Goal: Task Accomplishment & Management: Use online tool/utility

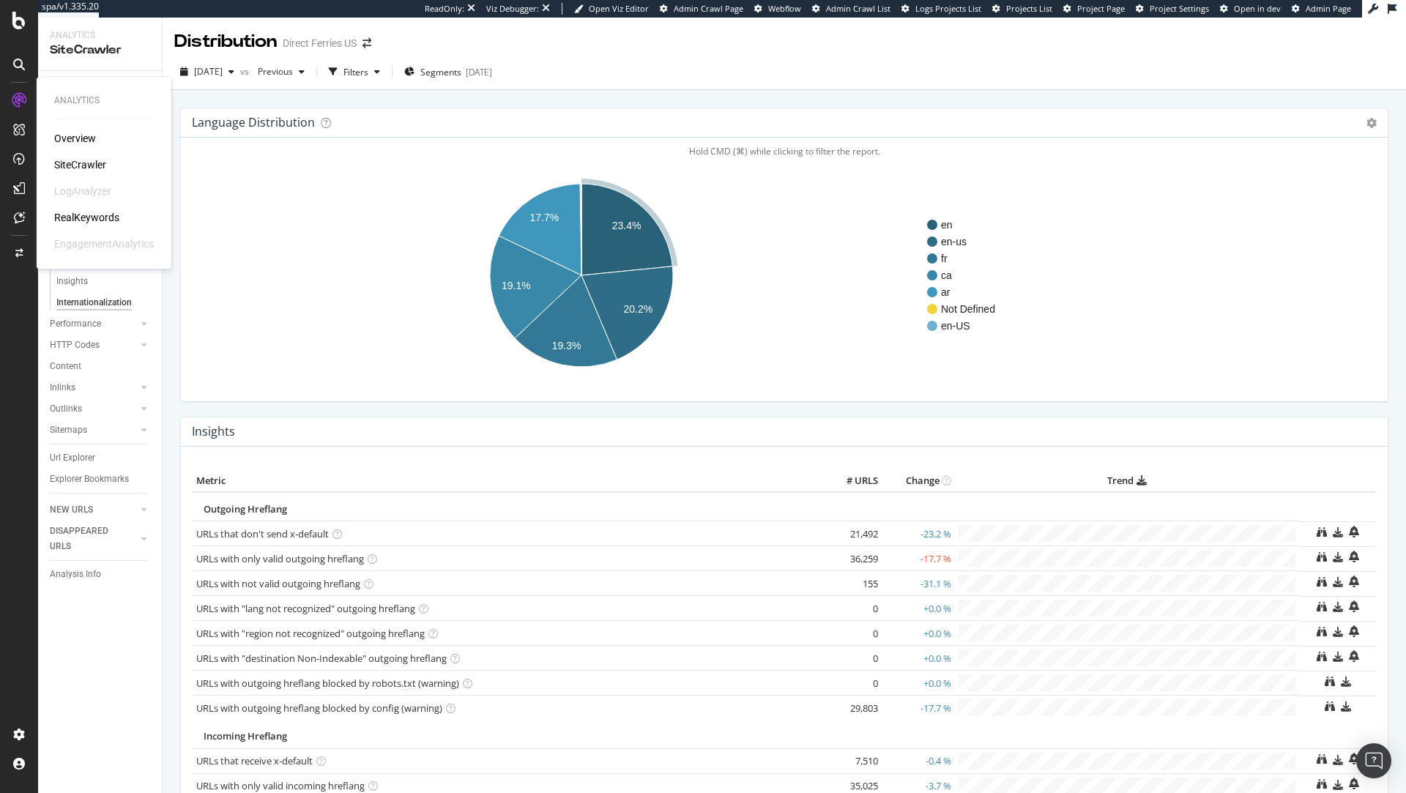
click at [84, 167] on div "SiteCrawler" at bounding box center [80, 164] width 52 height 15
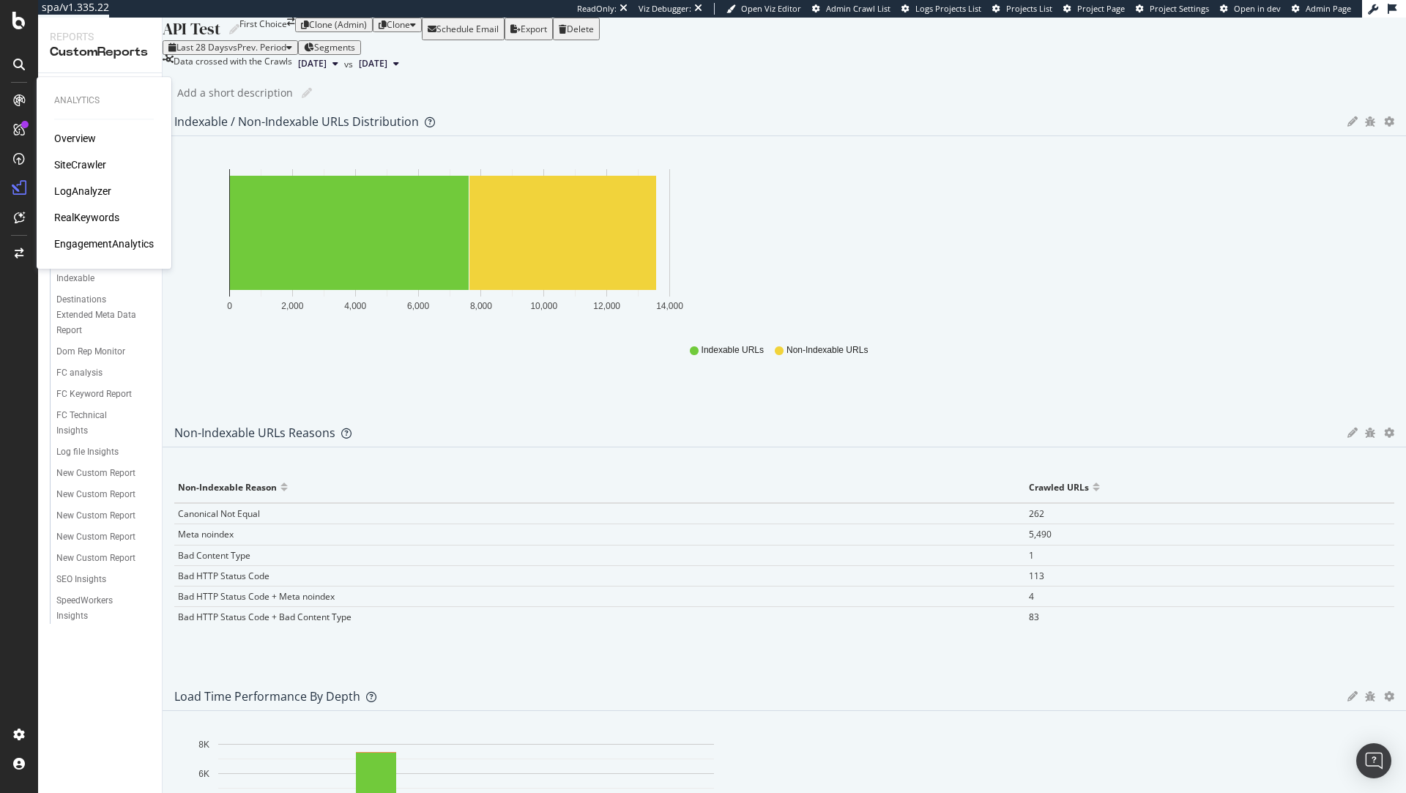
click at [89, 155] on div "Overview SiteCrawler LogAnalyzer RealKeywords EngagementAnalytics" at bounding box center [104, 191] width 100 height 120
click at [92, 164] on div "SiteCrawler" at bounding box center [80, 164] width 52 height 15
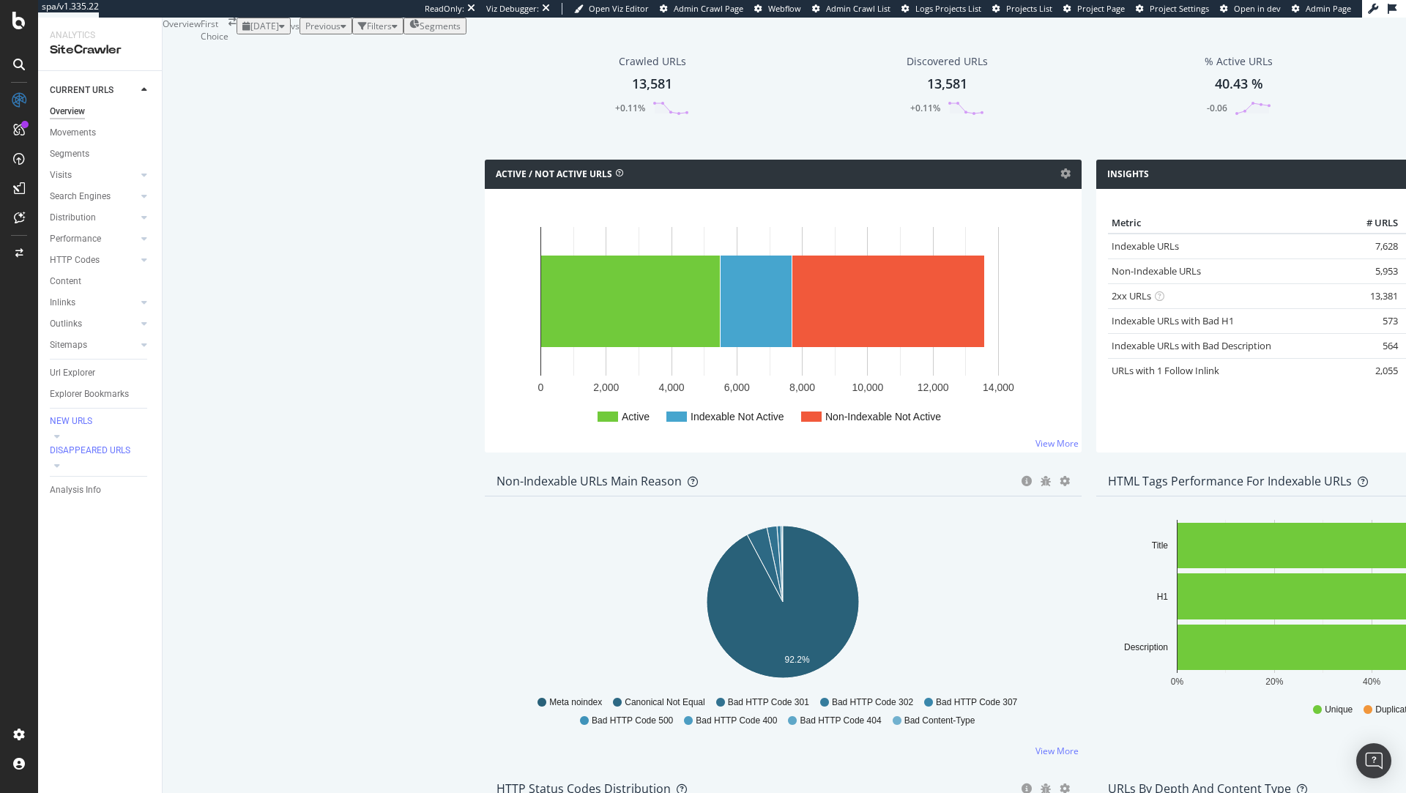
scroll to position [1013, 0]
click at [75, 242] on div "Performance" at bounding box center [75, 238] width 51 height 15
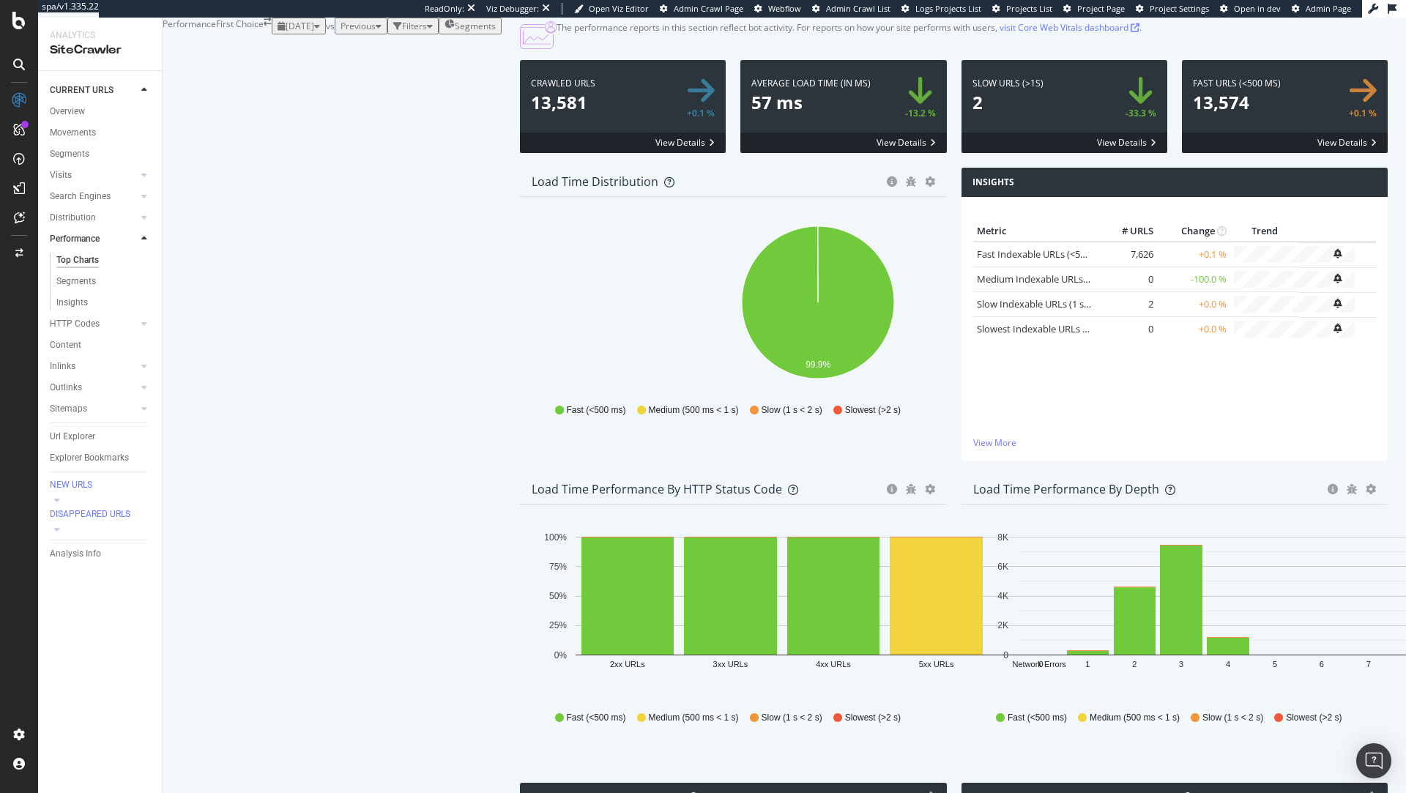
scroll to position [183, 0]
click at [75, 198] on div "Search Engines" at bounding box center [80, 196] width 61 height 15
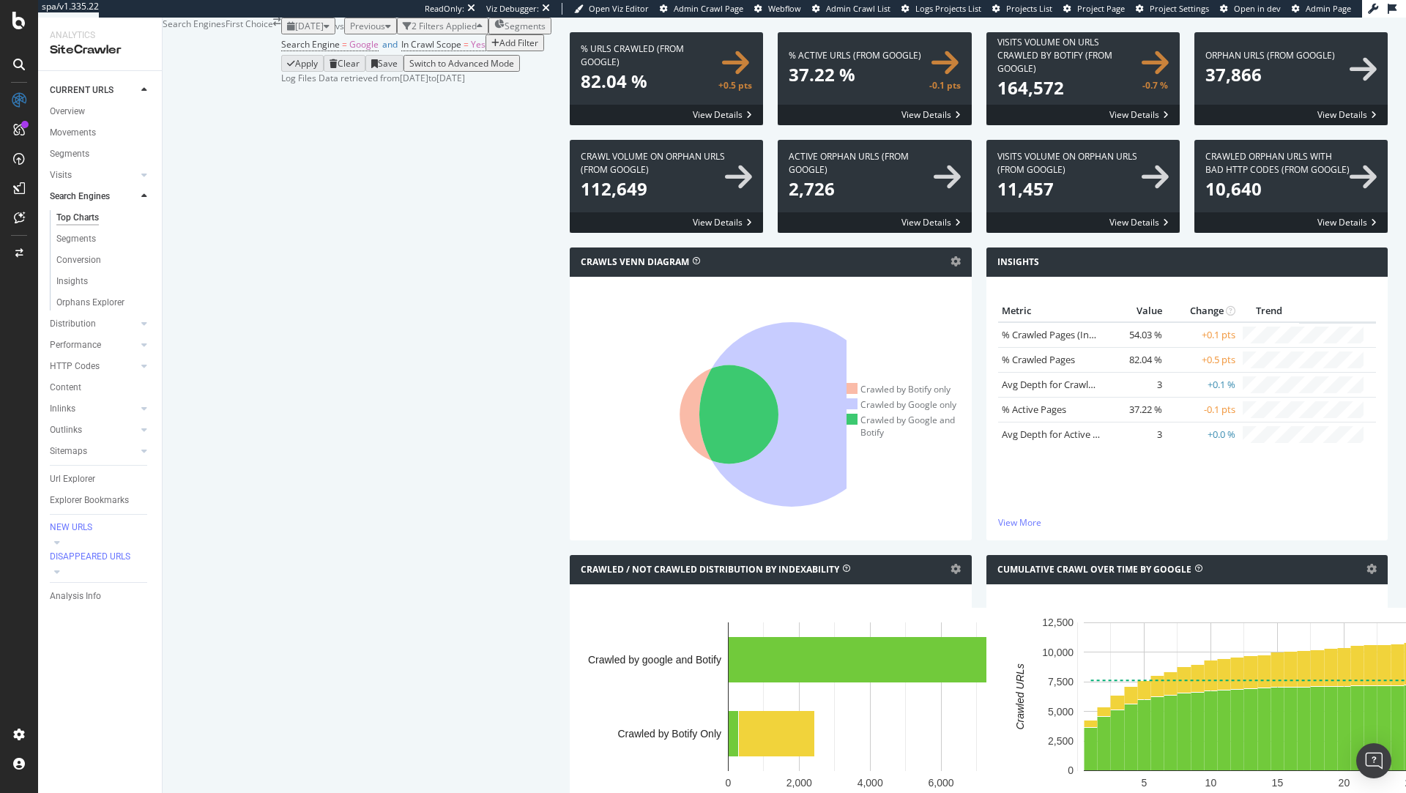
click at [385, 31] on div "button" at bounding box center [388, 26] width 6 height 9
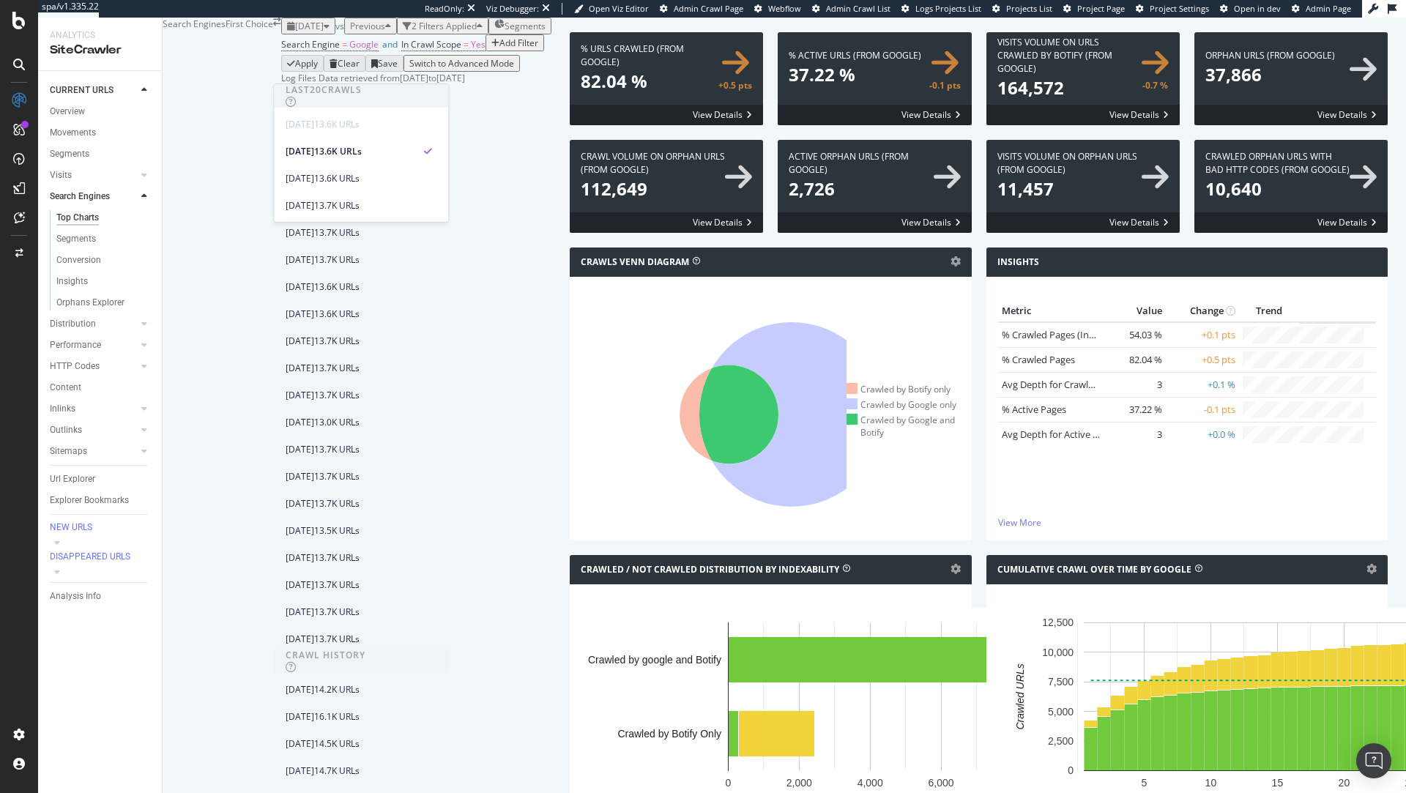
scroll to position [1028, 0]
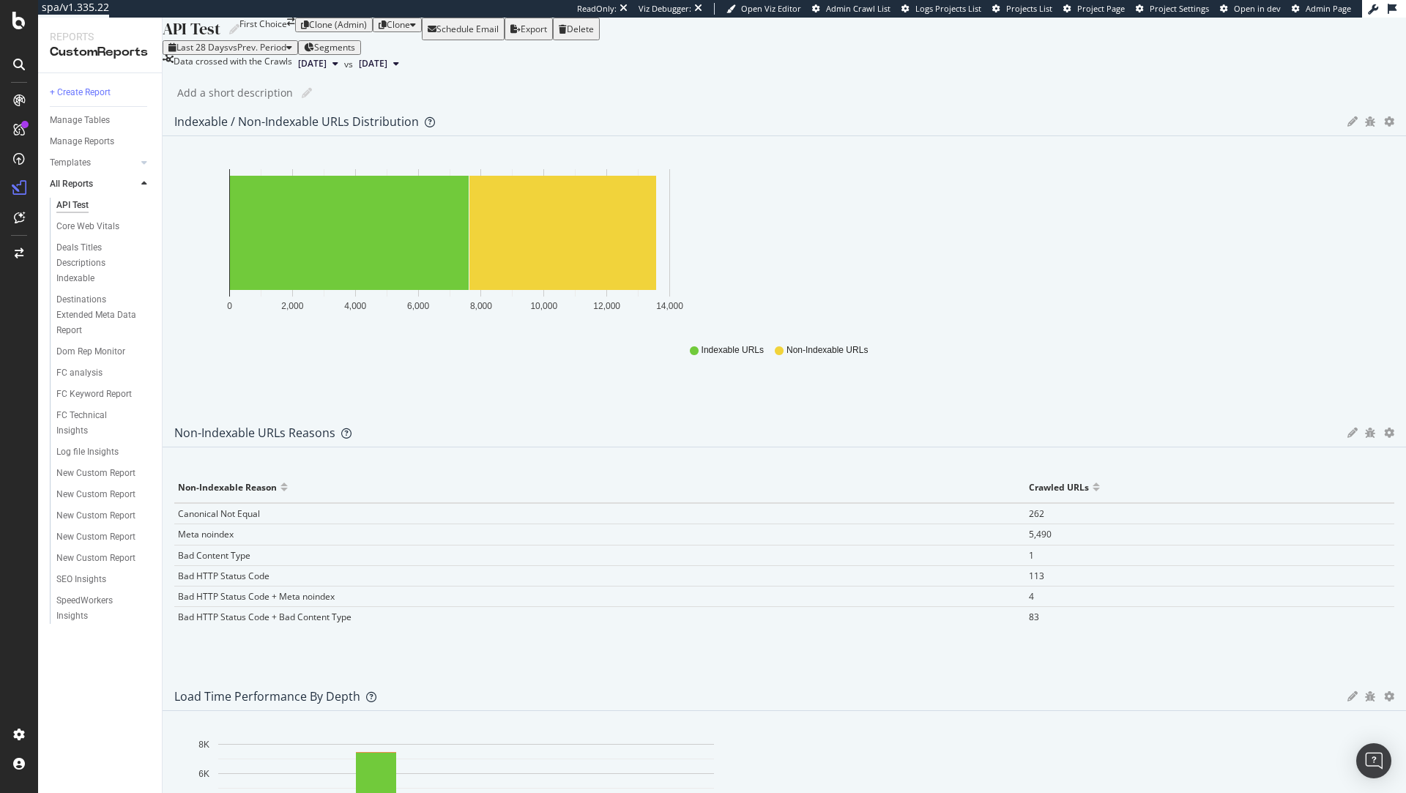
click at [1103, 139] on div "API Test API Test First Choice Clone (Admin) Clone Schedule Email Export Delete…" at bounding box center [784, 406] width 1243 height 776
click at [77, 138] on div "Overview" at bounding box center [75, 138] width 42 height 15
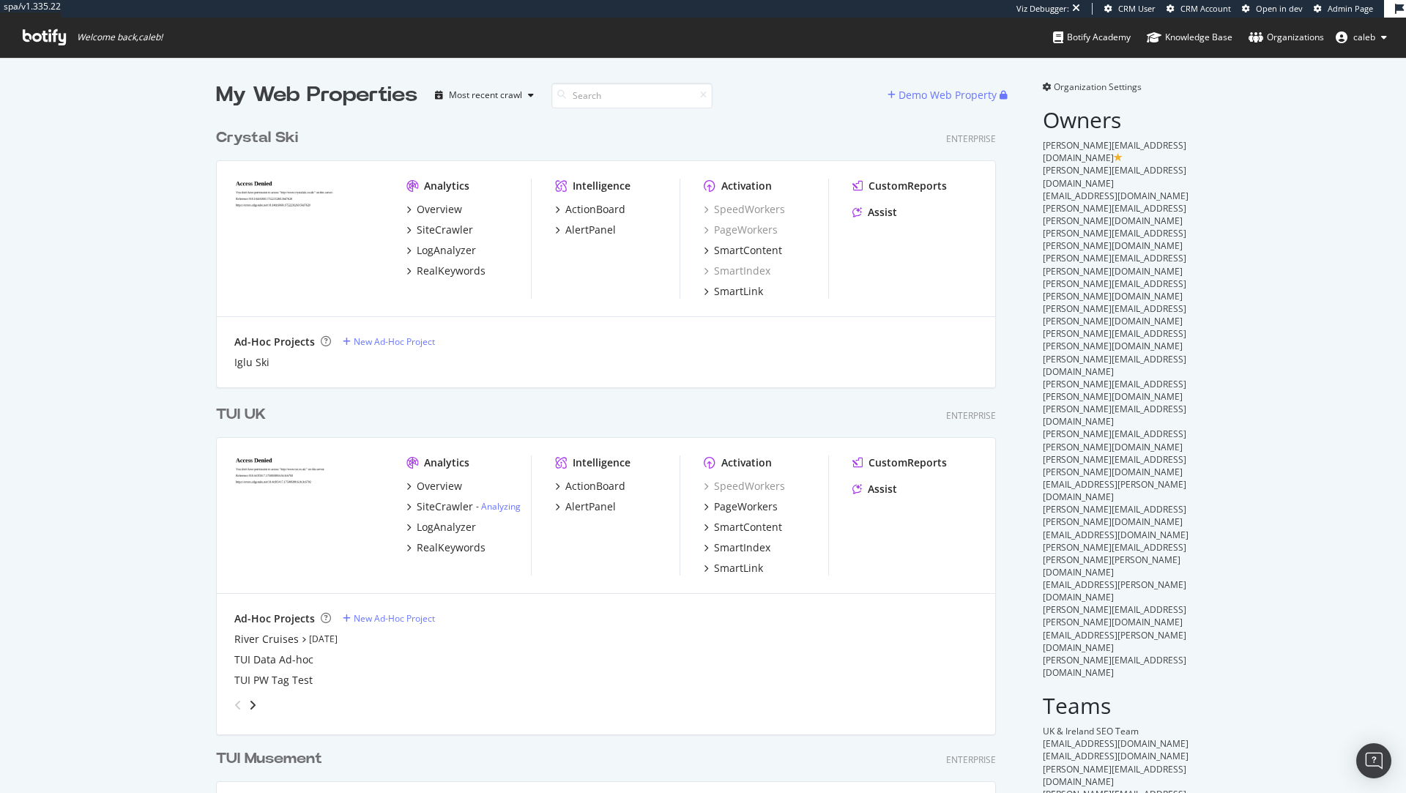
scroll to position [4262, 791]
click at [238, 414] on div "TUI UK" at bounding box center [241, 414] width 50 height 21
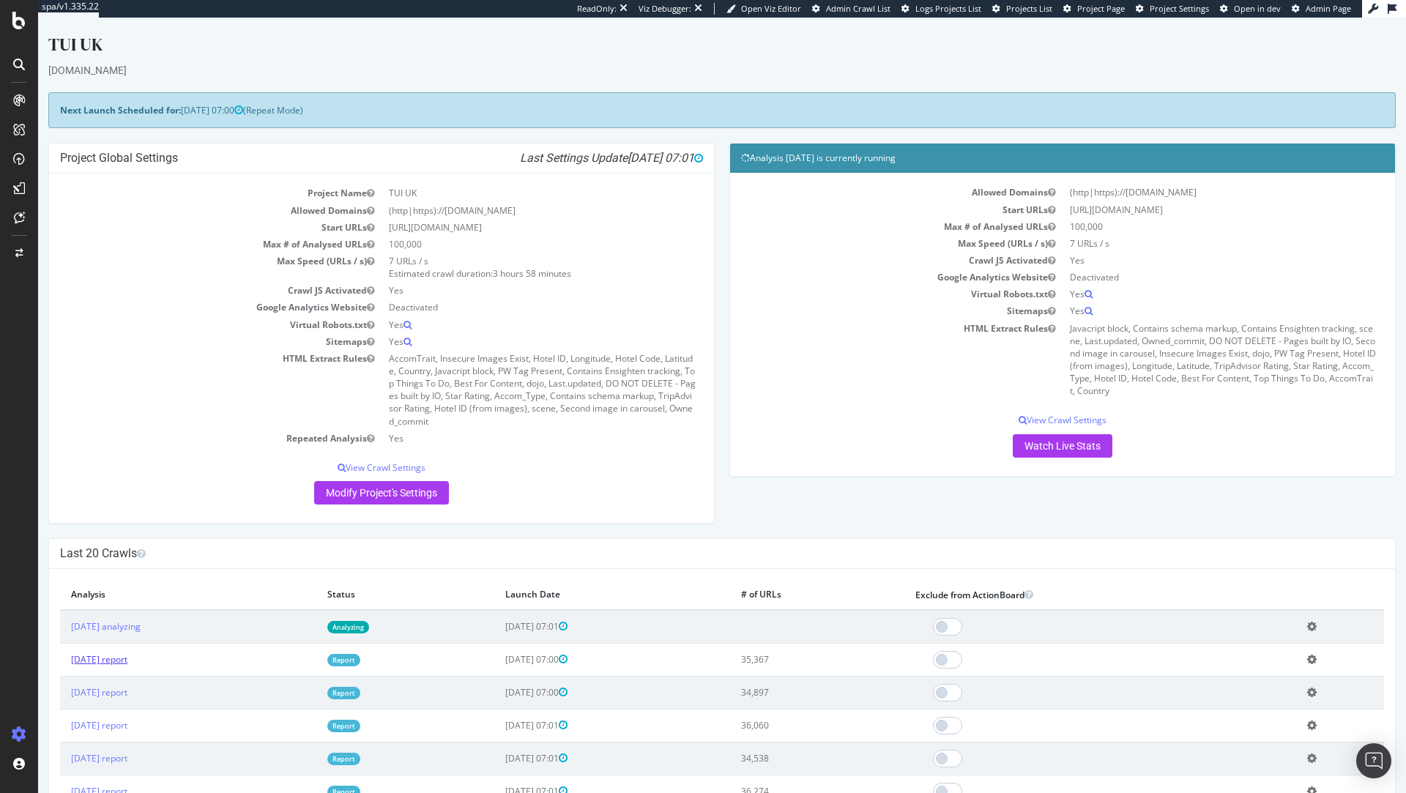
click at [122, 653] on link "[DATE] report" at bounding box center [99, 659] width 56 height 12
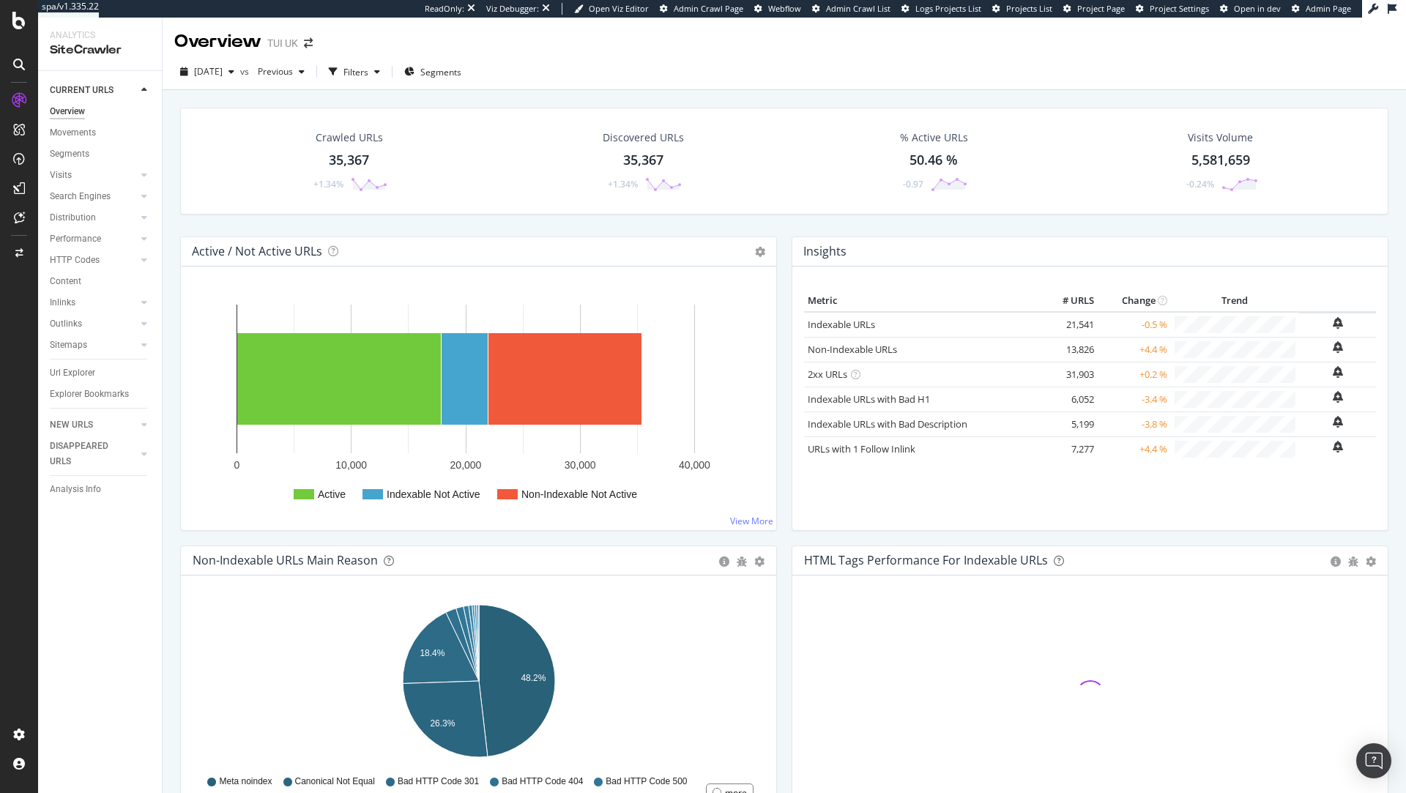
drag, startPoint x: 97, startPoint y: 238, endPoint x: 264, endPoint y: 247, distance: 167.2
click at [97, 238] on div "Performance" at bounding box center [75, 238] width 51 height 15
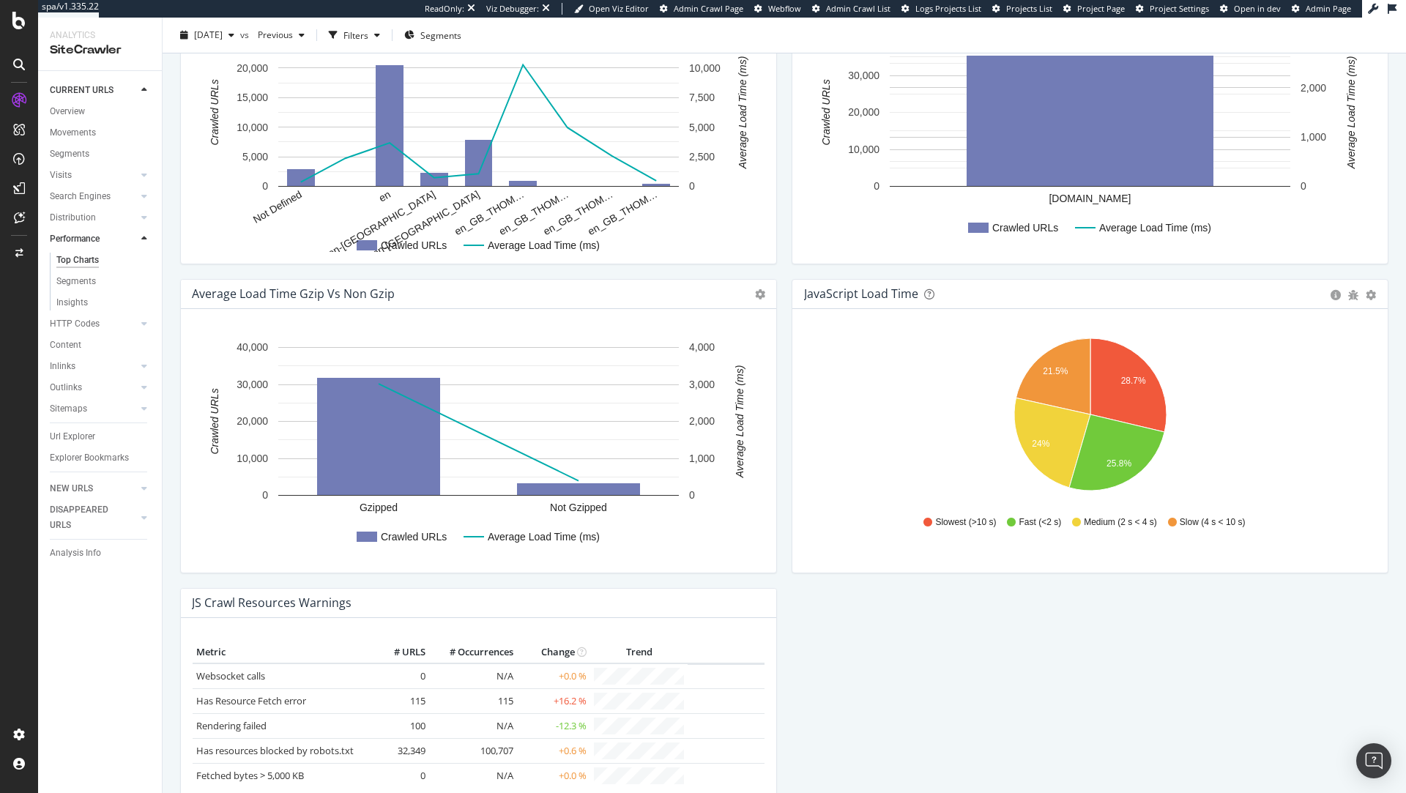
scroll to position [968, 0]
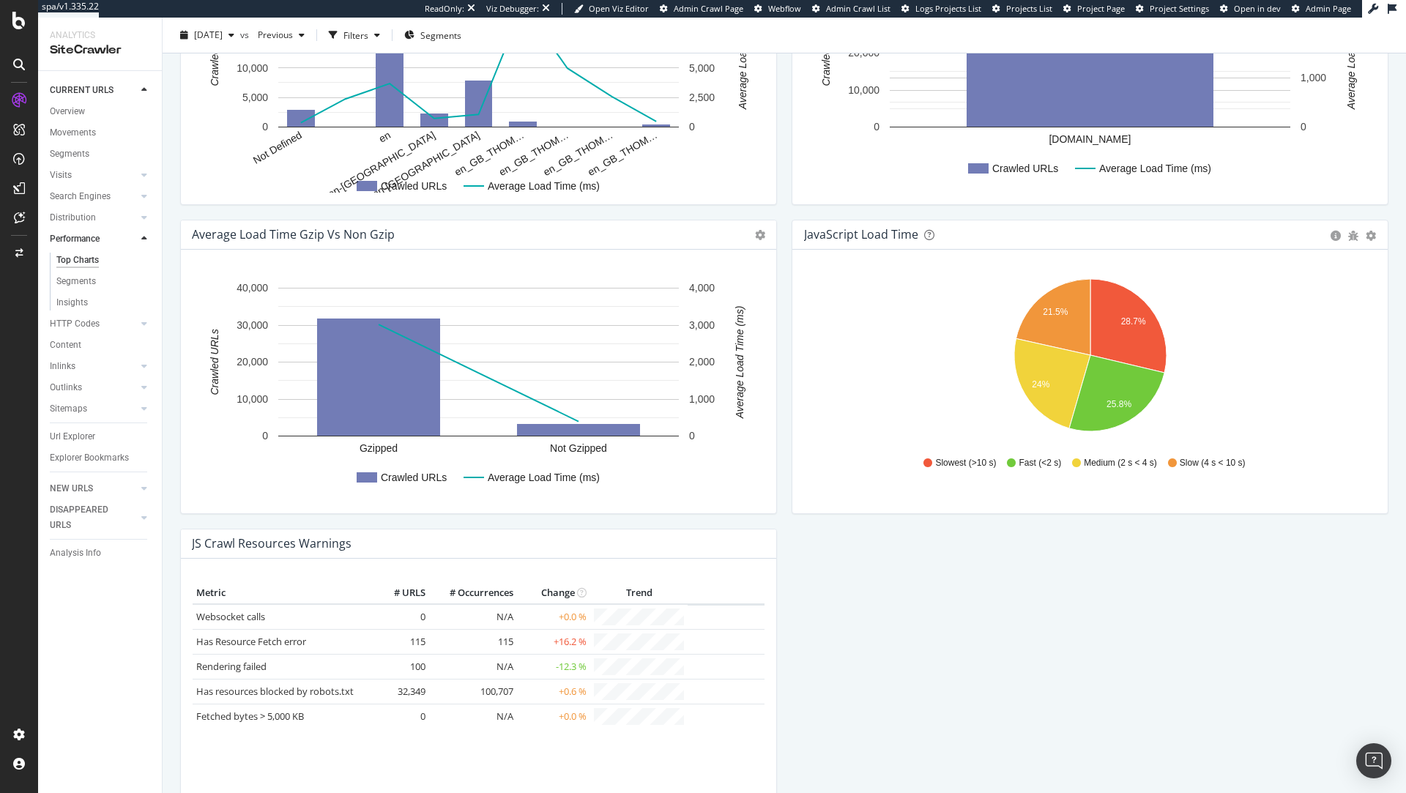
click at [961, 554] on div "Load Time Distribution Pie Table Export as CSV Add to Custom Report Hold CMD (⌘…" at bounding box center [784, 65] width 1223 height 1545
click at [79, 200] on div "Search Engines" at bounding box center [80, 196] width 61 height 15
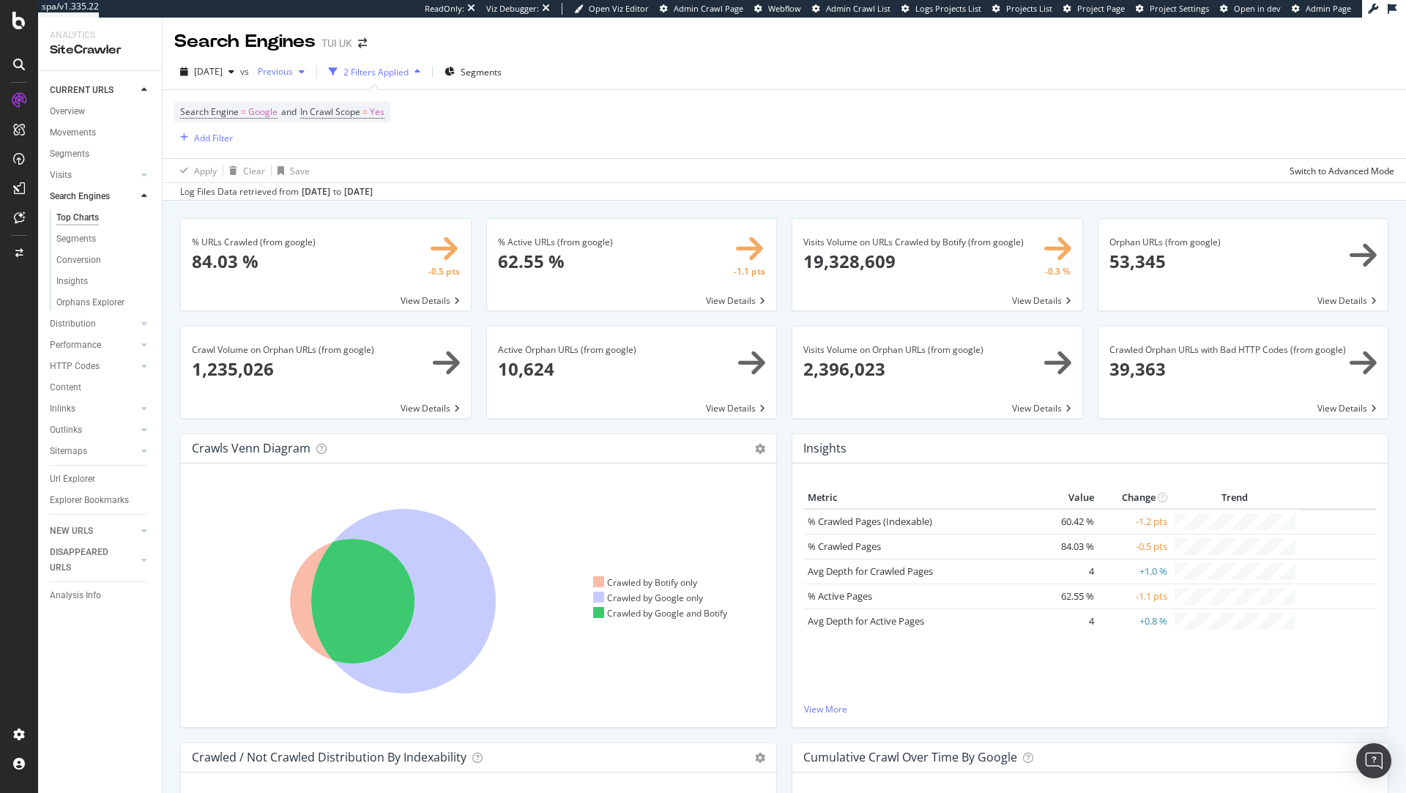
click at [293, 74] on span "Previous" at bounding box center [272, 71] width 41 height 12
click at [345, 181] on div "2024 Jan. 20th" at bounding box center [324, 176] width 76 height 13
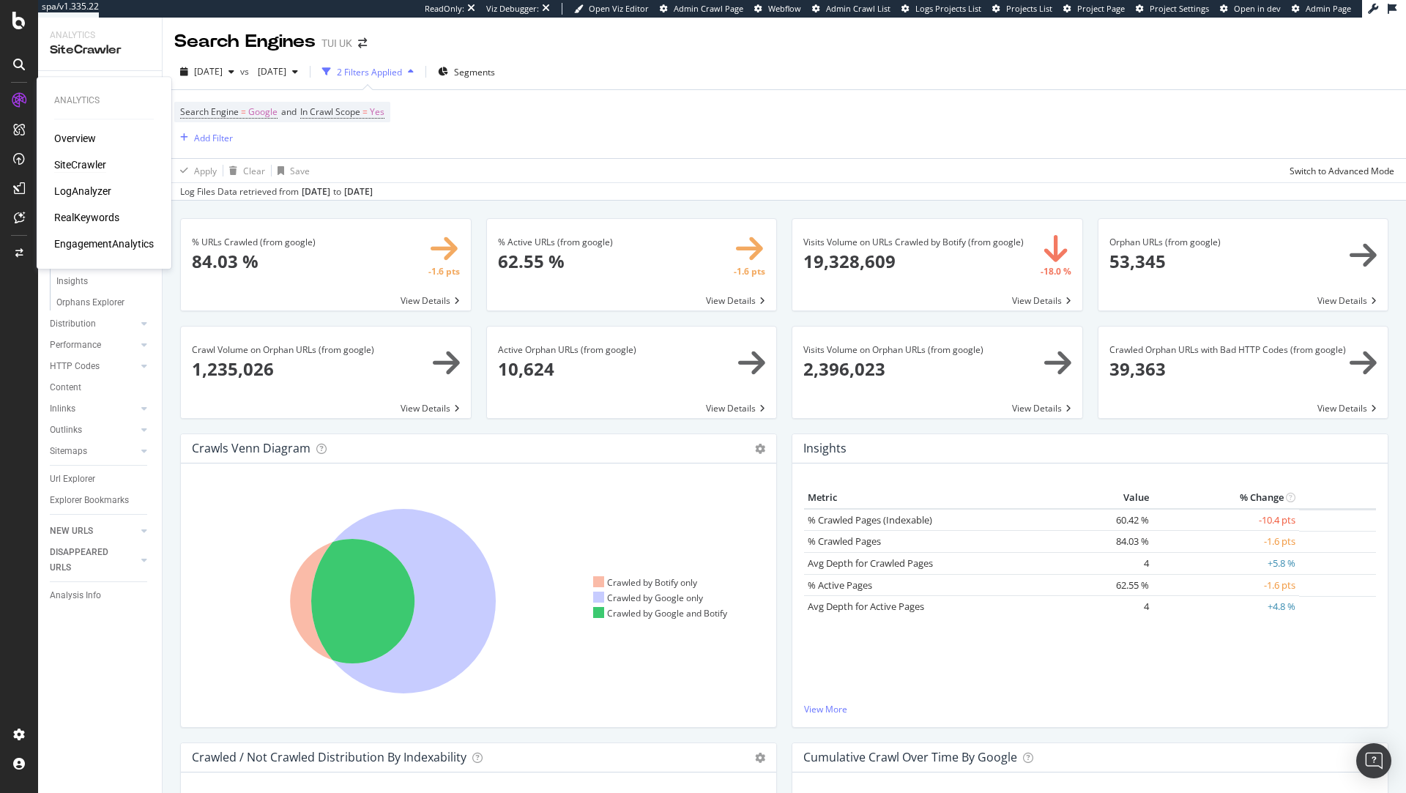
click at [87, 167] on div "SiteCrawler" at bounding box center [80, 164] width 52 height 15
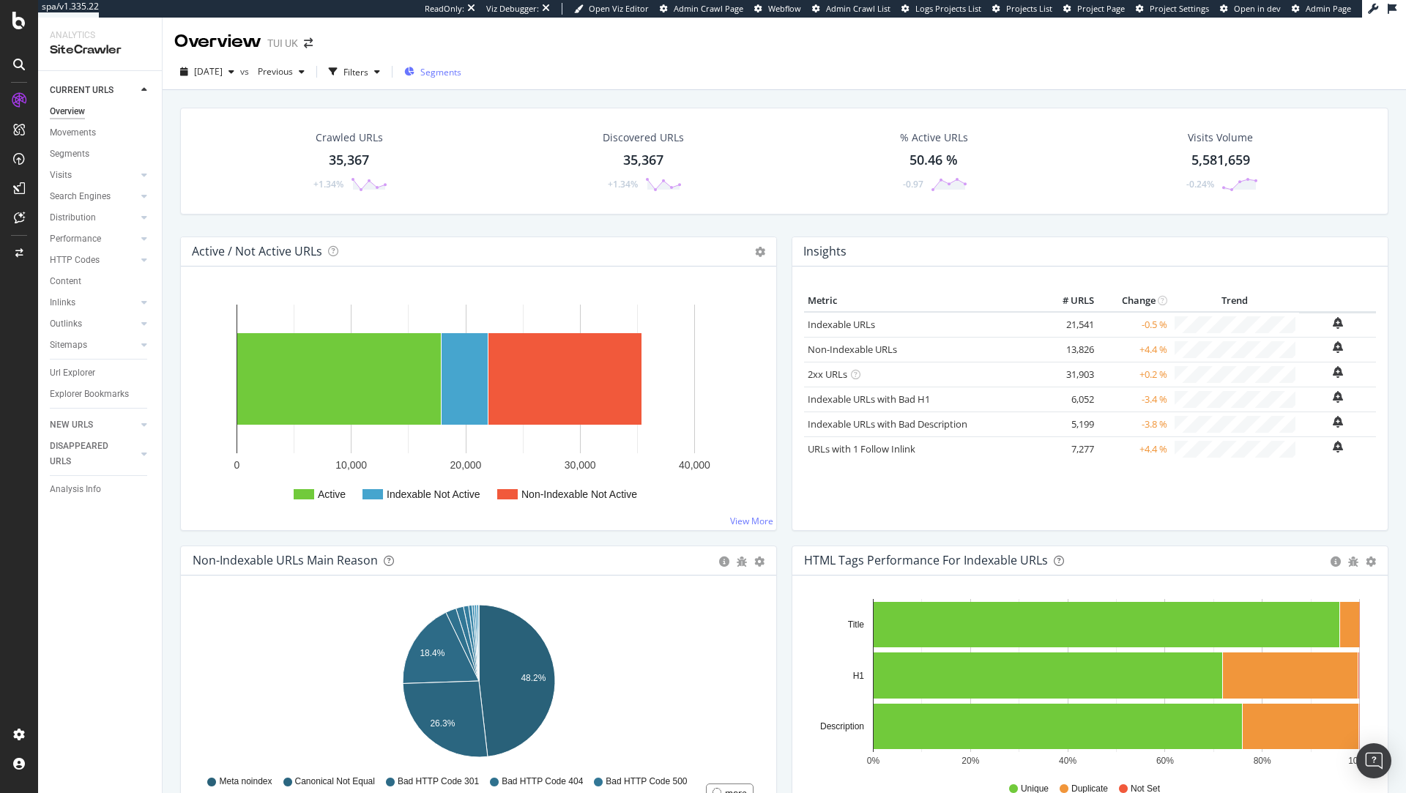
click at [448, 72] on div "Segments" at bounding box center [432, 72] width 57 height 12
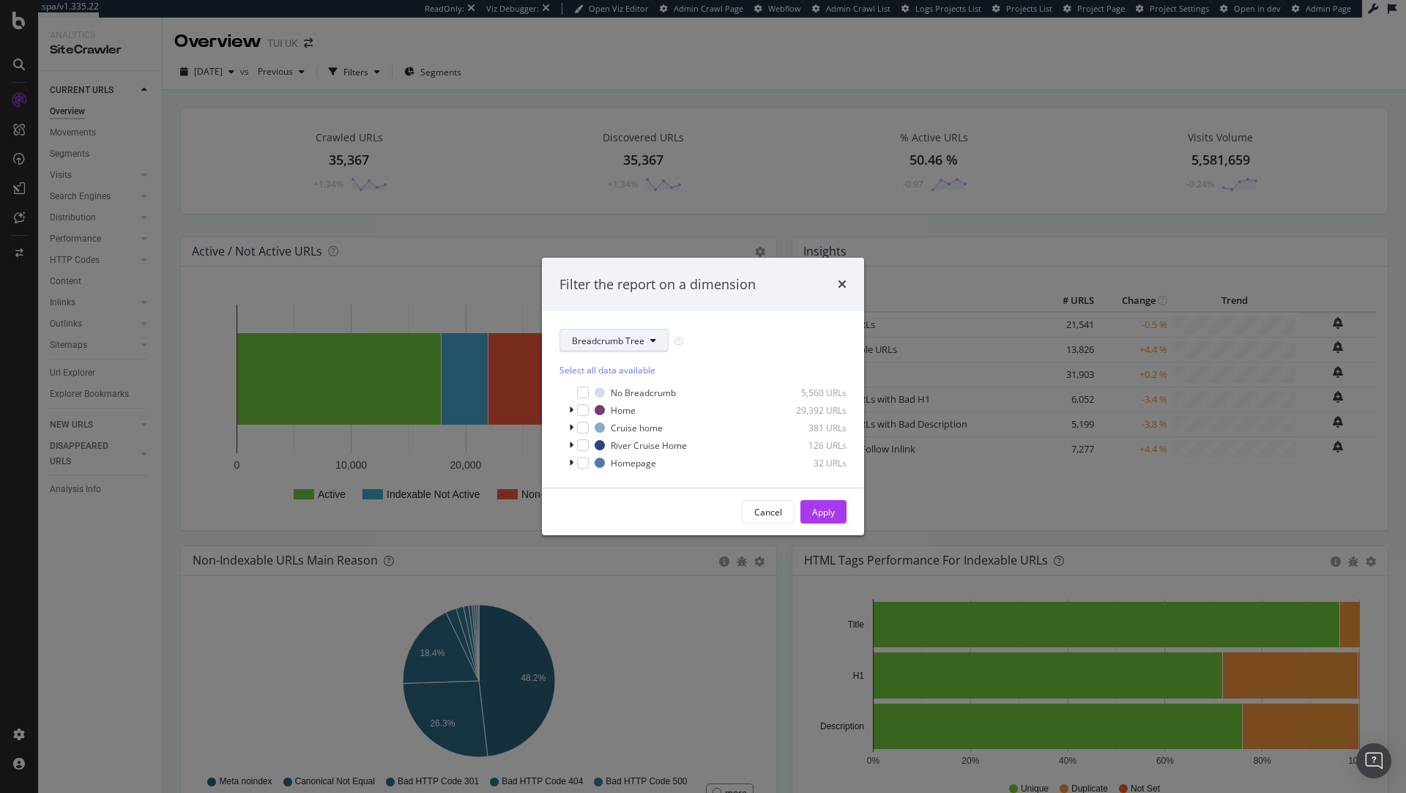
click at [647, 339] on button "Breadcrumb Tree" at bounding box center [613, 340] width 109 height 23
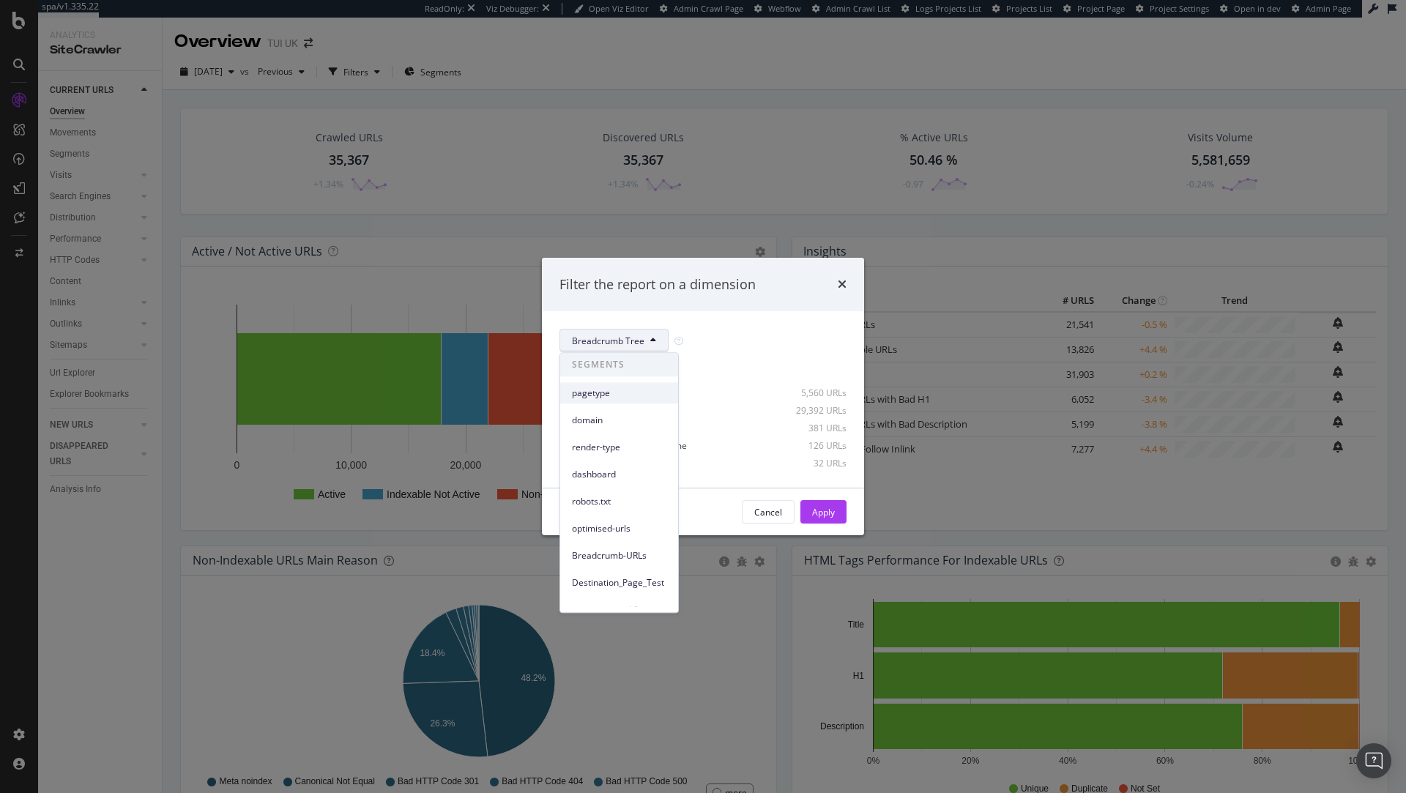
click at [612, 390] on span "pagetype" at bounding box center [619, 393] width 94 height 13
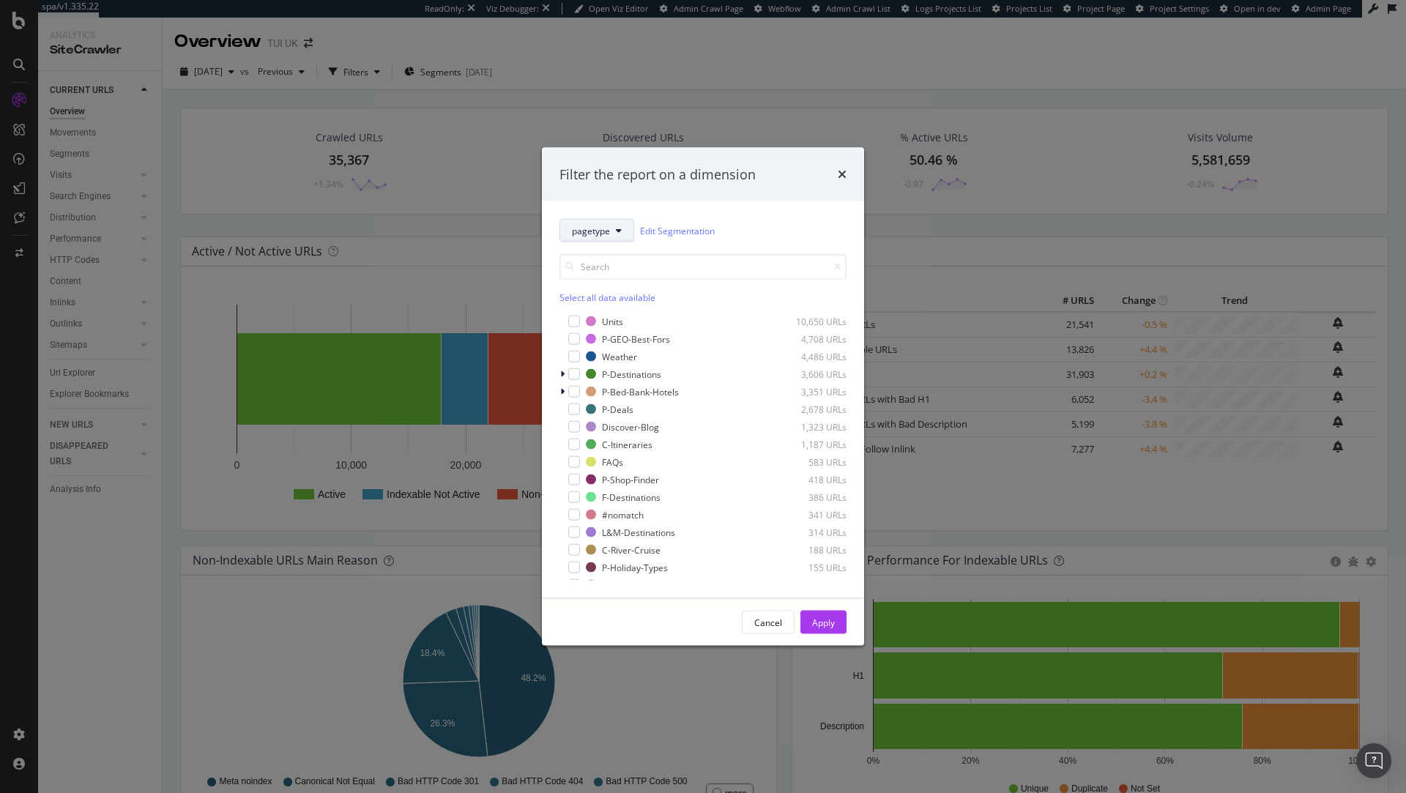
click at [613, 234] on button "pagetype" at bounding box center [596, 230] width 75 height 23
click at [612, 336] on div "dashboard" at bounding box center [619, 348] width 118 height 27
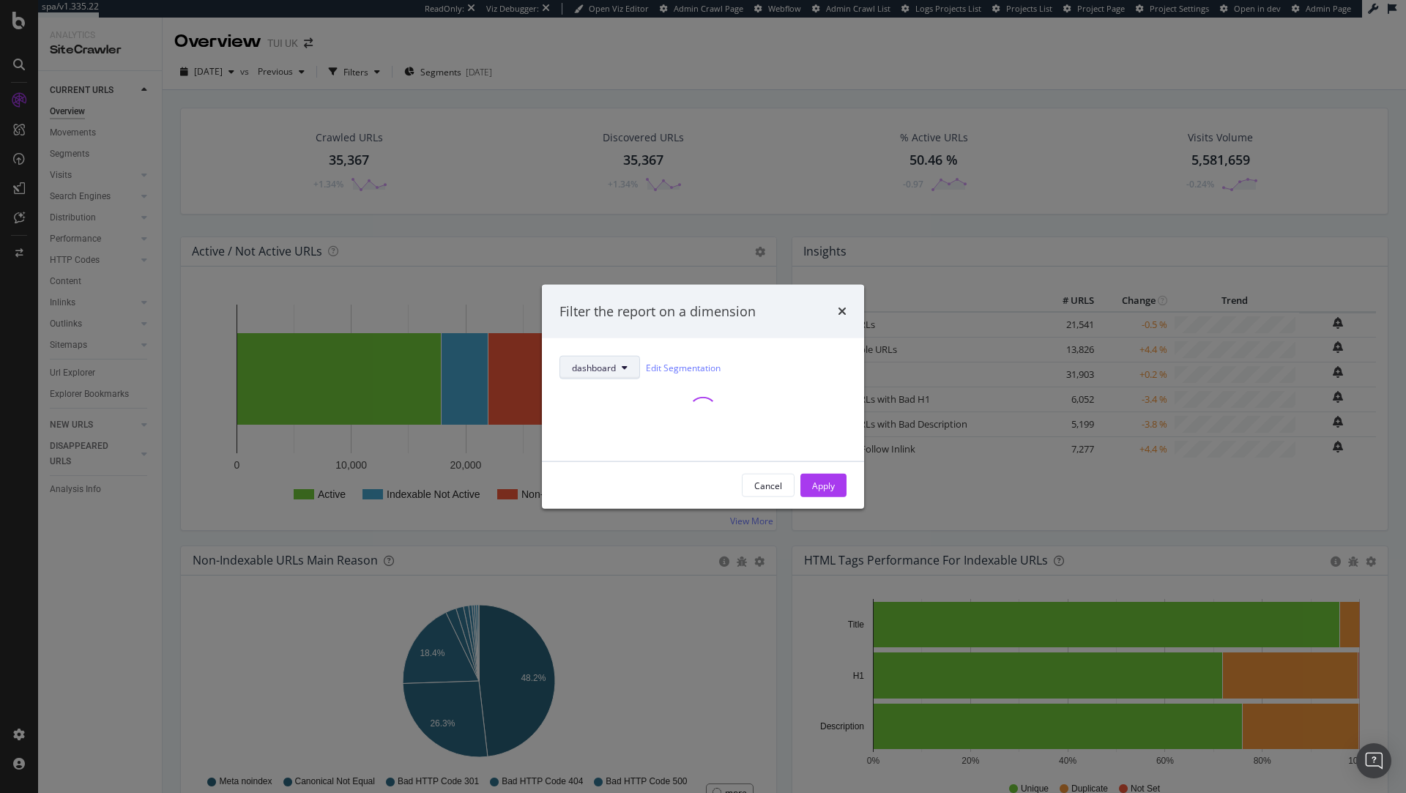
click at [619, 366] on button "dashboard" at bounding box center [599, 367] width 81 height 23
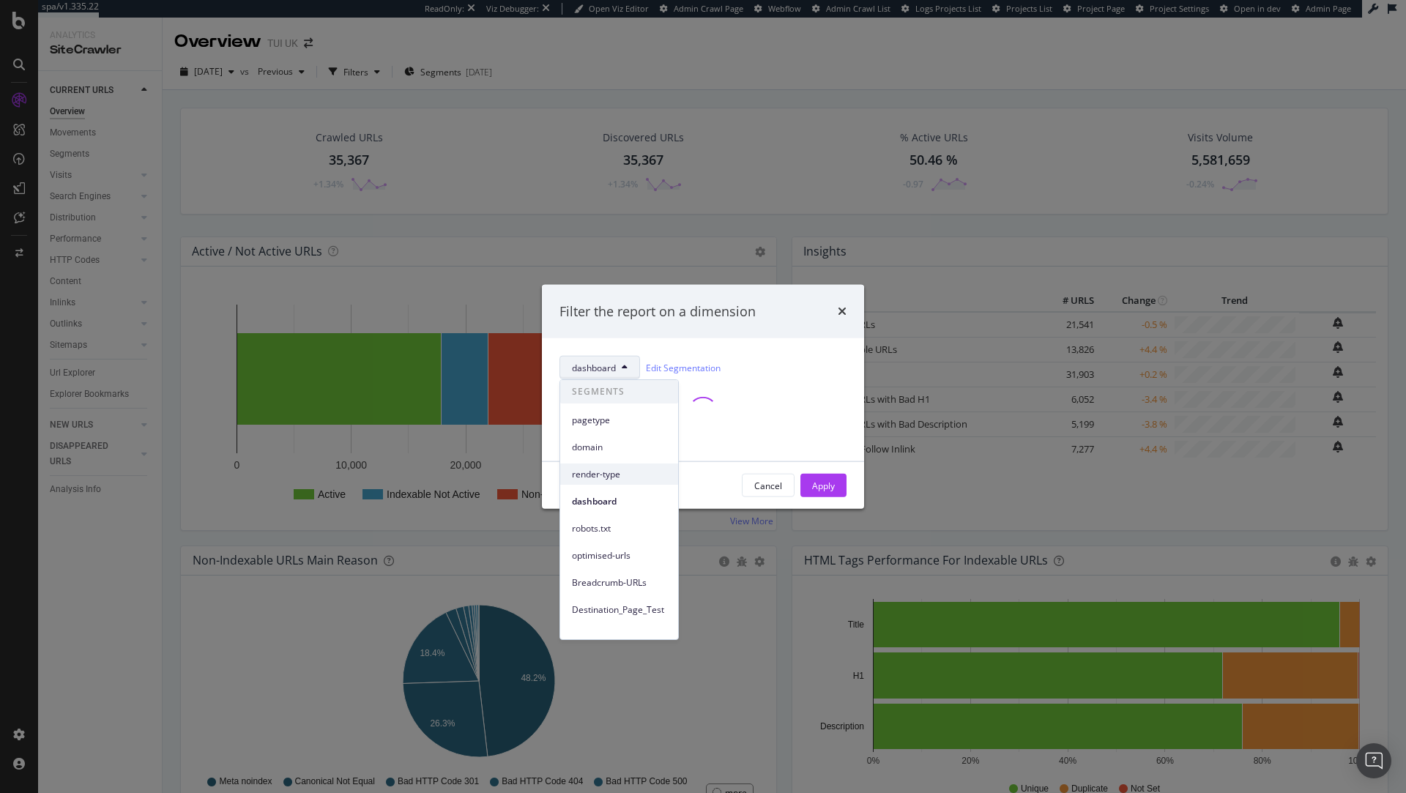
click at [613, 479] on span "render-type" at bounding box center [619, 474] width 94 height 13
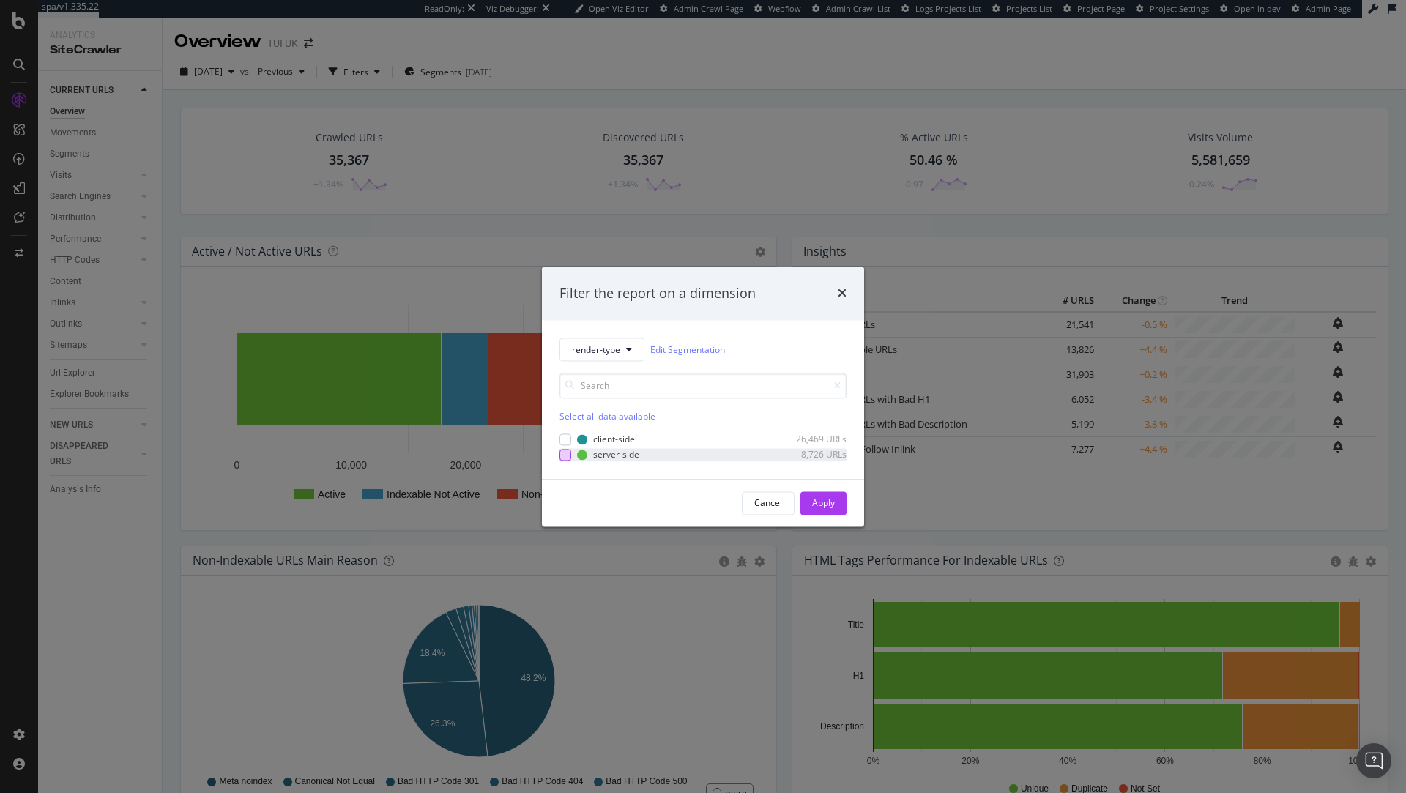
click at [564, 458] on div "modal" at bounding box center [565, 455] width 12 height 12
click at [825, 502] on div "Apply" at bounding box center [823, 502] width 23 height 12
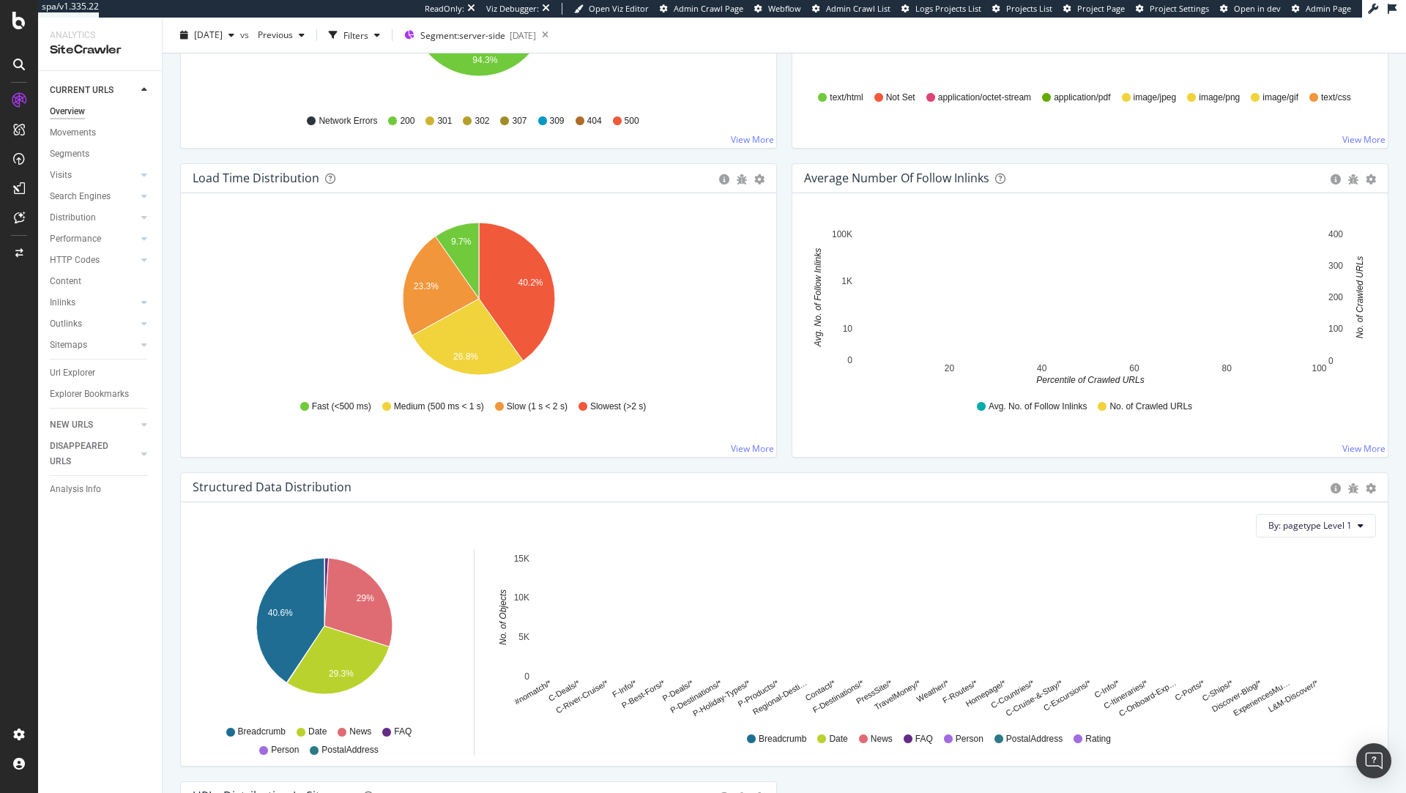
scroll to position [997, 0]
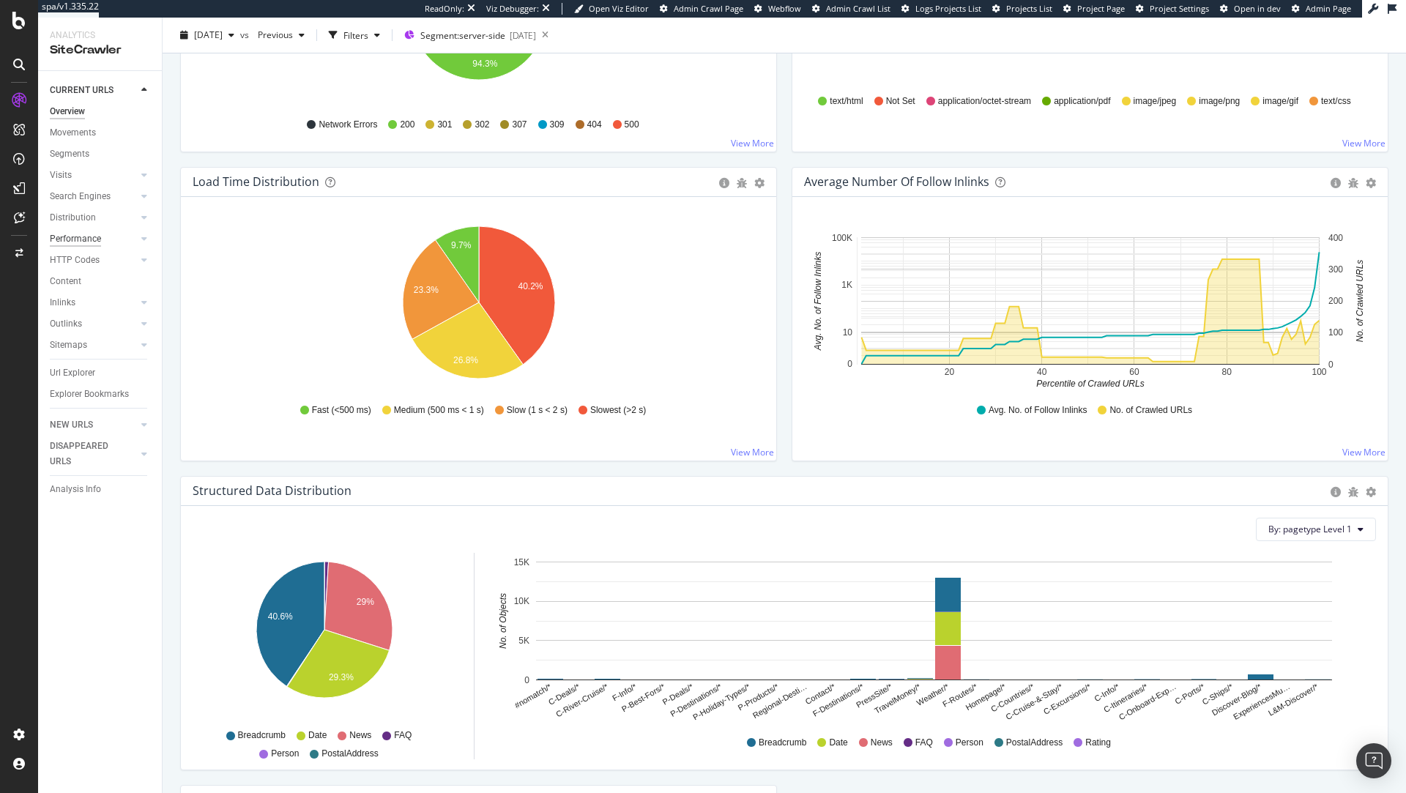
click at [81, 241] on div "Performance" at bounding box center [75, 238] width 51 height 15
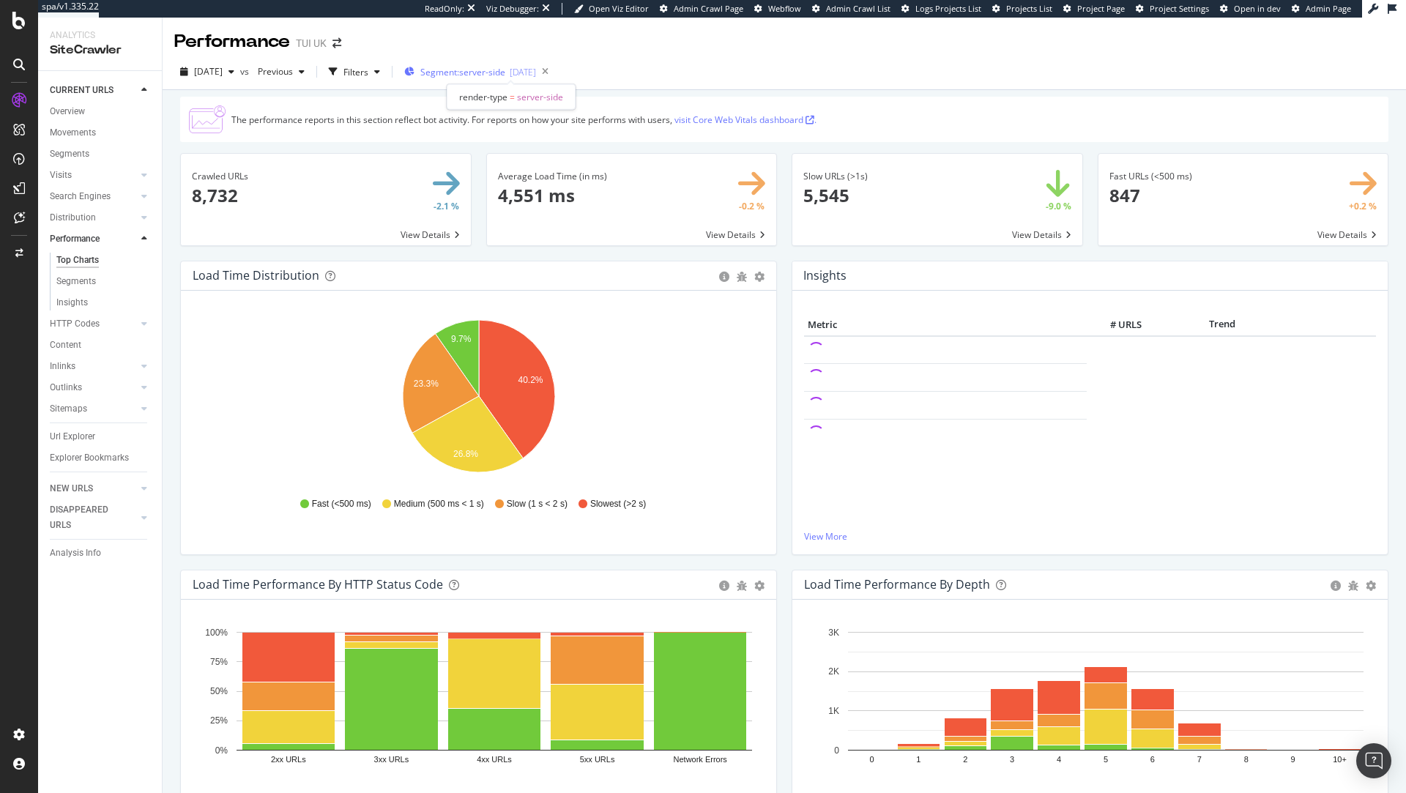
click at [505, 72] on span "Segment: server-side" at bounding box center [462, 72] width 85 height 12
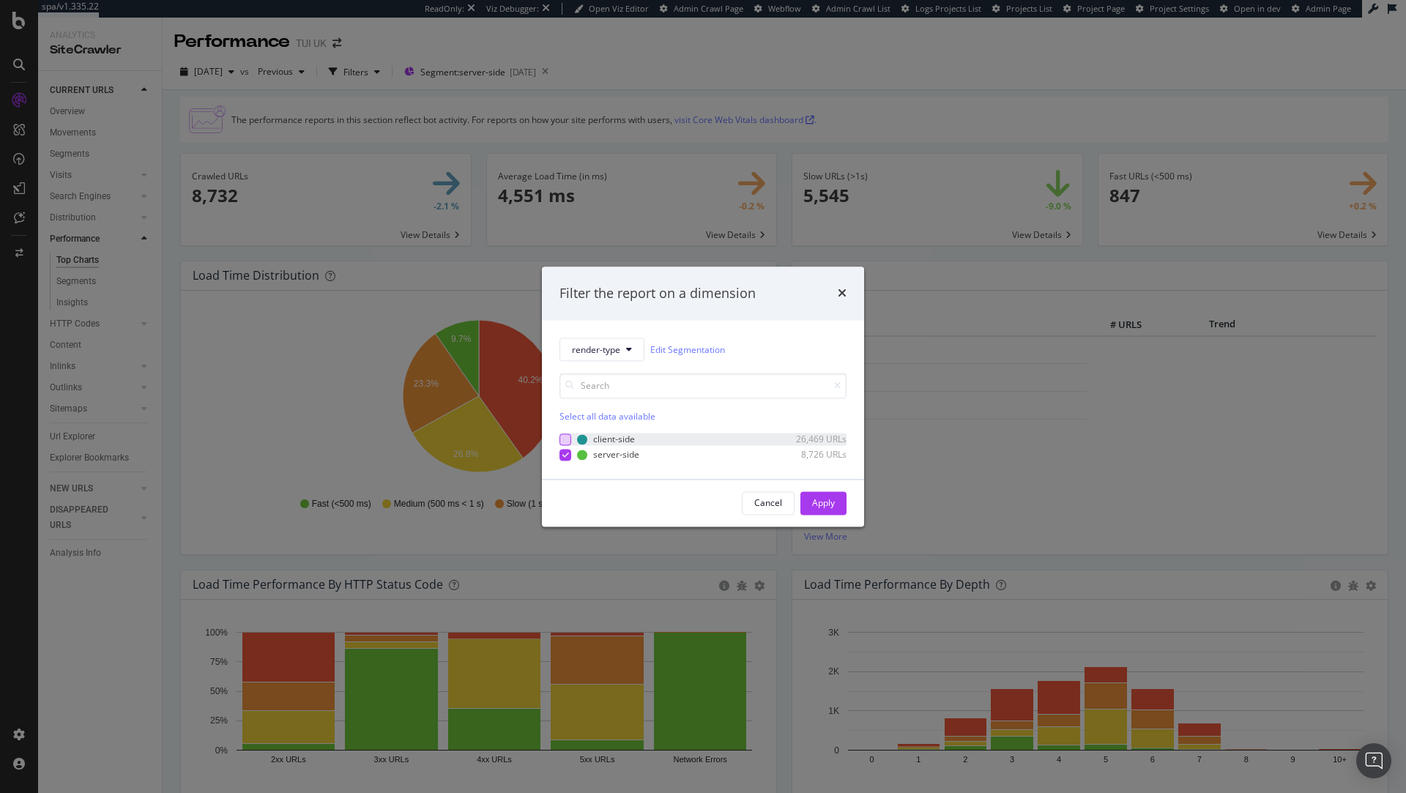
click at [564, 437] on div "modal" at bounding box center [565, 440] width 12 height 12
click at [567, 464] on div "render-type Edit Segmentation Unselect all data available client-side 26,469 UR…" at bounding box center [703, 400] width 322 height 158
click at [566, 453] on icon "modal" at bounding box center [565, 454] width 7 height 7
click at [822, 512] on div "Apply" at bounding box center [823, 503] width 23 height 22
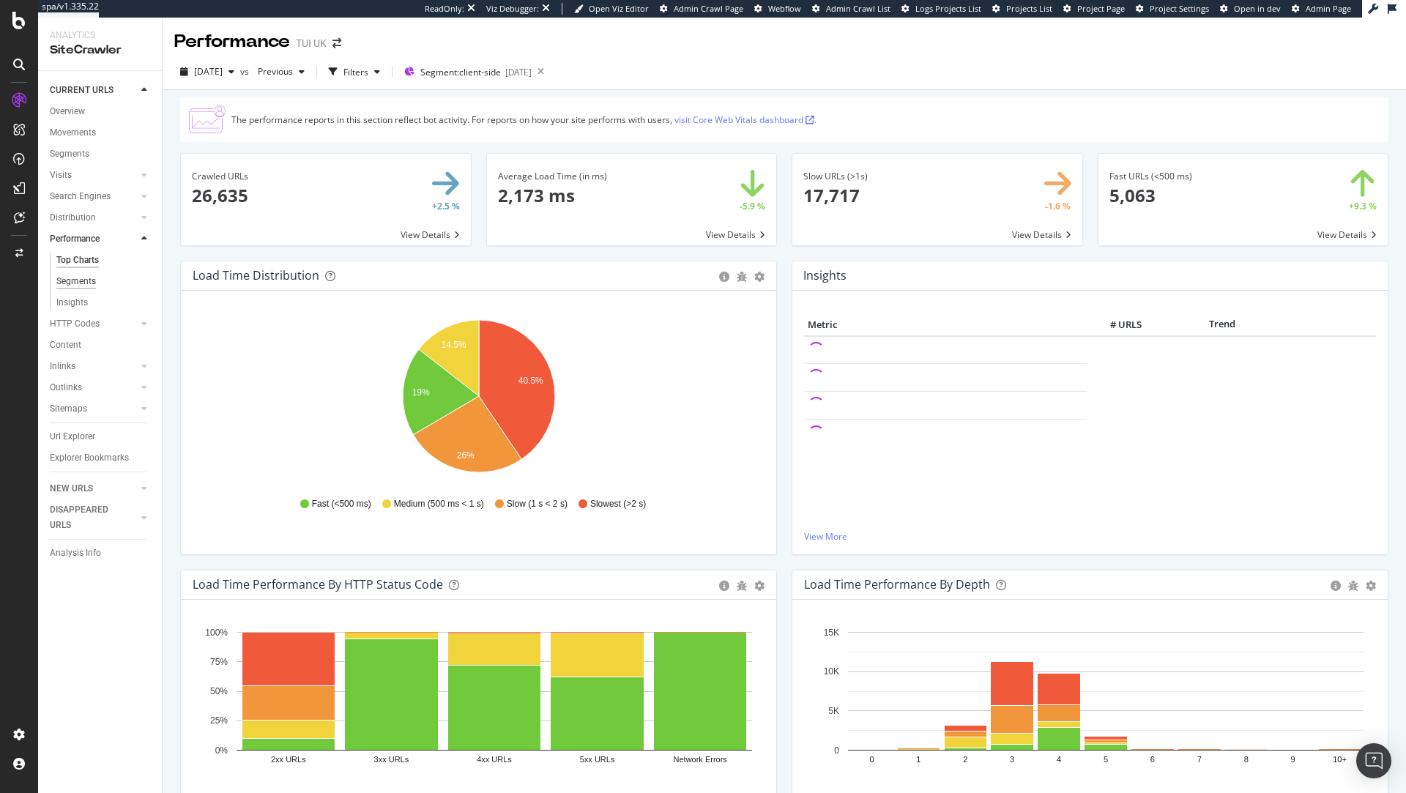
click at [81, 286] on div "Segments" at bounding box center [76, 281] width 40 height 15
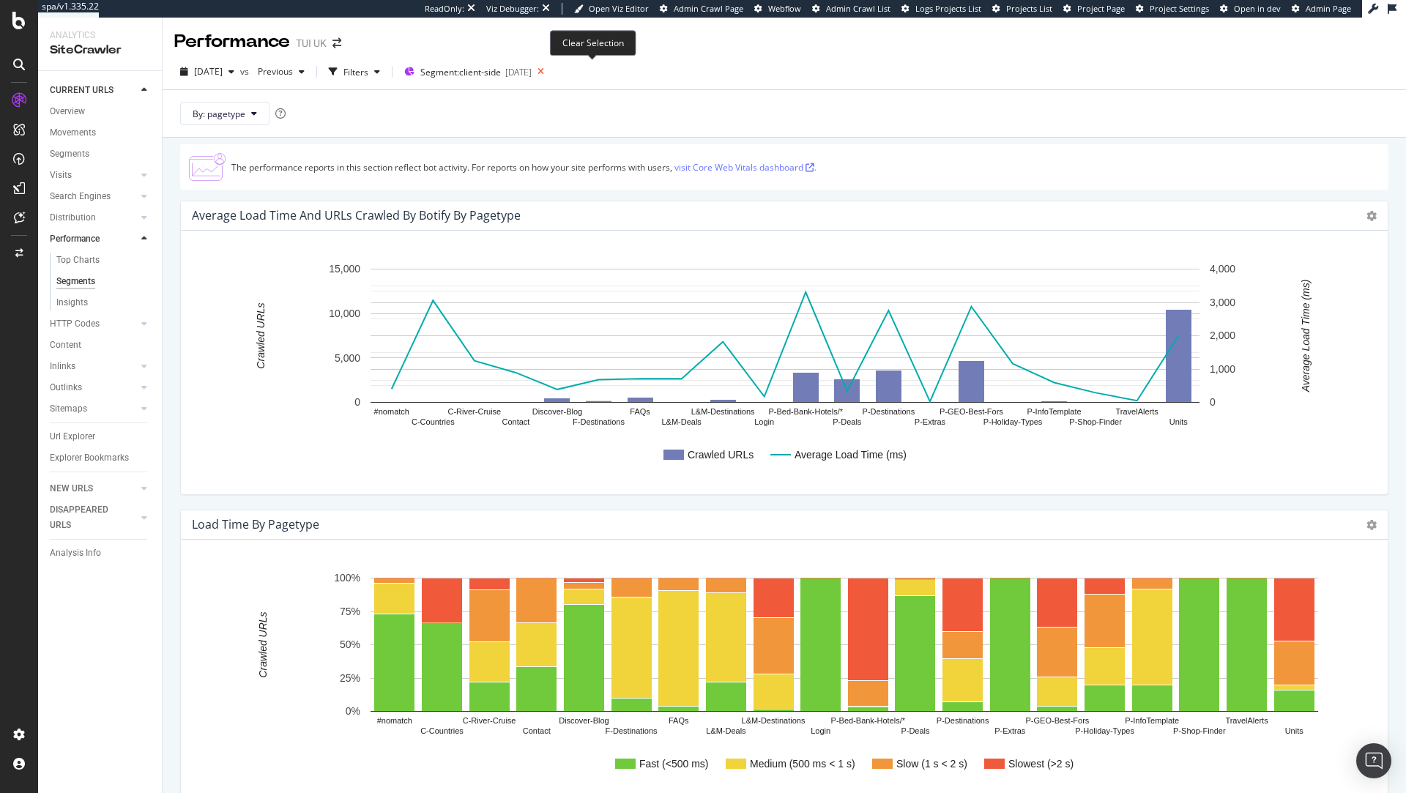
click at [550, 72] on icon at bounding box center [541, 72] width 18 height 21
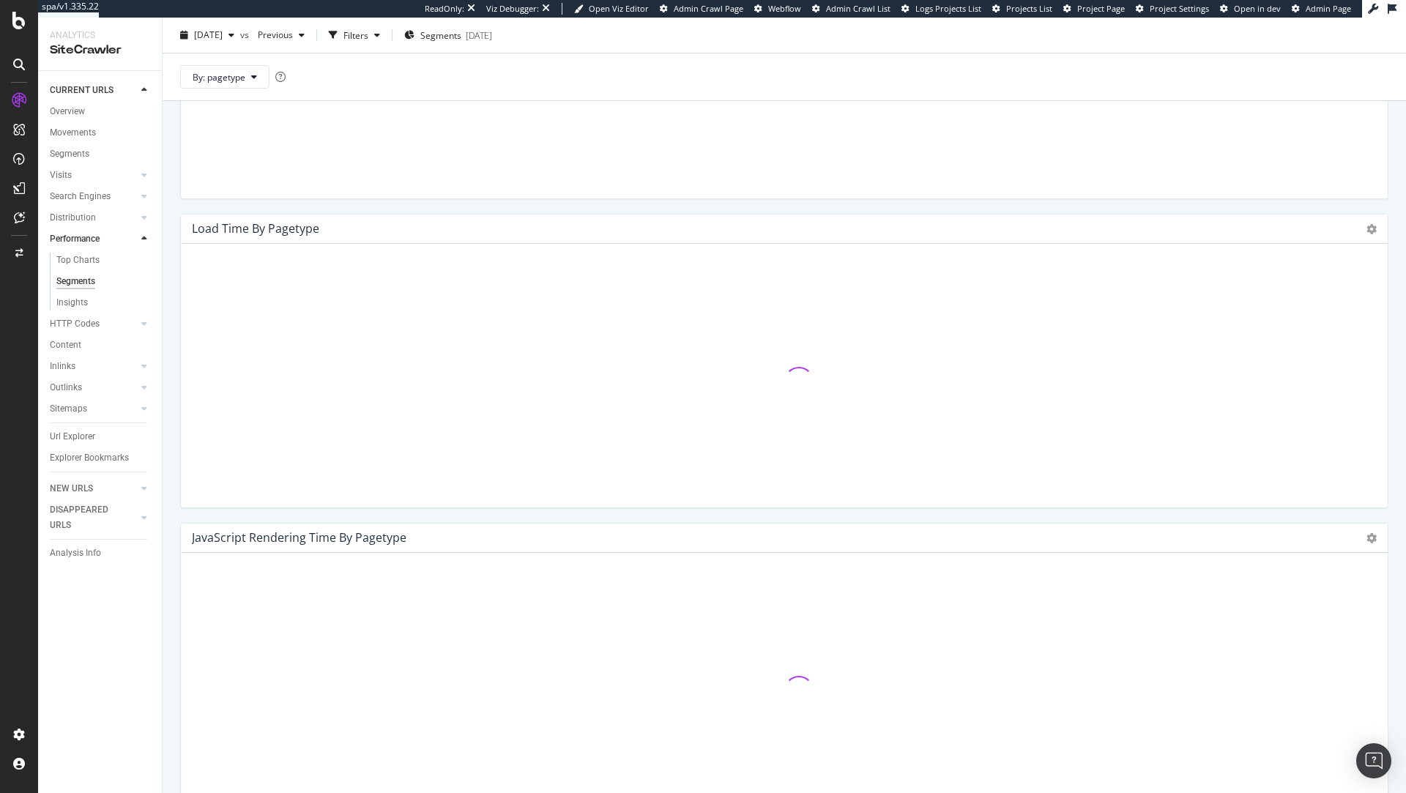
scroll to position [291, 0]
click at [1370, 235] on icon at bounding box center [1371, 234] width 10 height 10
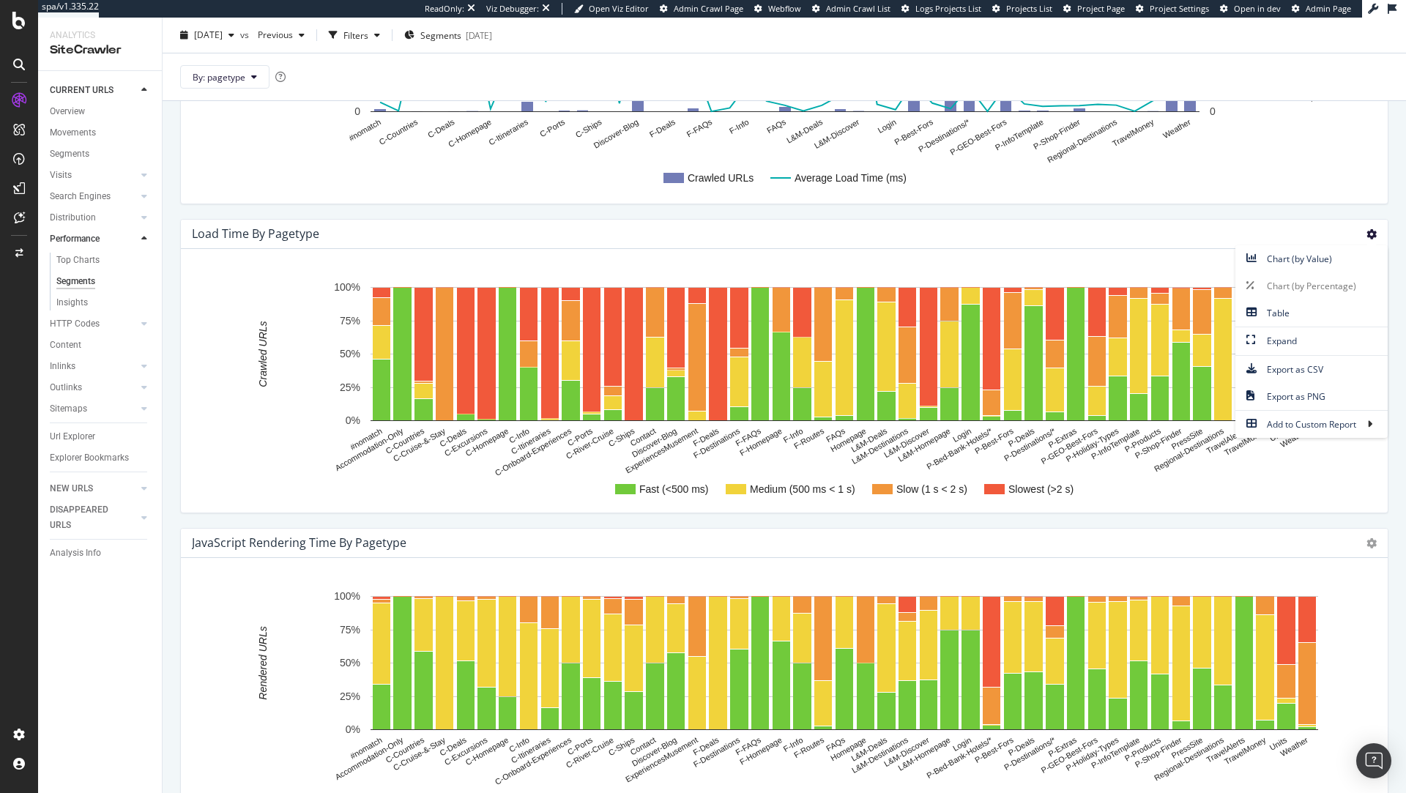
click at [1117, 231] on div "Load Time by pagetype Chart (by Value) Chart (by Percentage) Table Expand Expor…" at bounding box center [784, 234] width 1207 height 29
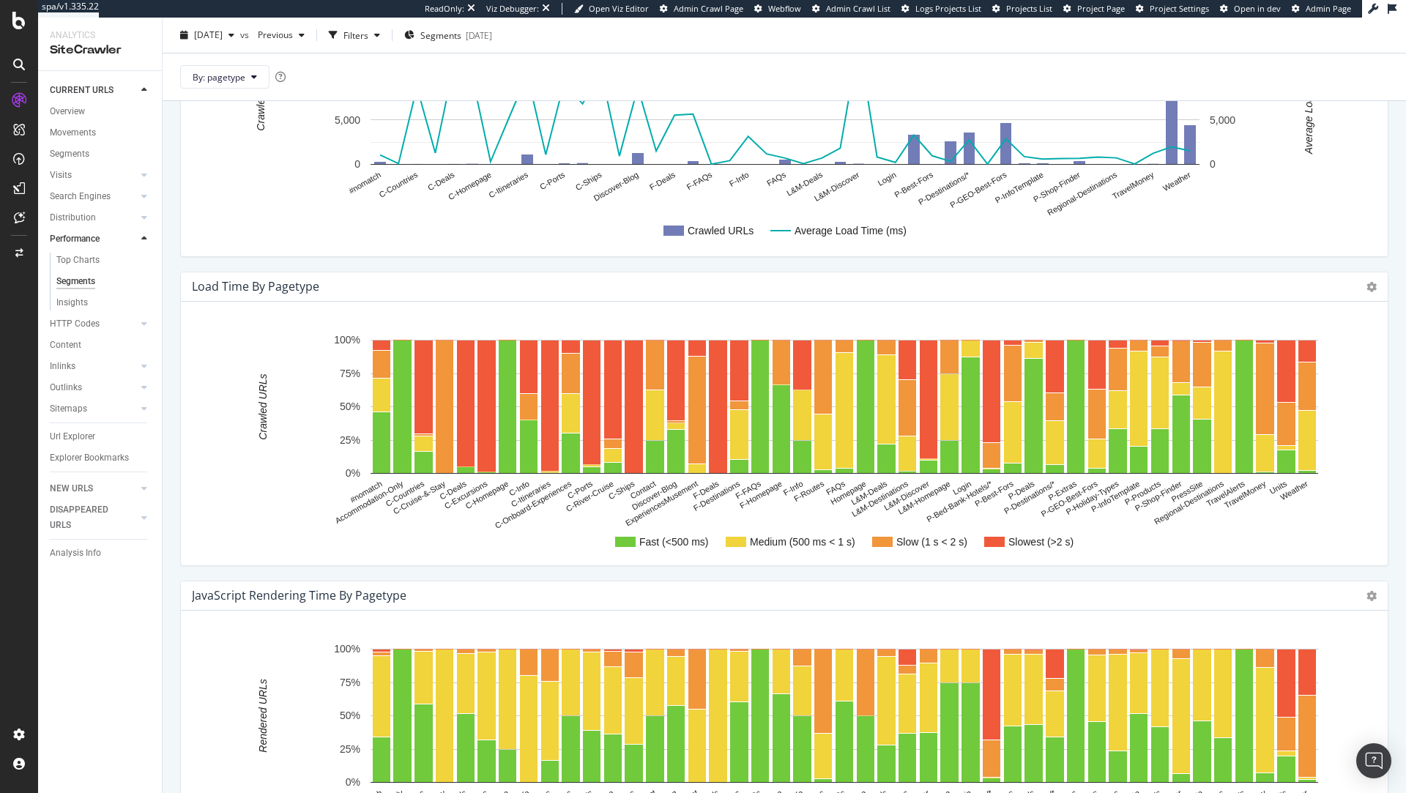
scroll to position [272, 0]
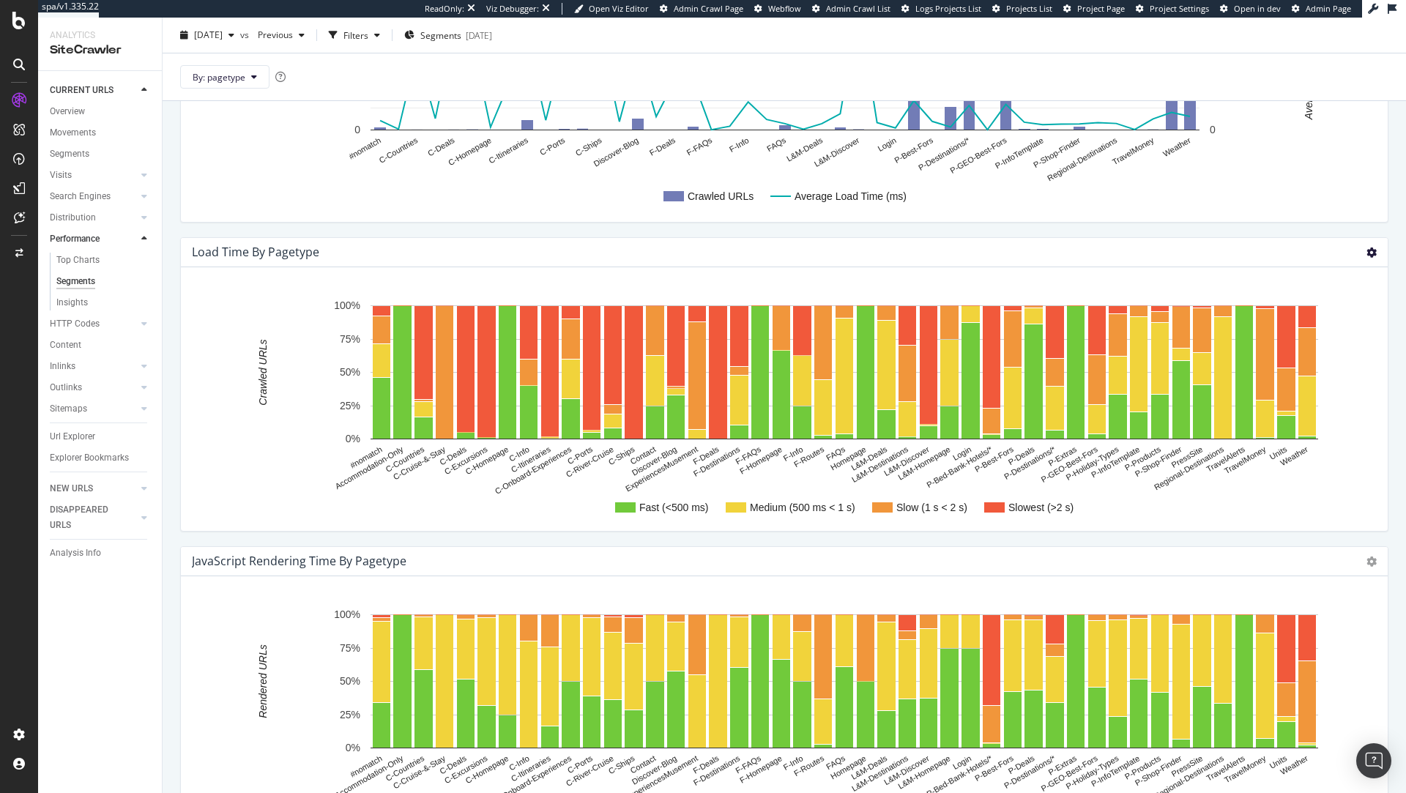
click at [1374, 253] on icon at bounding box center [1371, 253] width 10 height 10
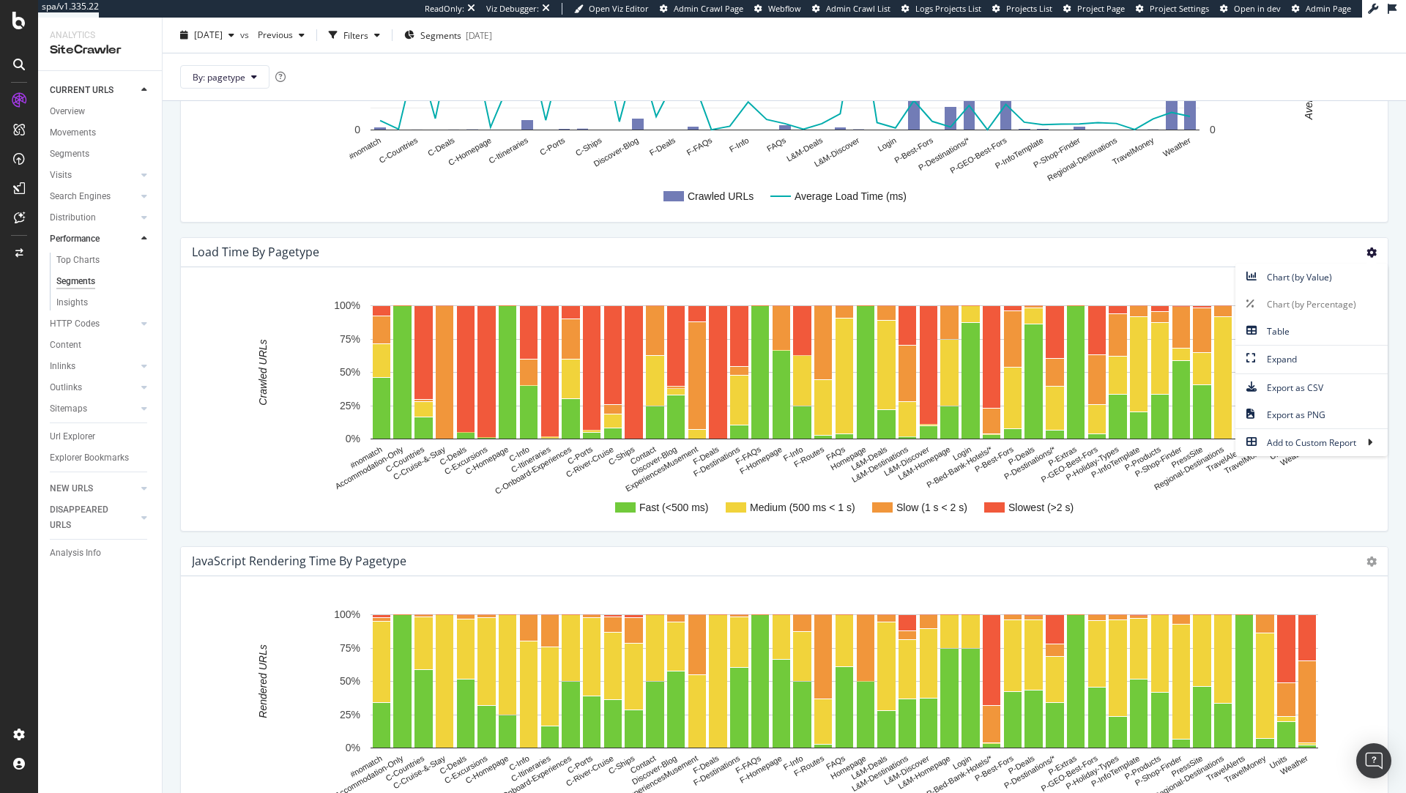
click at [1105, 281] on div "Fast (<500 ms) Medium (500 ms < 1 s) Slow (1 s < 2 s) Slowest (>2 s) #nomatch A…" at bounding box center [784, 399] width 1207 height 264
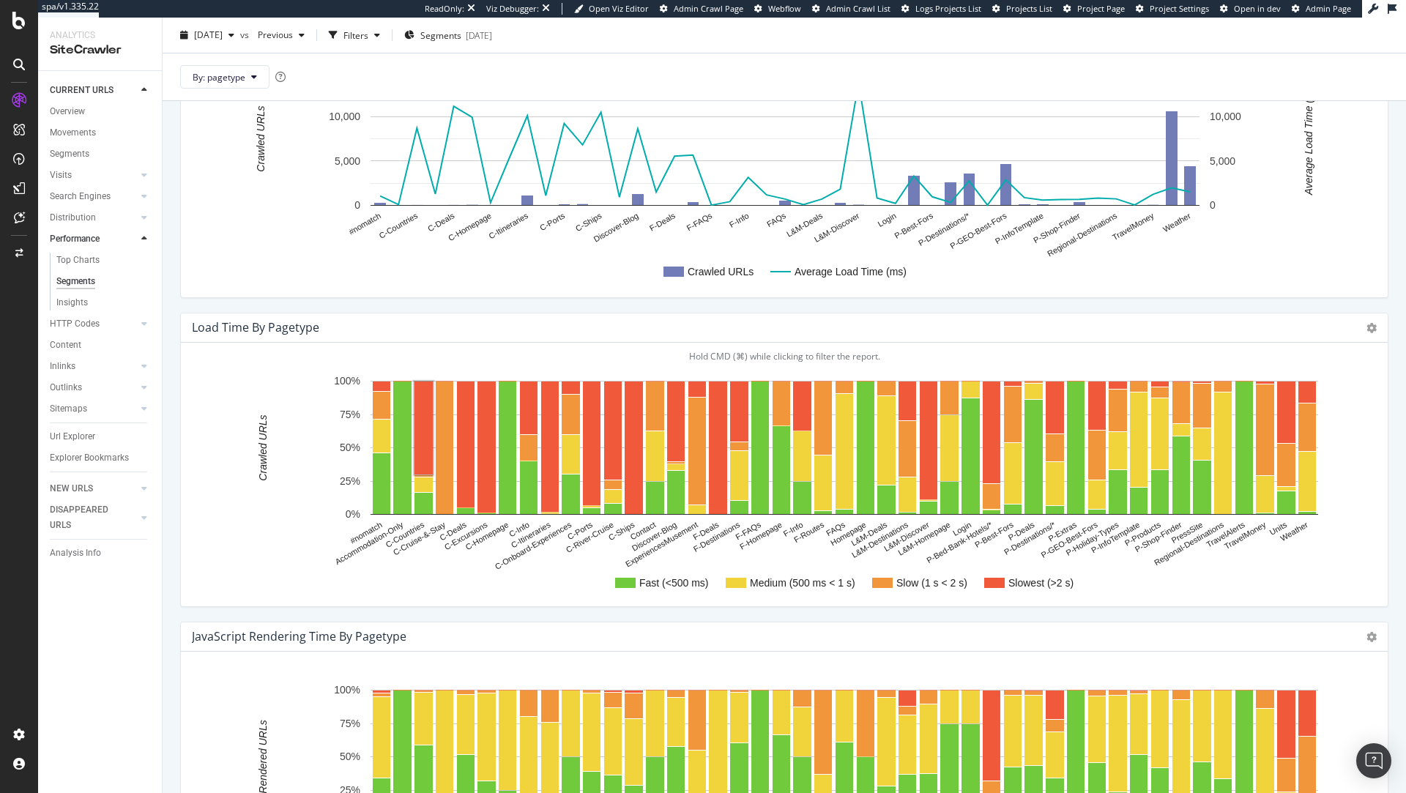
scroll to position [198, 0]
click at [226, 78] on span "By: pagetype" at bounding box center [219, 76] width 53 height 12
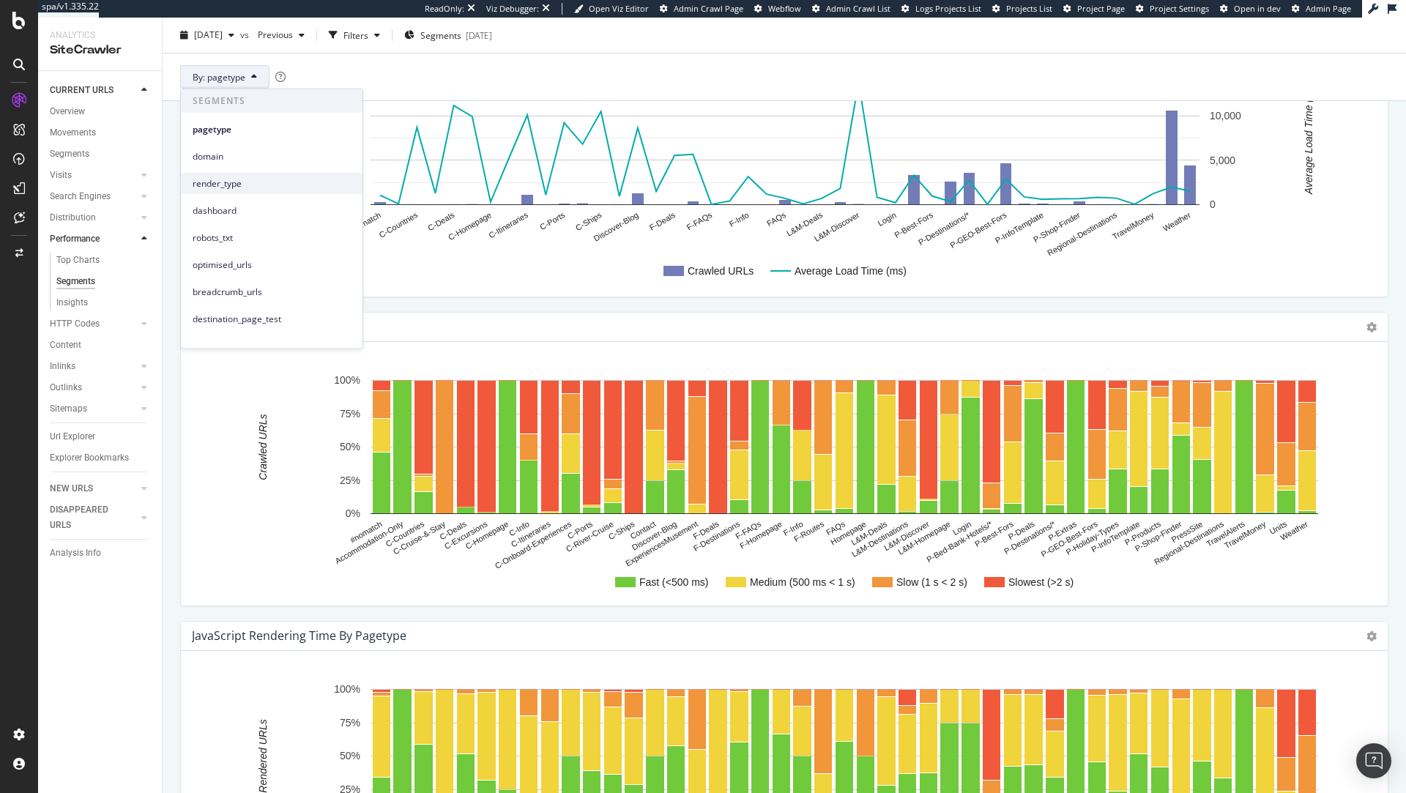
click at [251, 185] on span "render_type" at bounding box center [272, 182] width 158 height 13
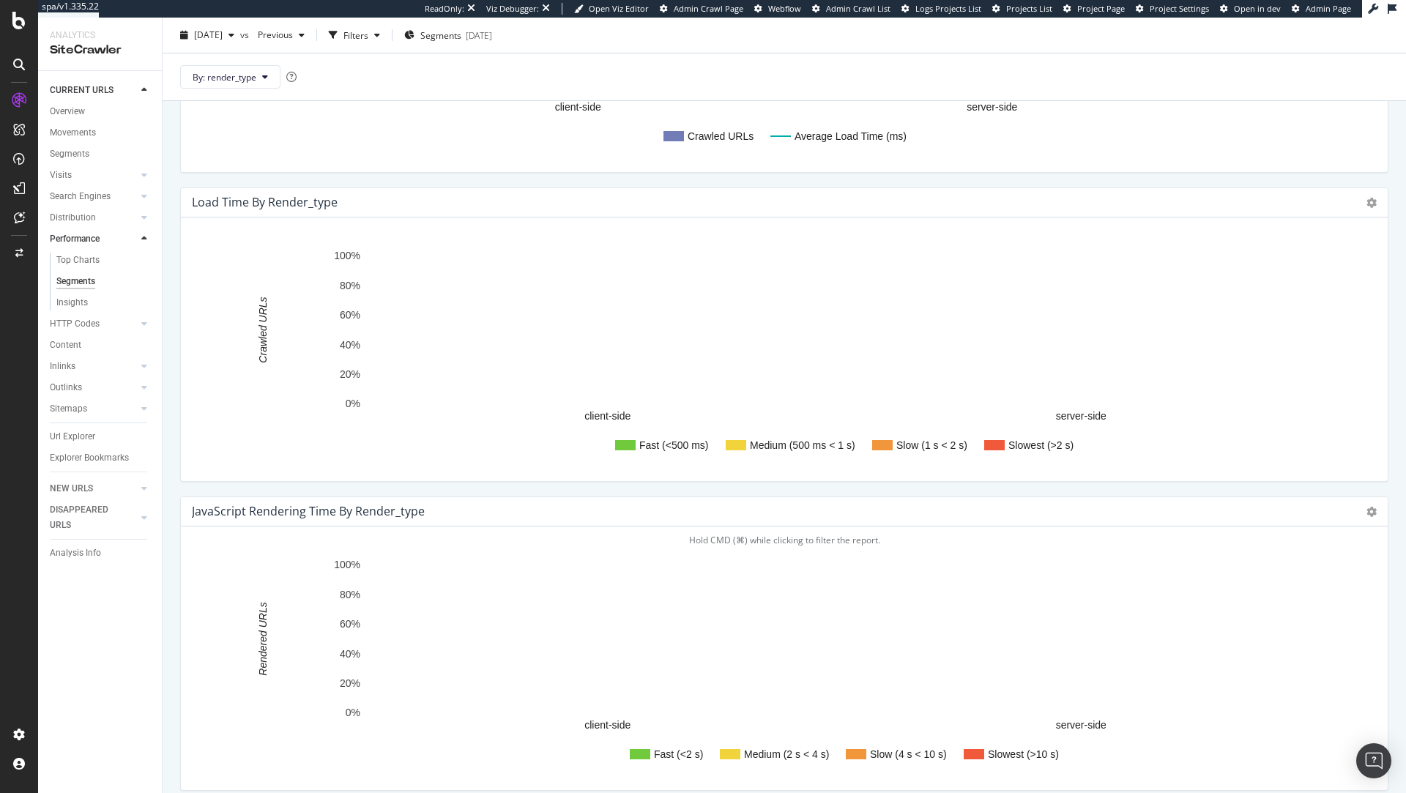
scroll to position [308, 0]
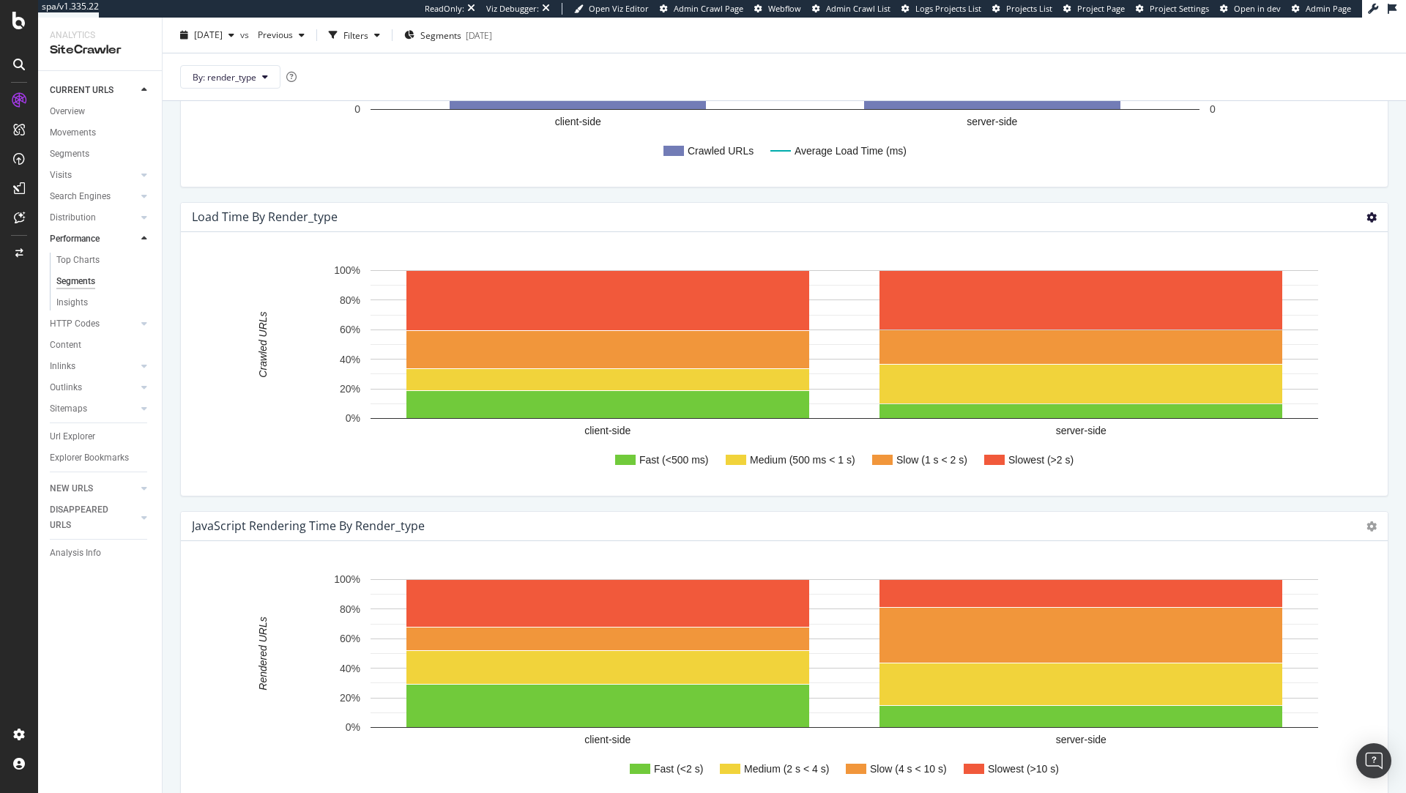
click at [1373, 215] on icon at bounding box center [1371, 217] width 10 height 10
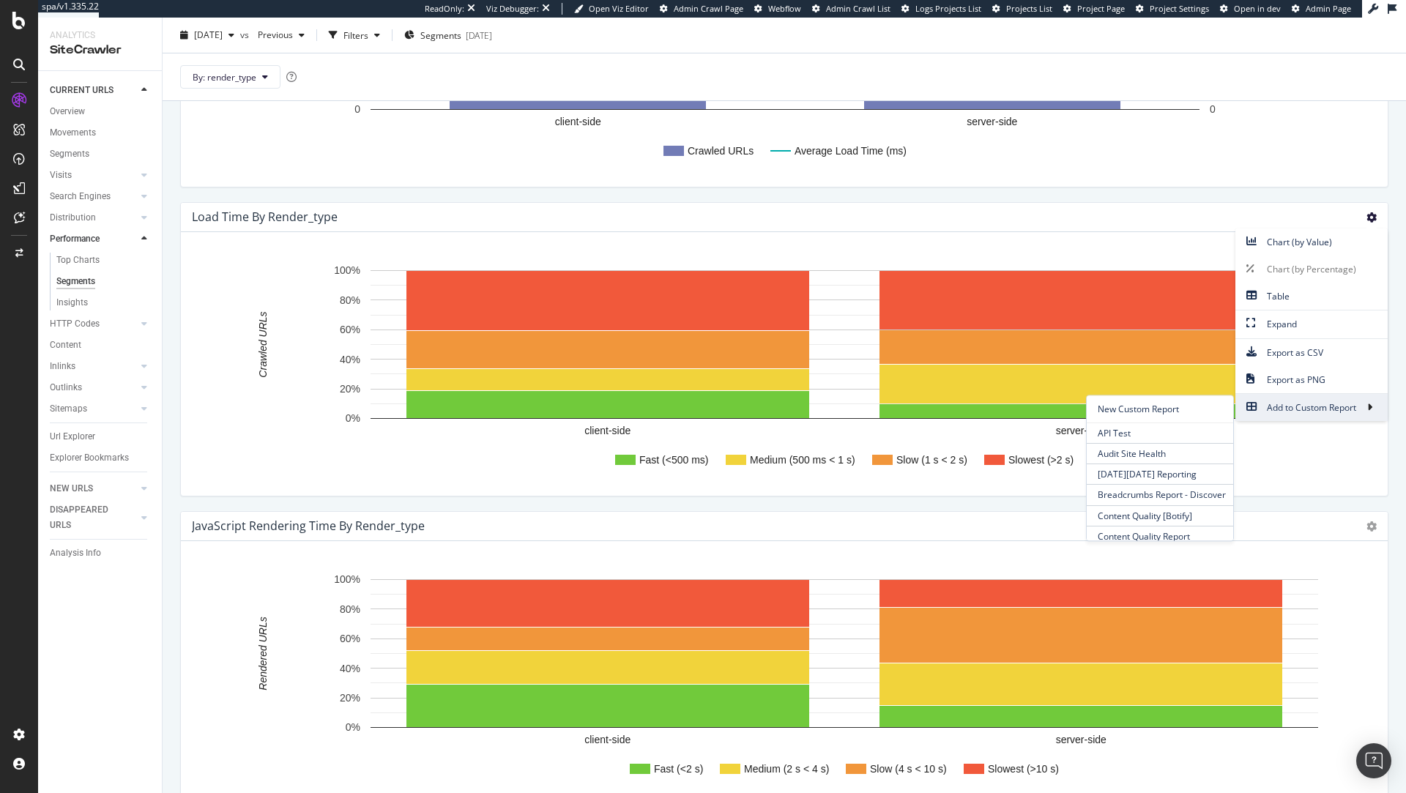
click at [1300, 408] on span "Add to Custom Report" at bounding box center [1301, 408] width 132 height 20
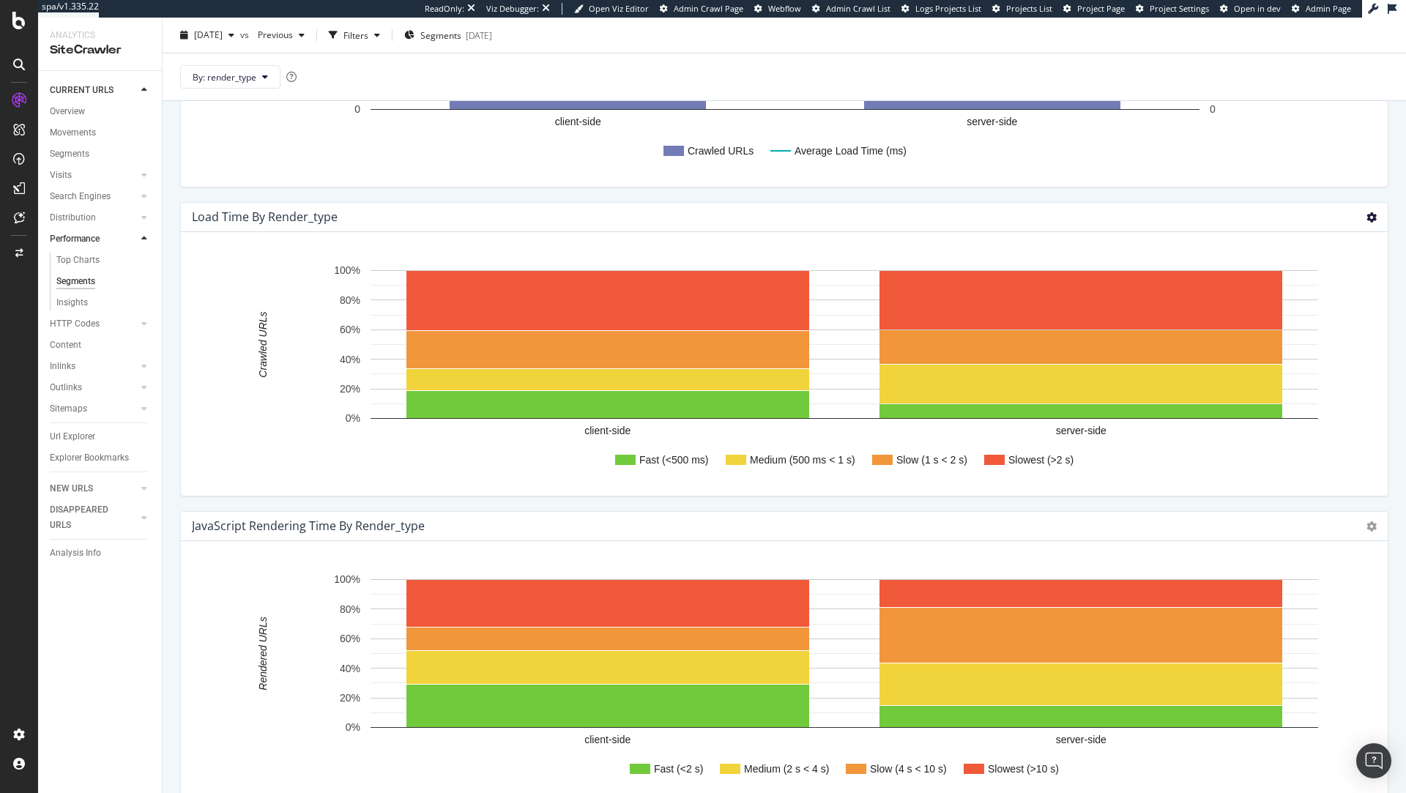
click at [1372, 214] on icon at bounding box center [1371, 217] width 10 height 10
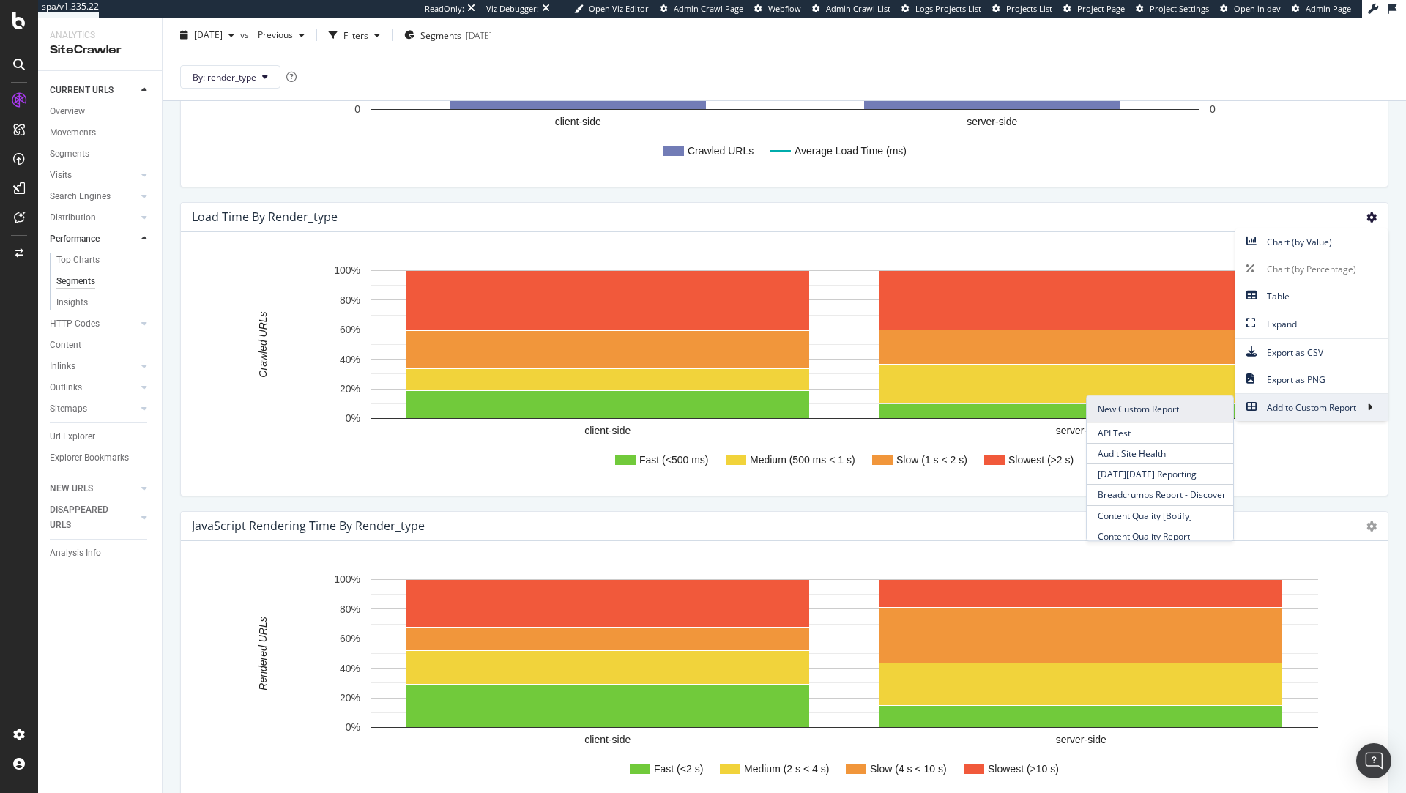
click at [1162, 414] on span "New Custom Report" at bounding box center [1160, 408] width 146 height 27
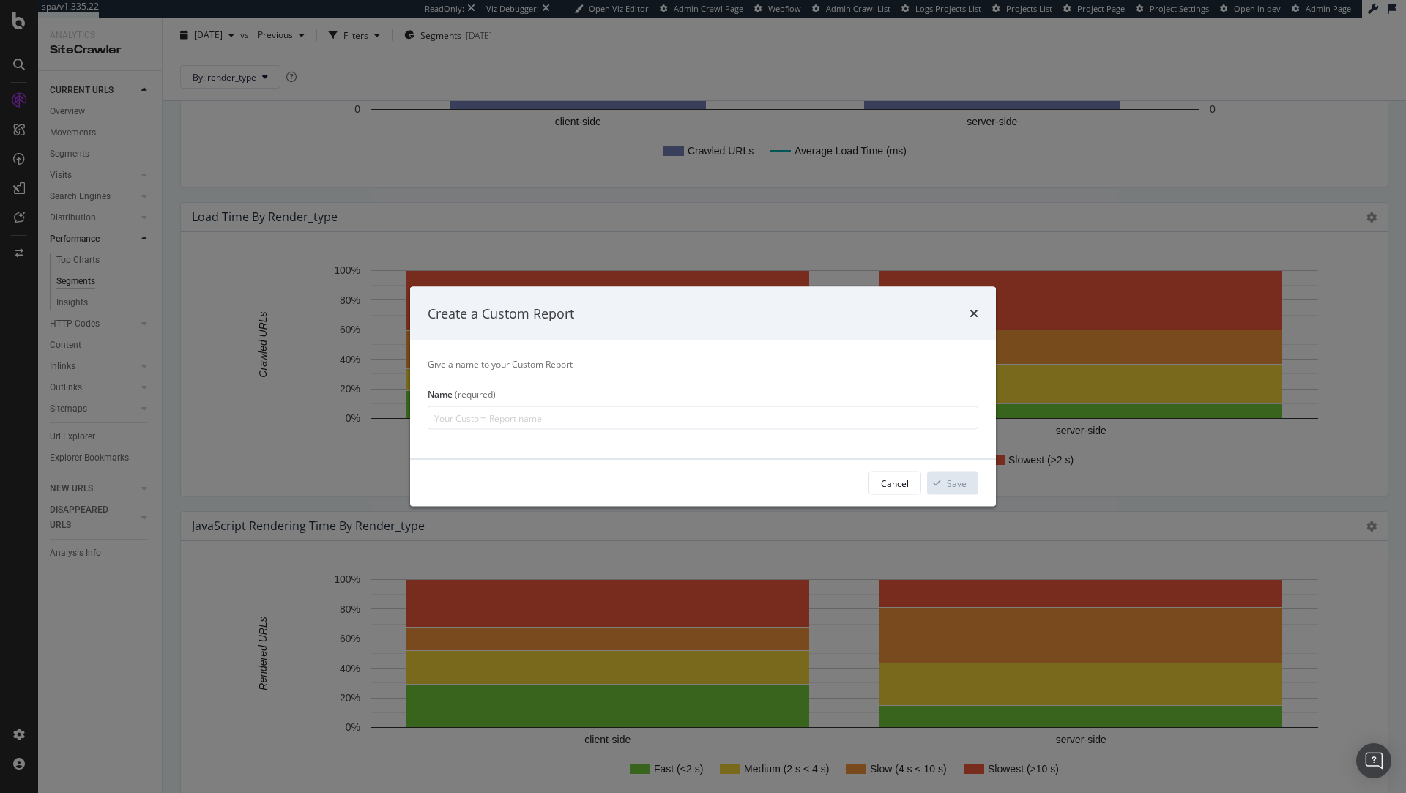
type input "r"
type input "performance static"
click at [965, 479] on div "Save" at bounding box center [957, 483] width 20 height 12
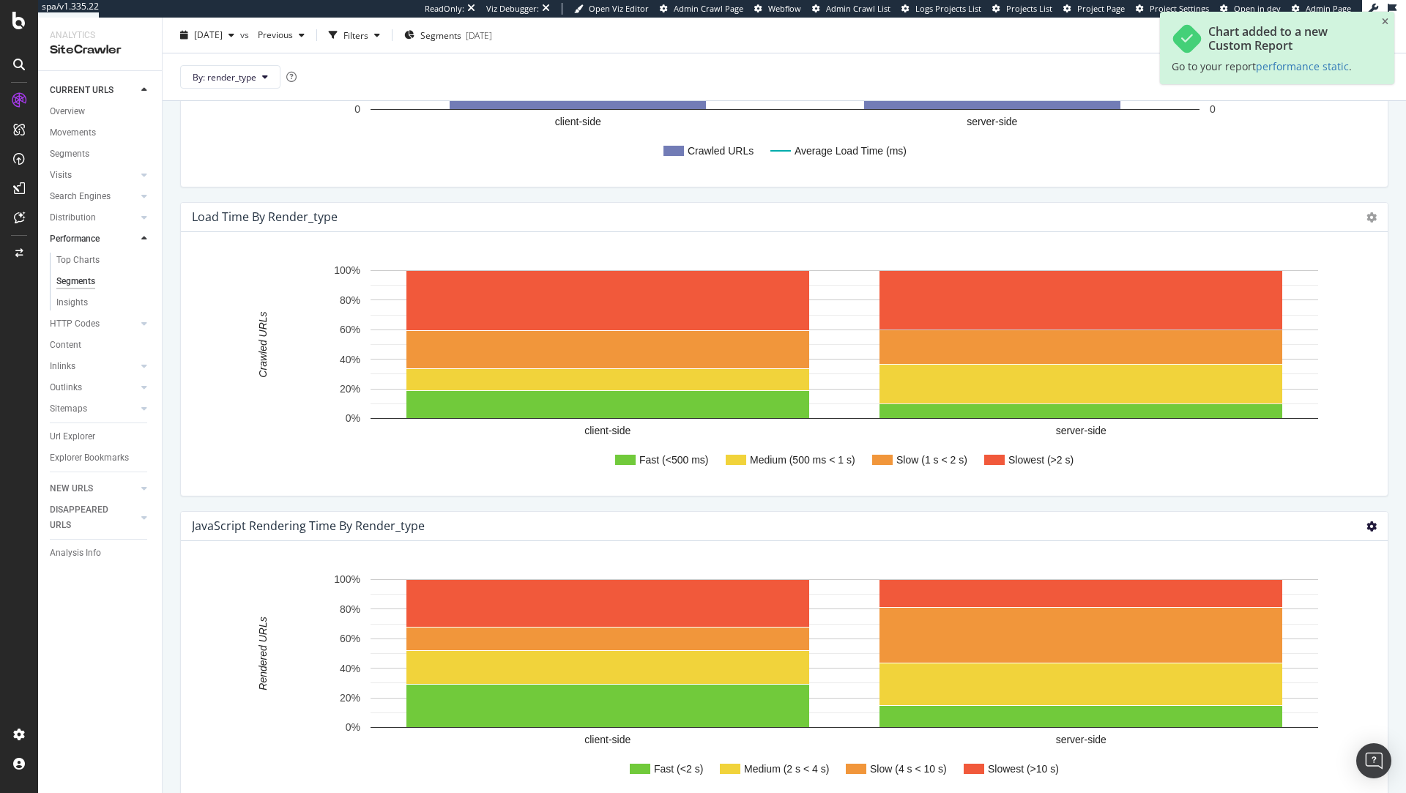
click at [1369, 524] on icon at bounding box center [1371, 526] width 10 height 10
click at [1314, 524] on div "JavaScript Rendering Time by render_type Chart (by Value) Chart (by Percentage)…" at bounding box center [784, 526] width 1207 height 29
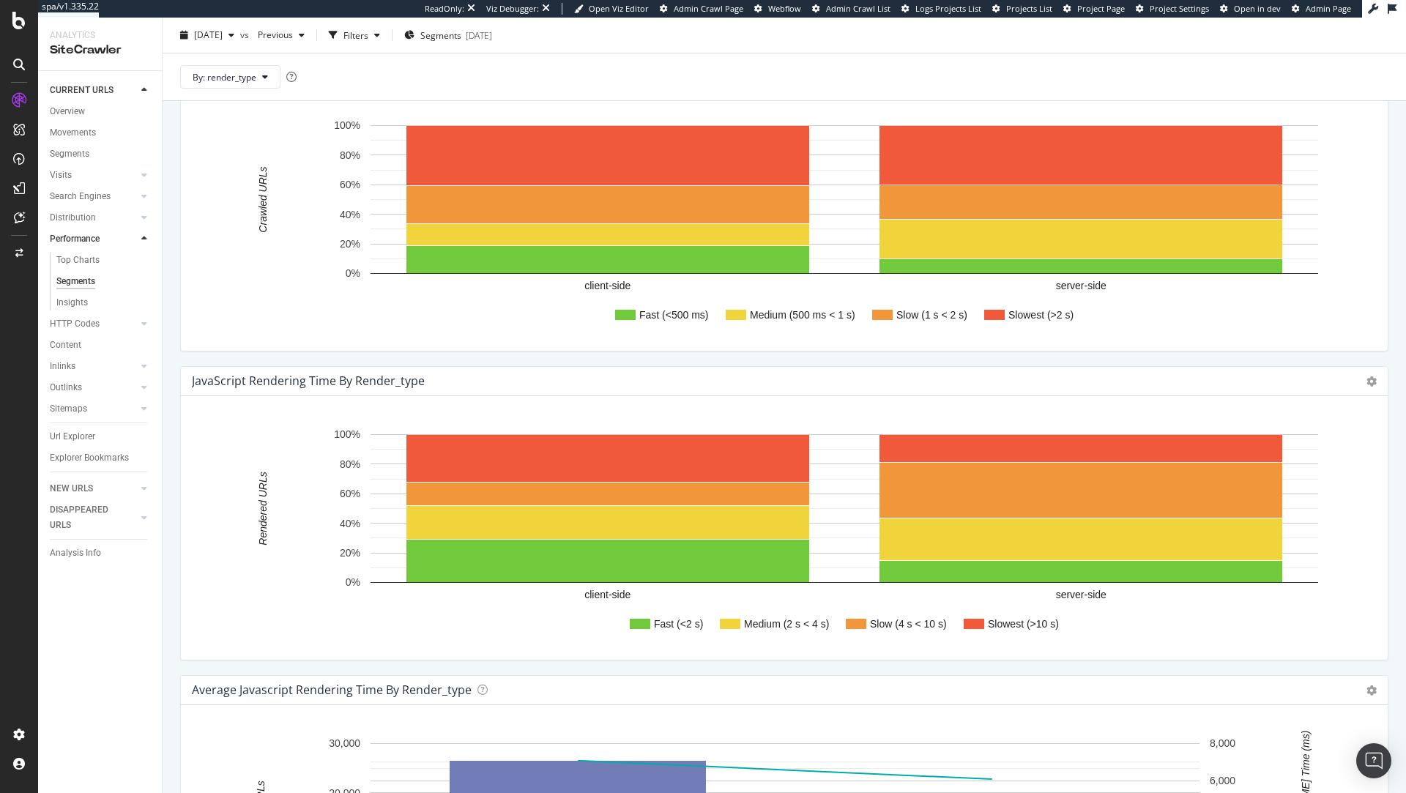
scroll to position [453, 0]
click at [1372, 377] on icon at bounding box center [1371, 381] width 10 height 10
click at [1175, 403] on div "Fast (<2 s) Medium (2 s < 4 s) Slow (4 s < 10 s) Slowest (>10 s) client-side se…" at bounding box center [784, 528] width 1207 height 264
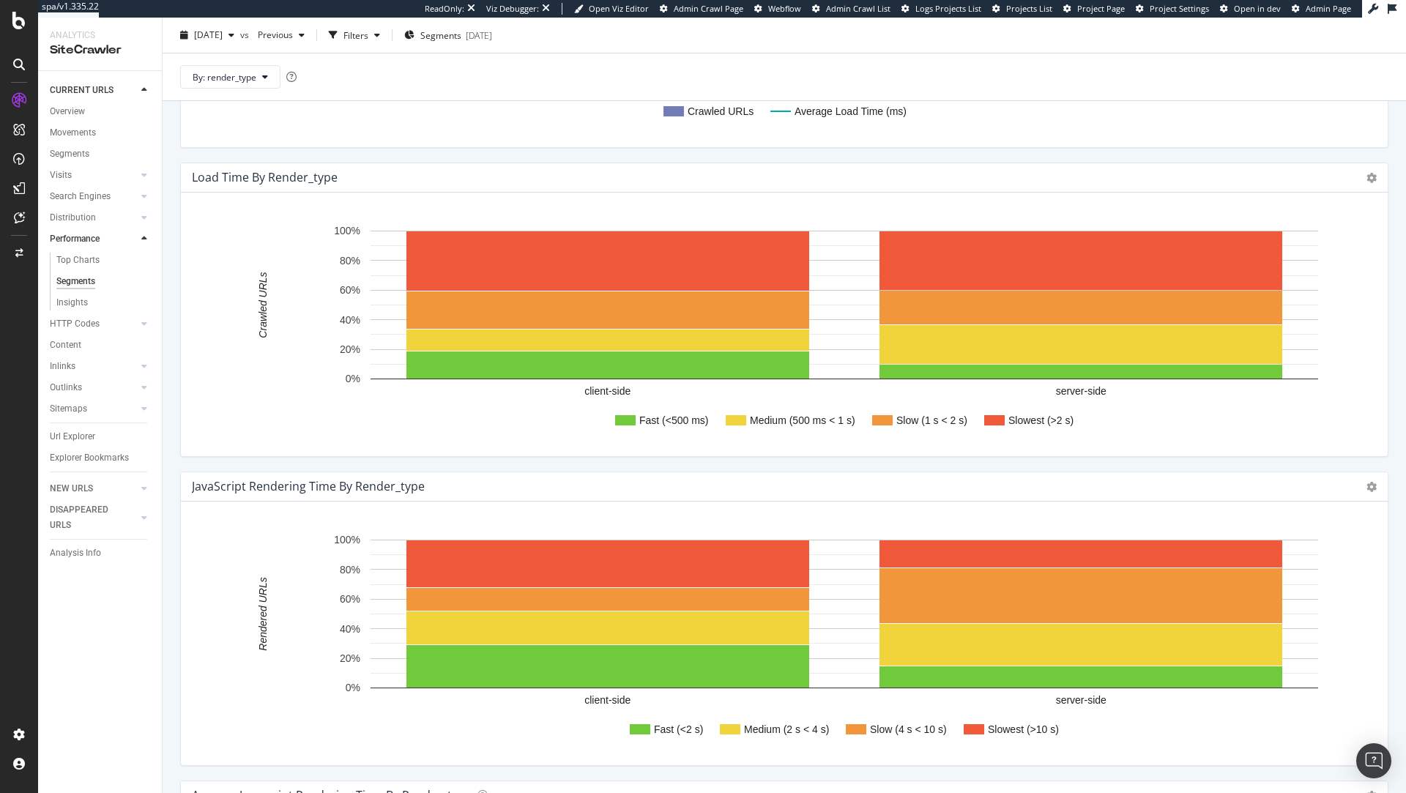
scroll to position [346, 0]
click at [1374, 174] on icon at bounding box center [1371, 179] width 10 height 10
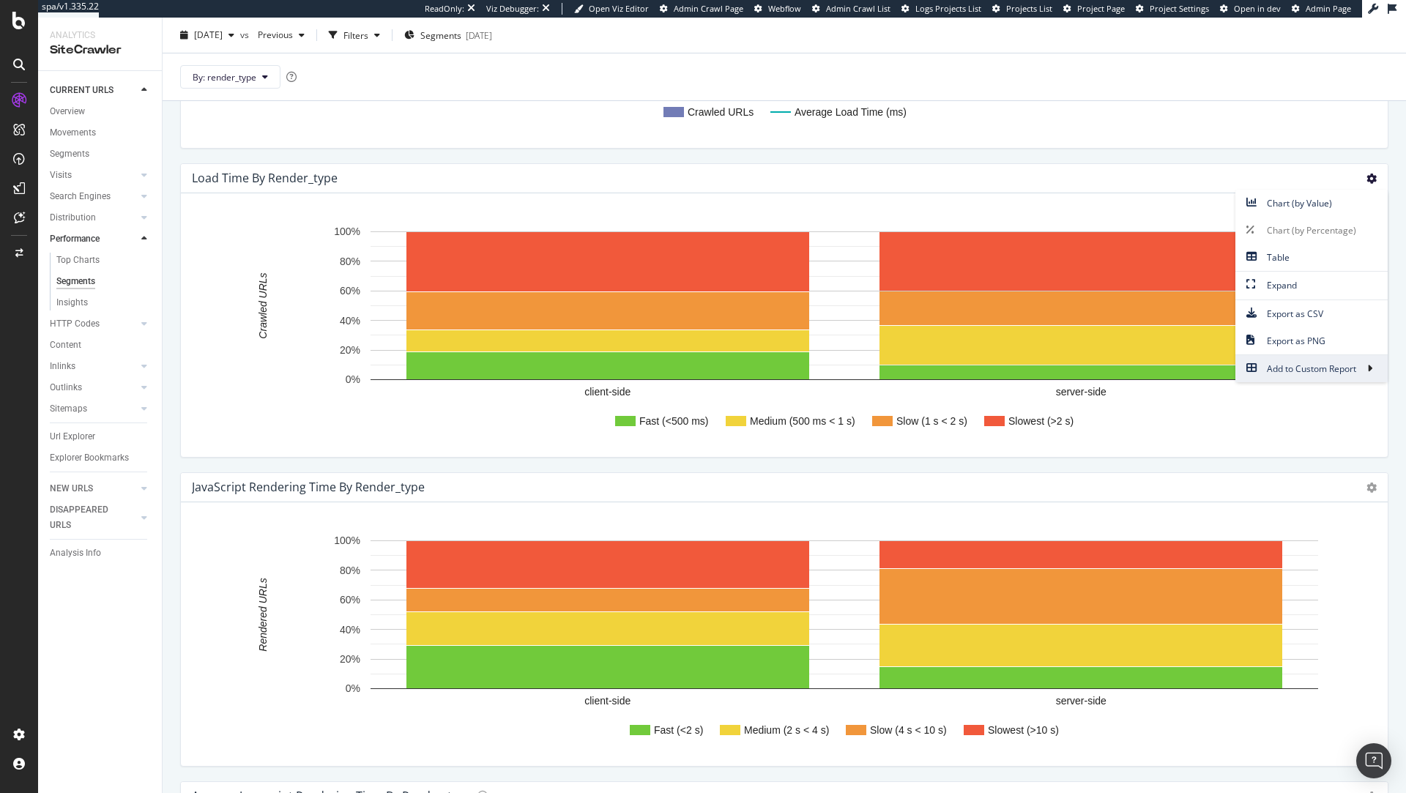
click at [1218, 198] on div "Fast (<500 ms) Medium (500 ms < 1 s) Slow (1 s < 2 s) Slowest (>2 s) client-sid…" at bounding box center [784, 325] width 1207 height 264
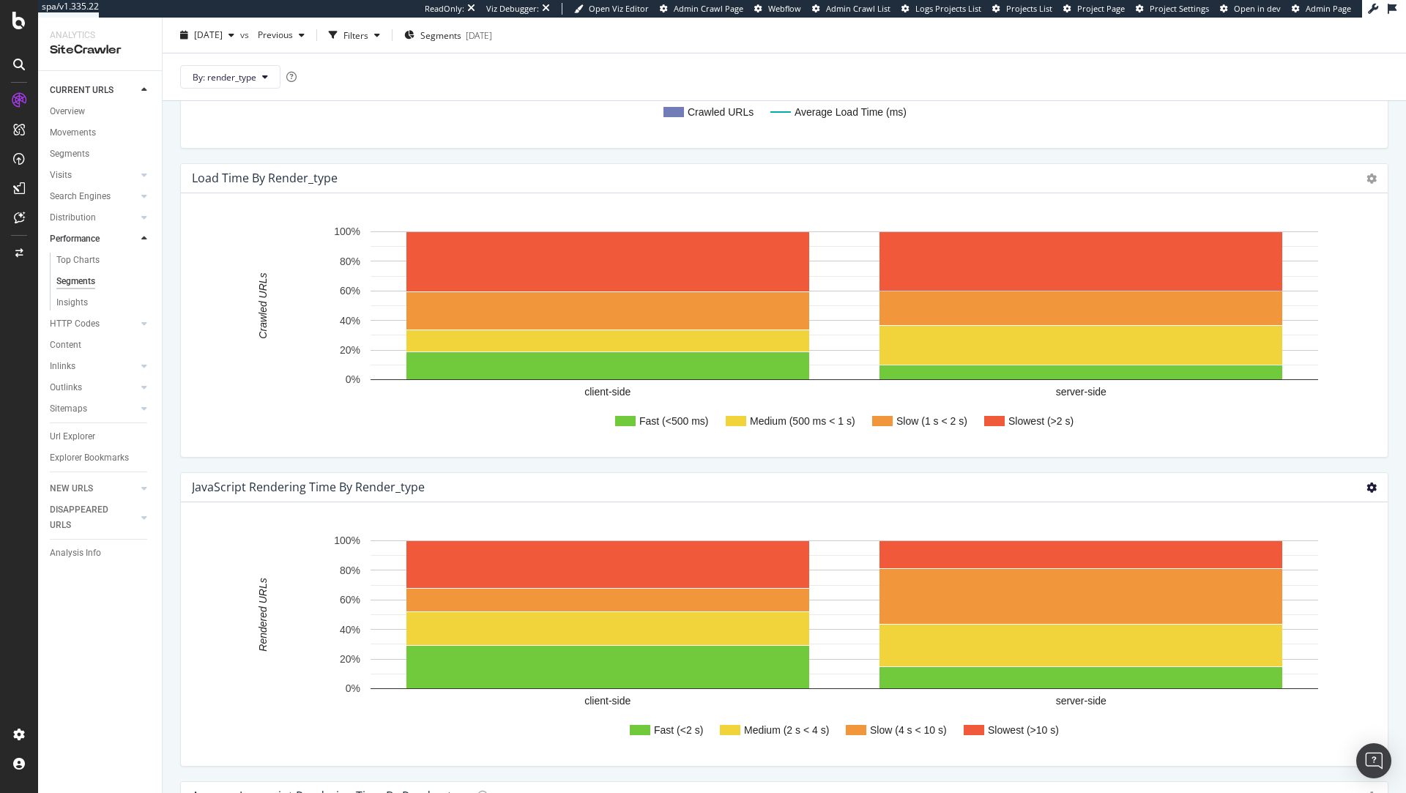
click at [1372, 488] on icon at bounding box center [1371, 488] width 10 height 10
click at [1159, 502] on div "Fast (<2 s) Medium (2 s < 4 s) Slow (4 s < 10 s) Slowest (>10 s) client-side se…" at bounding box center [784, 634] width 1207 height 264
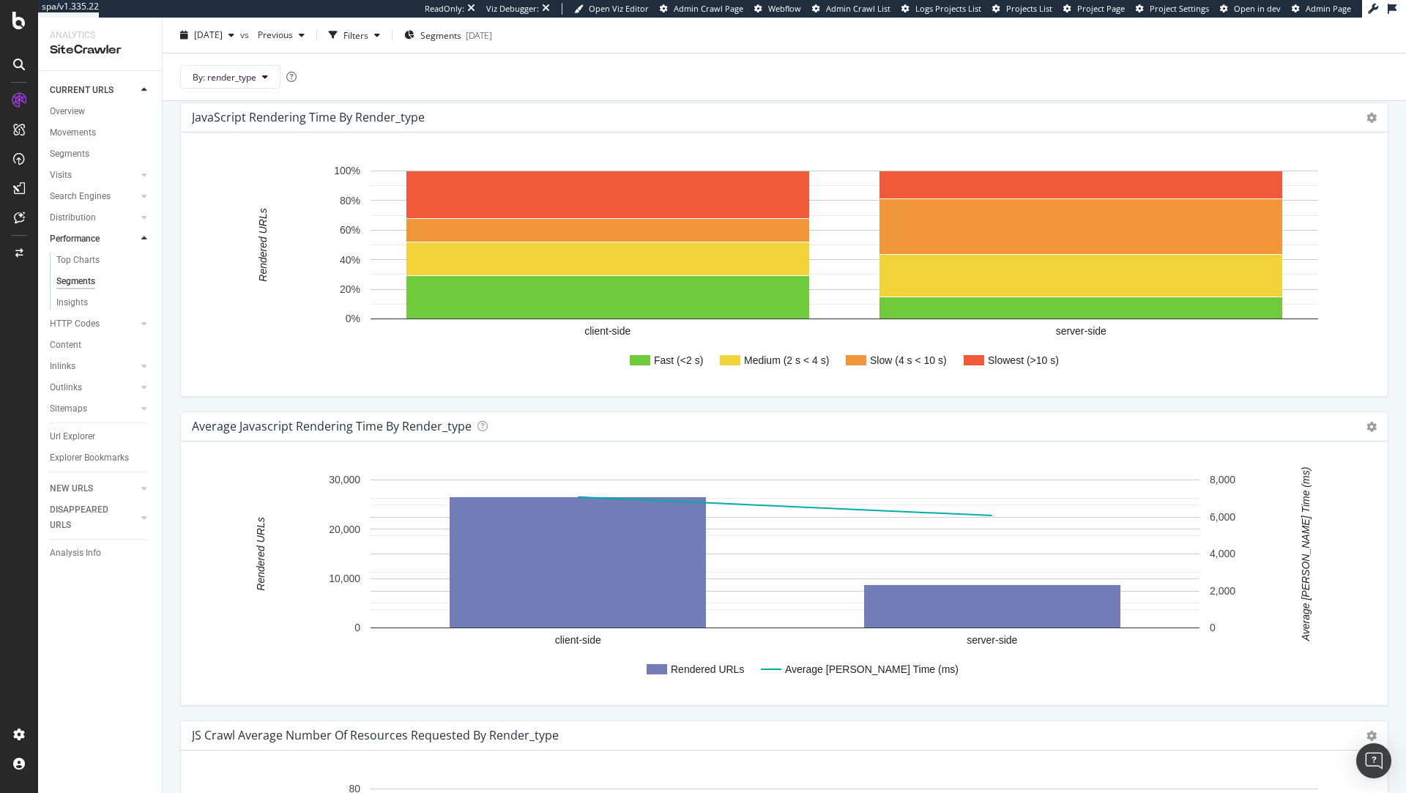
scroll to position [719, 0]
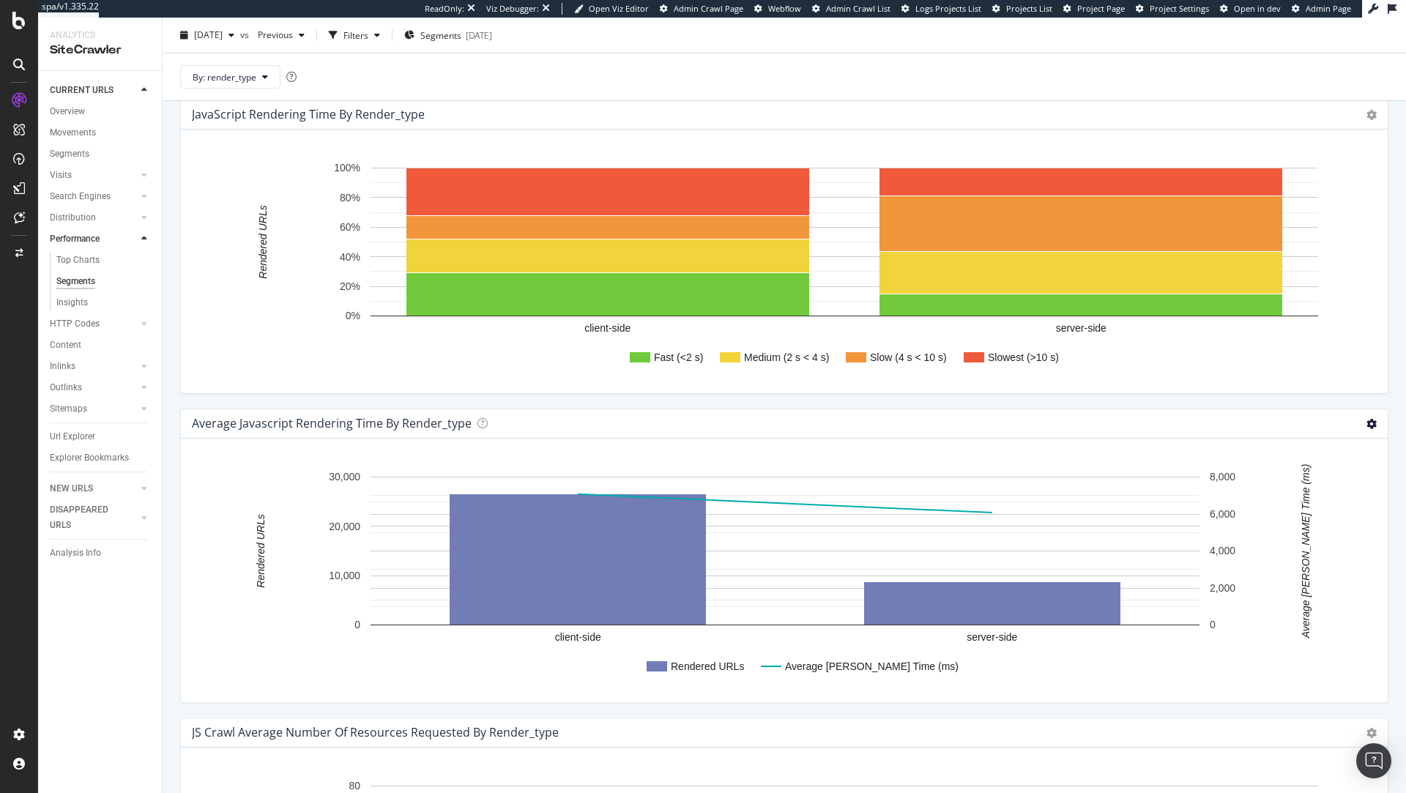
click at [1370, 426] on icon at bounding box center [1371, 424] width 10 height 10
click at [1278, 399] on div "JavaScript Rendering Time by render_type Chart (by Value) Chart (by Percentage)…" at bounding box center [784, 254] width 1223 height 309
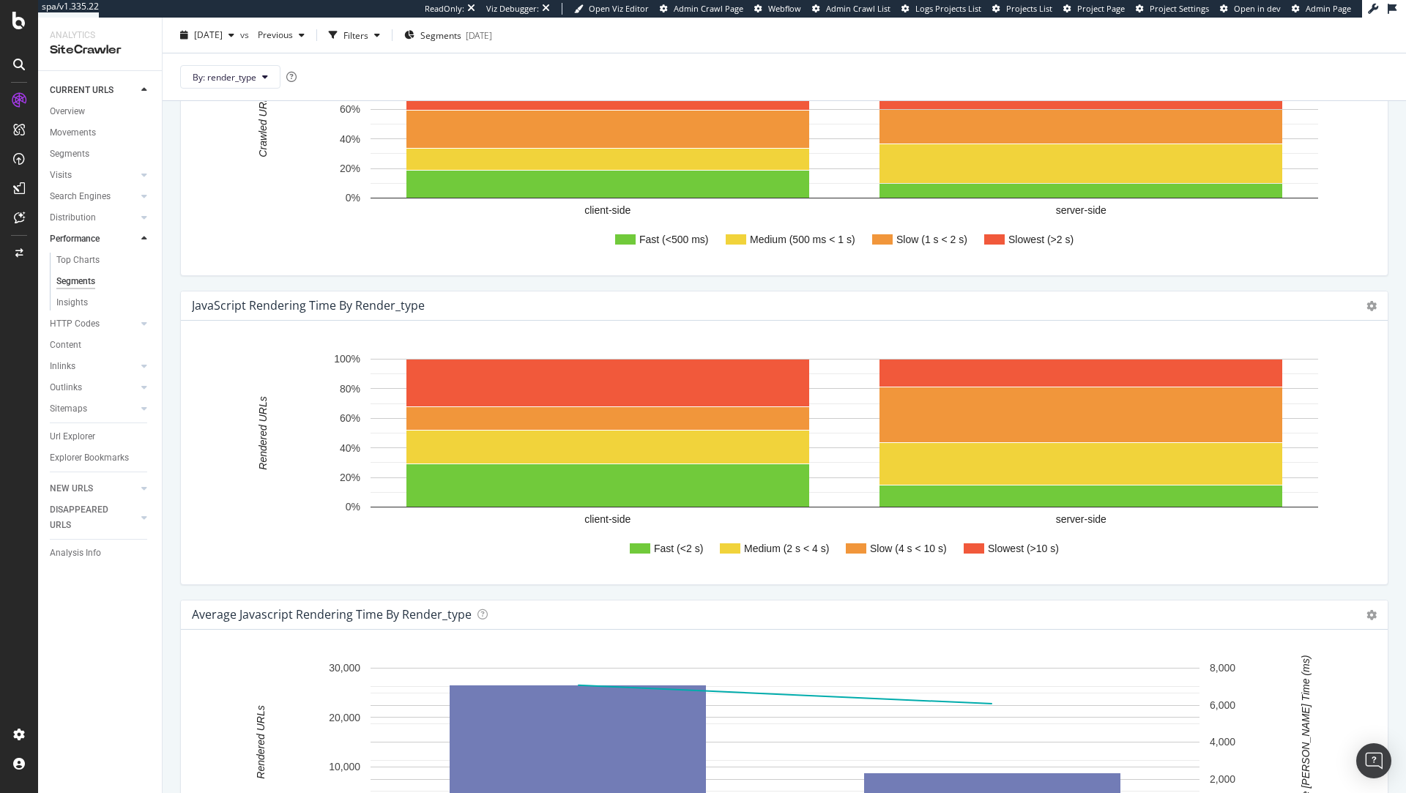
scroll to position [531, 0]
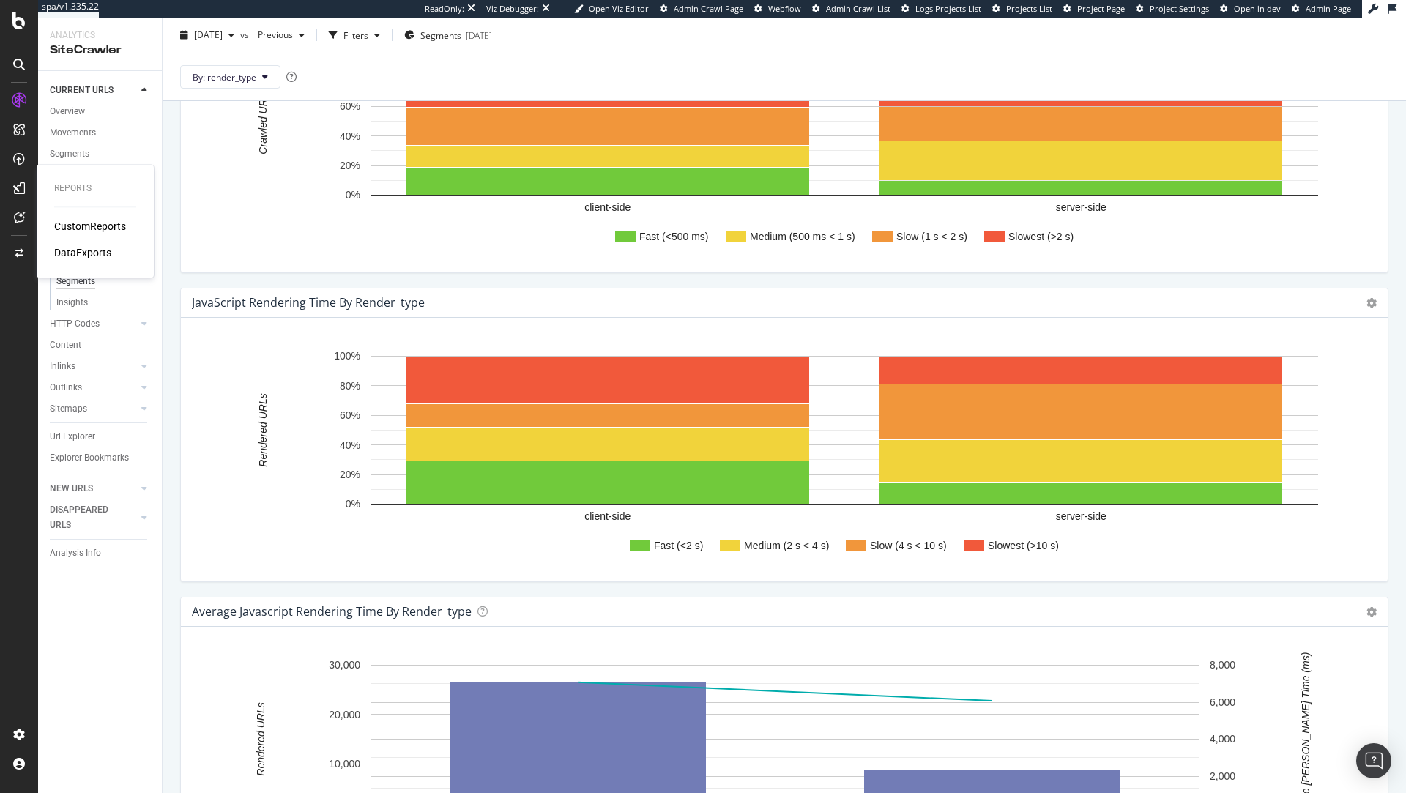
click at [63, 220] on div "CustomReports" at bounding box center [90, 226] width 72 height 15
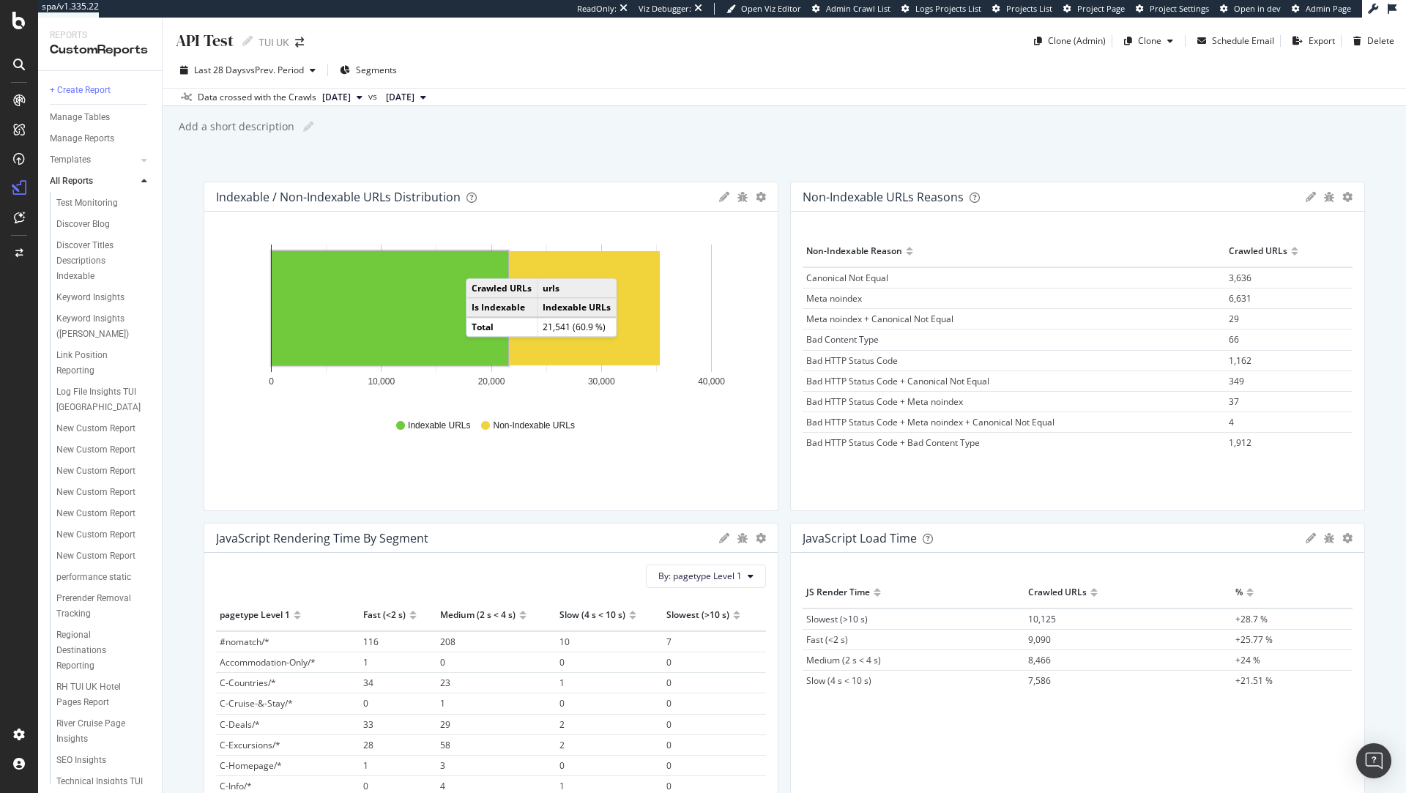
scroll to position [381, 0]
click at [89, 576] on div "performance static" at bounding box center [93, 583] width 75 height 15
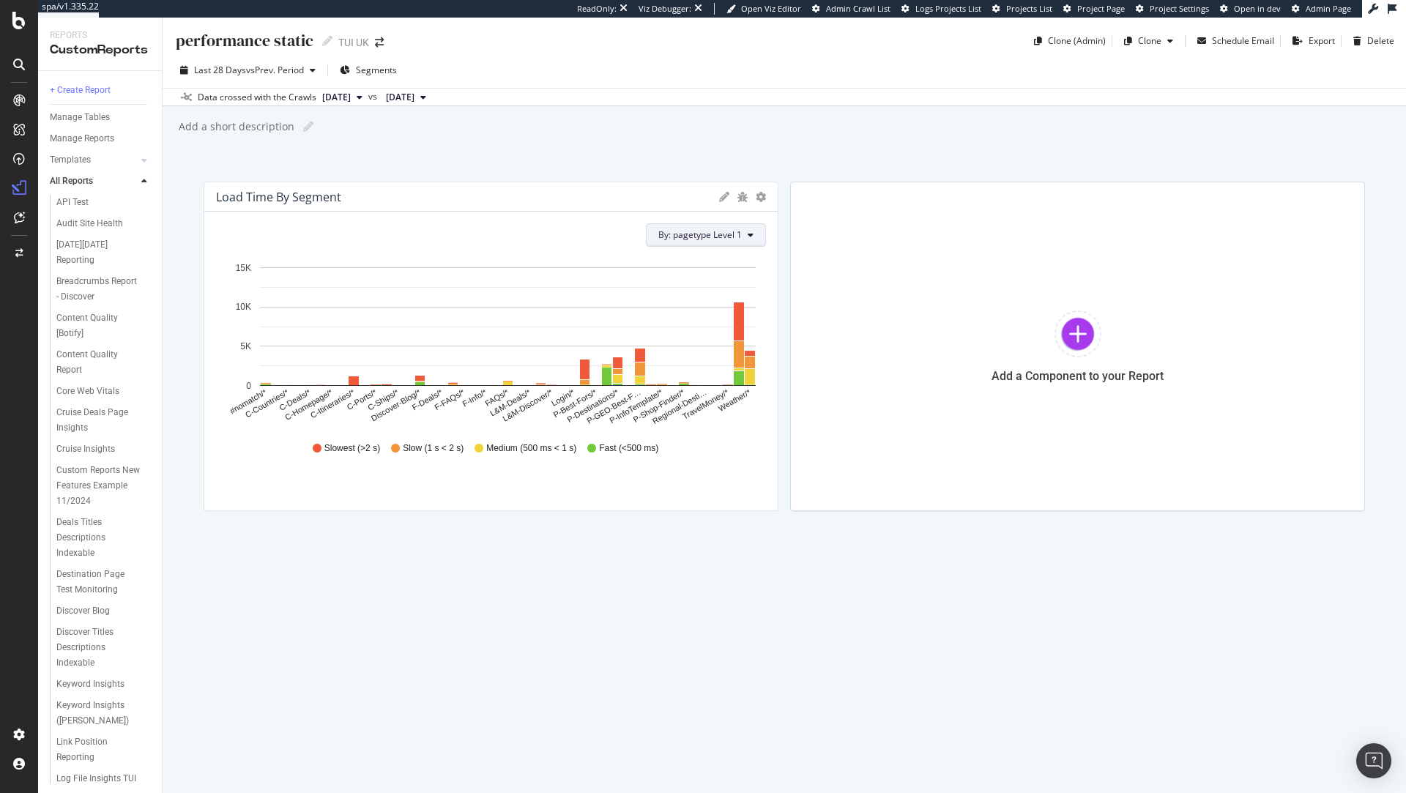
click at [742, 230] on span "By: pagetype Level 1" at bounding box center [699, 234] width 83 height 12
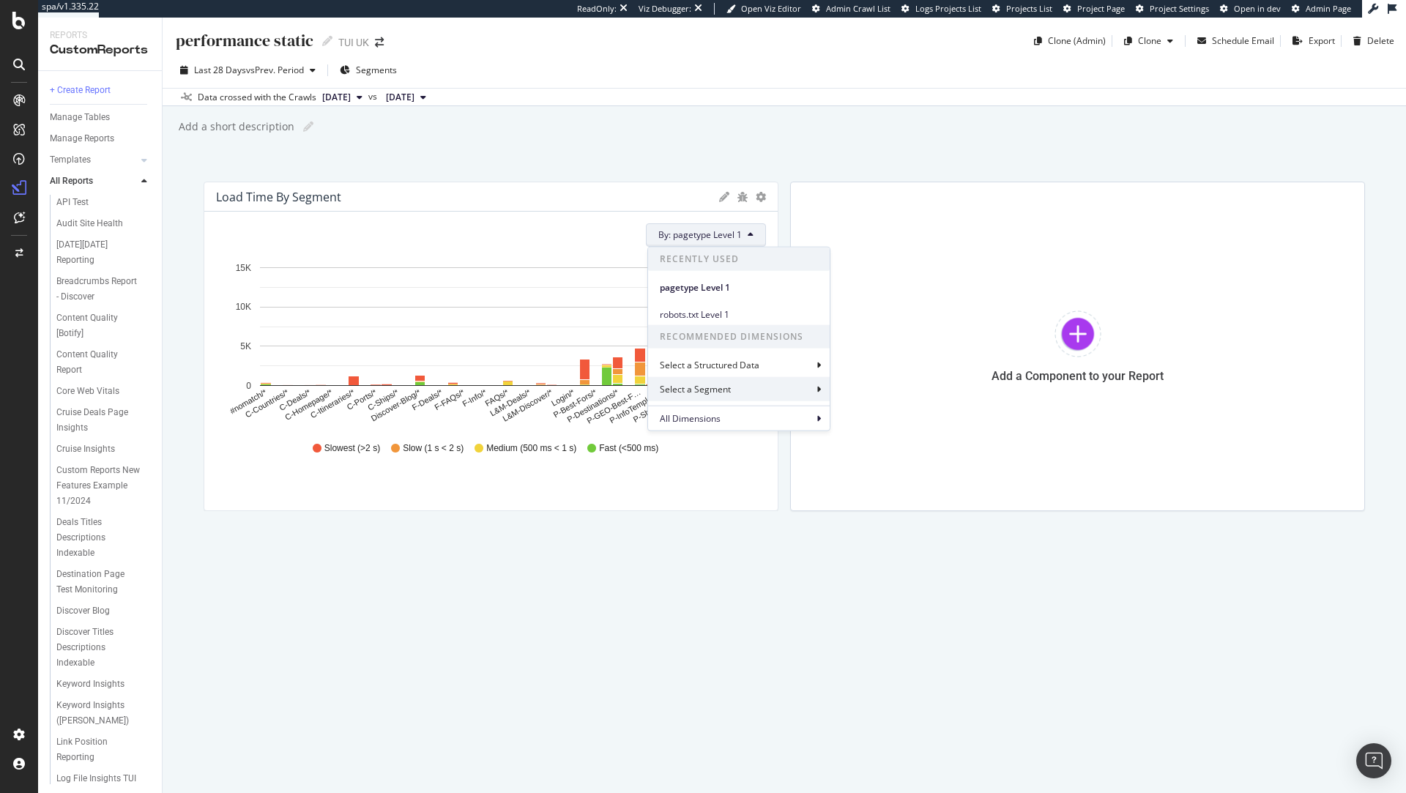
click at [744, 392] on div "Select a Segment" at bounding box center [739, 389] width 182 height 24
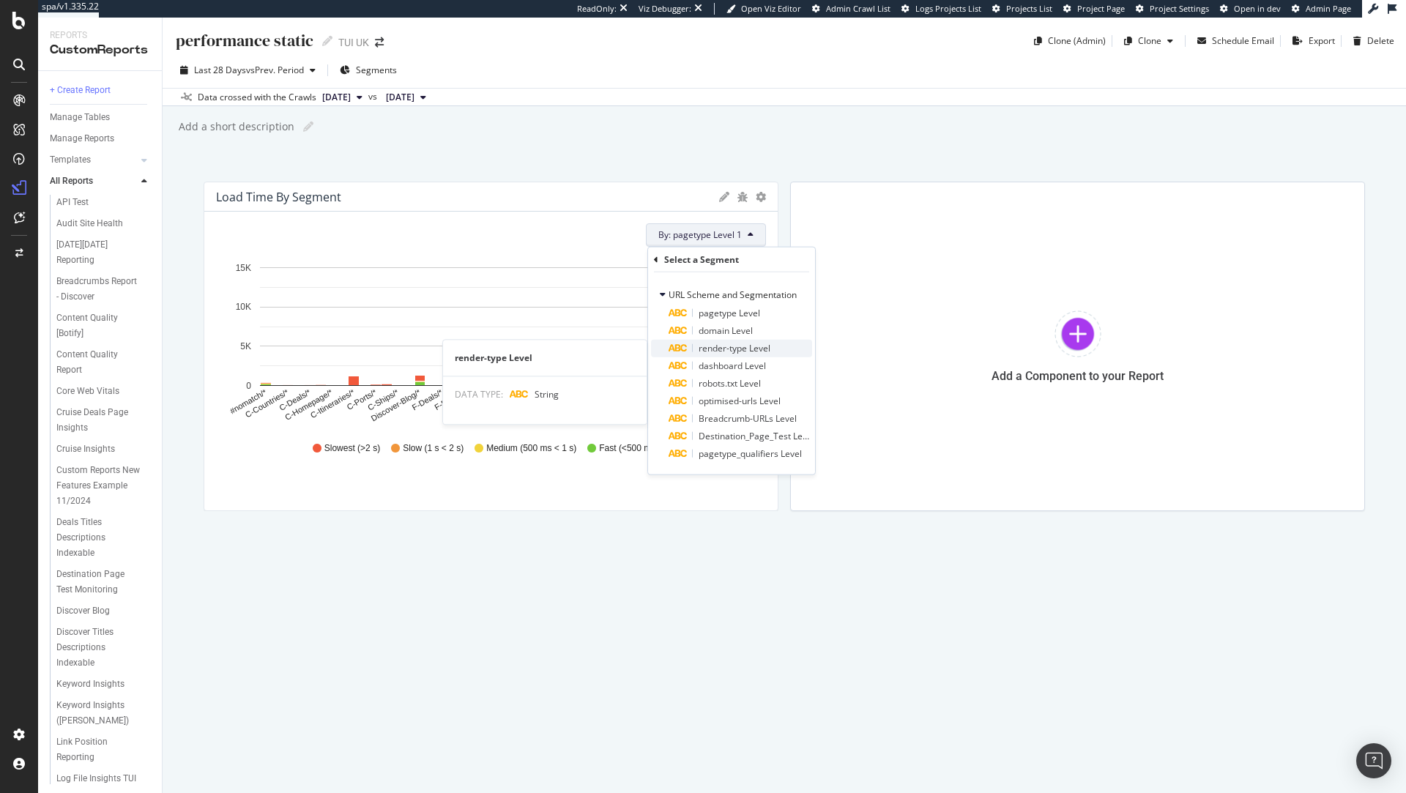
click at [748, 343] on span "render-type Level" at bounding box center [735, 348] width 72 height 12
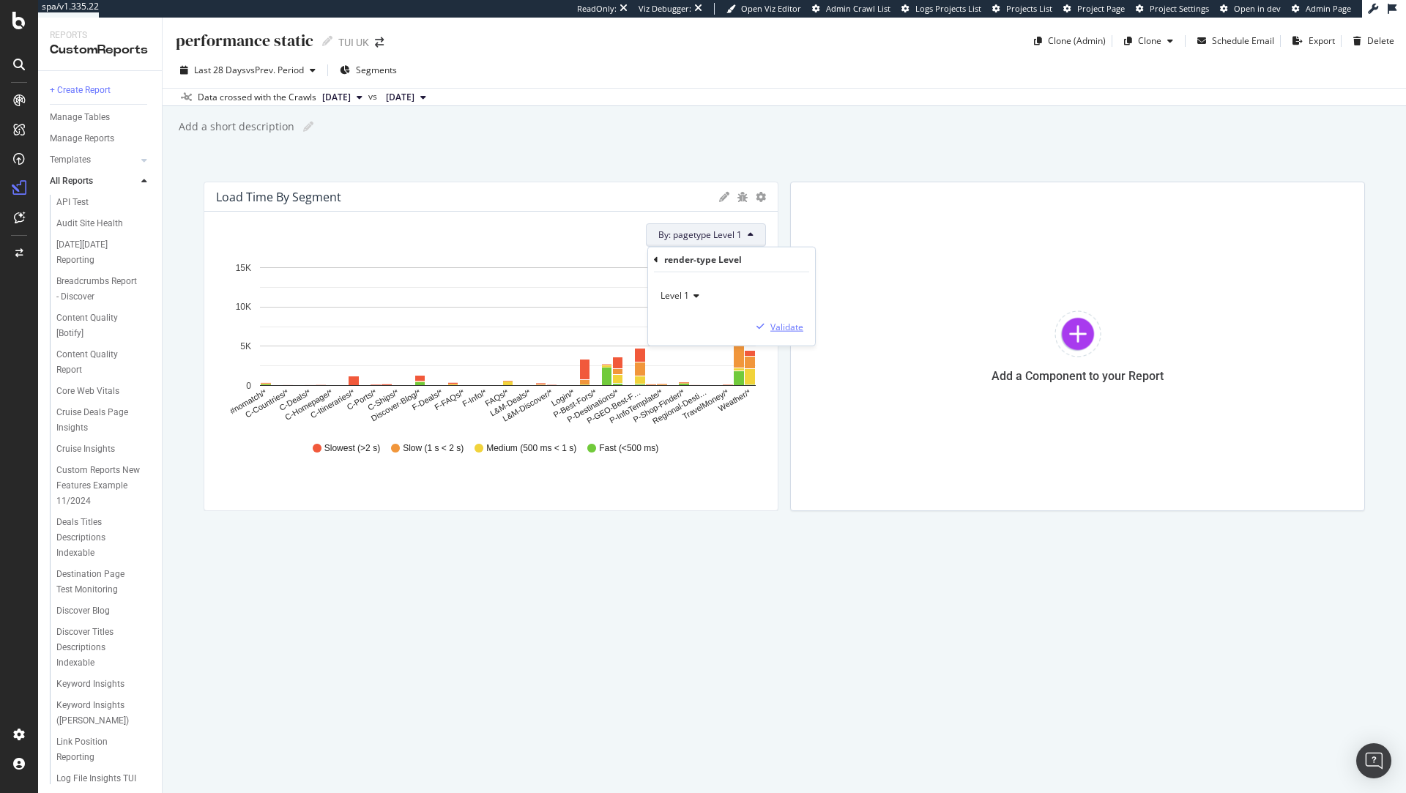
click at [772, 327] on div "Validate" at bounding box center [786, 326] width 33 height 12
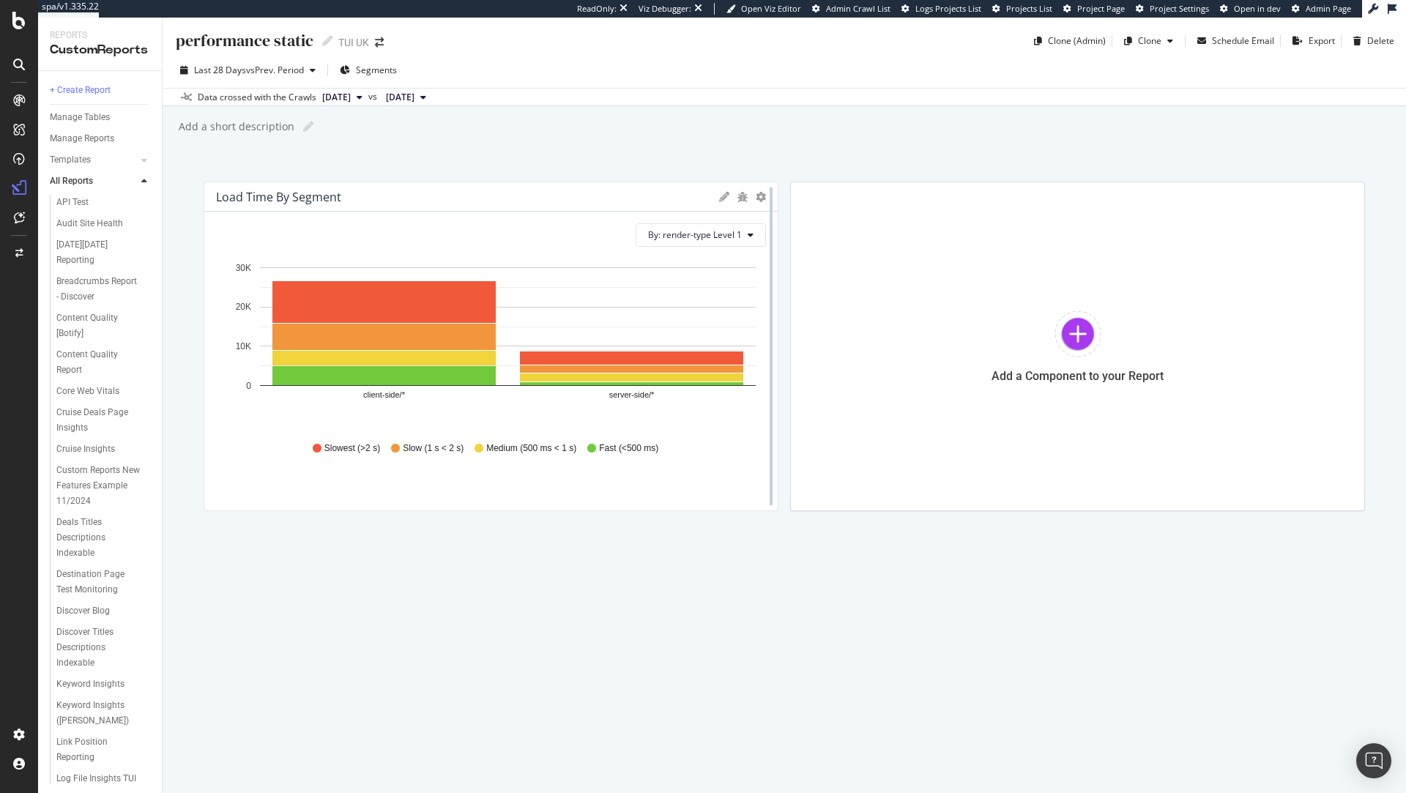
click at [765, 199] on div at bounding box center [771, 347] width 15 height 330
click at [761, 201] on icon "gear" at bounding box center [761, 197] width 10 height 10
click at [757, 255] on span "Bar (by Percentage)" at bounding box center [702, 252] width 149 height 20
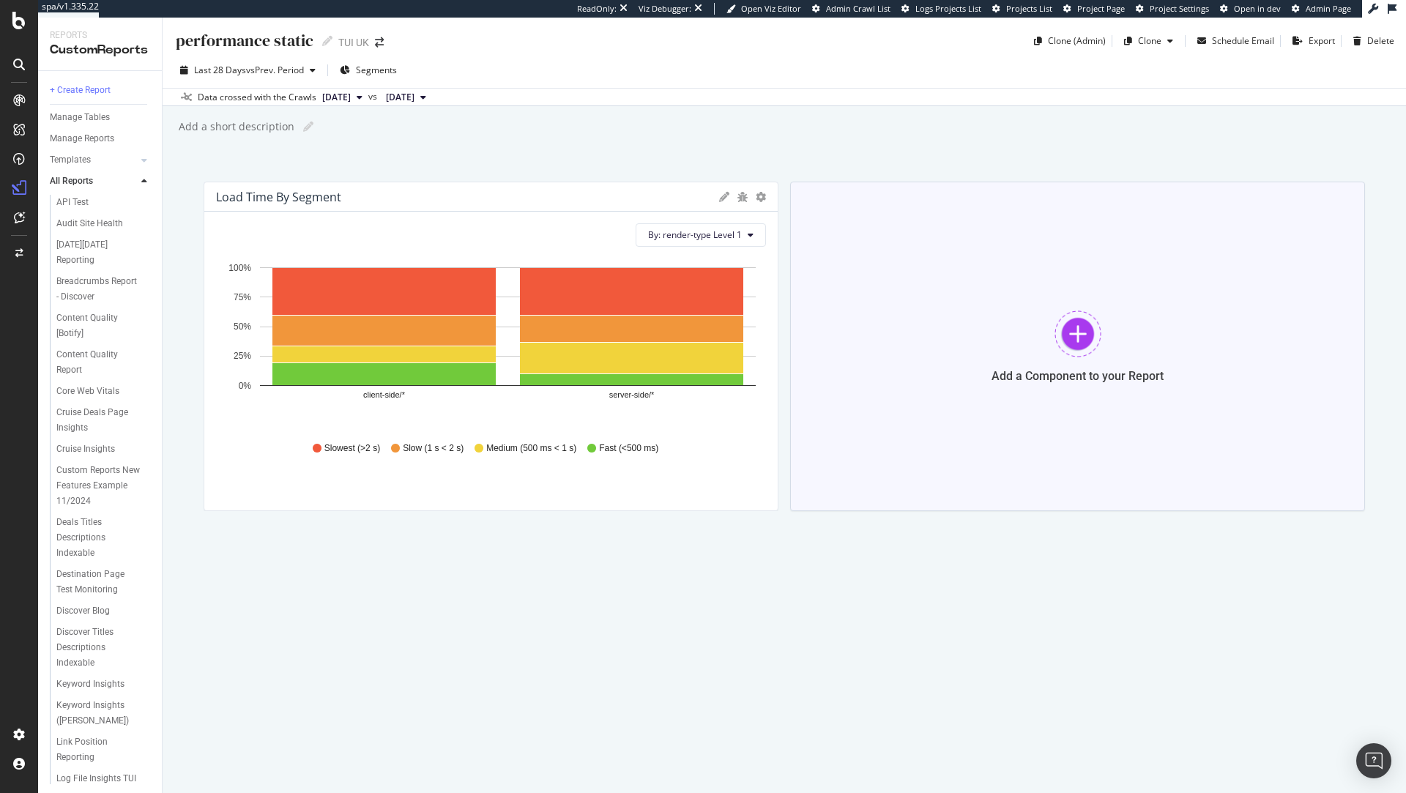
click at [1101, 329] on div "Add a Component to your Report" at bounding box center [1077, 347] width 575 height 330
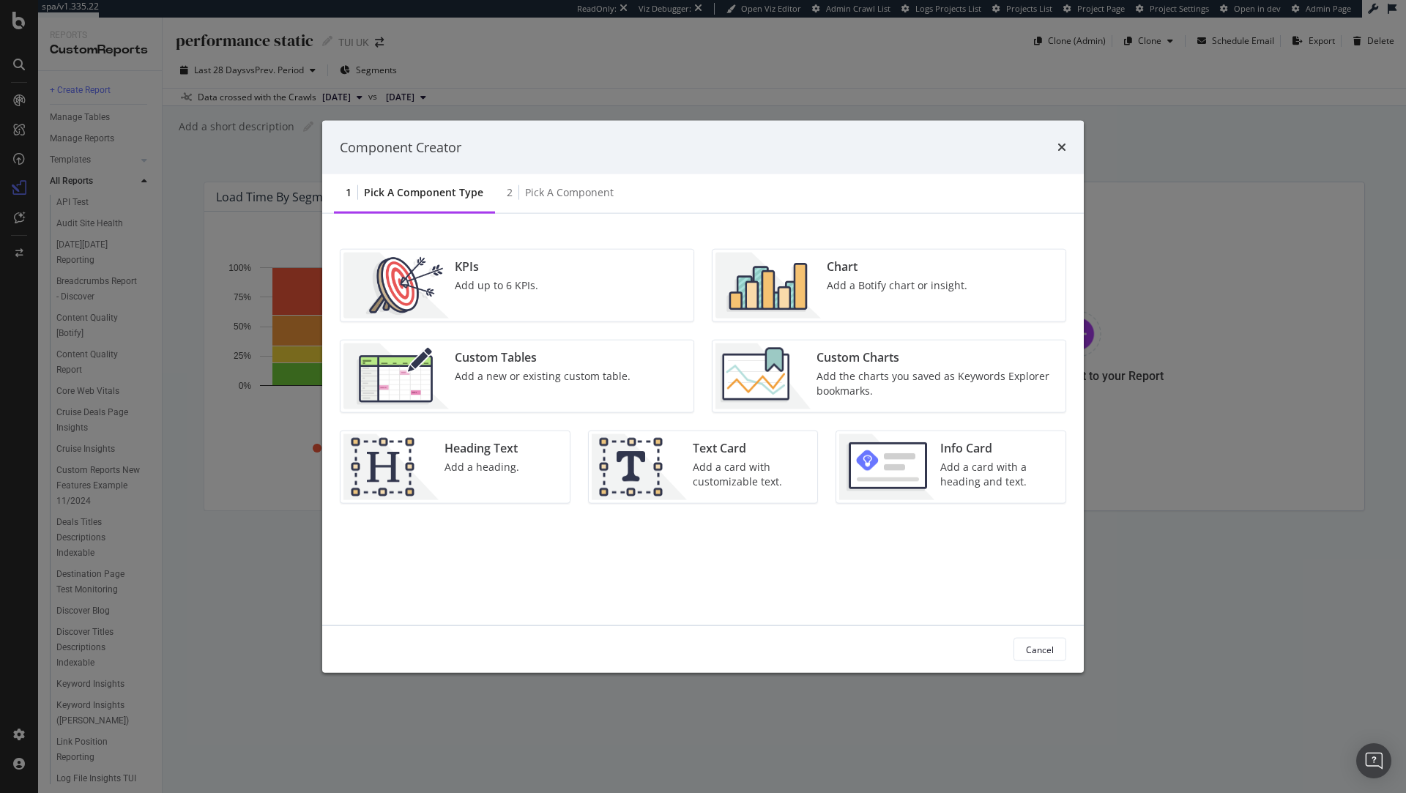
click at [858, 280] on div "Add a Botify chart or insight." at bounding box center [897, 285] width 141 height 15
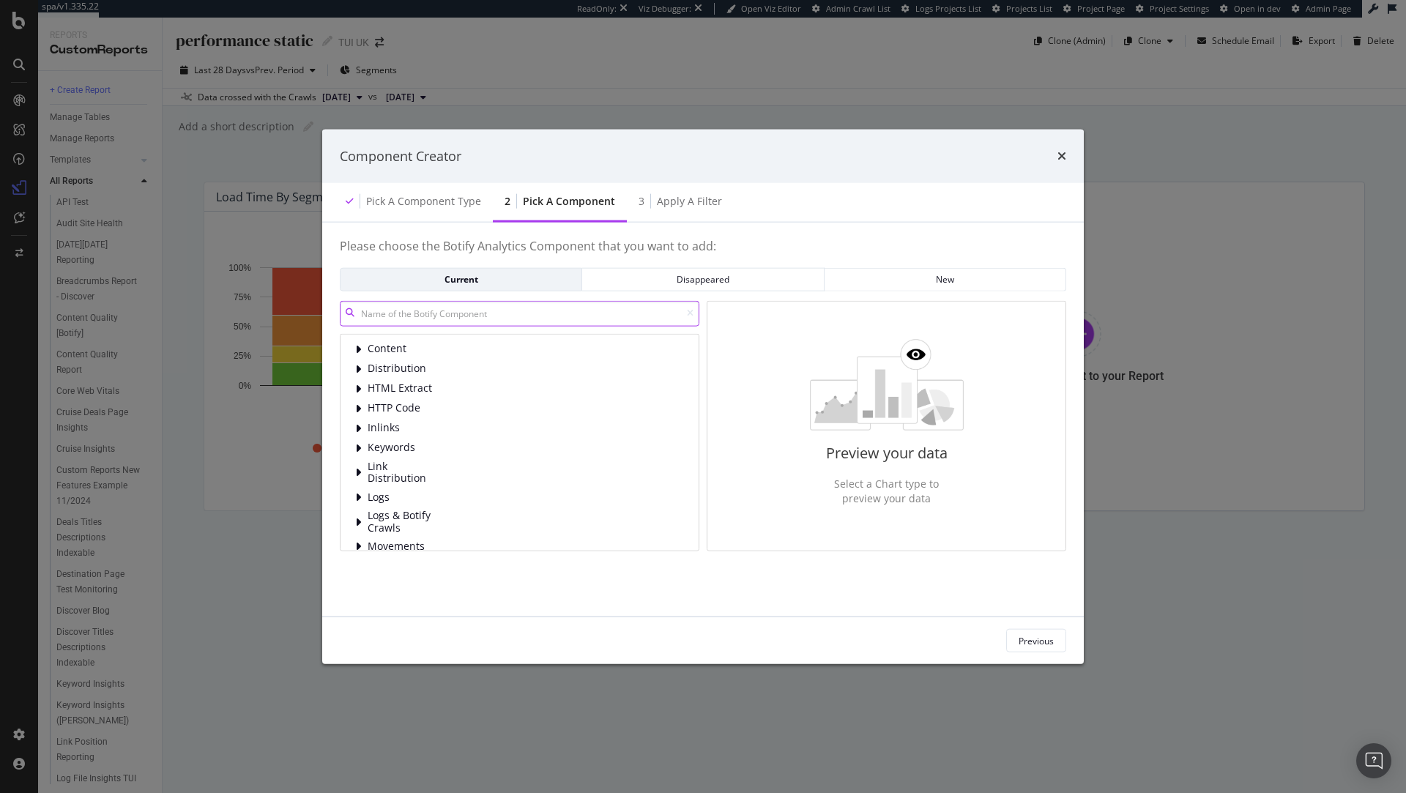
click at [510, 312] on input "modal" at bounding box center [520, 313] width 360 height 26
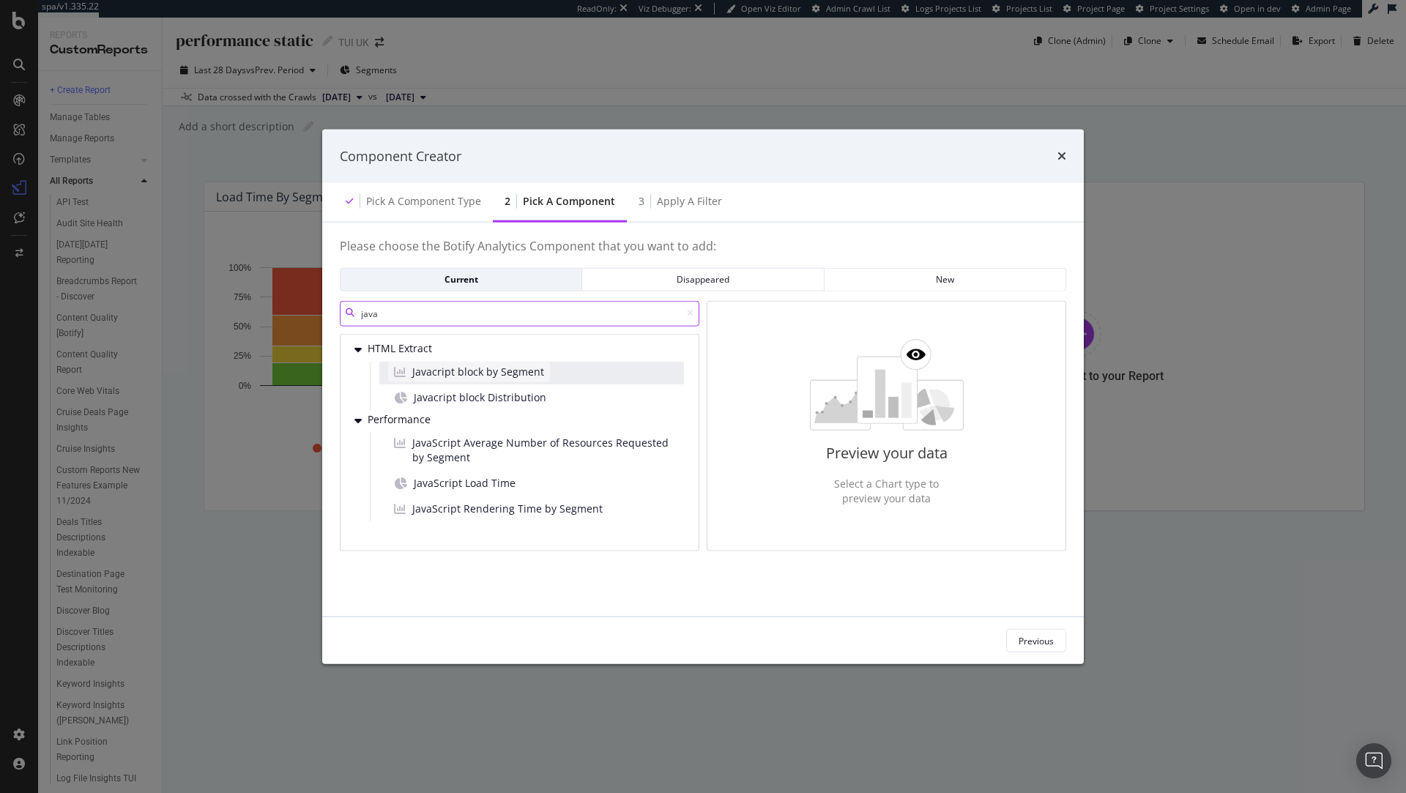
type input "java"
click at [525, 373] on span "Javacript block by Segment" at bounding box center [478, 371] width 132 height 15
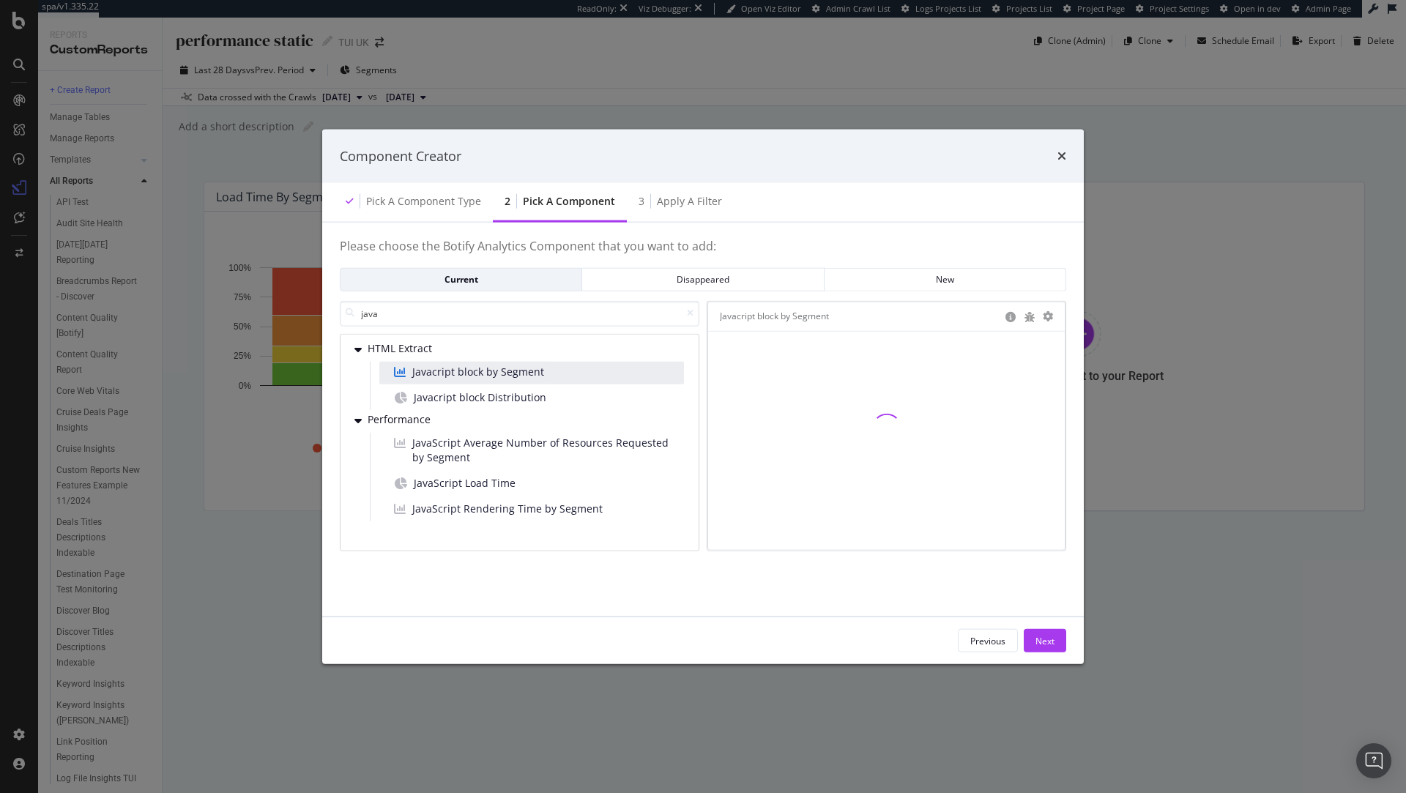
click at [525, 373] on span "Javacript block by Segment" at bounding box center [478, 371] width 132 height 15
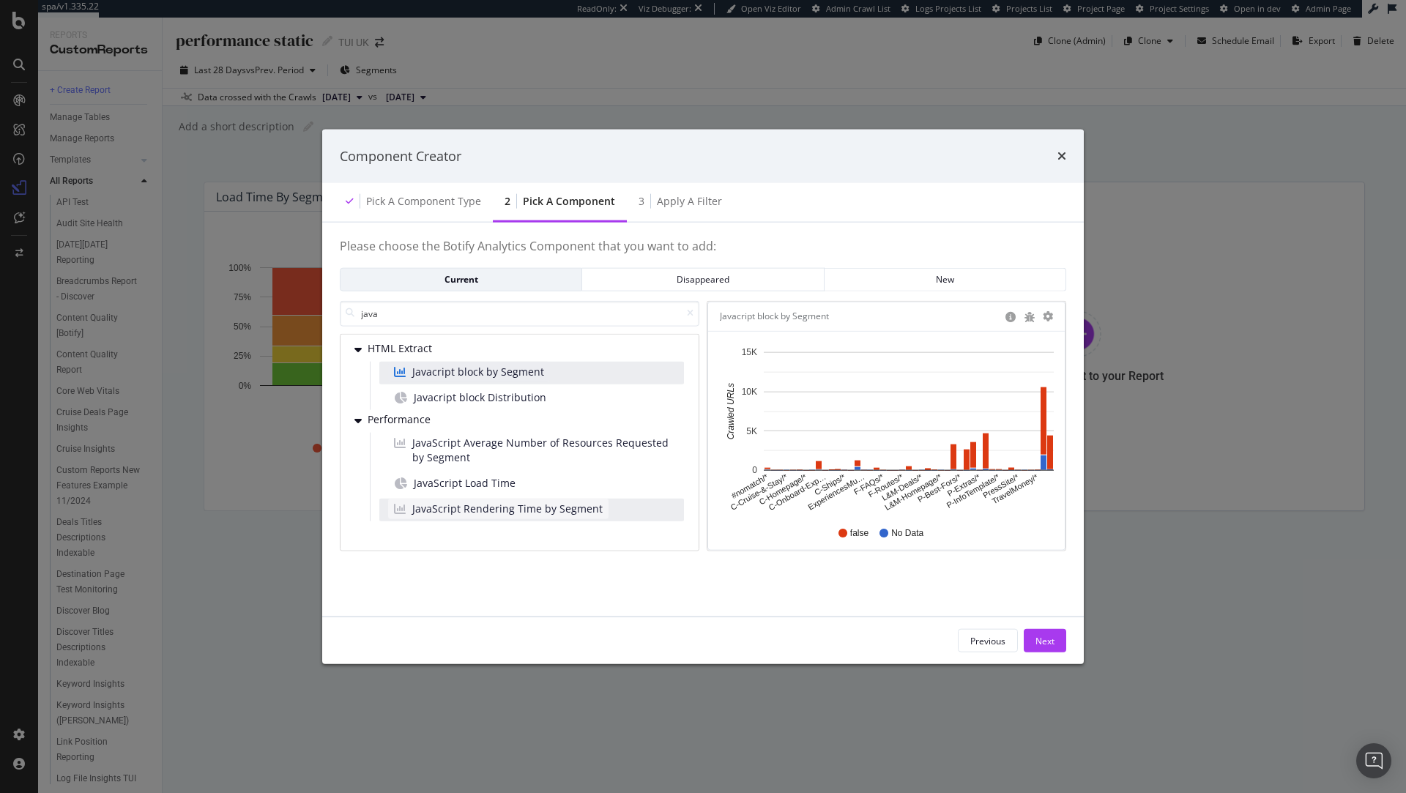
click at [540, 512] on span "JavaScript Rendering Time by Segment" at bounding box center [507, 508] width 190 height 15
click at [1067, 628] on div "Previous Next" at bounding box center [703, 640] width 762 height 47
click at [1060, 636] on button "Next" at bounding box center [1045, 640] width 42 height 23
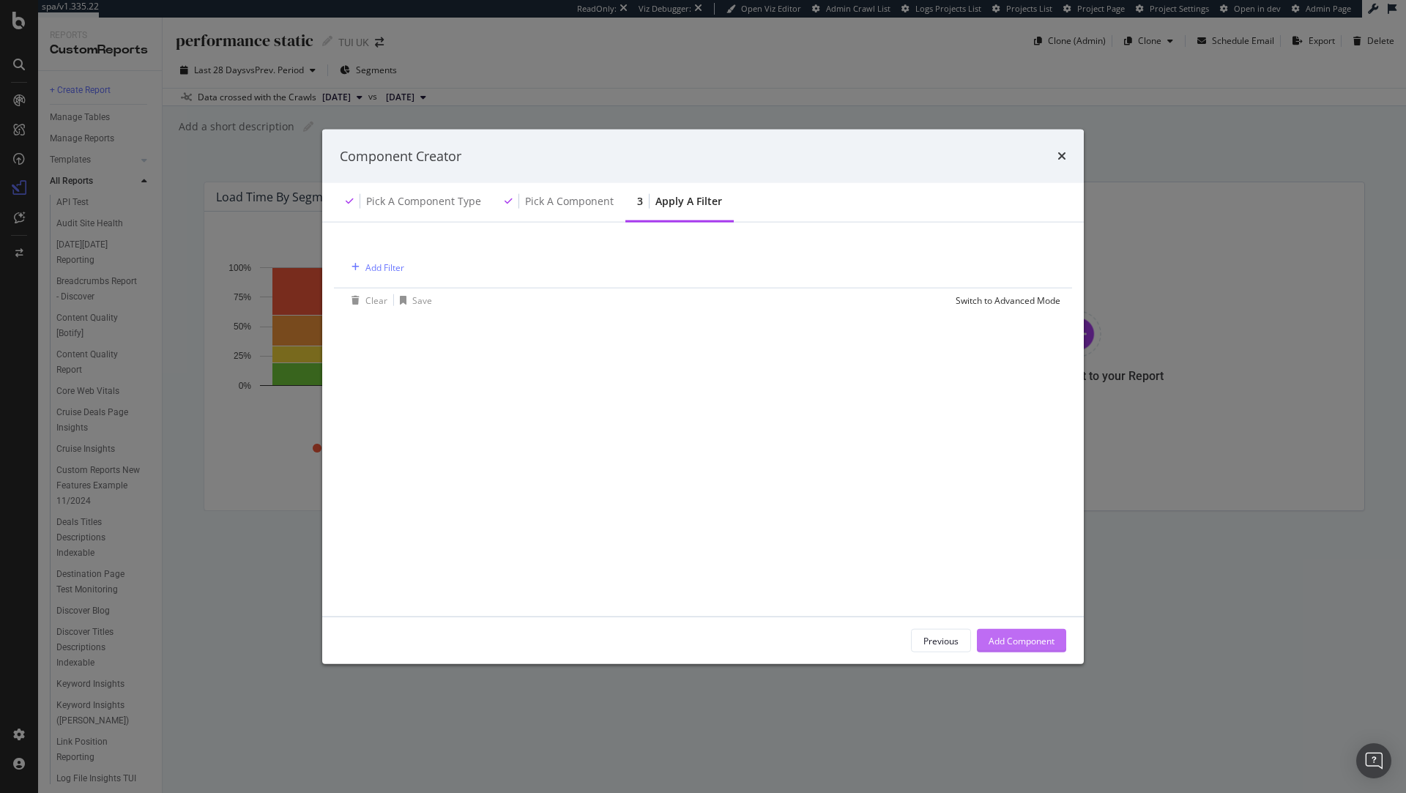
click at [1033, 634] on div "Add Component" at bounding box center [1022, 640] width 66 height 12
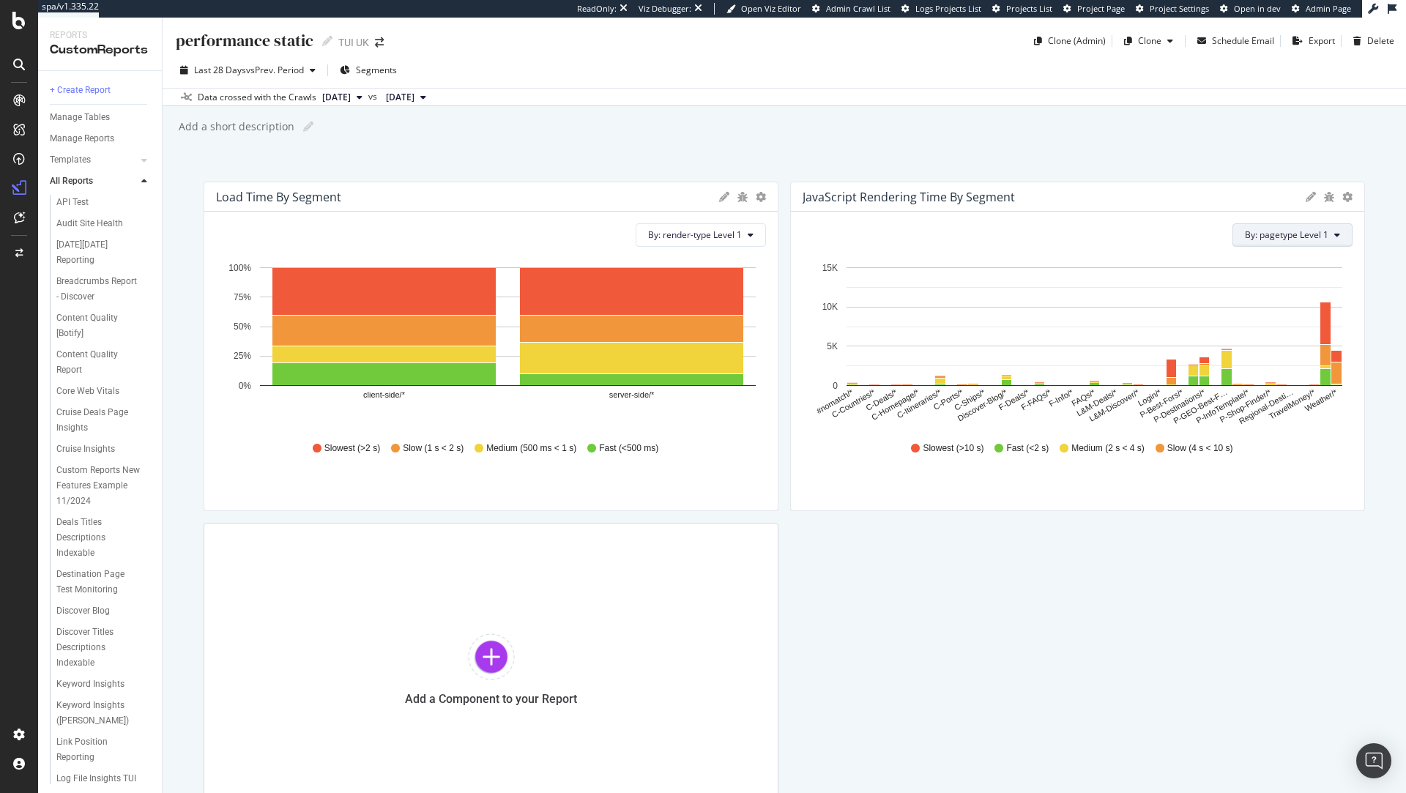
click at [1340, 231] on button "By: pagetype Level 1" at bounding box center [1292, 234] width 120 height 23
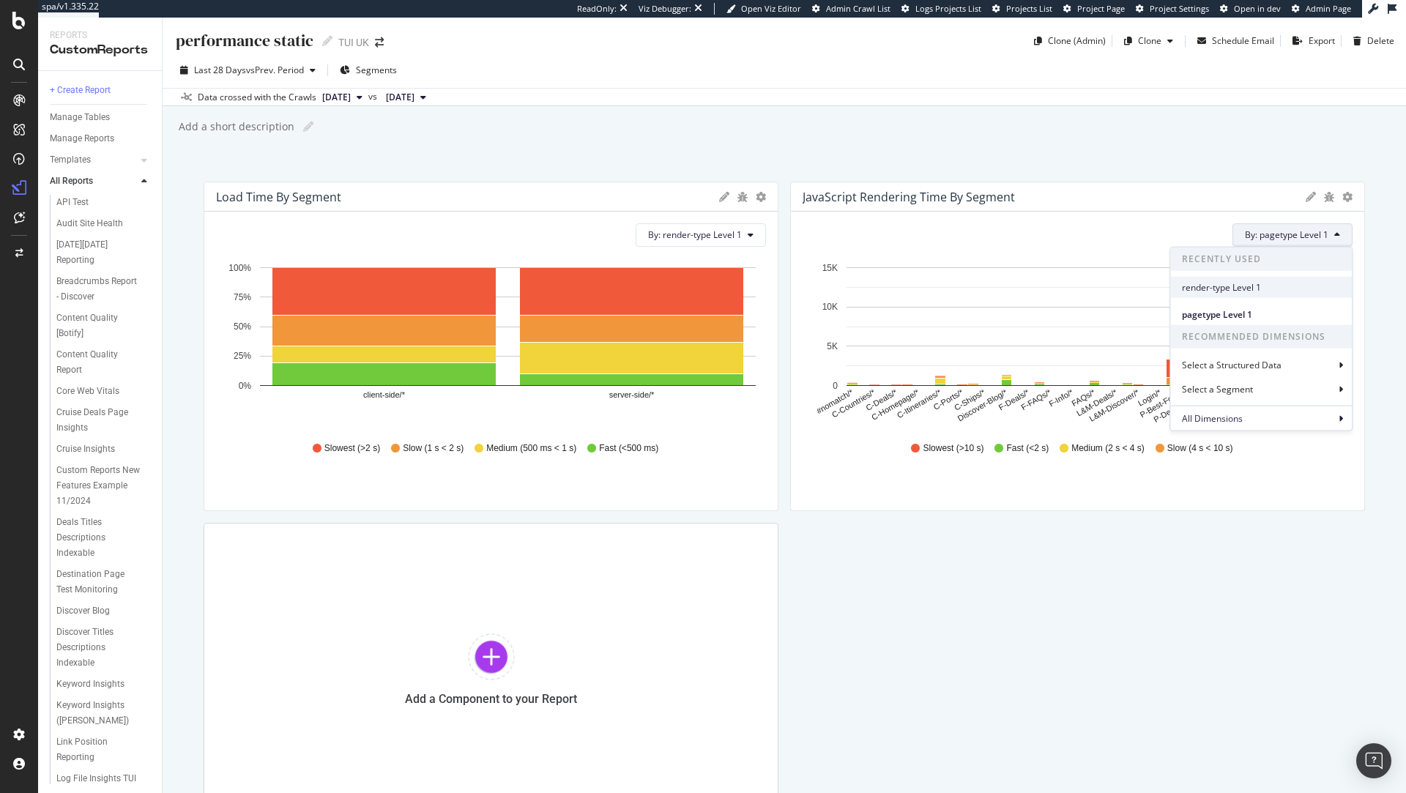
click at [1244, 289] on span "render-type Level 1" at bounding box center [1261, 286] width 158 height 13
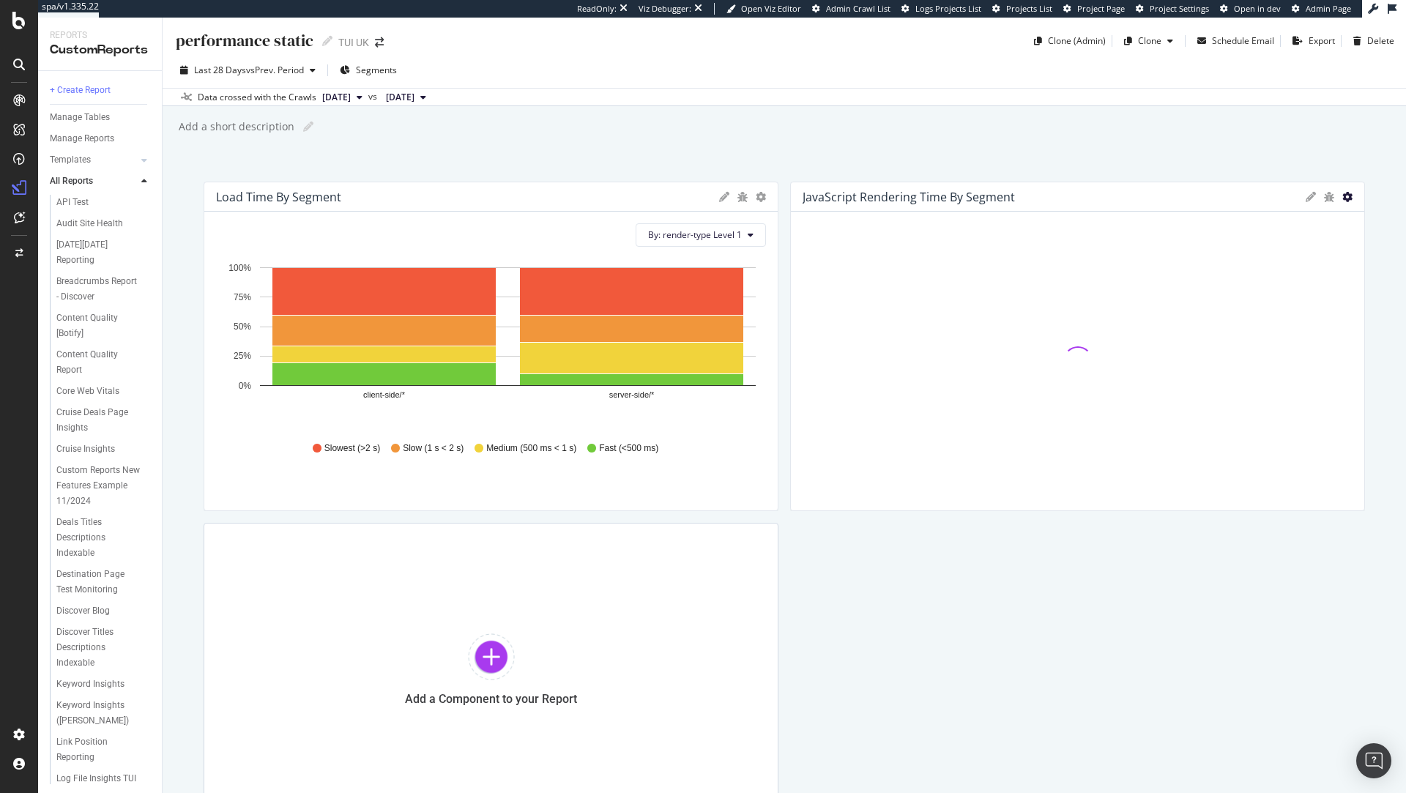
click at [1348, 196] on icon "gear" at bounding box center [1347, 197] width 10 height 10
click at [1297, 253] on span "Bar (by Percentage)" at bounding box center [1288, 252] width 149 height 20
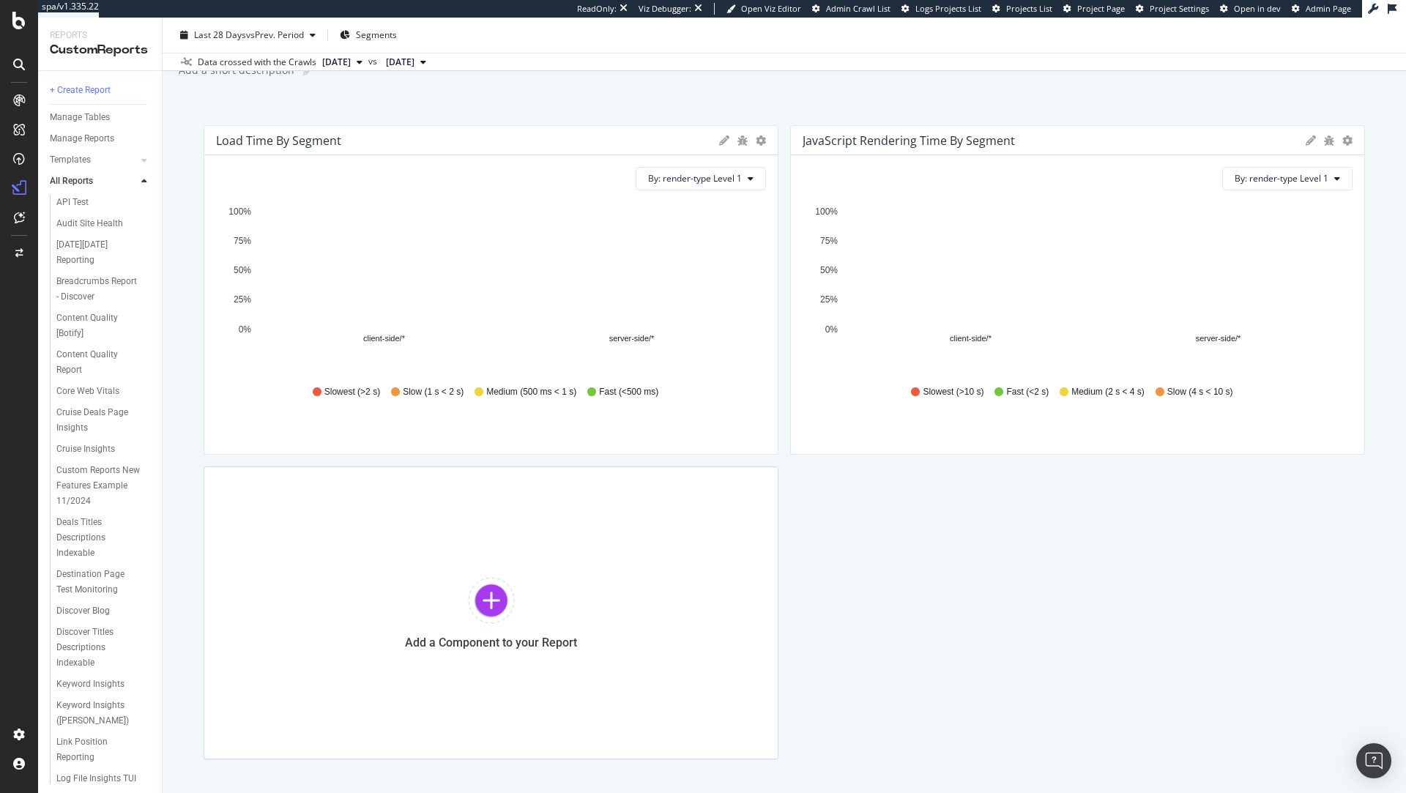
scroll to position [66, 0]
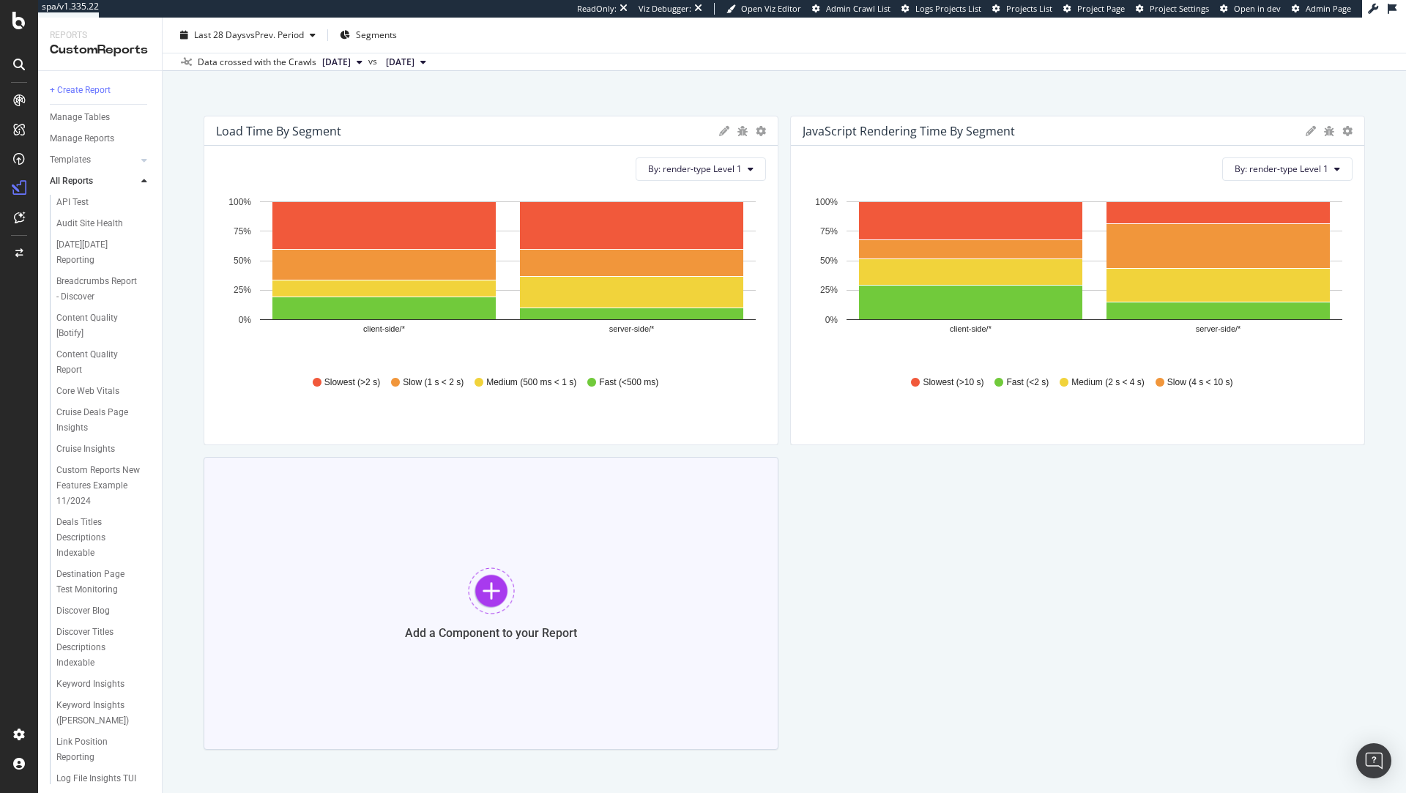
click at [488, 581] on div at bounding box center [491, 591] width 47 height 47
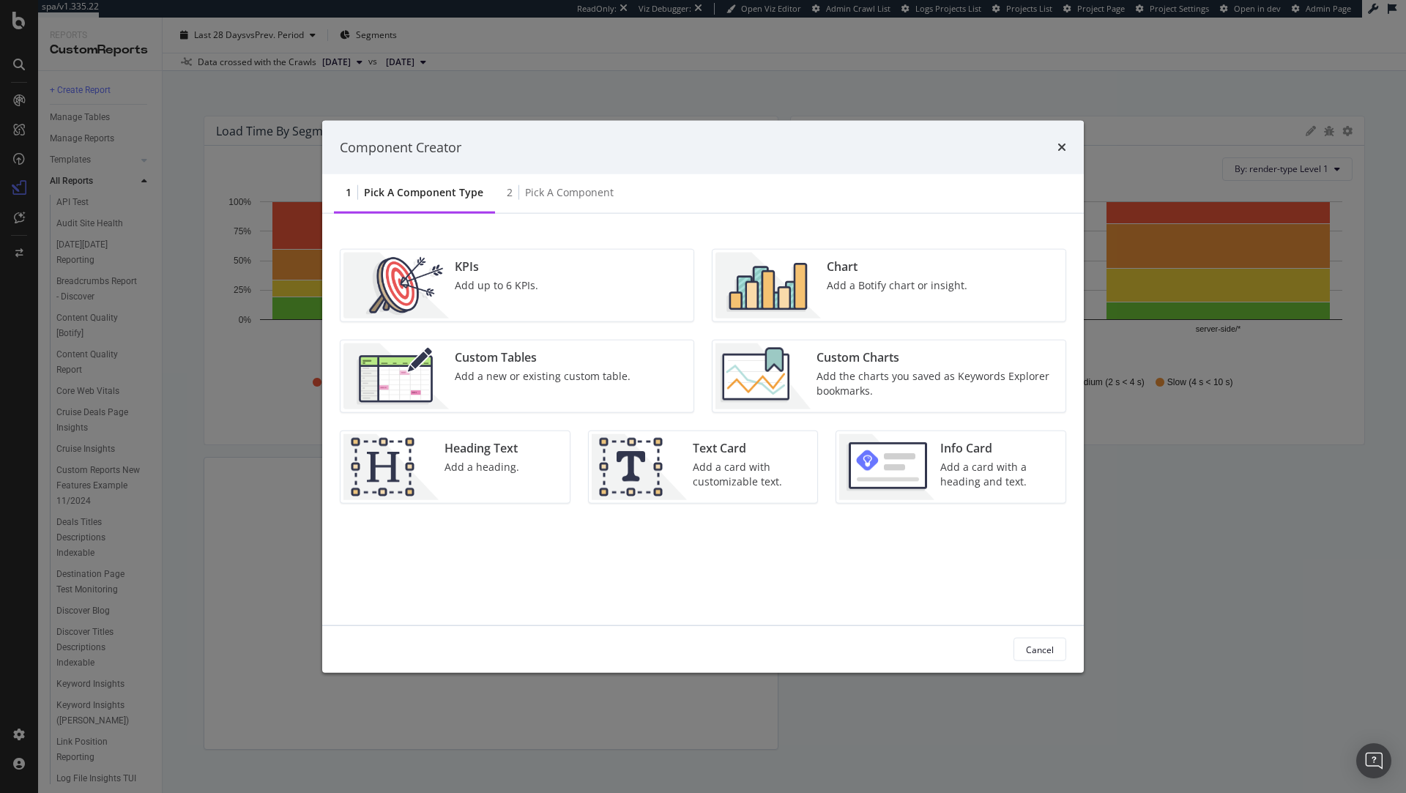
click at [525, 270] on div "KPIs" at bounding box center [496, 267] width 83 height 17
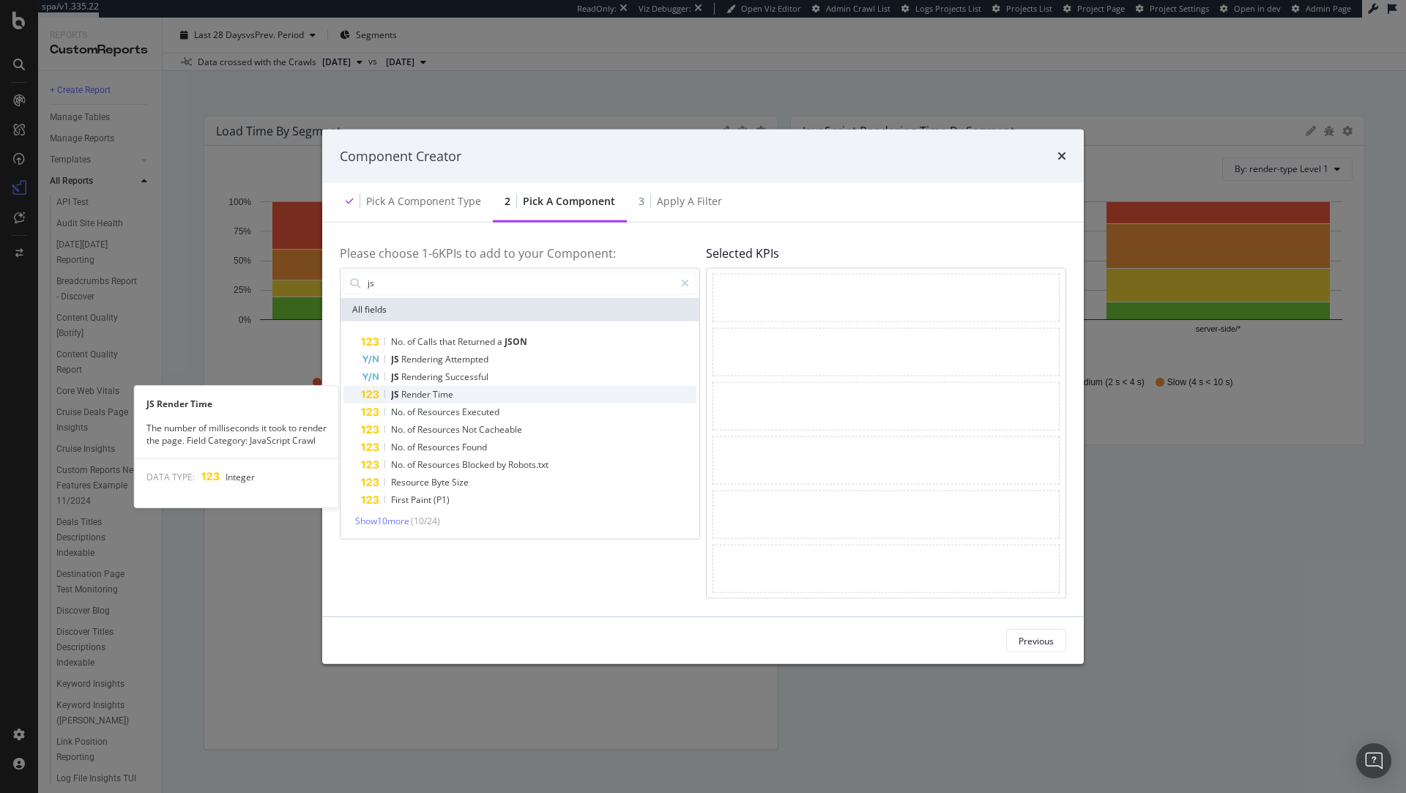
type input "js"
click at [482, 399] on div "JS Render Time" at bounding box center [528, 394] width 335 height 18
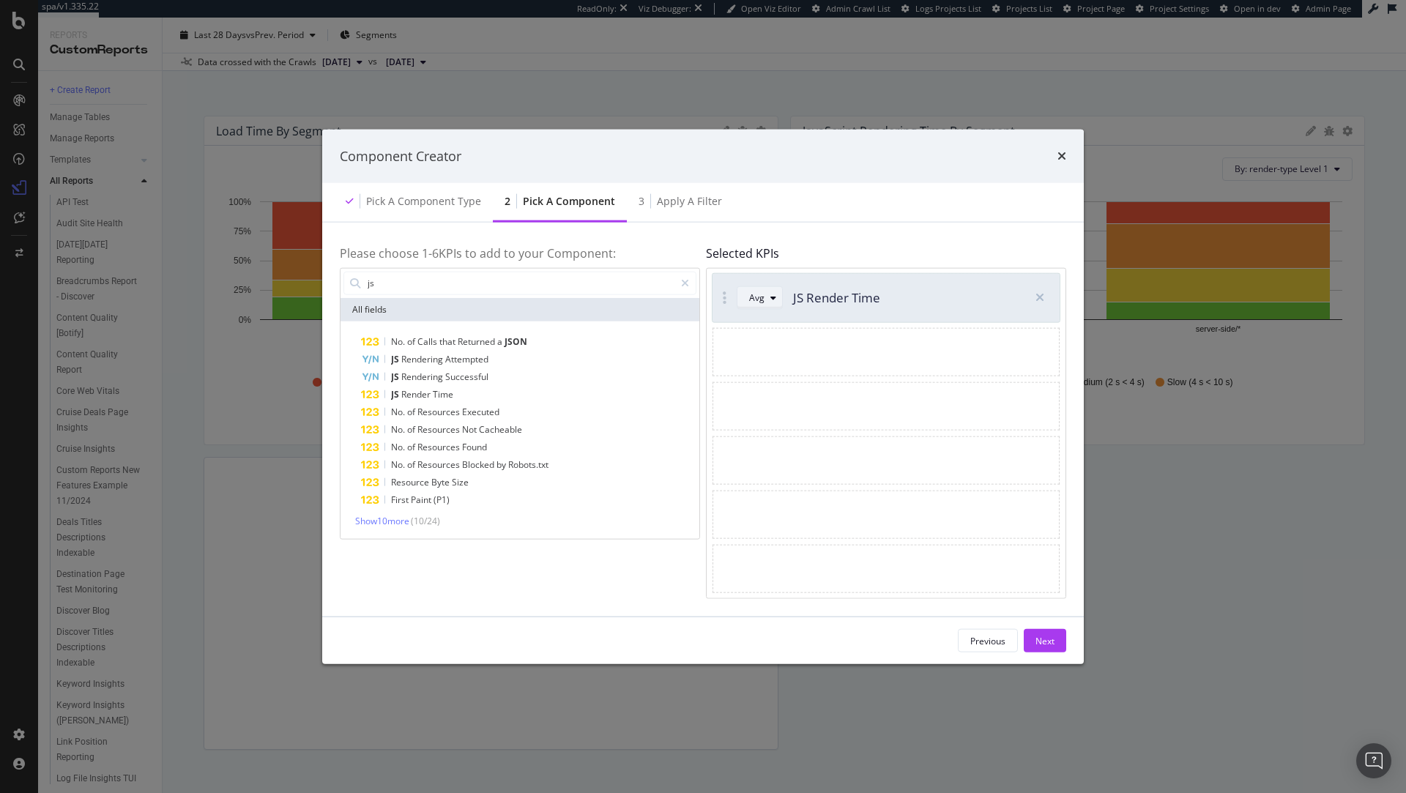
click at [770, 301] on icon "modal" at bounding box center [773, 297] width 6 height 9
click at [768, 297] on div "modal" at bounding box center [774, 297] width 18 height 9
click at [1037, 638] on div "Next" at bounding box center [1044, 640] width 19 height 12
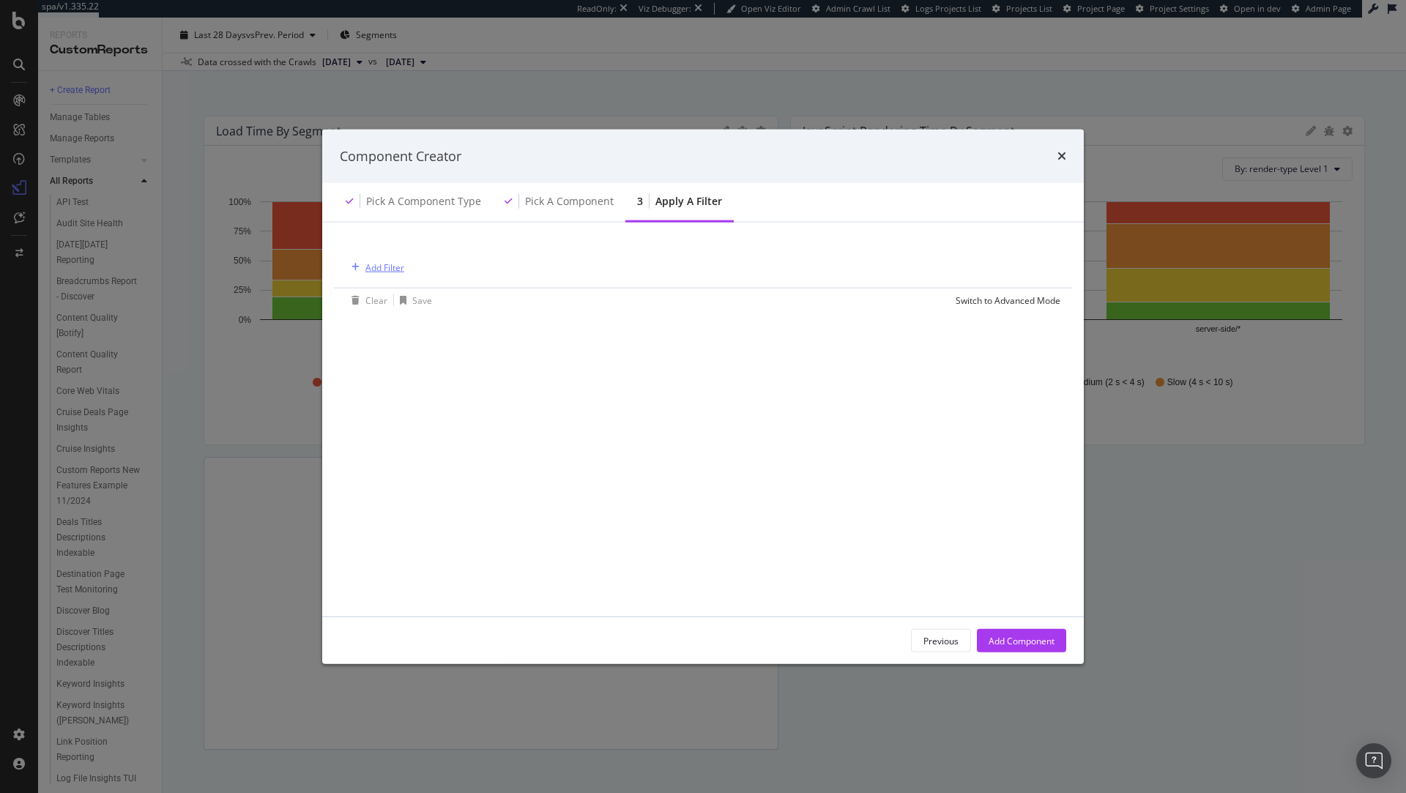
click at [387, 270] on div "Add Filter" at bounding box center [384, 267] width 39 height 12
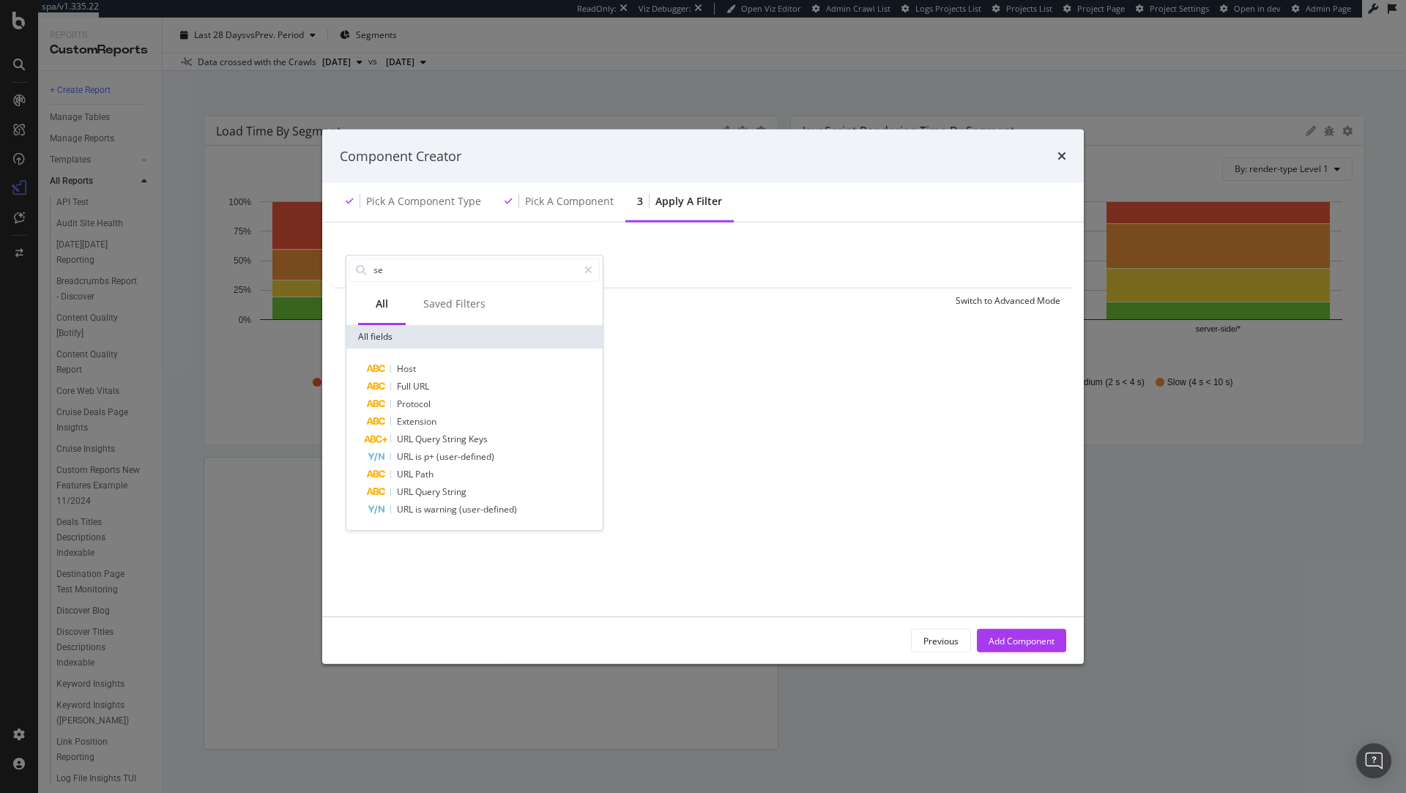
type input "s"
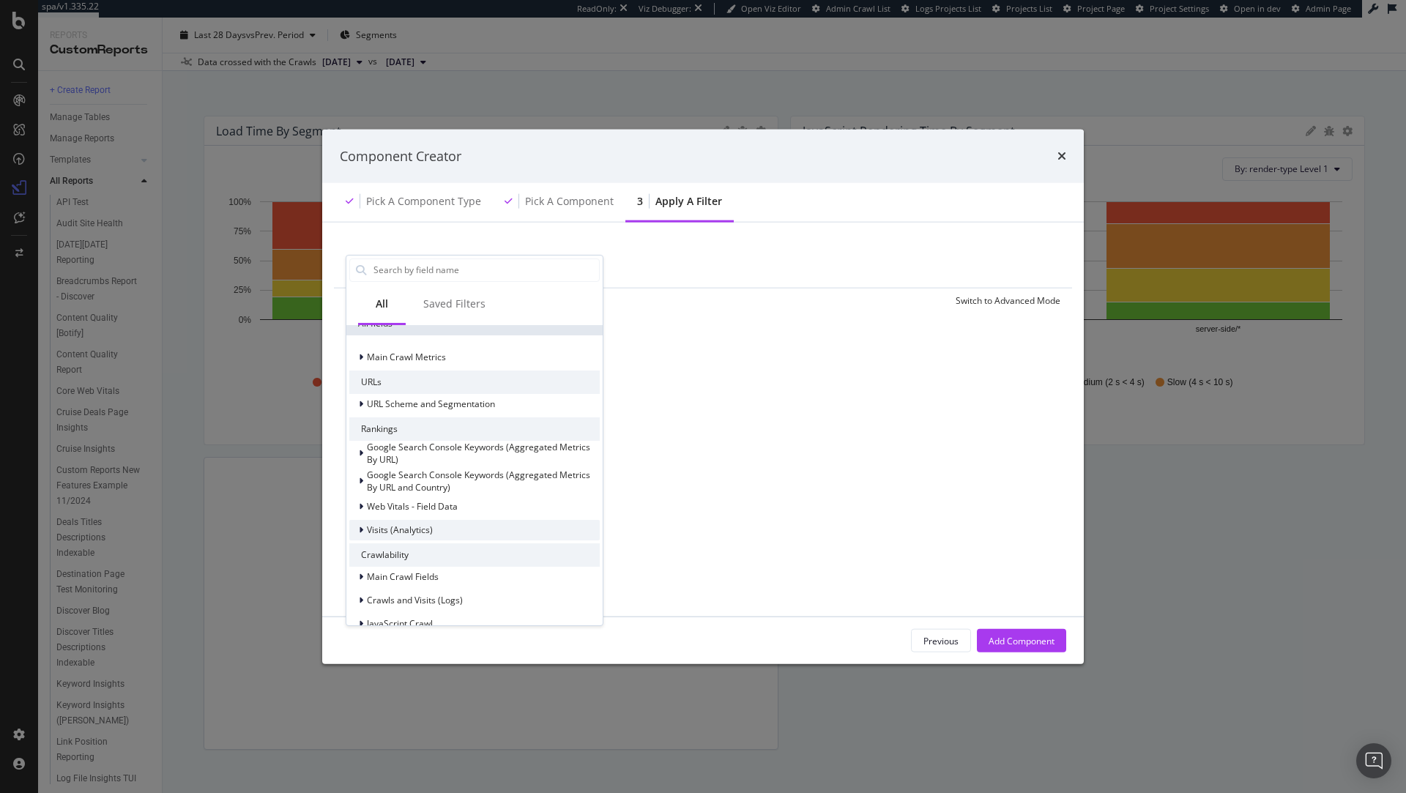
scroll to position [0, 0]
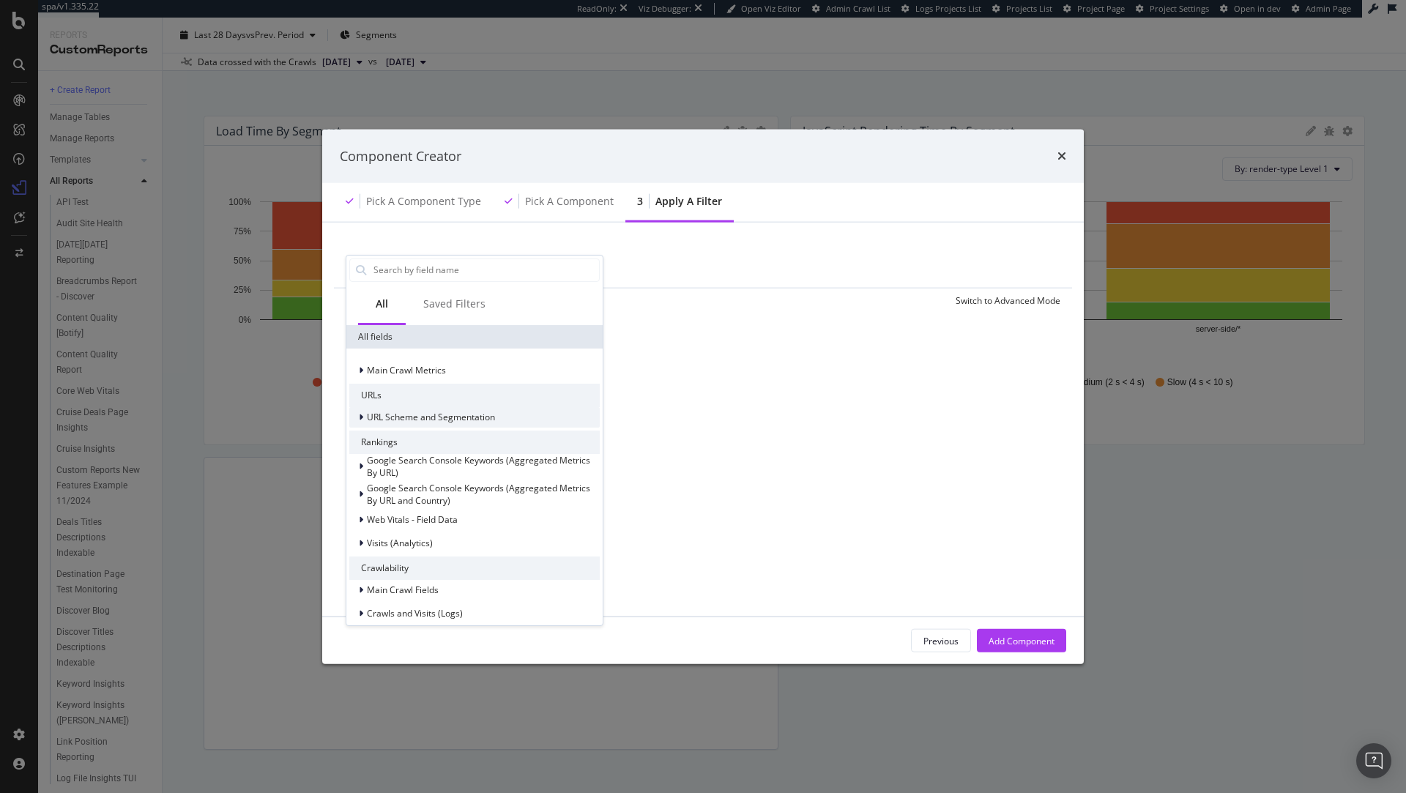
click at [460, 420] on span "URL Scheme and Segmentation" at bounding box center [431, 417] width 128 height 12
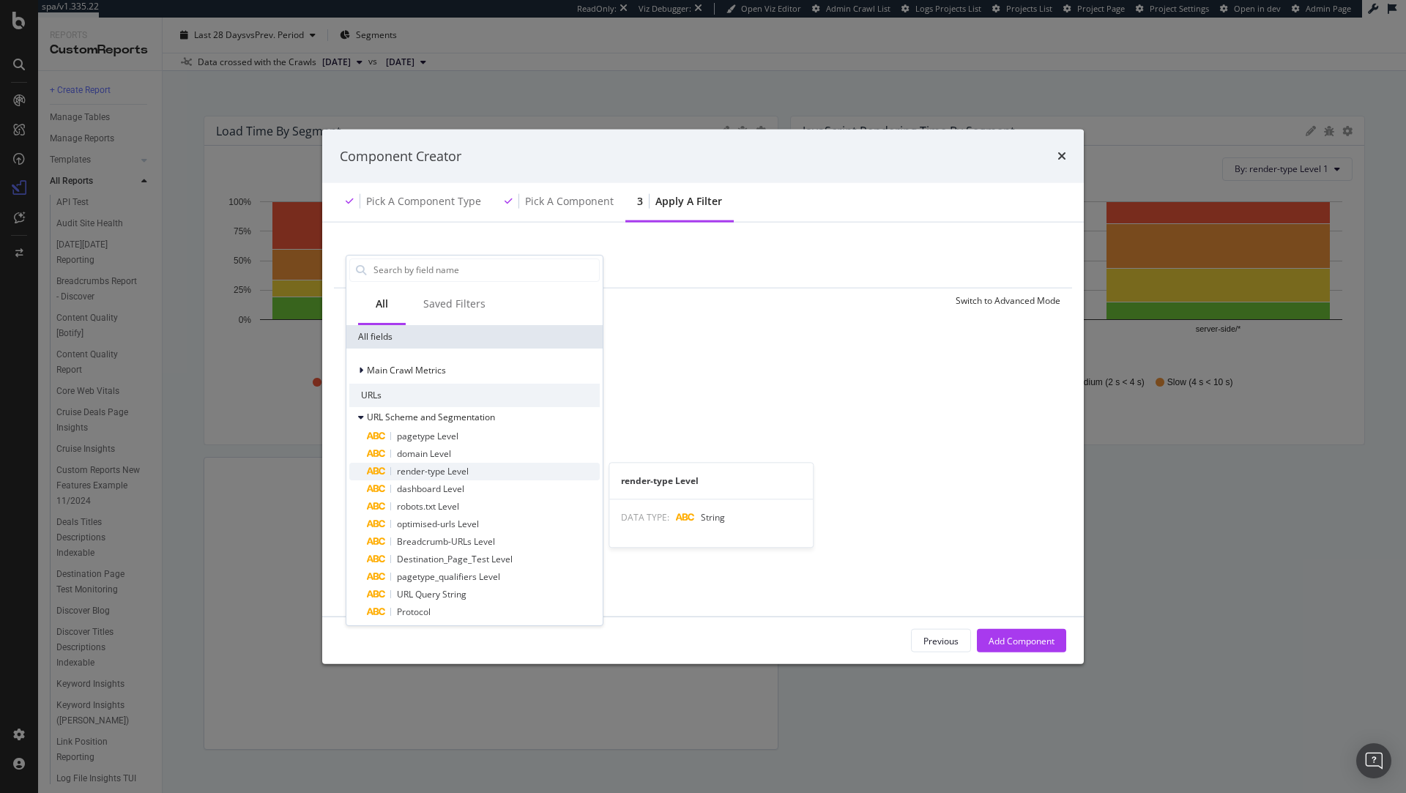
click at [447, 472] on span "render-type Level" at bounding box center [433, 470] width 72 height 12
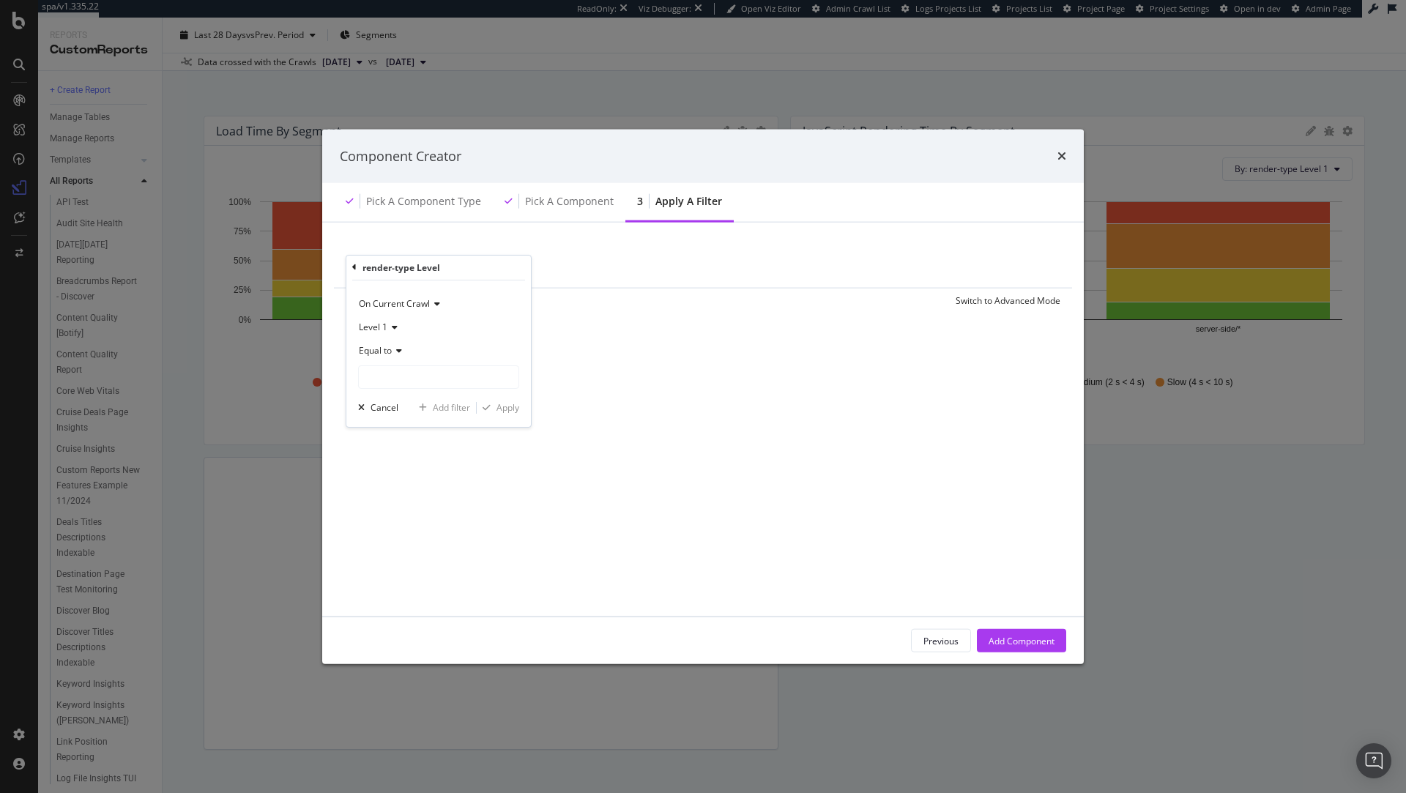
click at [382, 350] on span "Equal to" at bounding box center [375, 350] width 33 height 12
click at [445, 346] on div "Equal to" at bounding box center [438, 350] width 161 height 23
click at [406, 376] on input "modal" at bounding box center [439, 376] width 160 height 23
click at [403, 399] on span "client-side" at bounding box center [413, 396] width 103 height 12
type input "client-side"
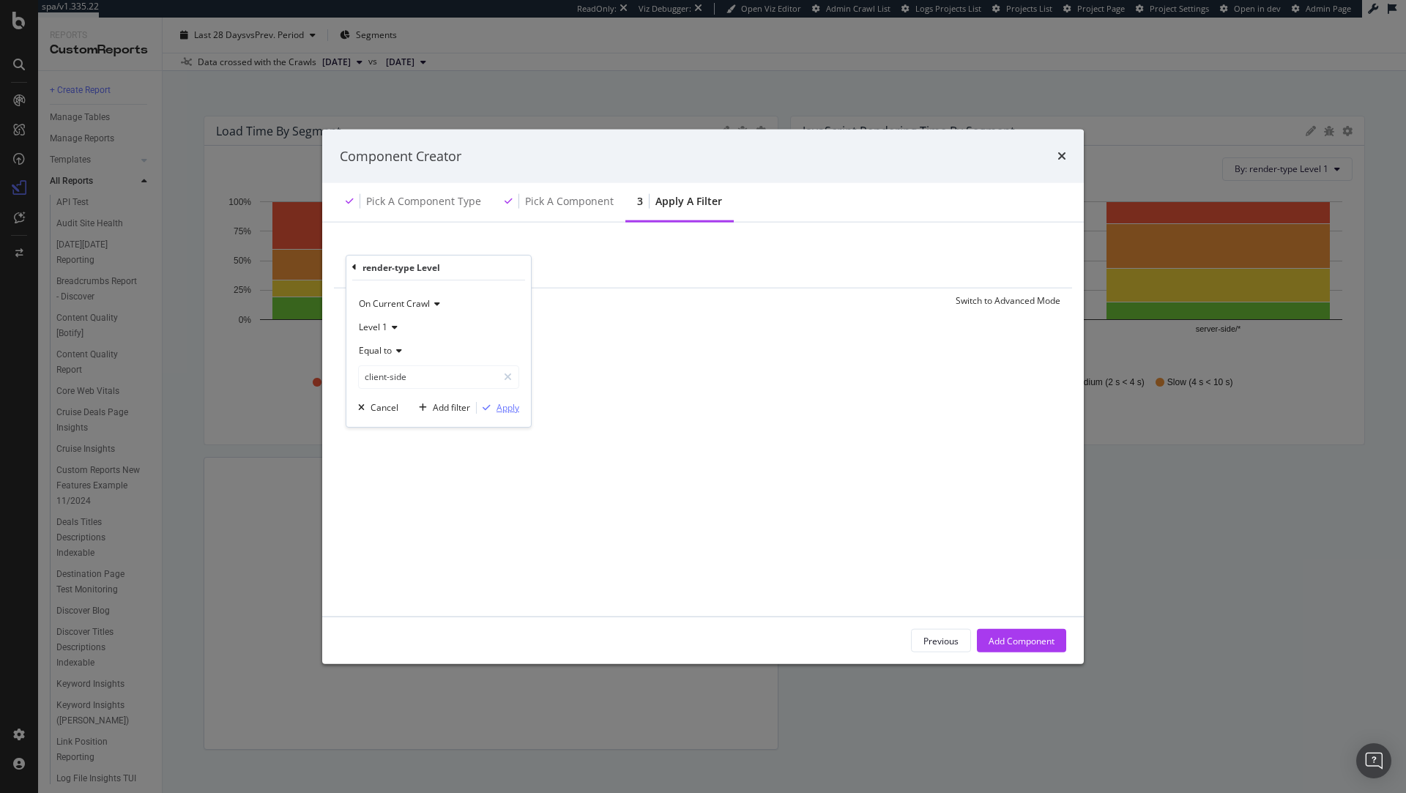
click at [511, 408] on div "Apply" at bounding box center [507, 407] width 23 height 12
drag, startPoint x: 1015, startPoint y: 644, endPoint x: 996, endPoint y: 624, distance: 27.4
click at [1015, 644] on div "Add Component" at bounding box center [1022, 640] width 66 height 12
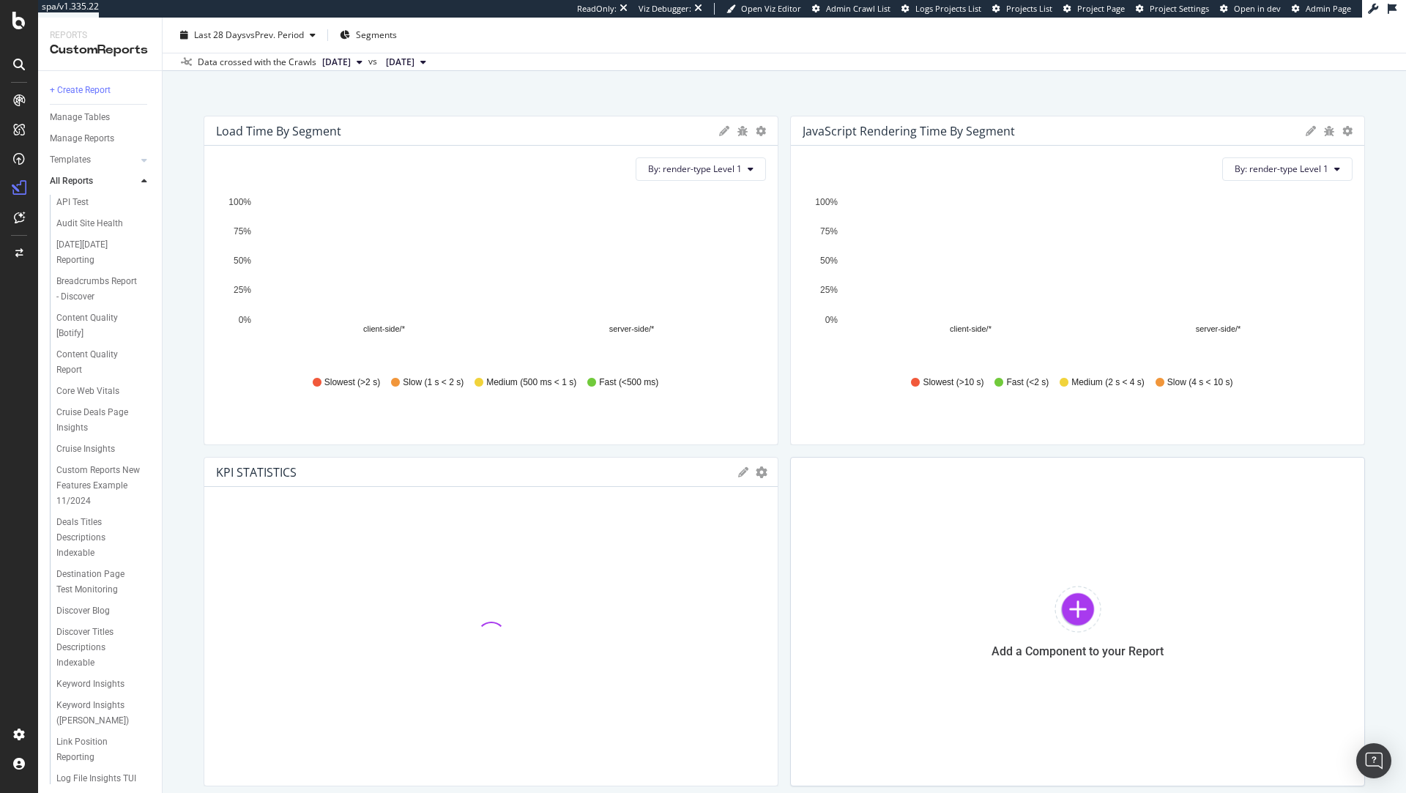
scroll to position [152, 0]
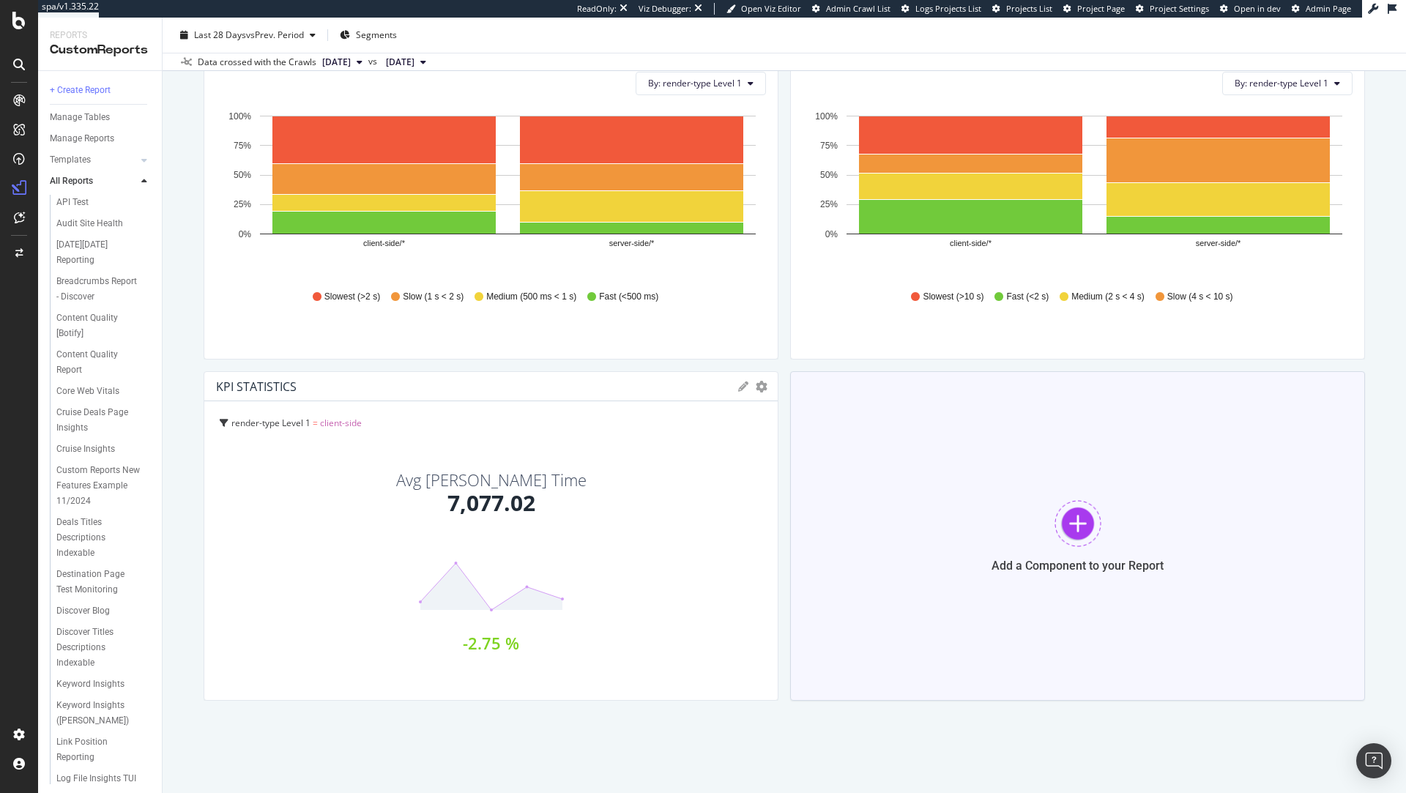
click at [1072, 500] on div at bounding box center [1078, 523] width 47 height 47
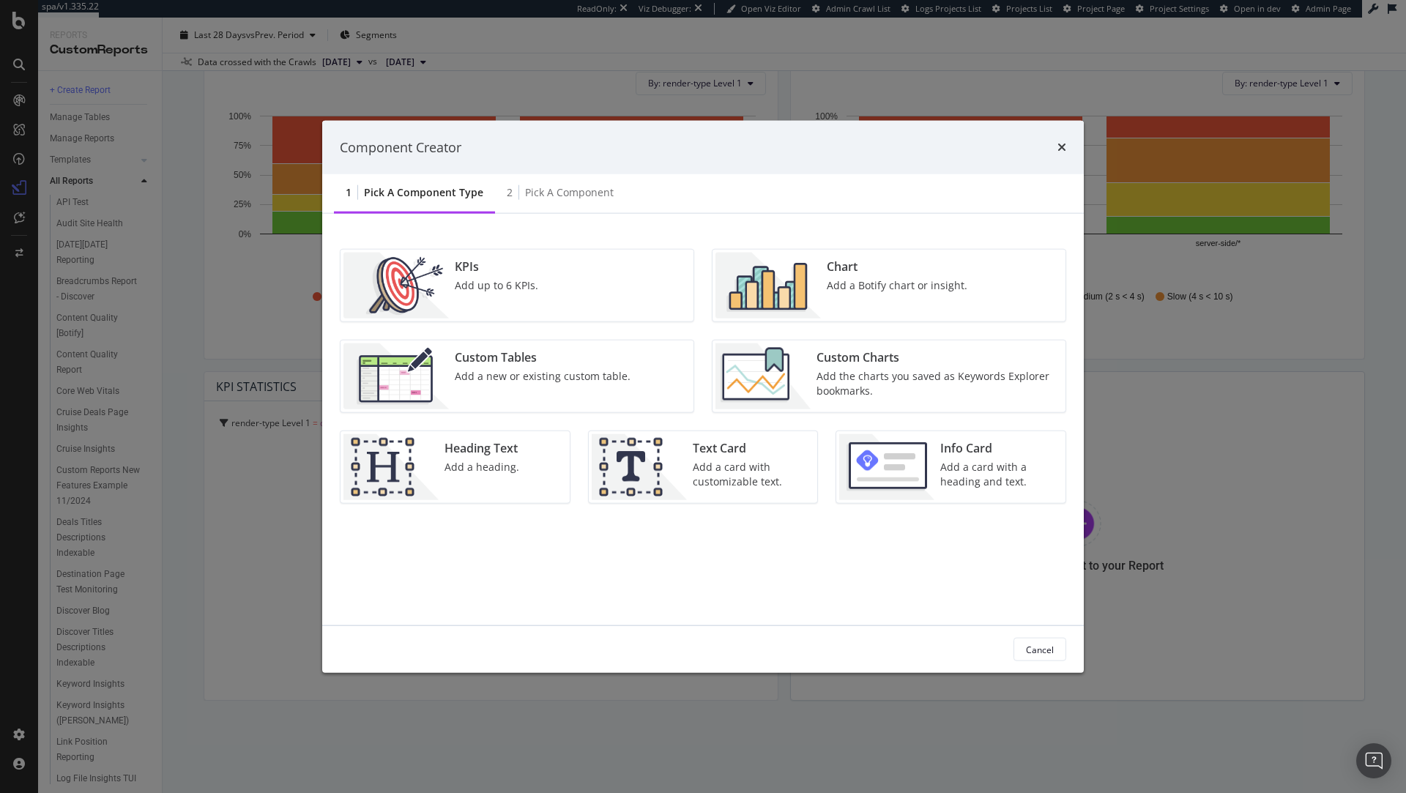
click at [576, 276] on div "KPIs Add up to 6 KPIs." at bounding box center [517, 286] width 353 height 72
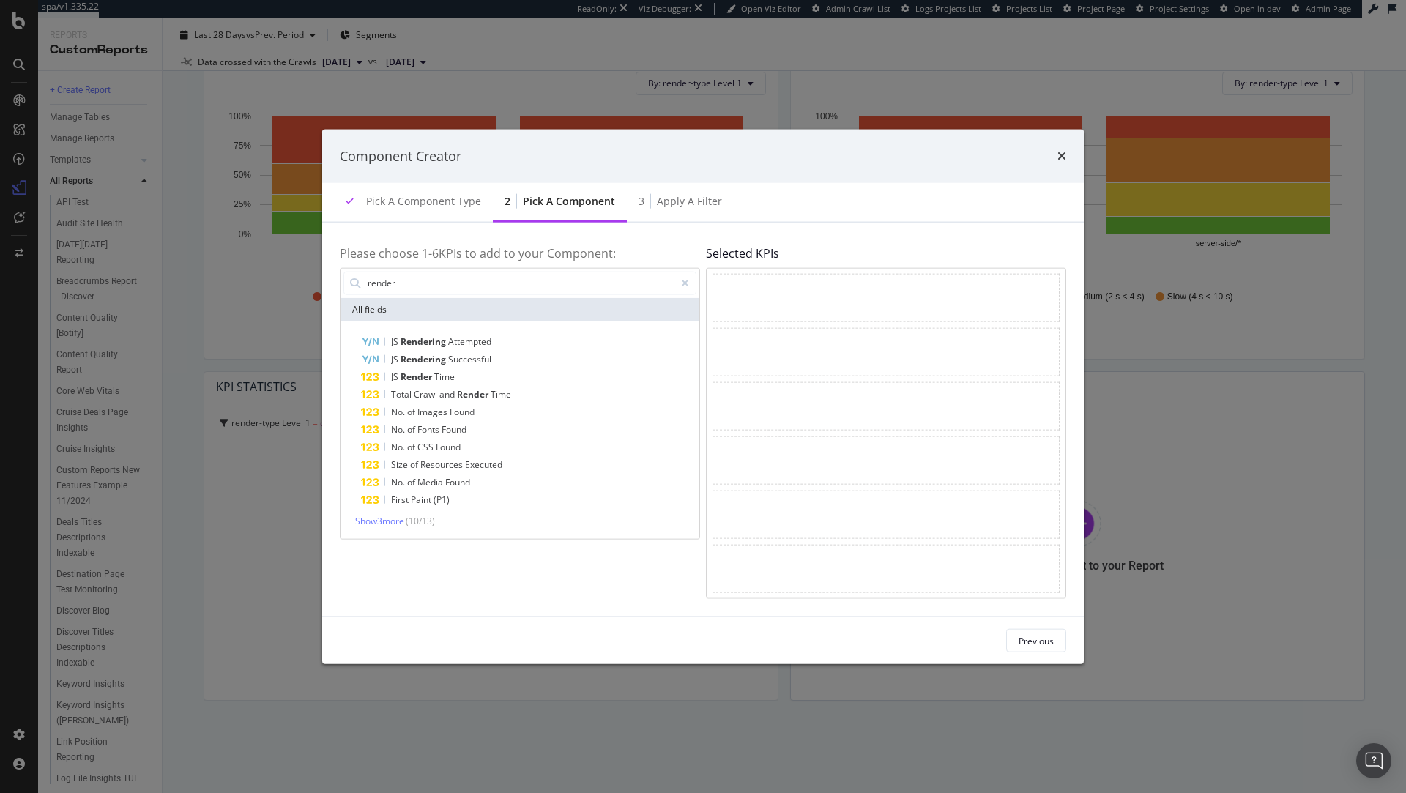
type input "render"
click at [1058, 135] on div "Component Creator" at bounding box center [703, 156] width 762 height 54
click at [1058, 150] on icon "times" at bounding box center [1061, 156] width 9 height 12
click at [1066, 161] on div "Component Creator" at bounding box center [703, 156] width 762 height 54
click at [1063, 150] on icon "times" at bounding box center [1061, 156] width 9 height 12
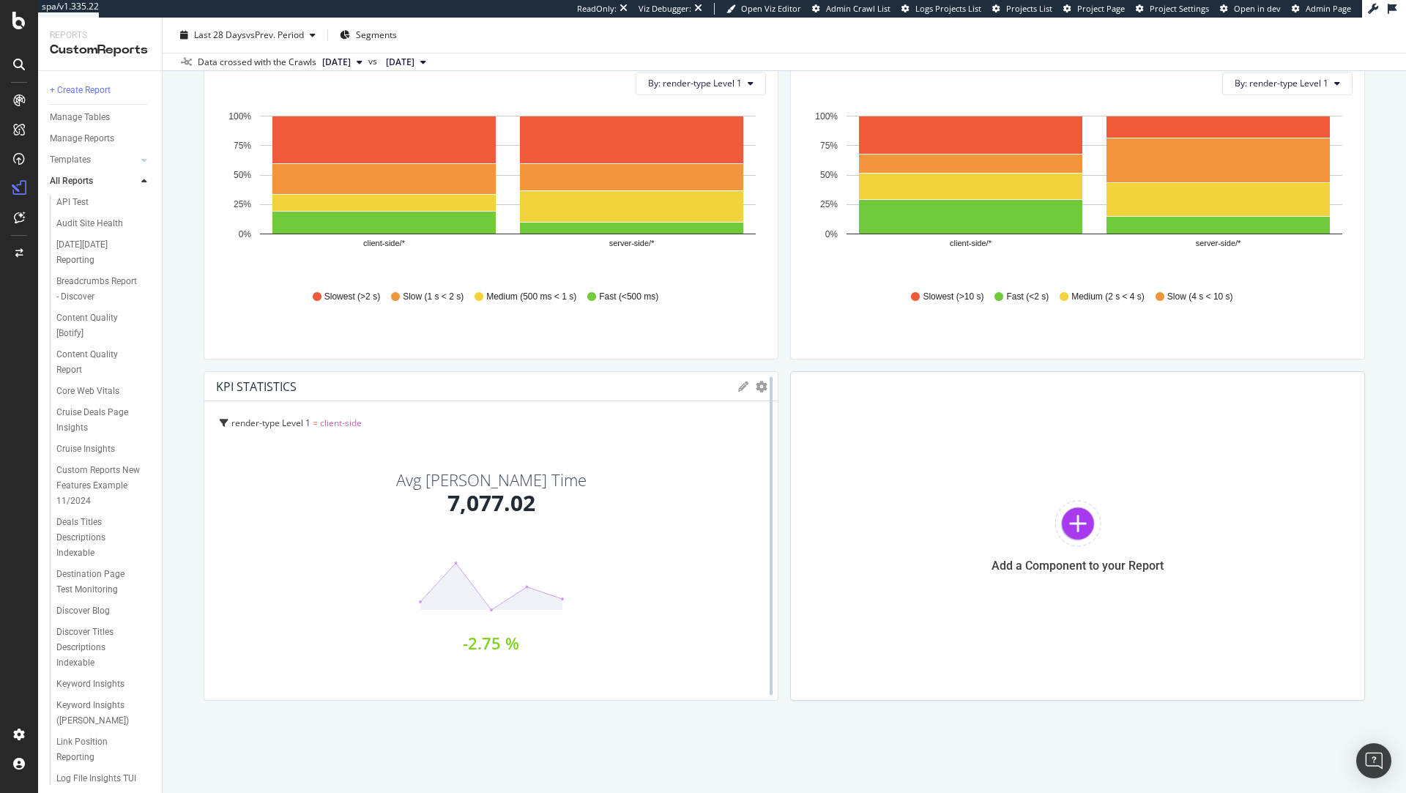
click at [766, 387] on div at bounding box center [771, 536] width 15 height 330
click at [762, 390] on icon "gear" at bounding box center [762, 387] width 12 height 12
click at [960, 421] on div "Add a Component to your Report" at bounding box center [1077, 536] width 575 height 330
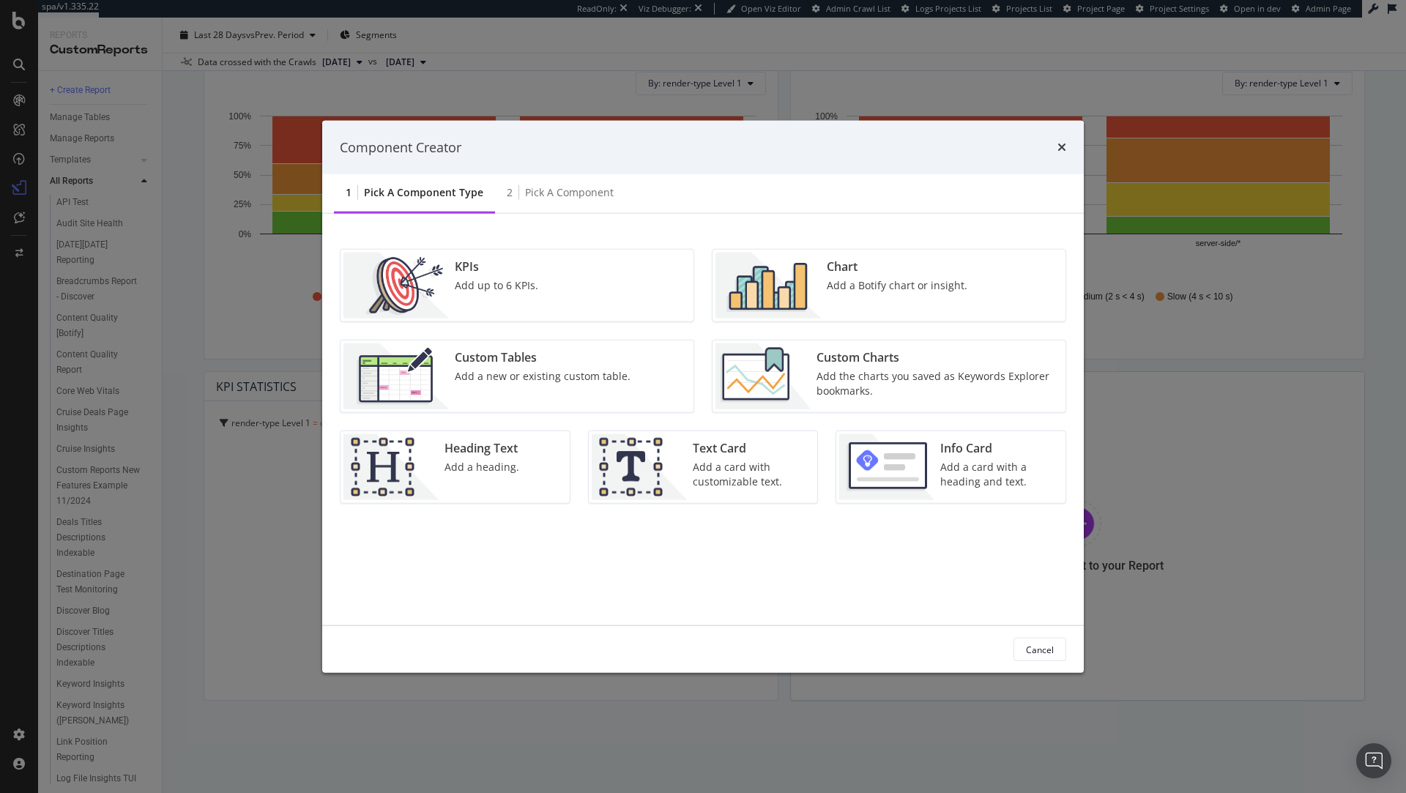
click at [526, 287] on div "Add up to 6 KPIs." at bounding box center [496, 285] width 83 height 15
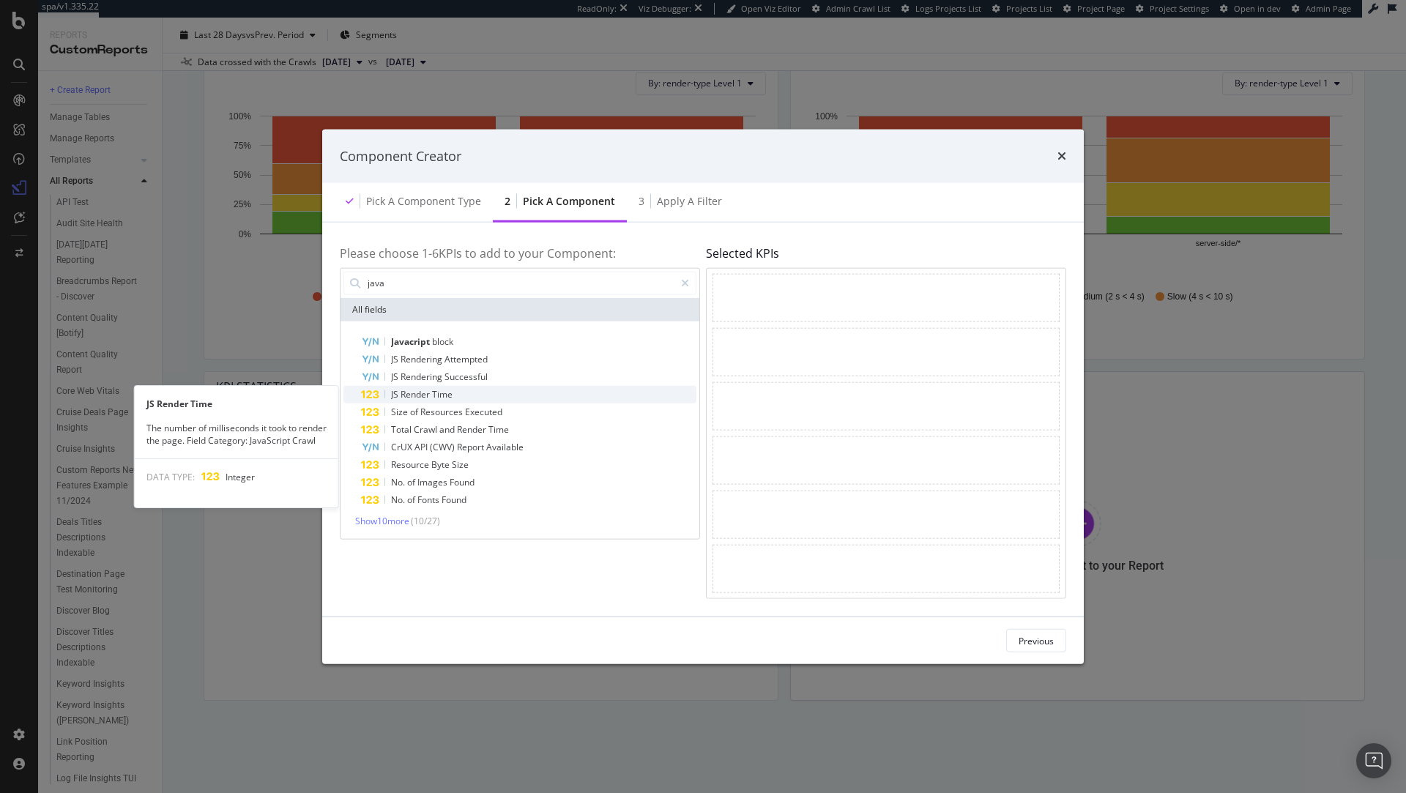
type input "java"
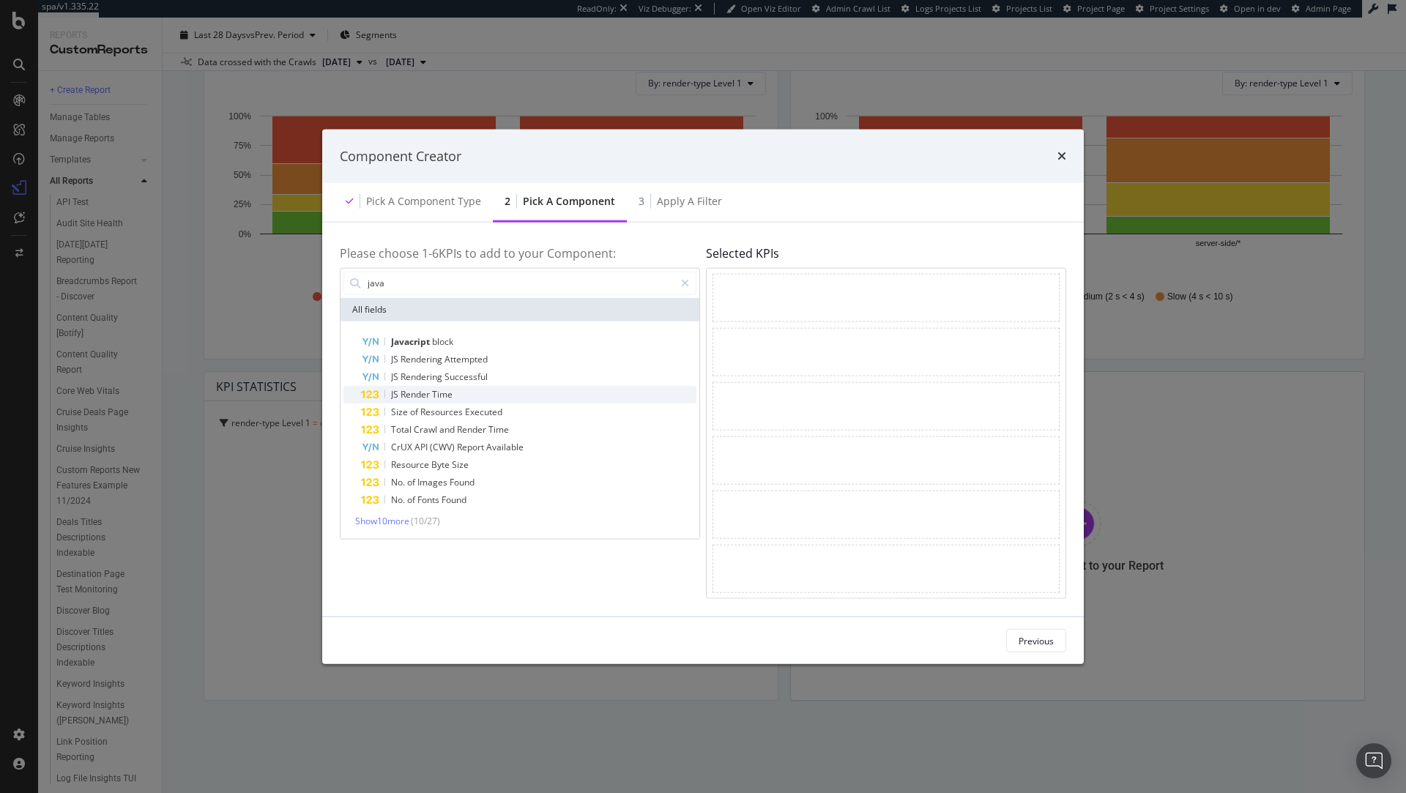
click at [459, 397] on div "JS Render Time" at bounding box center [528, 394] width 335 height 18
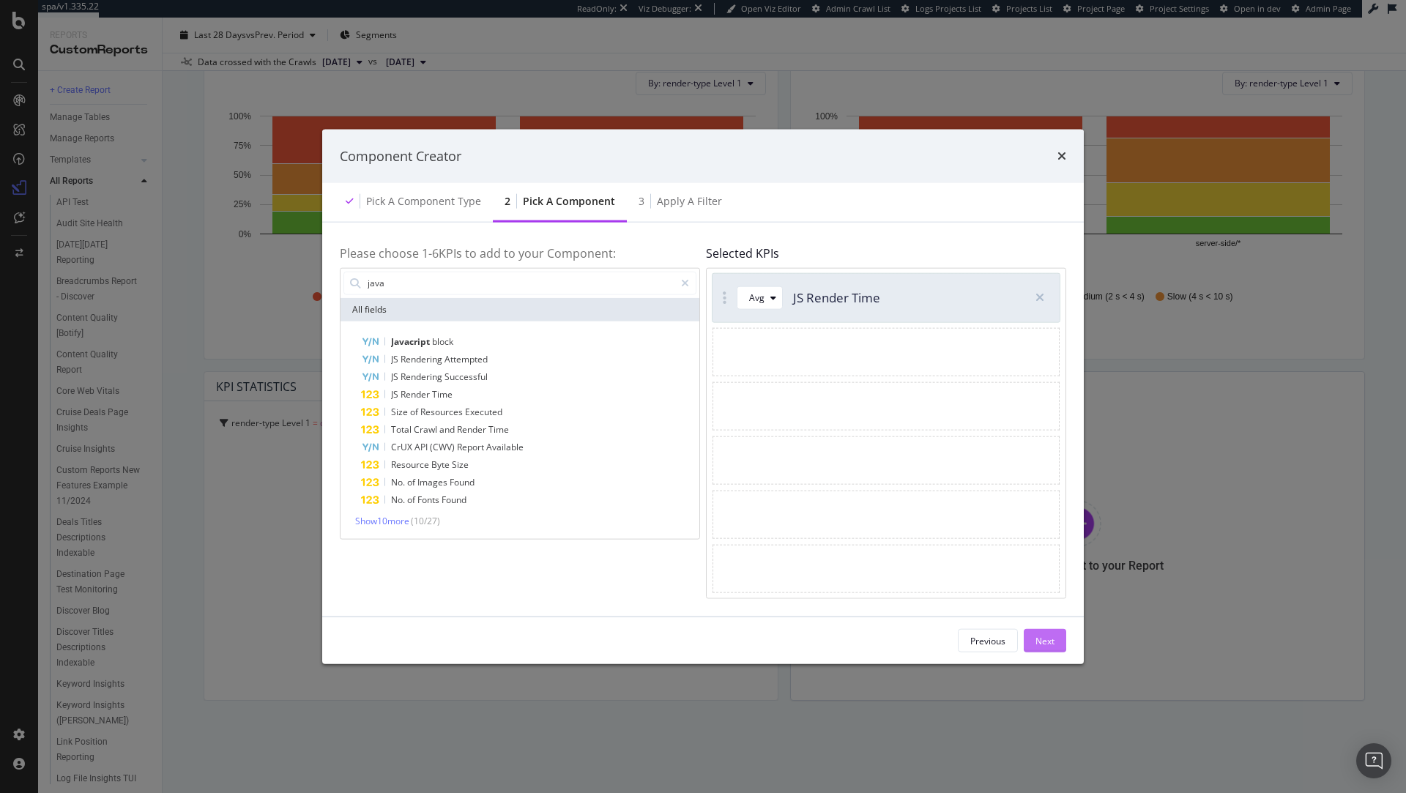
click at [1054, 638] on div "Next" at bounding box center [1044, 640] width 19 height 12
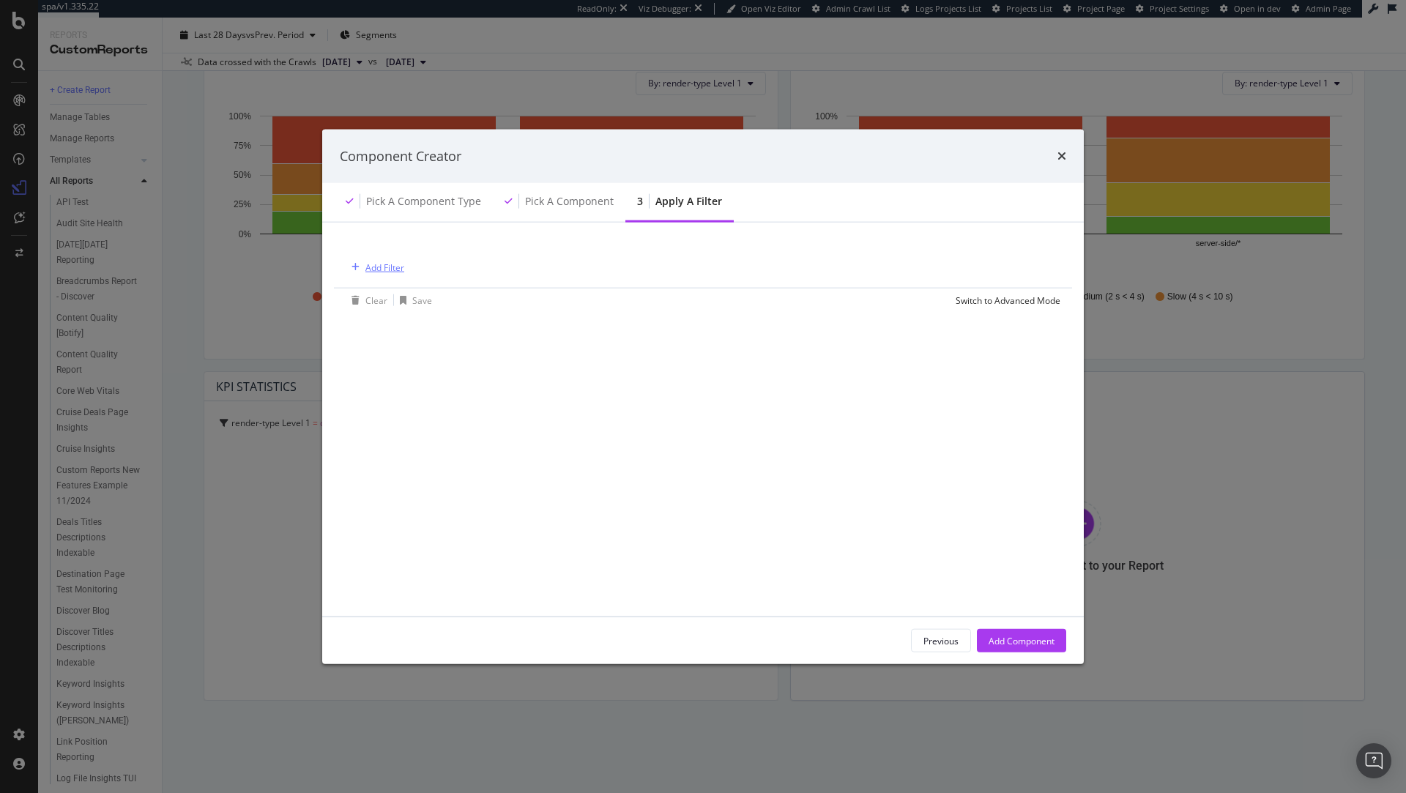
click at [375, 267] on div "Add Filter" at bounding box center [384, 267] width 39 height 12
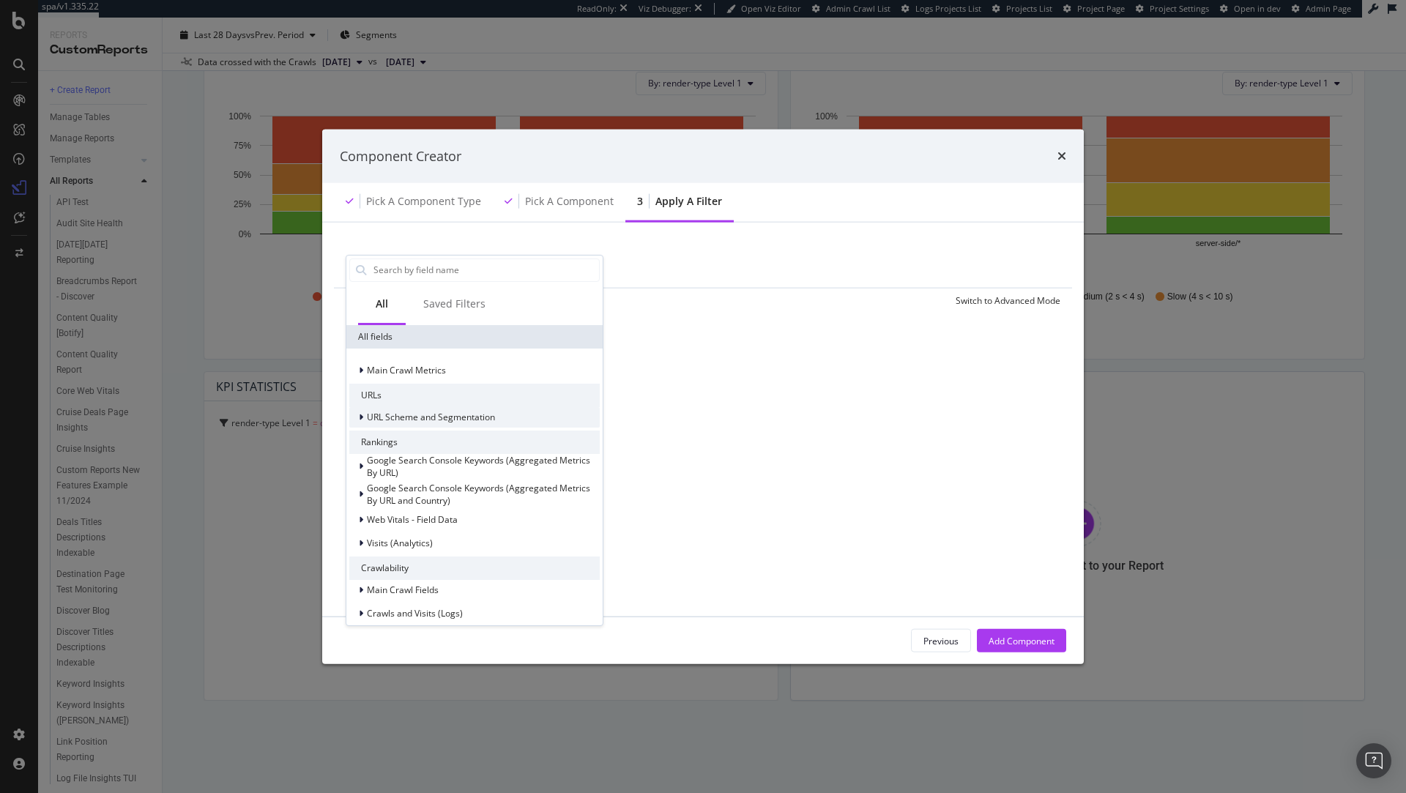
click at [402, 418] on span "URL Scheme and Segmentation" at bounding box center [431, 417] width 128 height 12
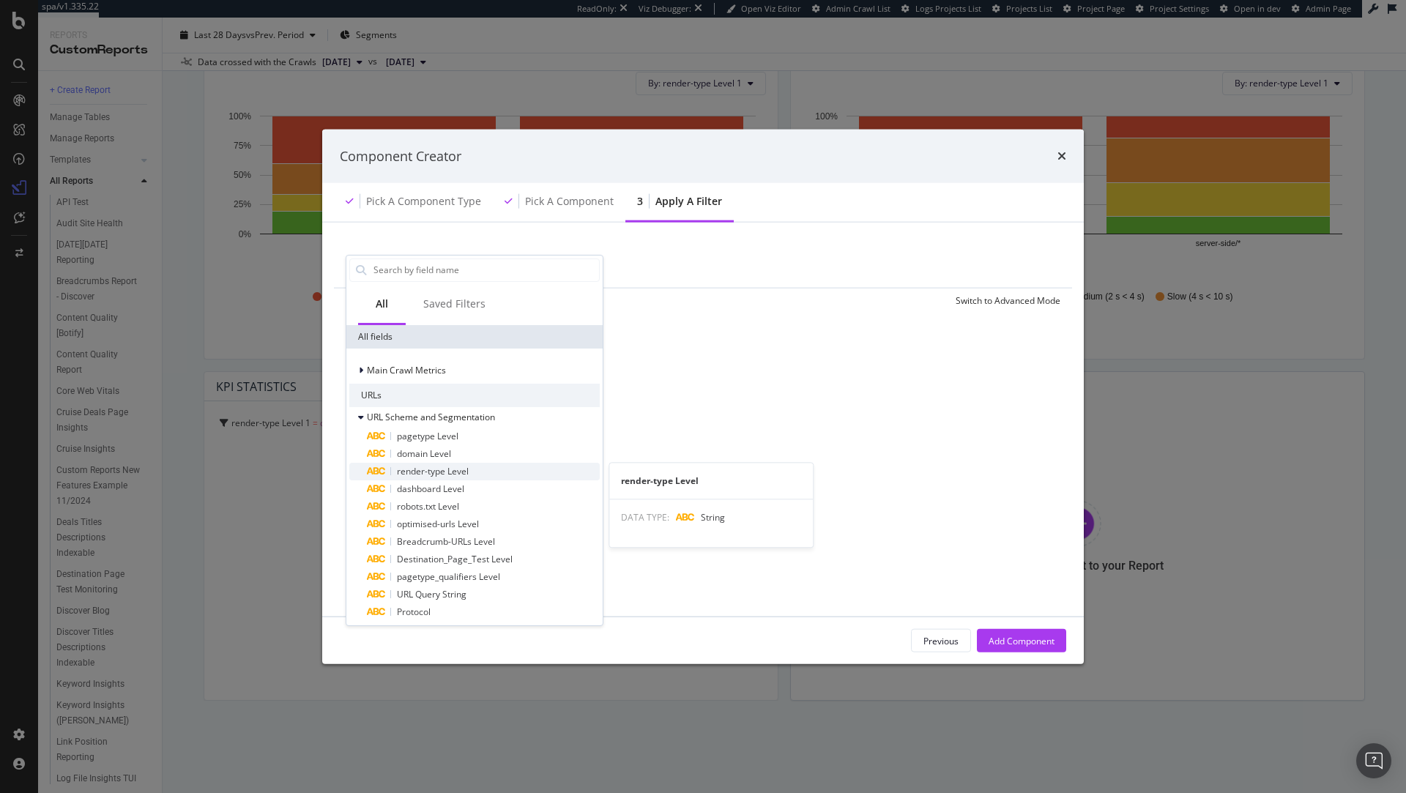
click at [453, 472] on span "render-type Level" at bounding box center [433, 470] width 72 height 12
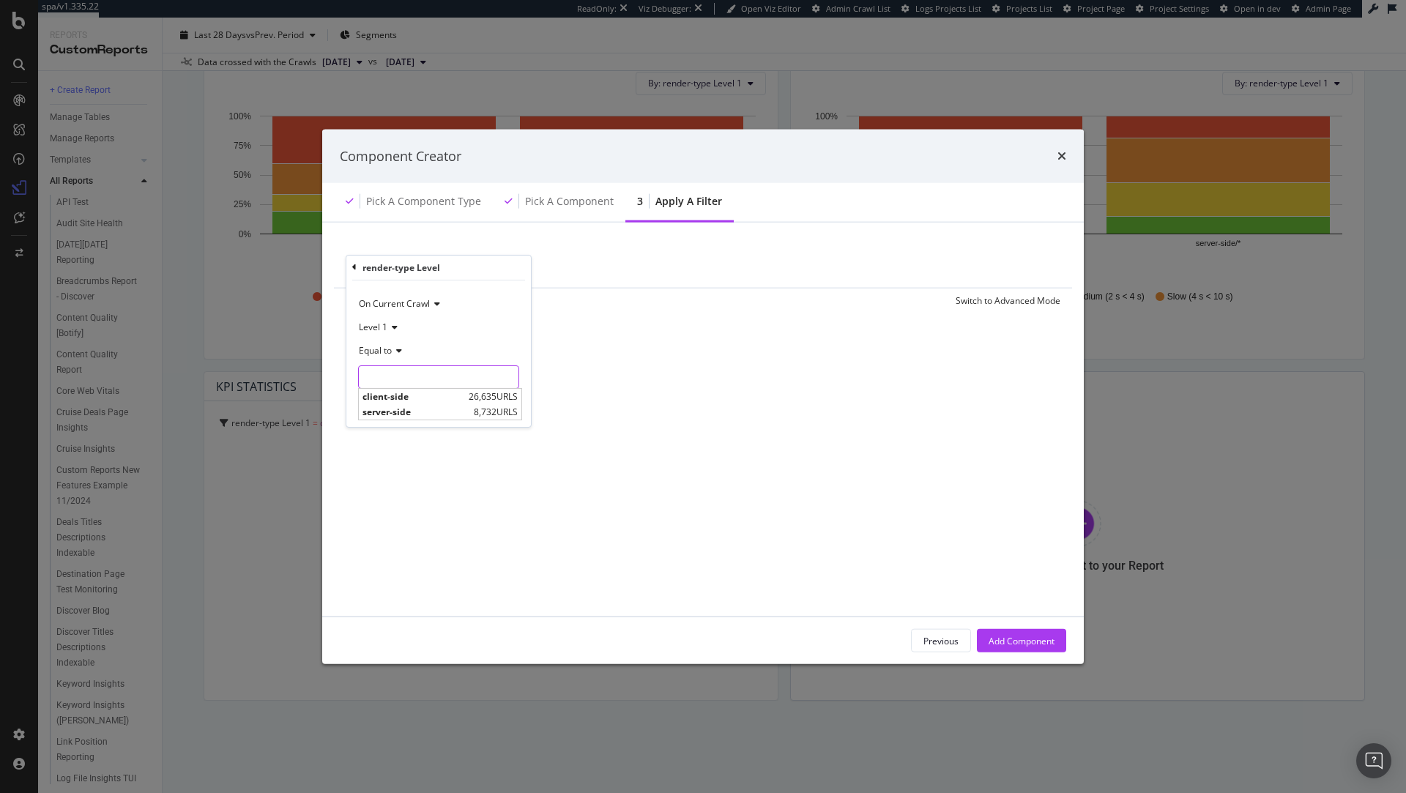
click at [461, 381] on input "modal" at bounding box center [439, 376] width 160 height 23
click at [441, 412] on span "server-side" at bounding box center [416, 412] width 108 height 12
type input "server-side"
click at [510, 406] on div "Apply" at bounding box center [507, 407] width 23 height 12
click at [1008, 647] on div "Add Component" at bounding box center [1022, 641] width 66 height 22
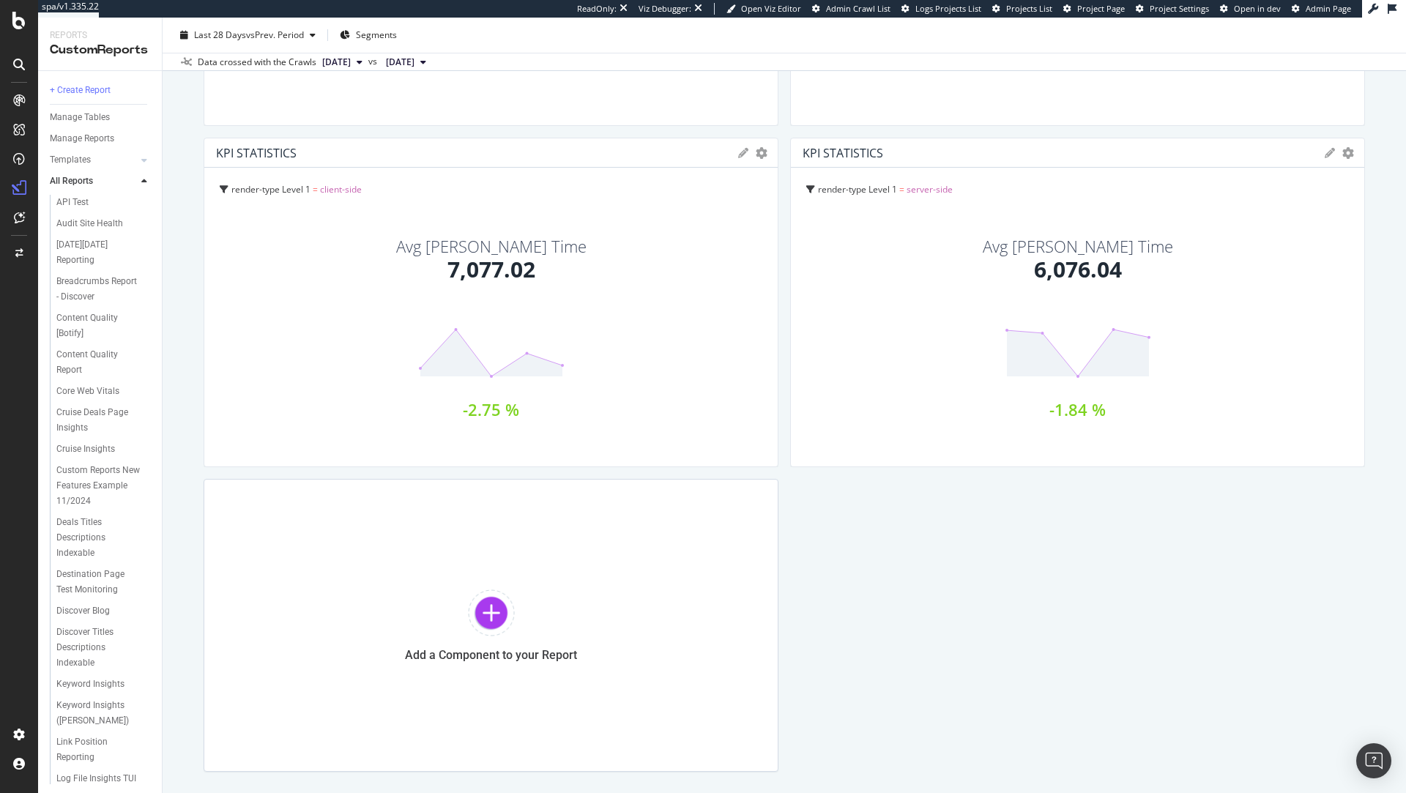
scroll to position [387, 0]
click at [507, 608] on div at bounding box center [491, 611] width 47 height 47
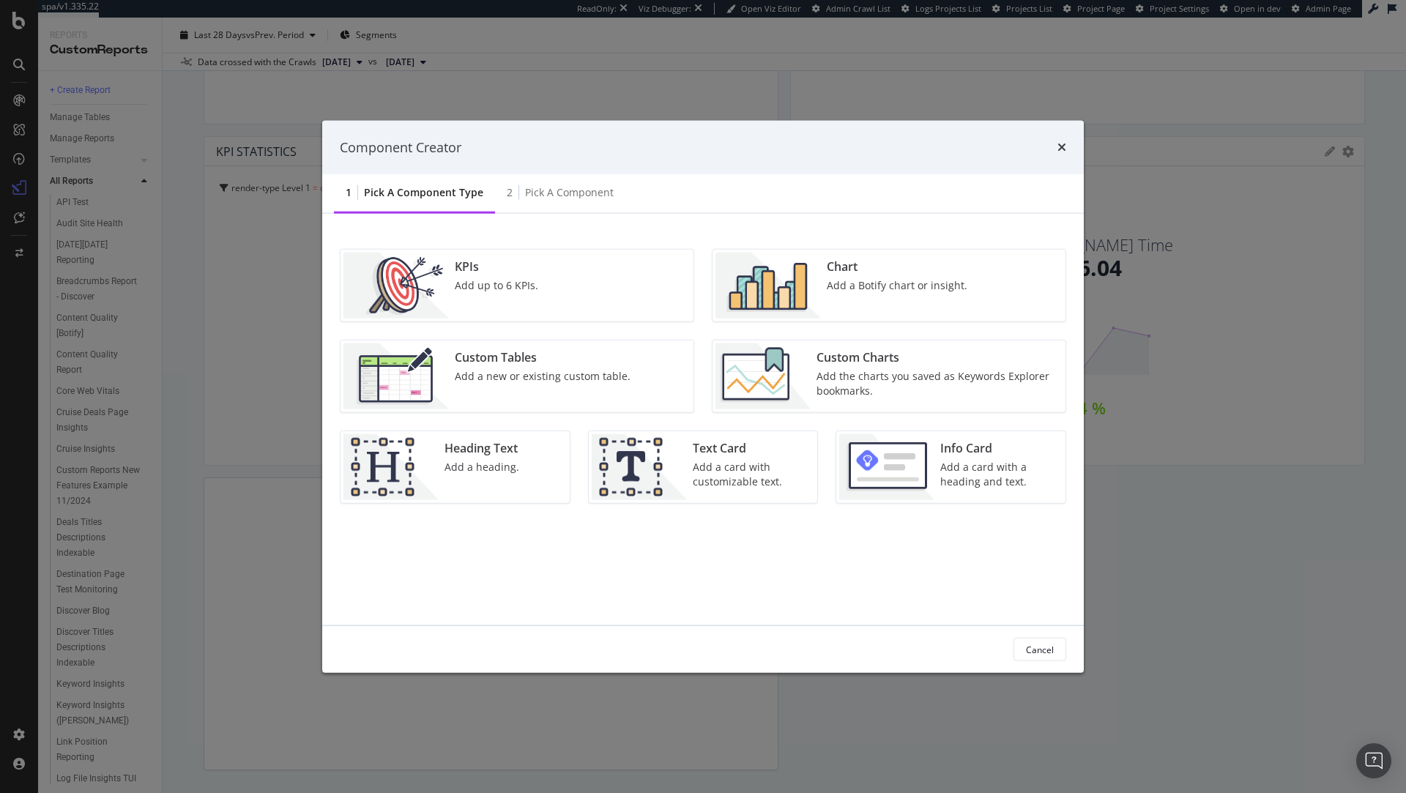
click at [518, 282] on div "Add up to 6 KPIs." at bounding box center [496, 285] width 83 height 15
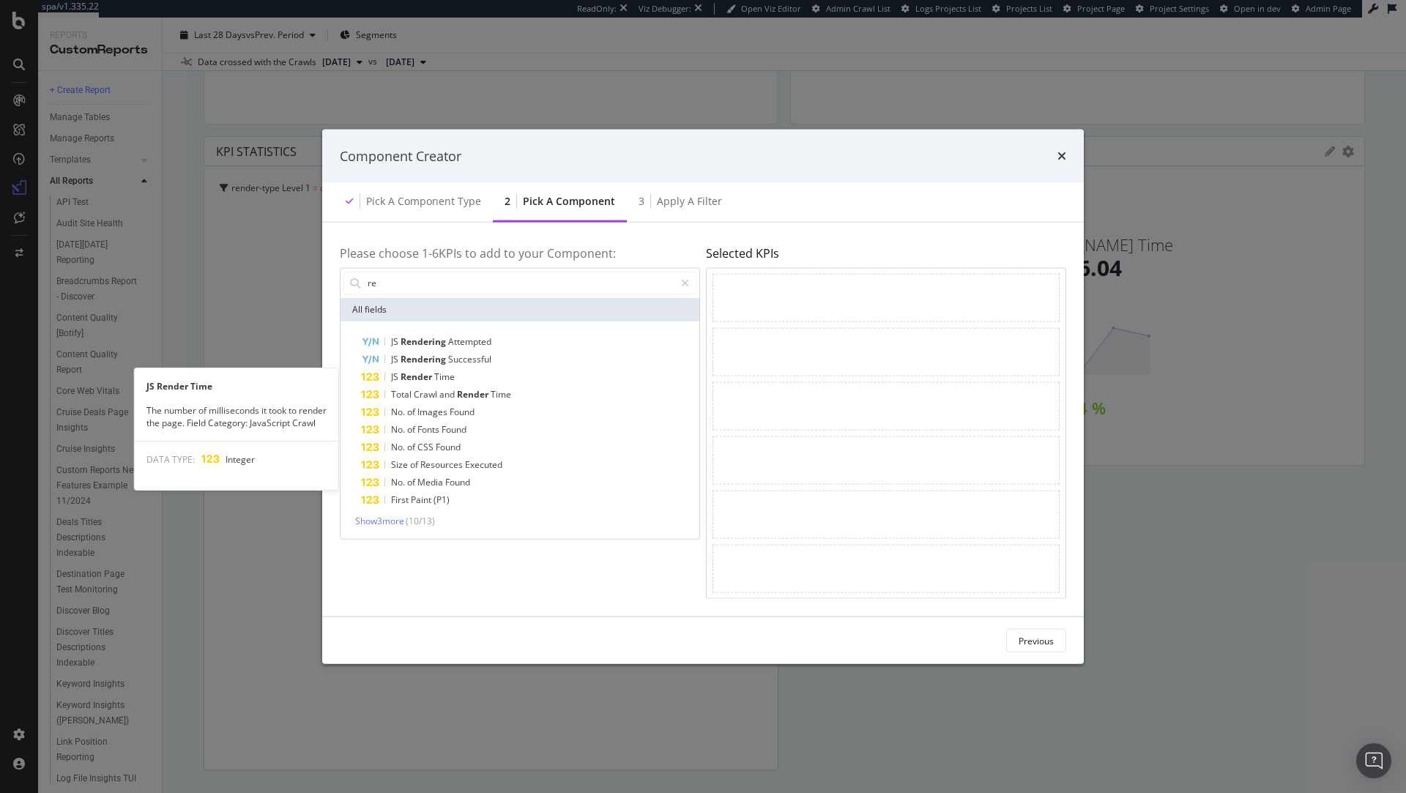
type input "r"
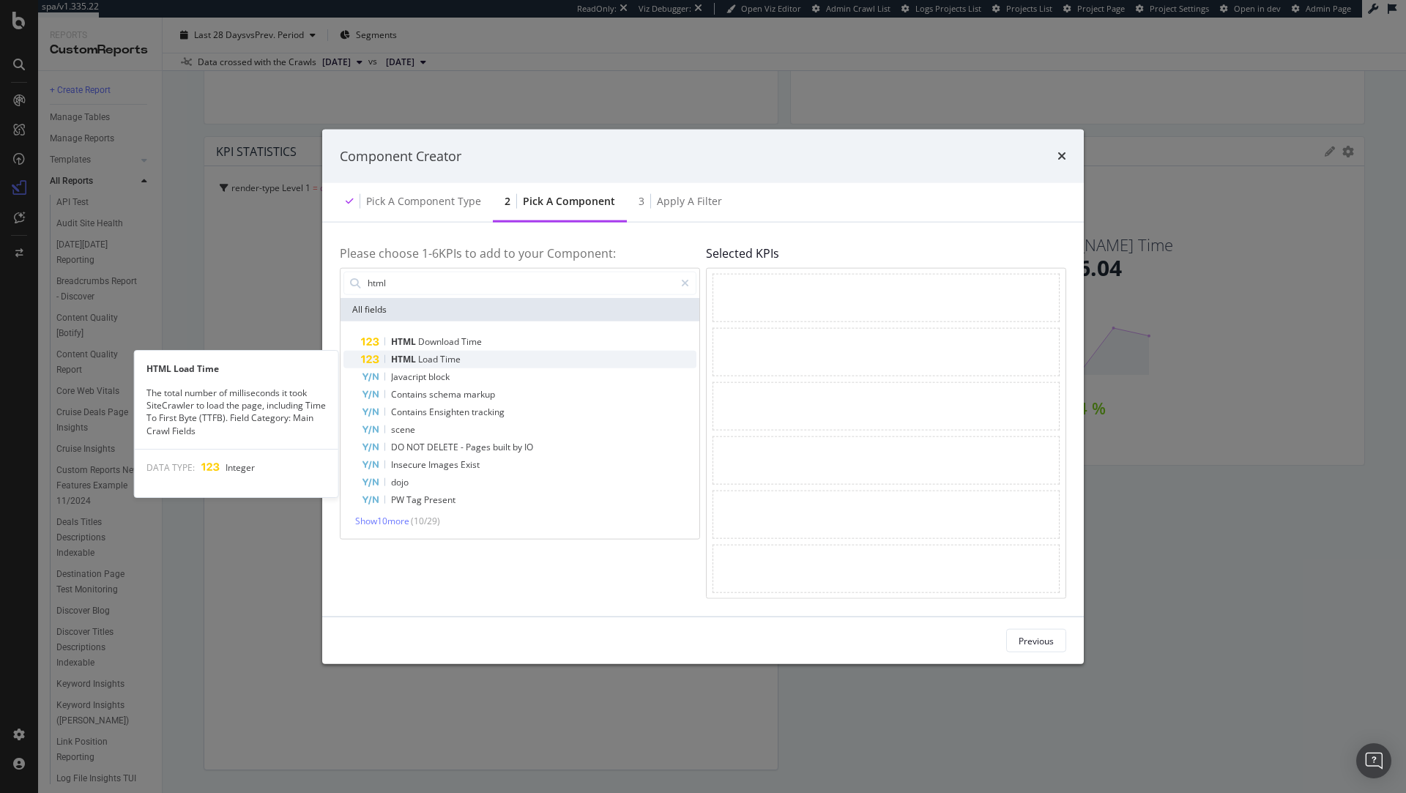
type input "html"
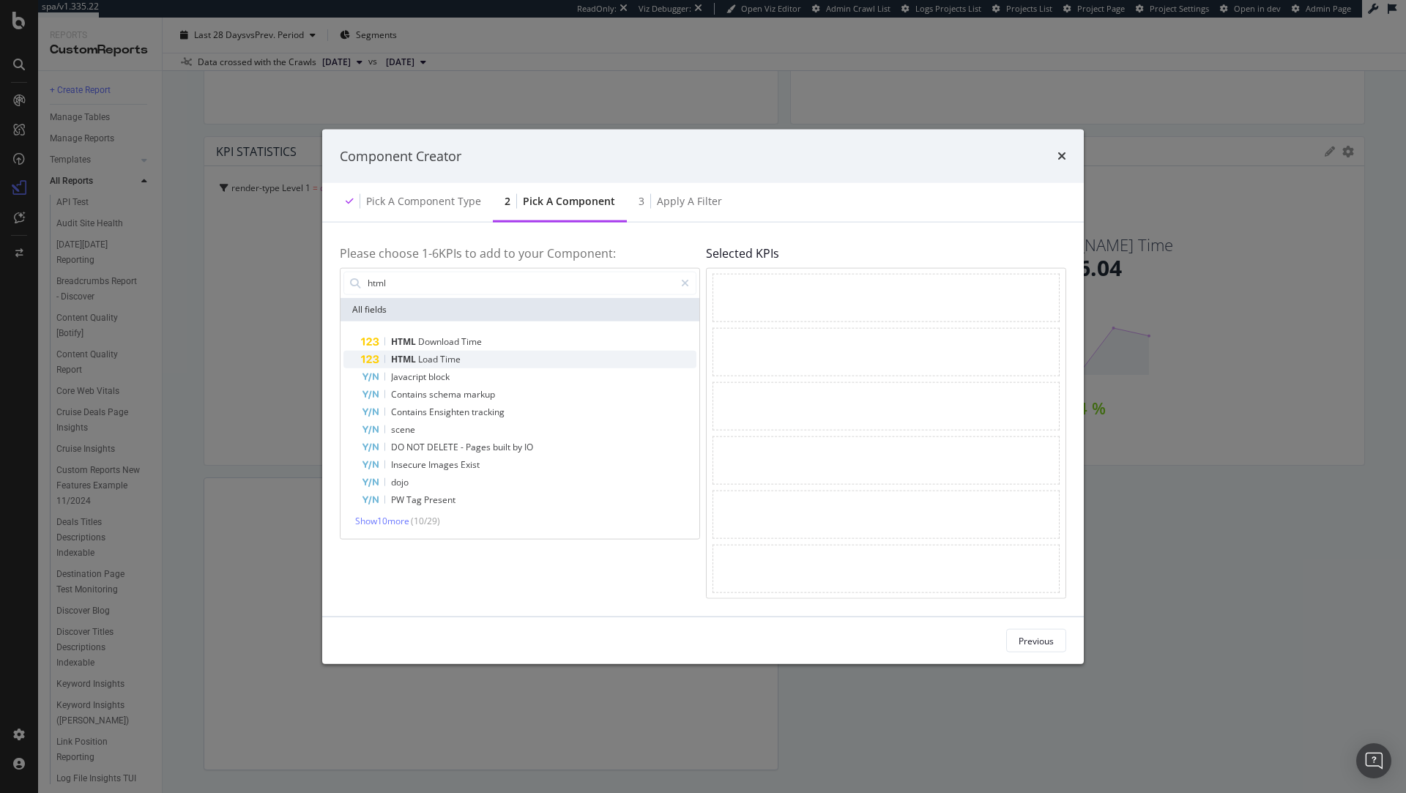
click at [503, 358] on div "HTML Load Time" at bounding box center [528, 359] width 335 height 18
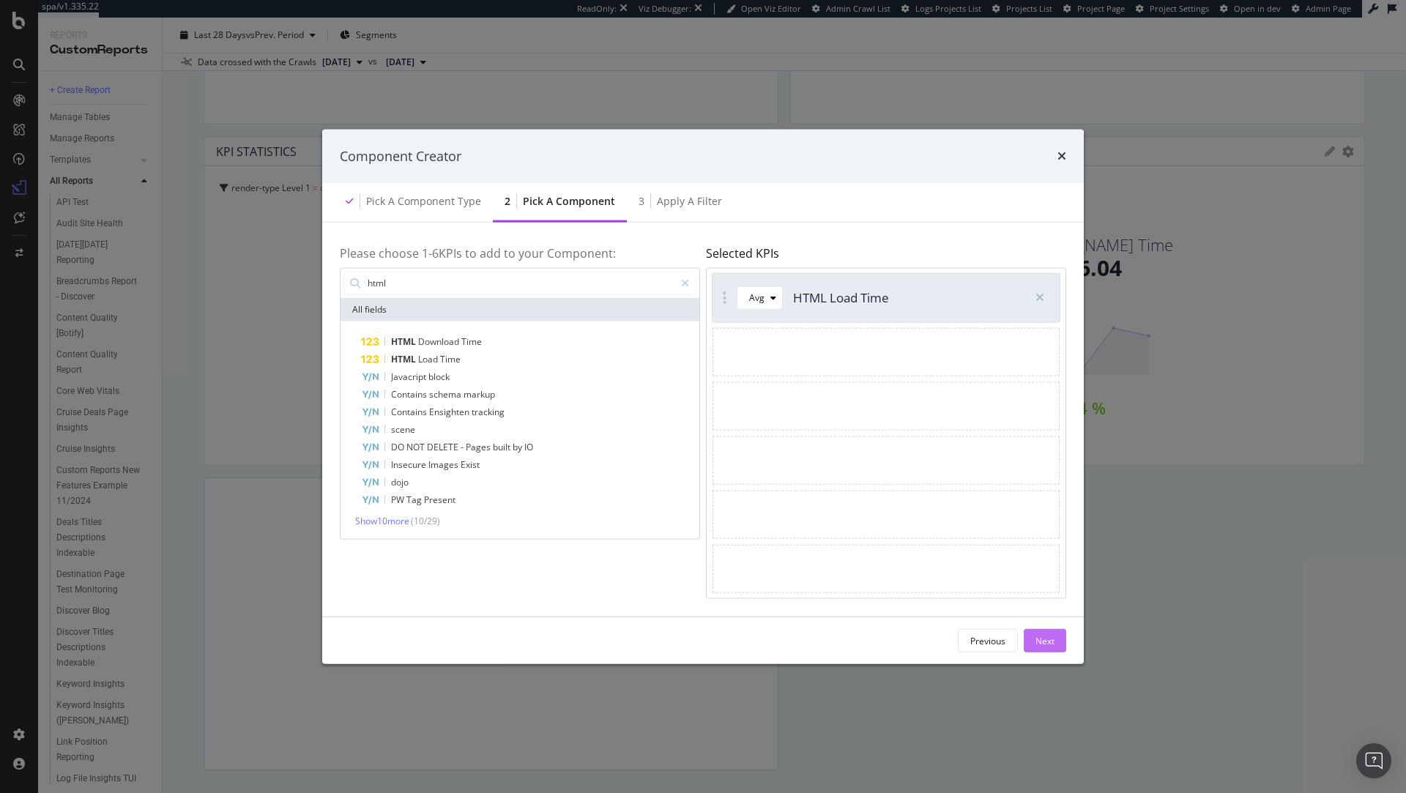
click at [1055, 642] on button "Next" at bounding box center [1045, 640] width 42 height 23
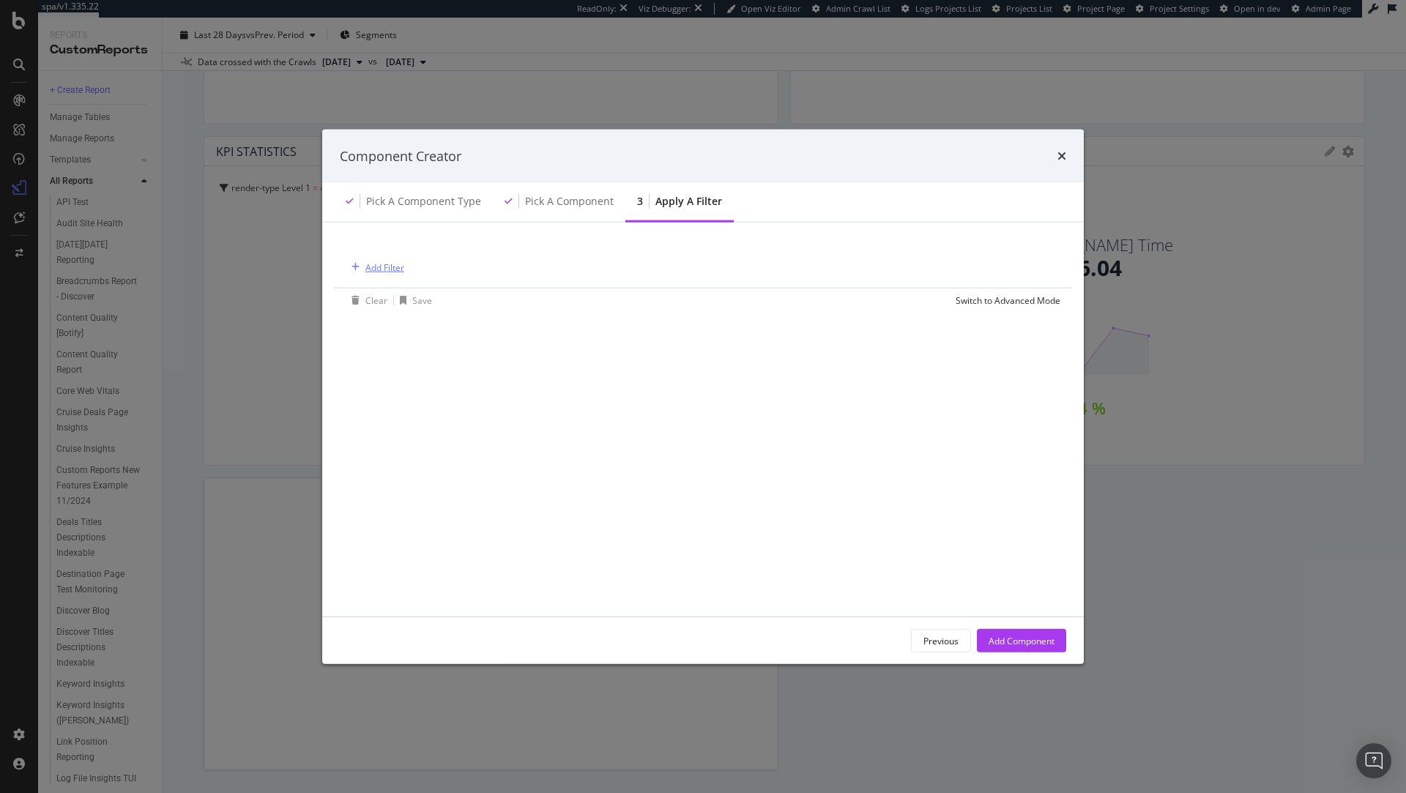
click at [388, 269] on div "Add Filter" at bounding box center [384, 267] width 39 height 12
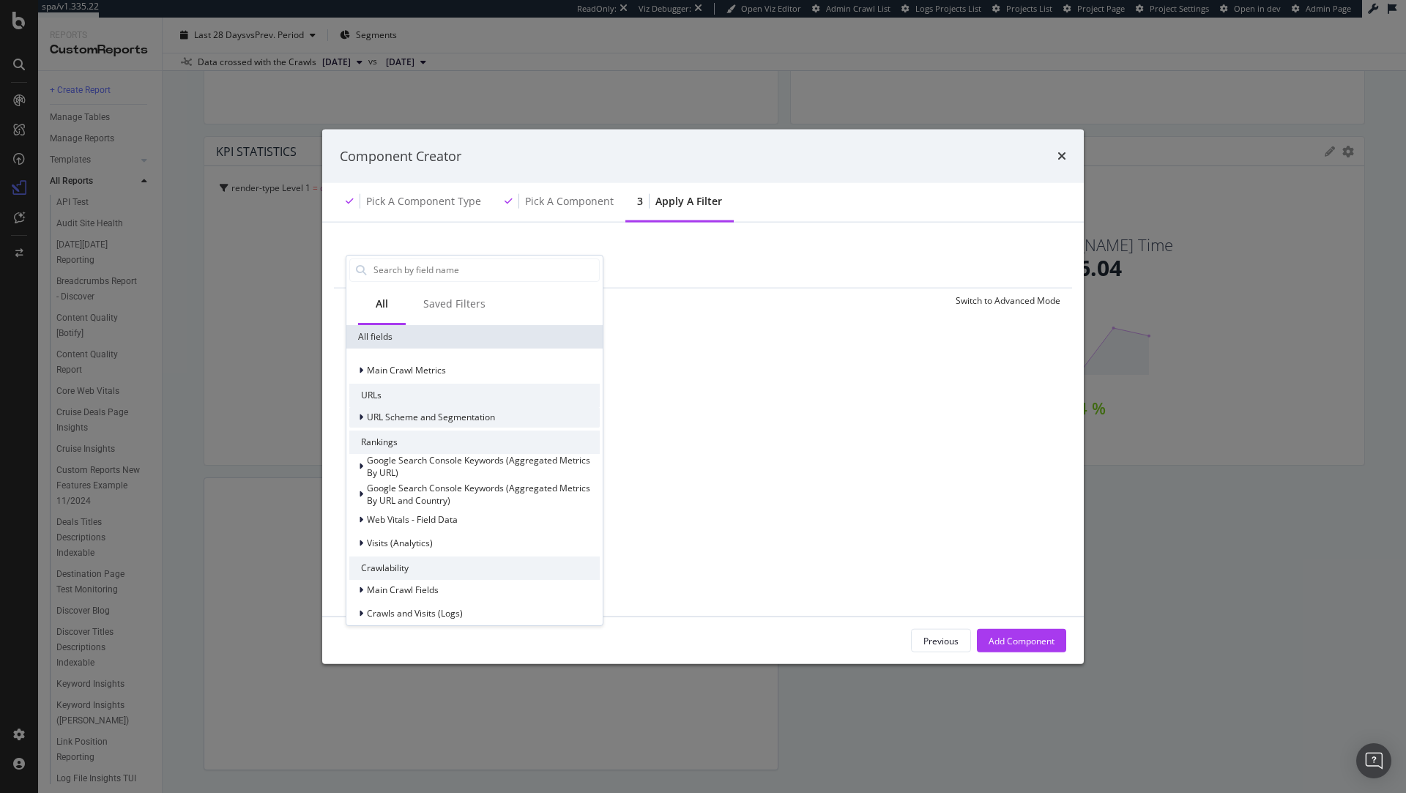
click at [438, 420] on span "URL Scheme and Segmentation" at bounding box center [431, 417] width 128 height 12
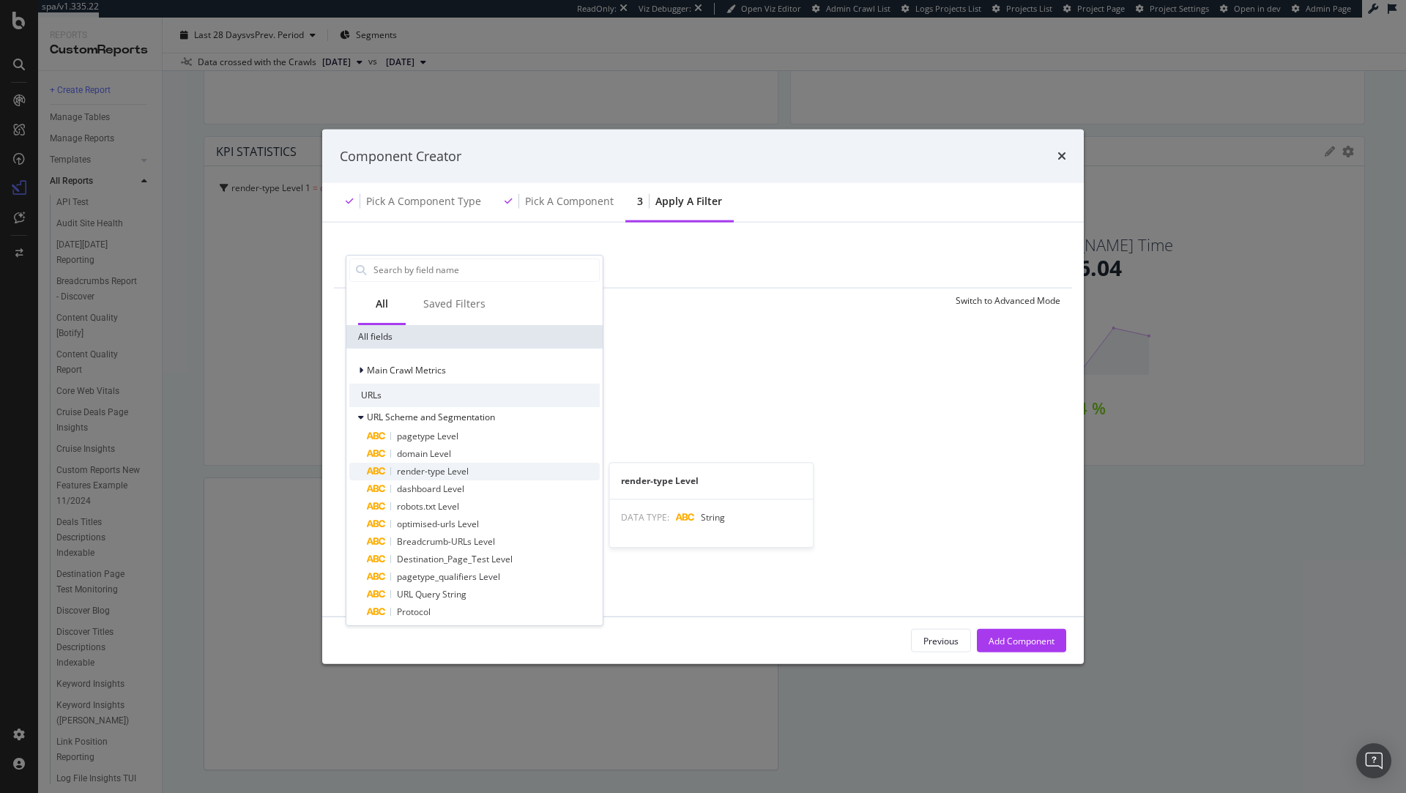
click at [442, 474] on span "render-type Level" at bounding box center [433, 470] width 72 height 12
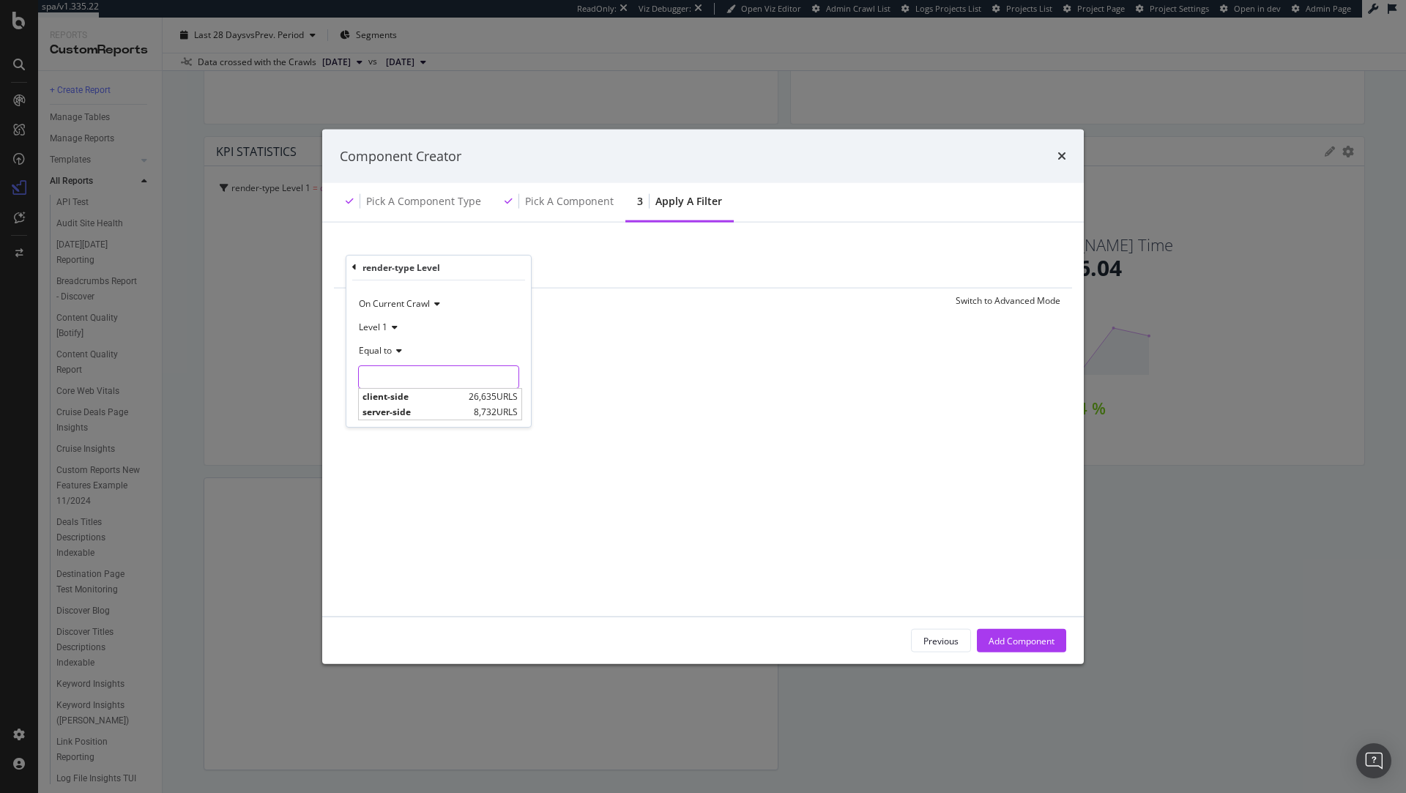
click at [397, 381] on input "modal" at bounding box center [439, 376] width 160 height 23
click at [397, 398] on span "client-side" at bounding box center [413, 396] width 103 height 12
type input "client-side"
click at [1001, 633] on div "Add Component" at bounding box center [1022, 641] width 66 height 22
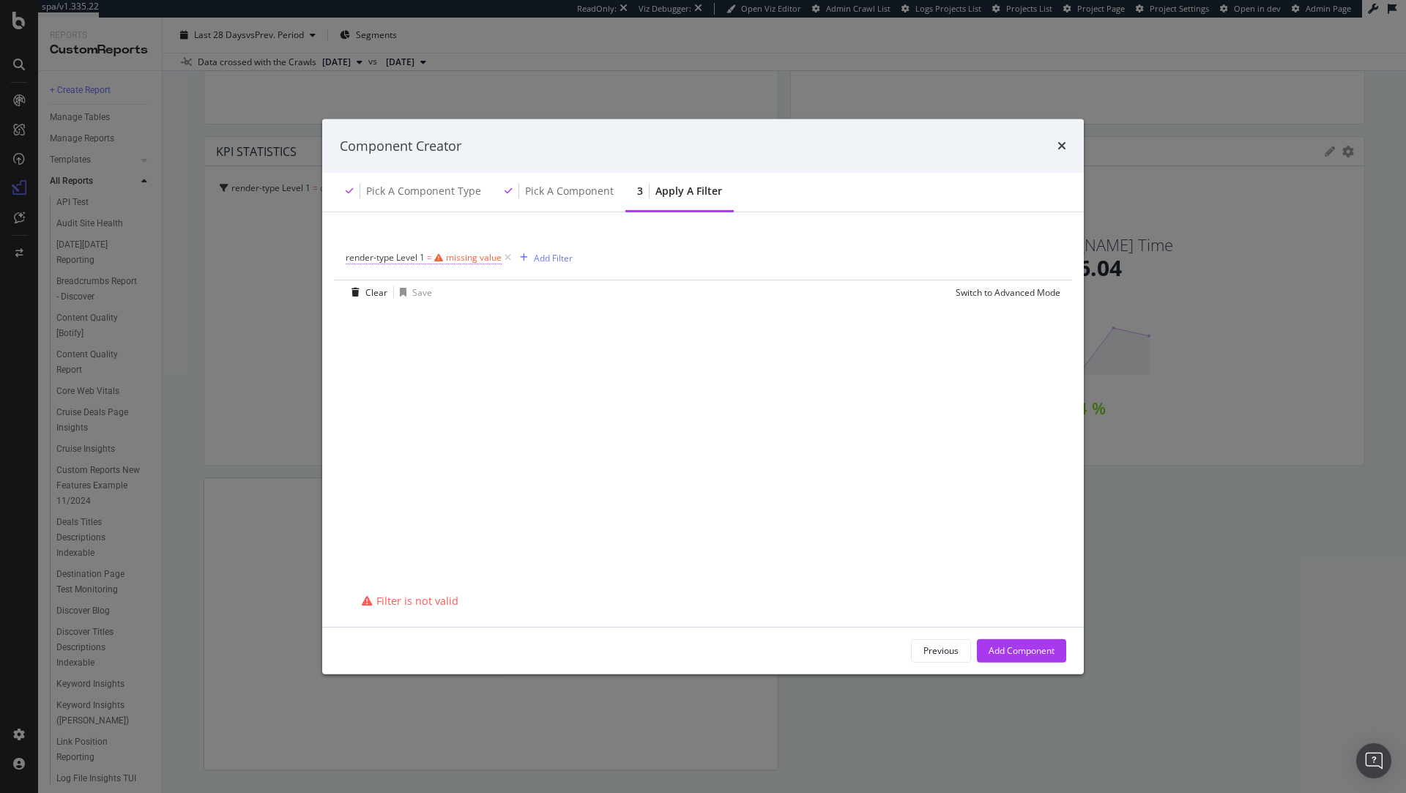
click at [460, 257] on div "missing value" at bounding box center [474, 257] width 56 height 12
click at [396, 362] on input "modal" at bounding box center [439, 365] width 160 height 23
click at [406, 384] on span "client-side" at bounding box center [413, 385] width 103 height 12
type input "client-side"
click at [516, 398] on div "Apply" at bounding box center [507, 396] width 23 height 12
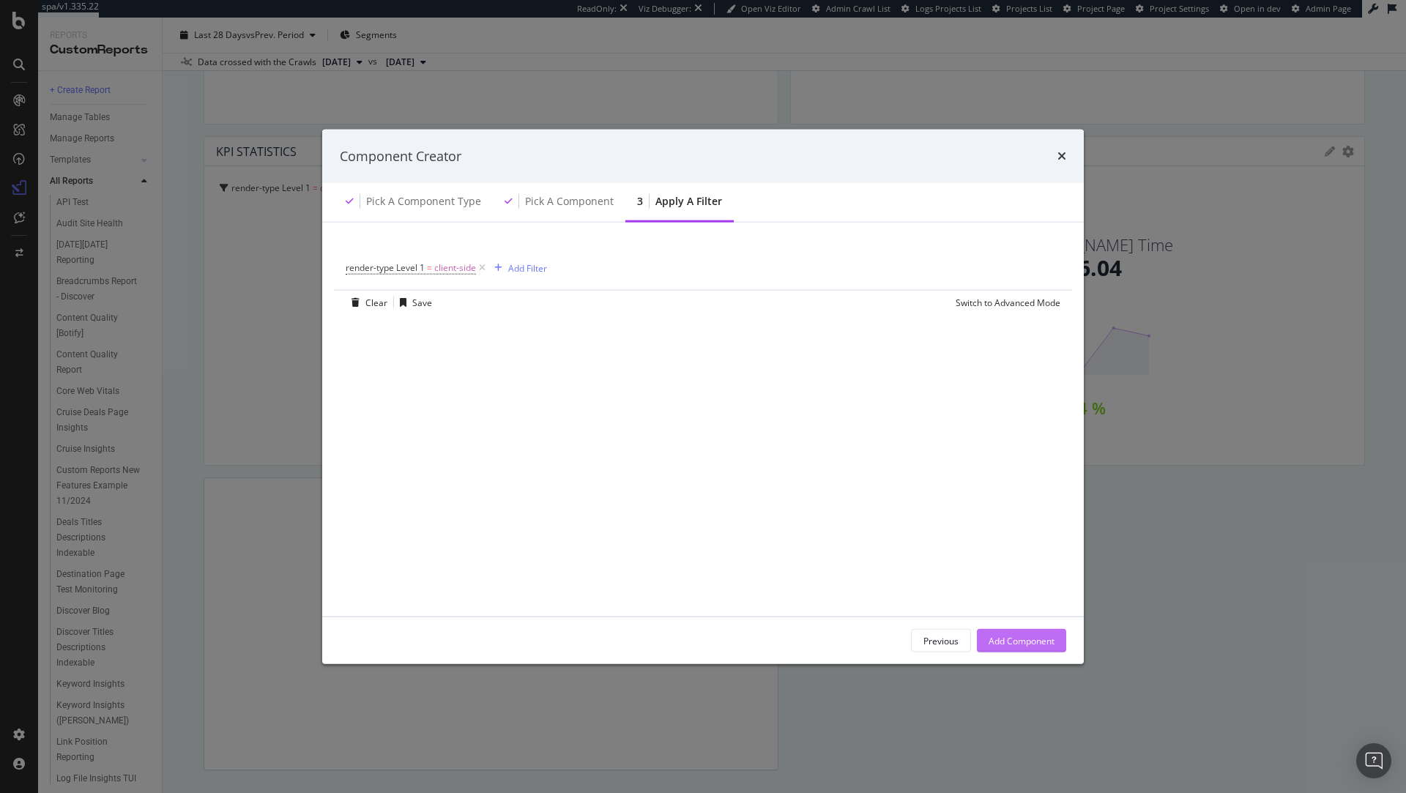
click at [1022, 639] on div "Add Component" at bounding box center [1022, 640] width 66 height 12
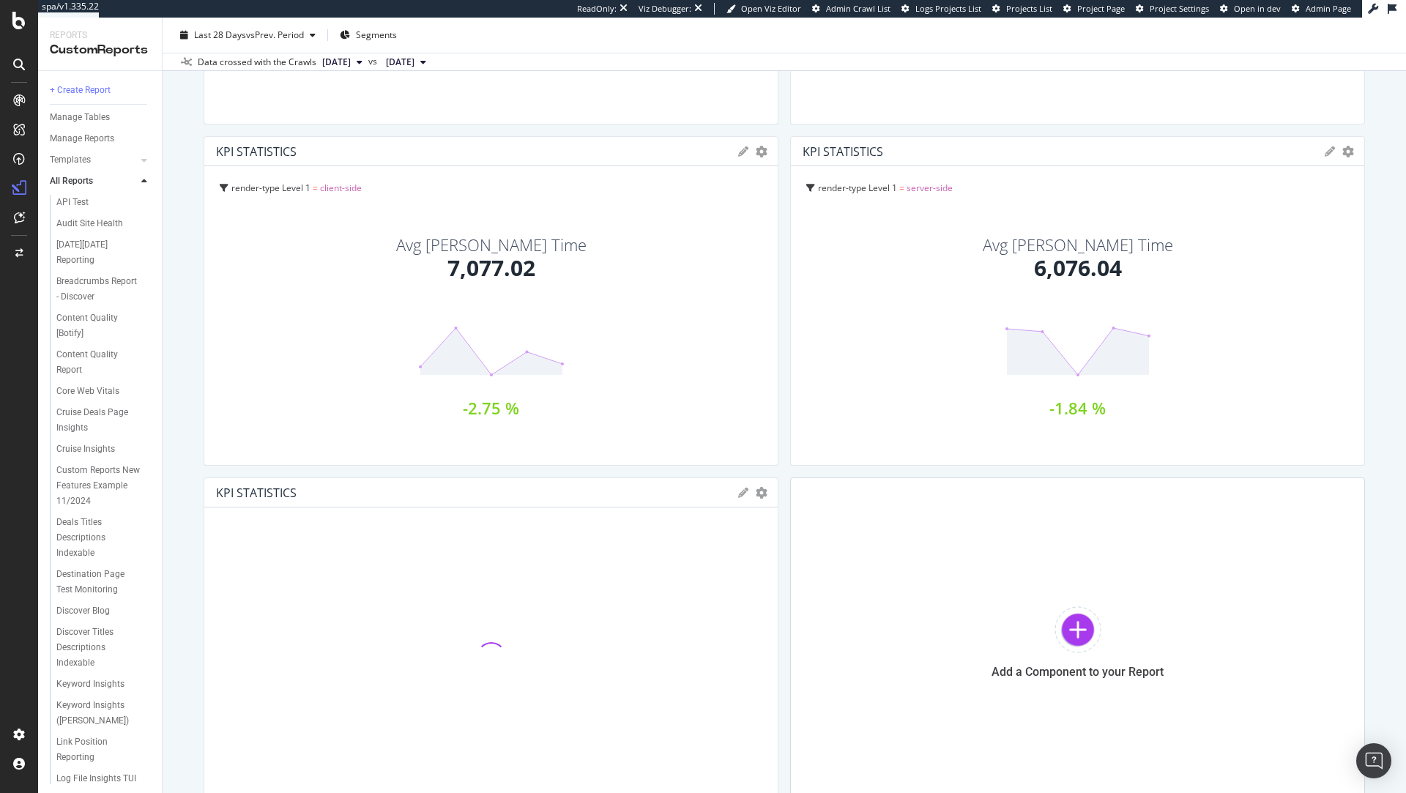
scroll to position [493, 0]
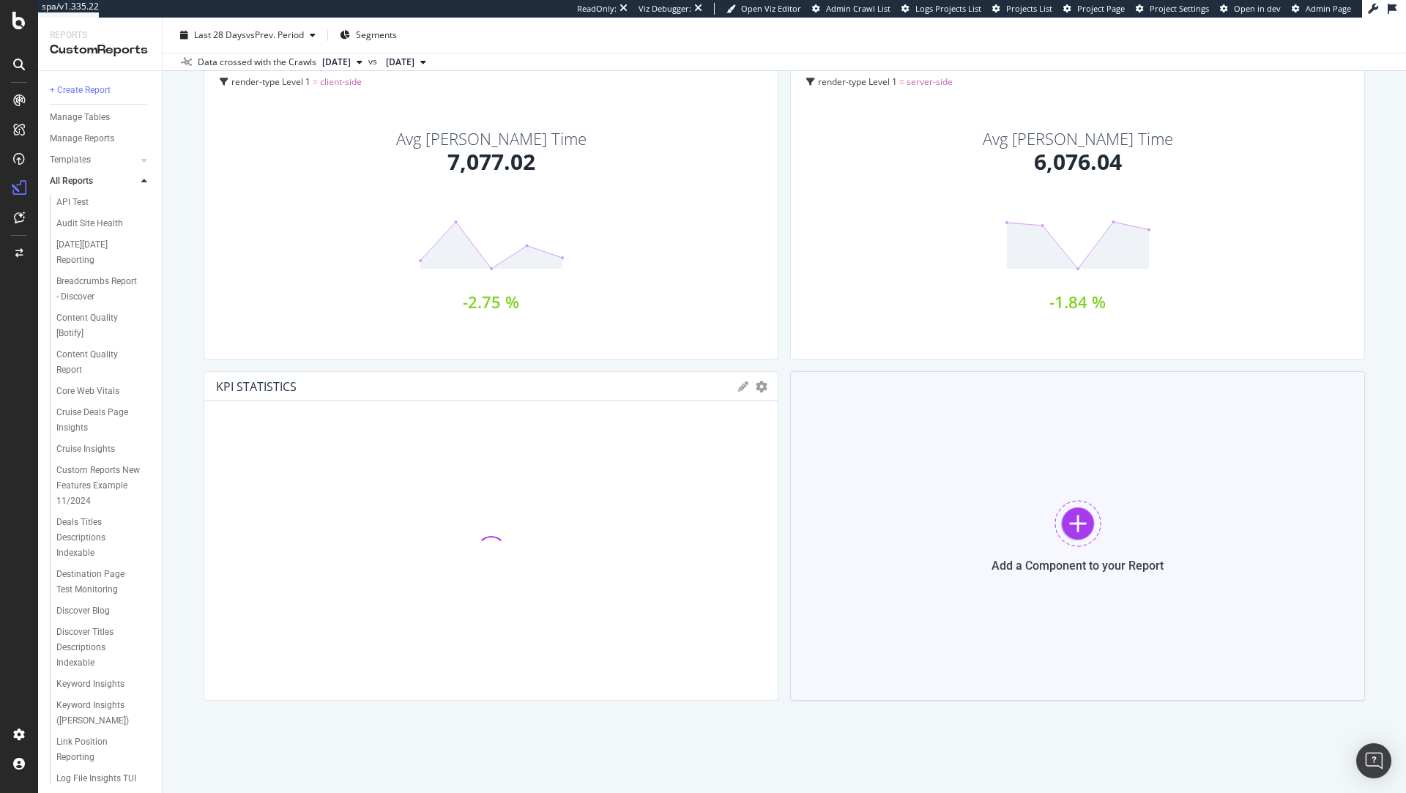
click at [1078, 519] on div at bounding box center [1078, 523] width 47 height 47
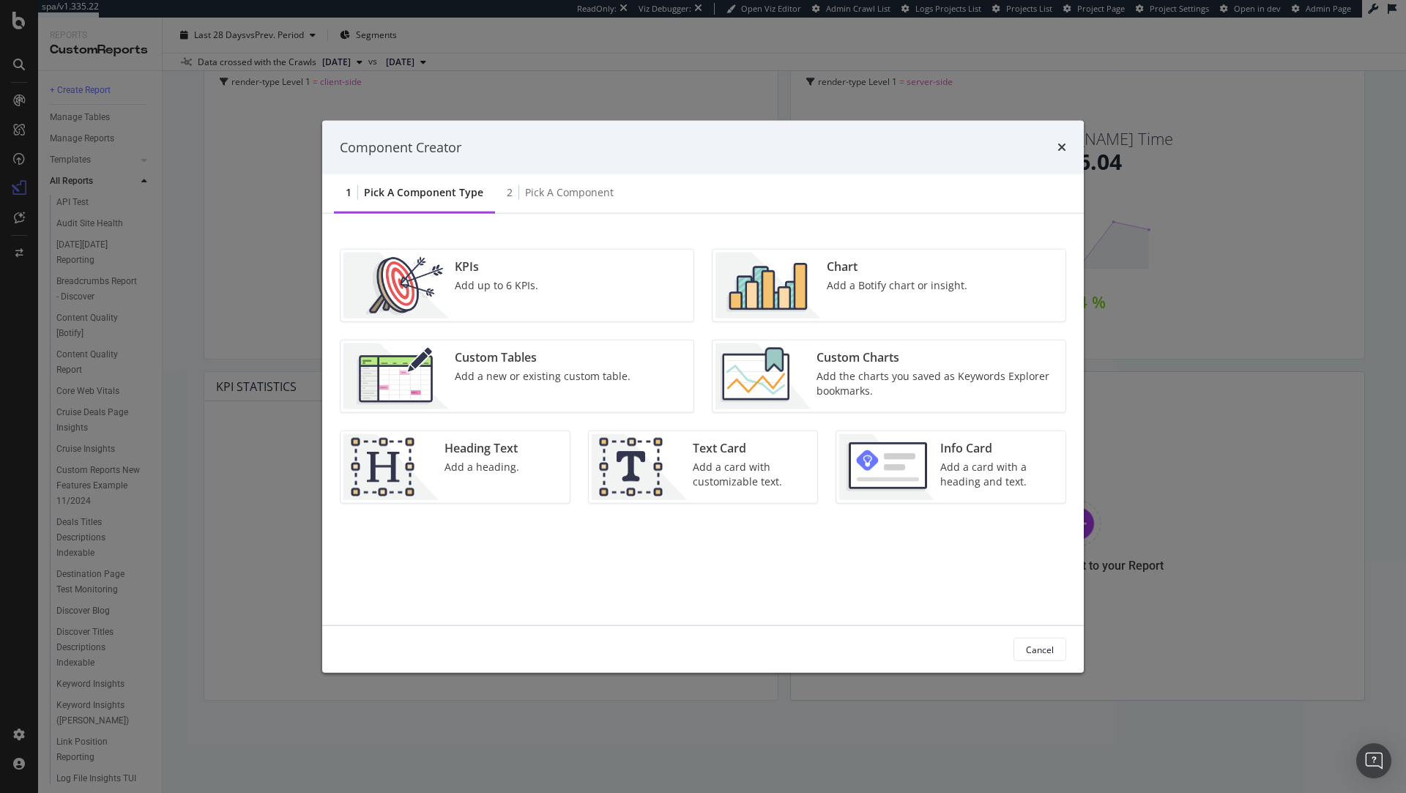
click at [558, 277] on div "KPIs Add up to 6 KPIs." at bounding box center [517, 286] width 353 height 72
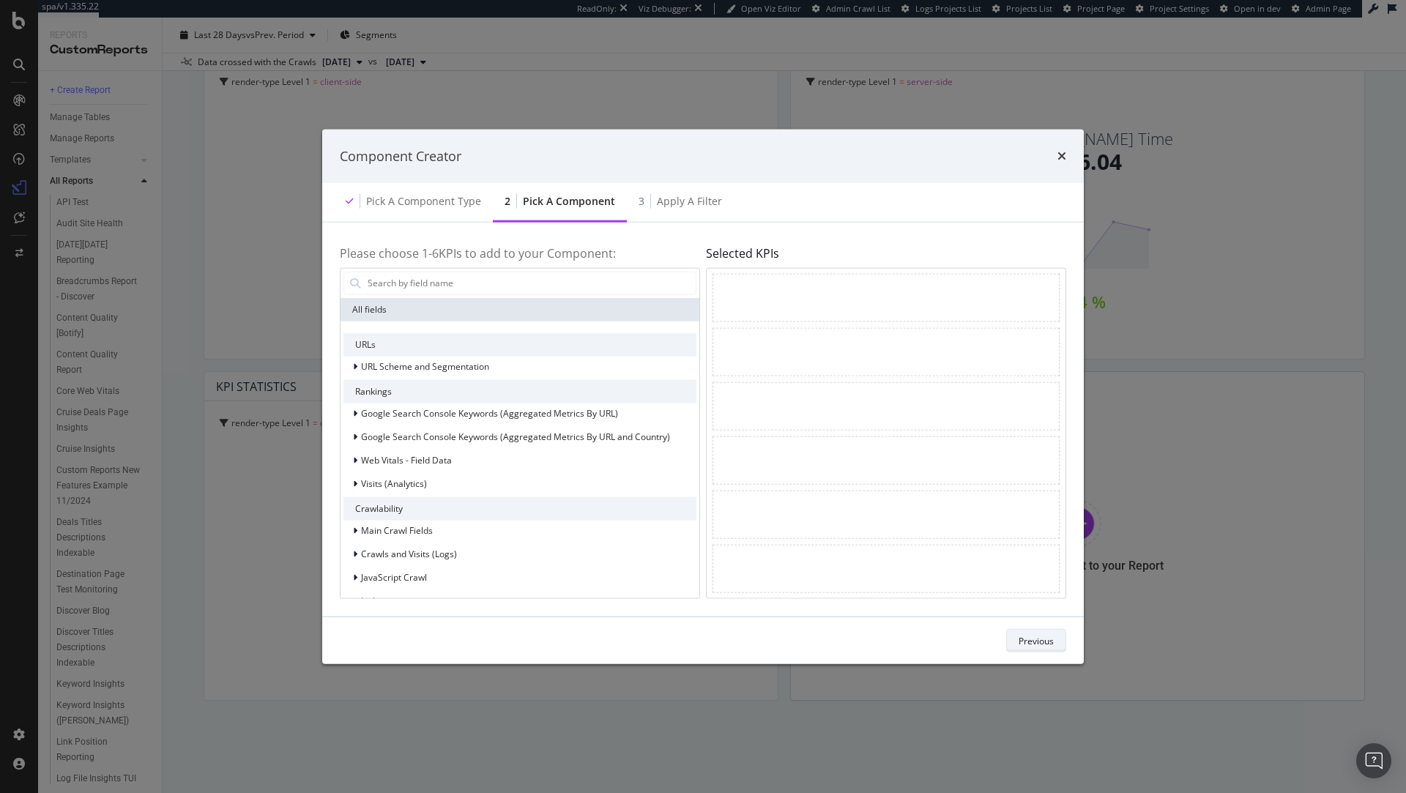
click at [1036, 643] on div "Previous" at bounding box center [1036, 640] width 35 height 12
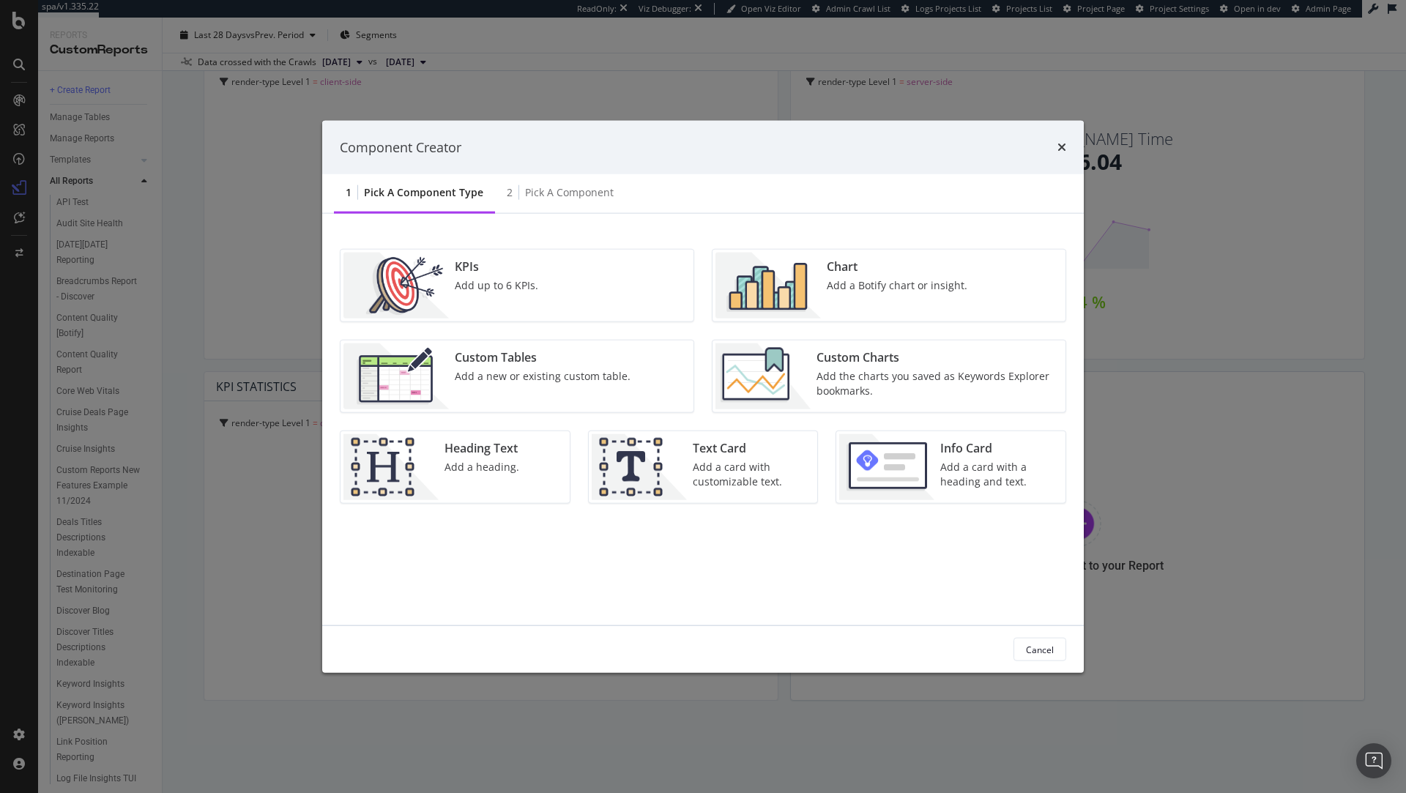
click at [588, 293] on div "KPIs Add up to 6 KPIs." at bounding box center [517, 286] width 353 height 72
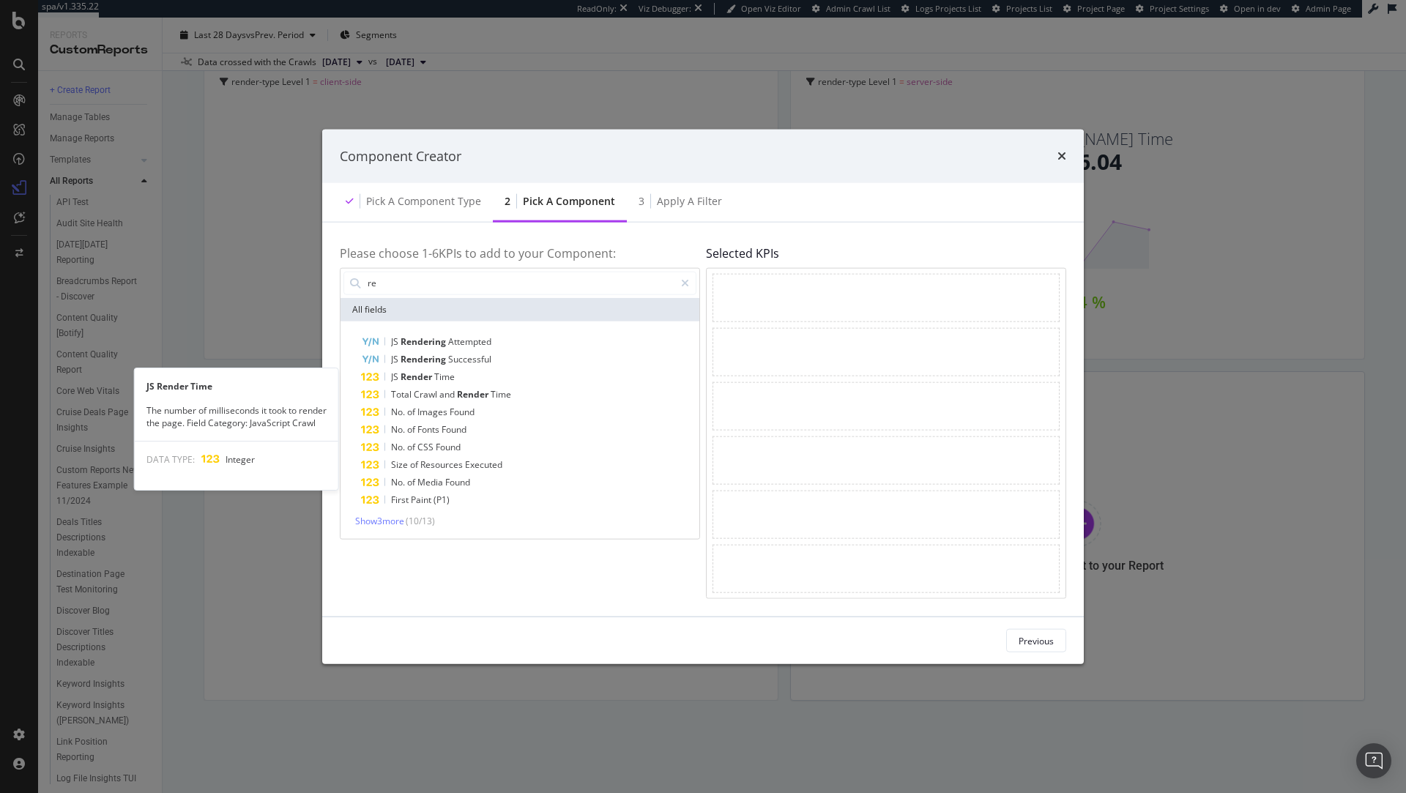
type input "r"
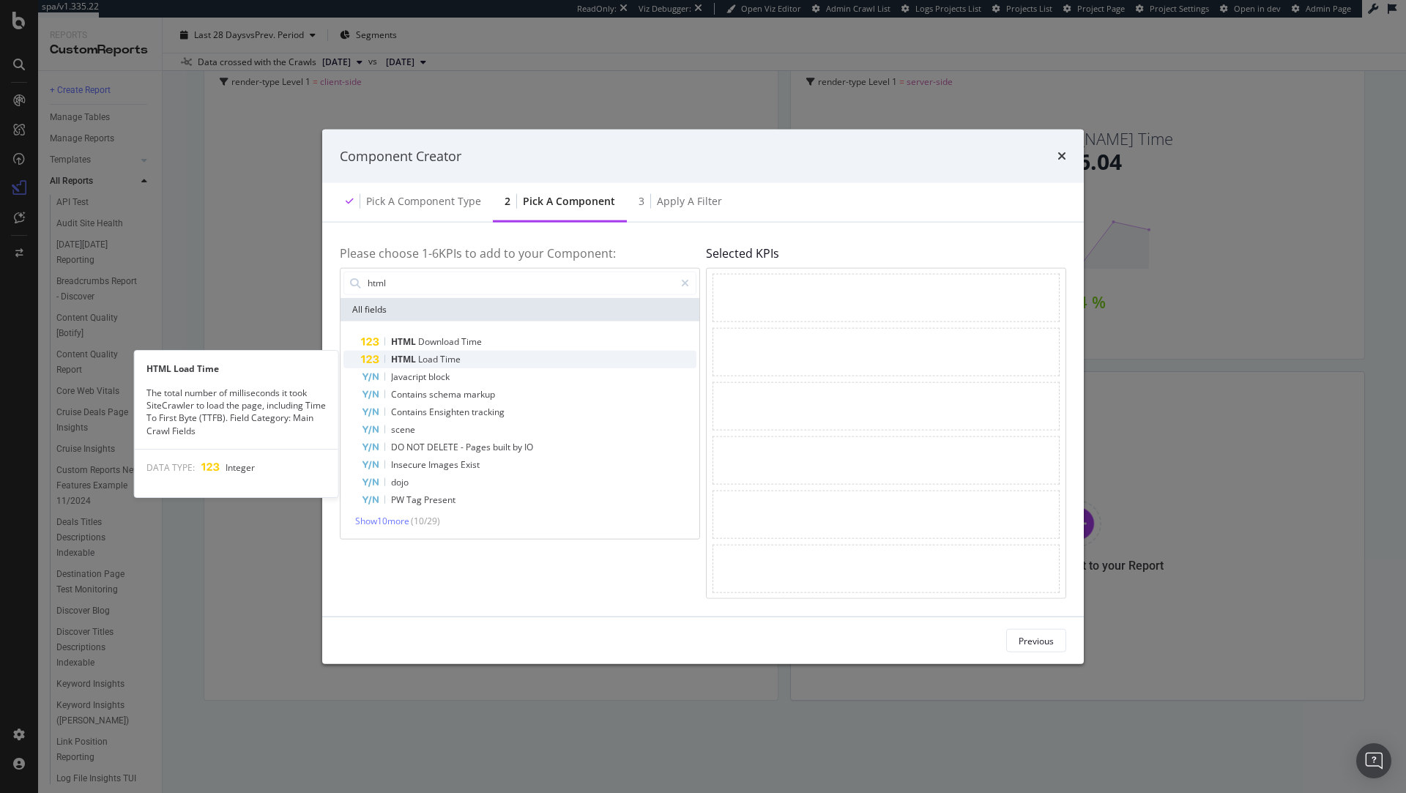
type input "html"
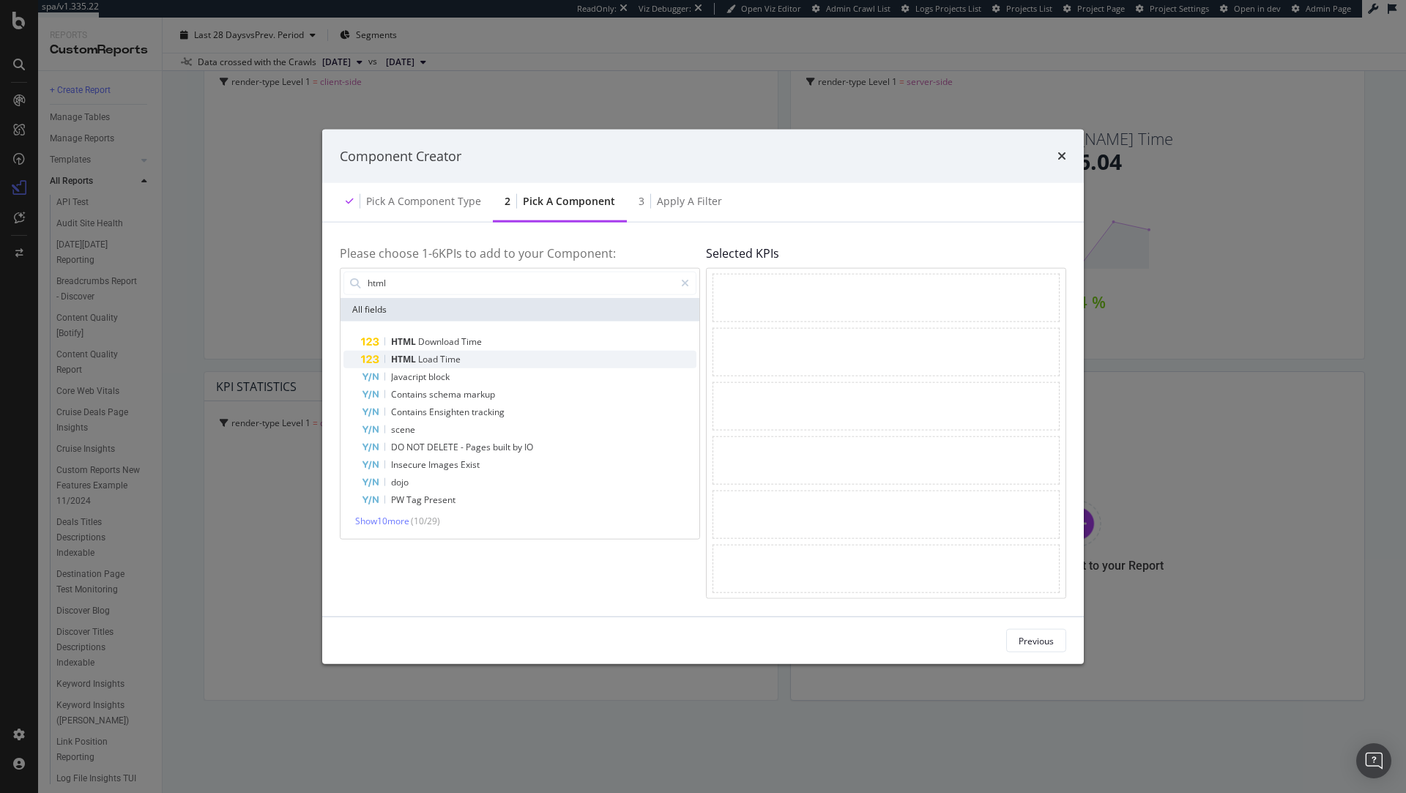
click at [513, 355] on div "HTML Load Time" at bounding box center [528, 359] width 335 height 18
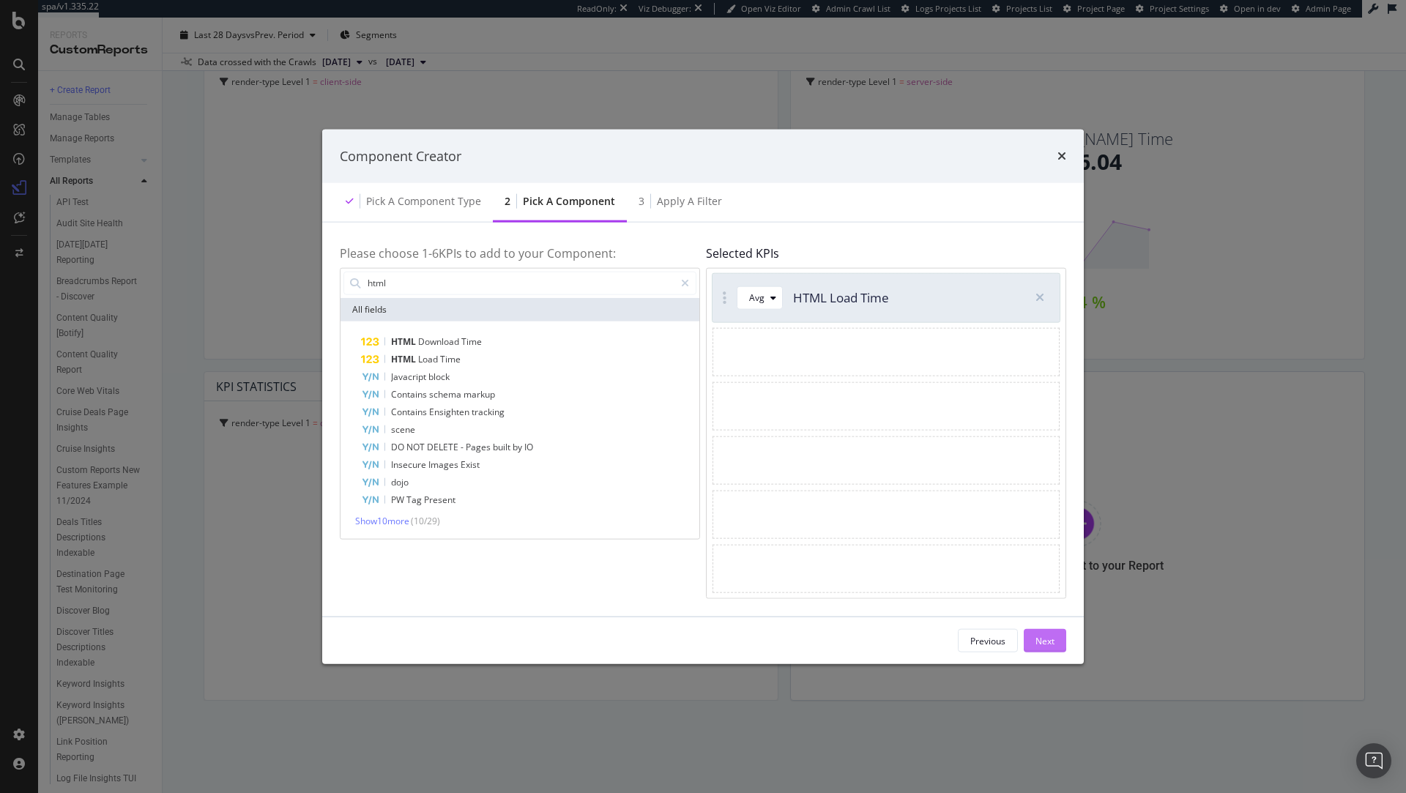
click at [1055, 640] on button "Next" at bounding box center [1045, 640] width 42 height 23
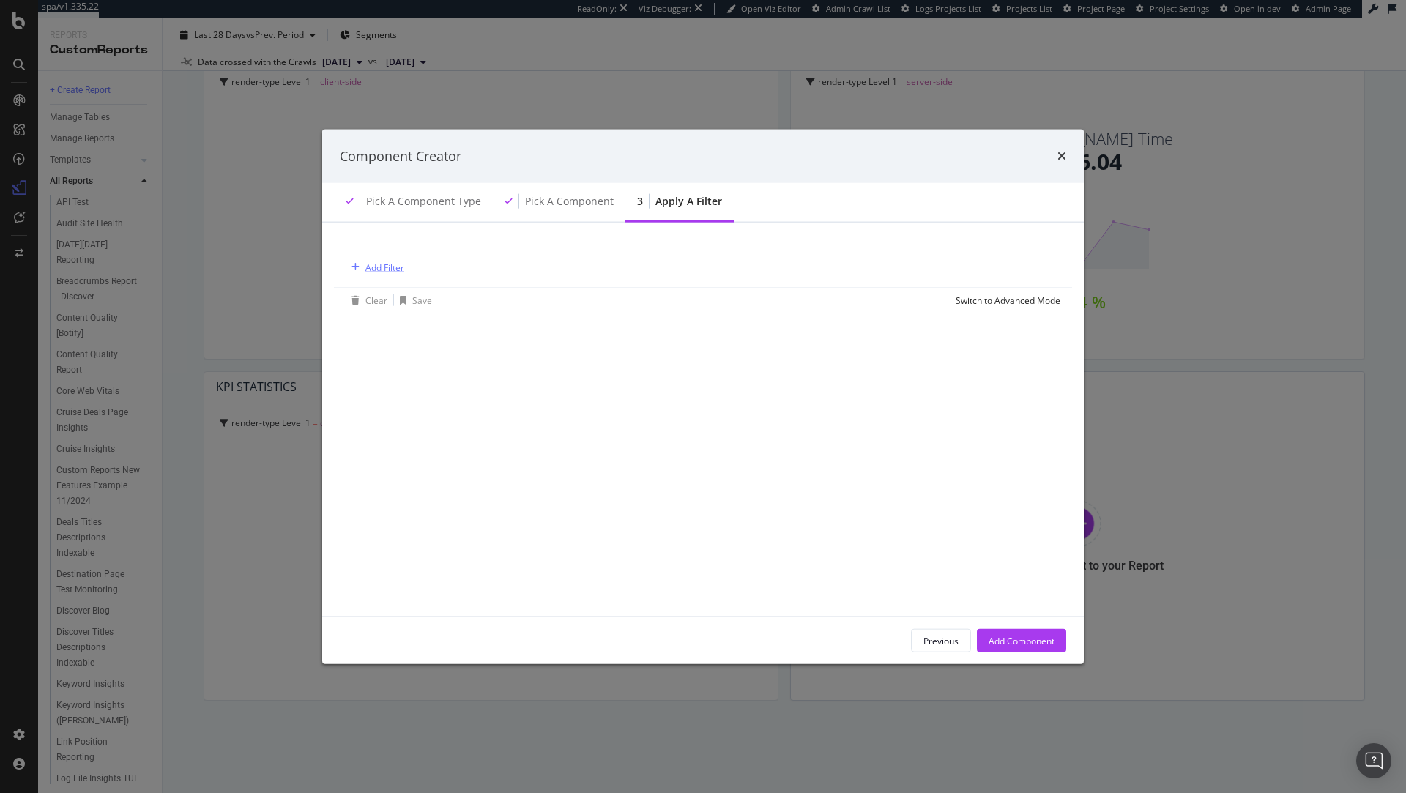
click at [379, 273] on div "Add Filter" at bounding box center [375, 267] width 59 height 16
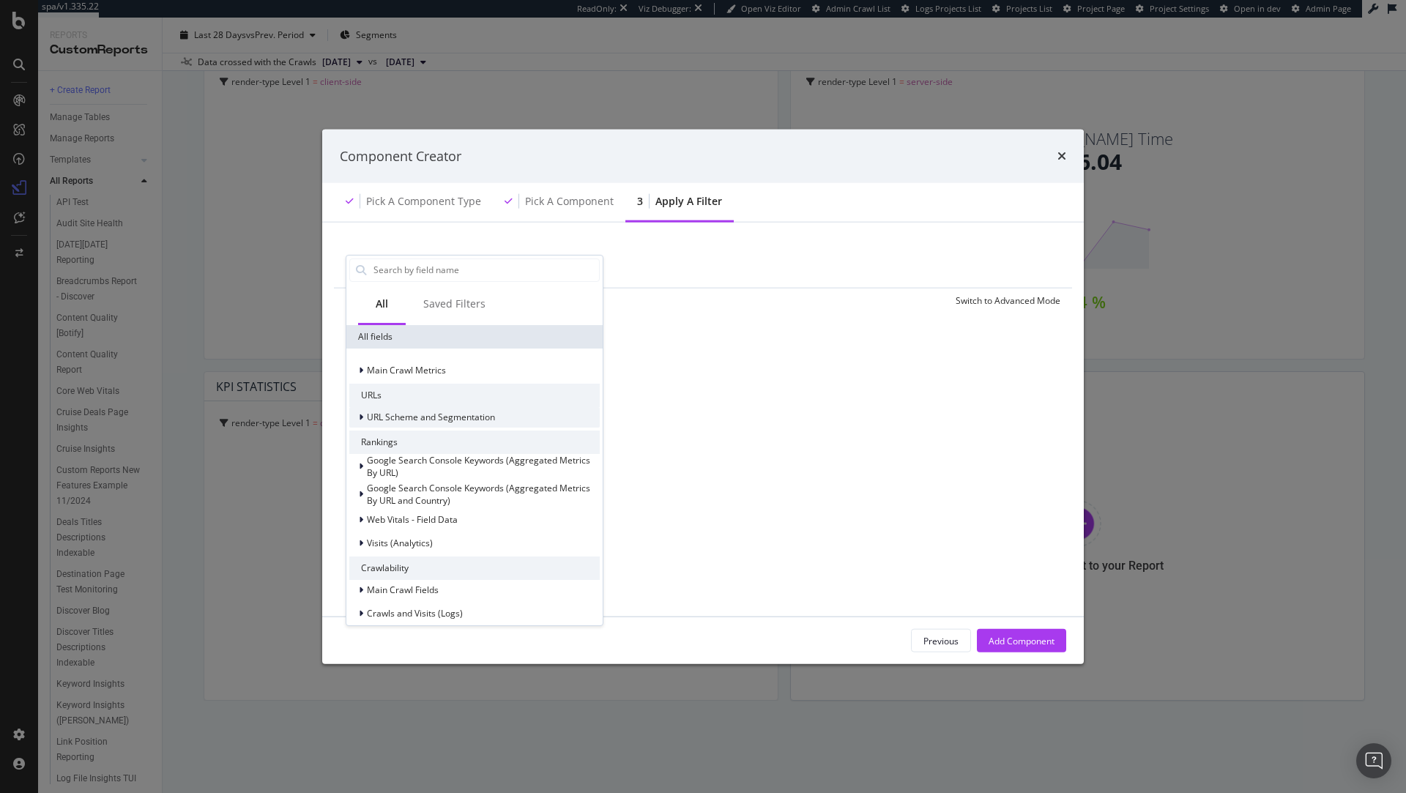
click at [441, 417] on span "URL Scheme and Segmentation" at bounding box center [431, 417] width 128 height 12
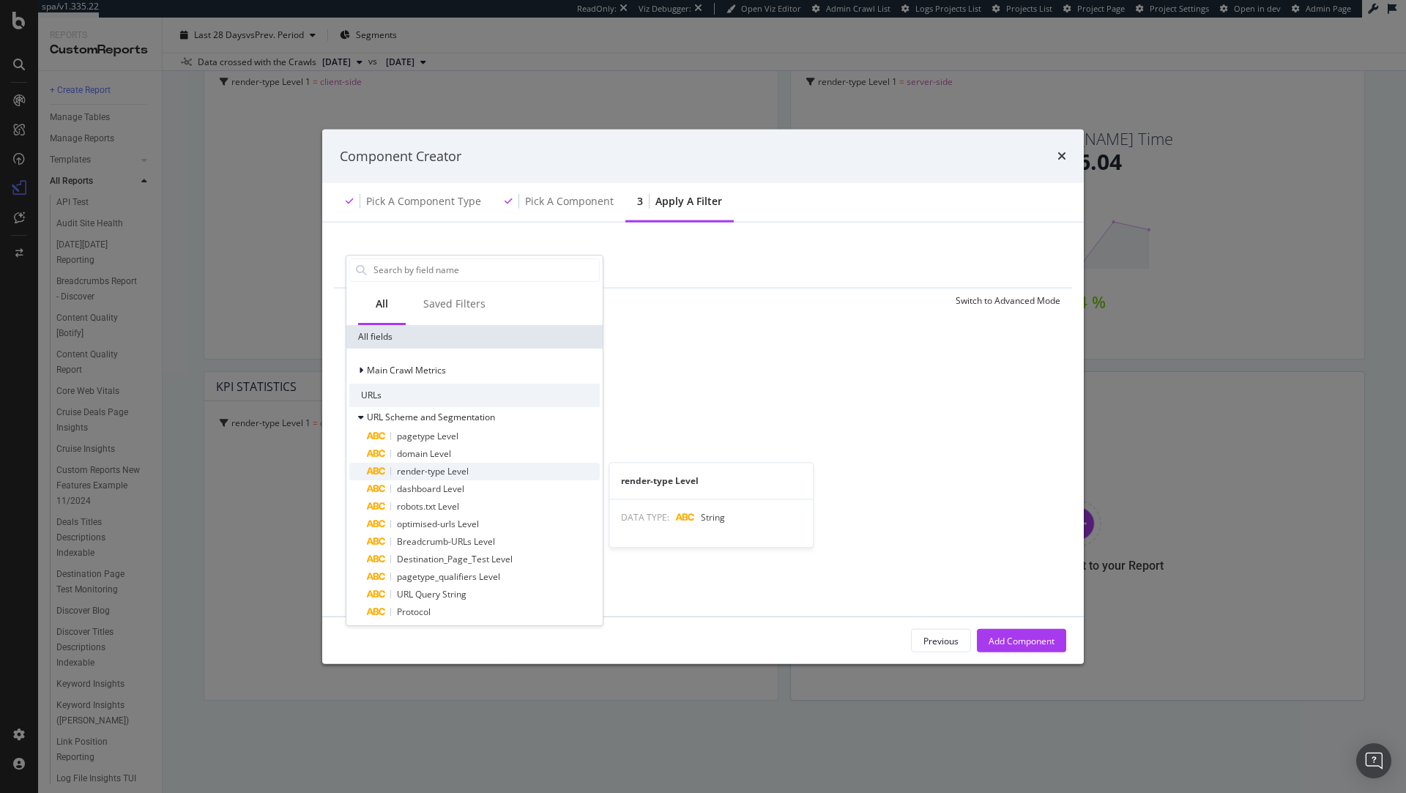
click at [467, 470] on span "render-type Level" at bounding box center [433, 470] width 72 height 12
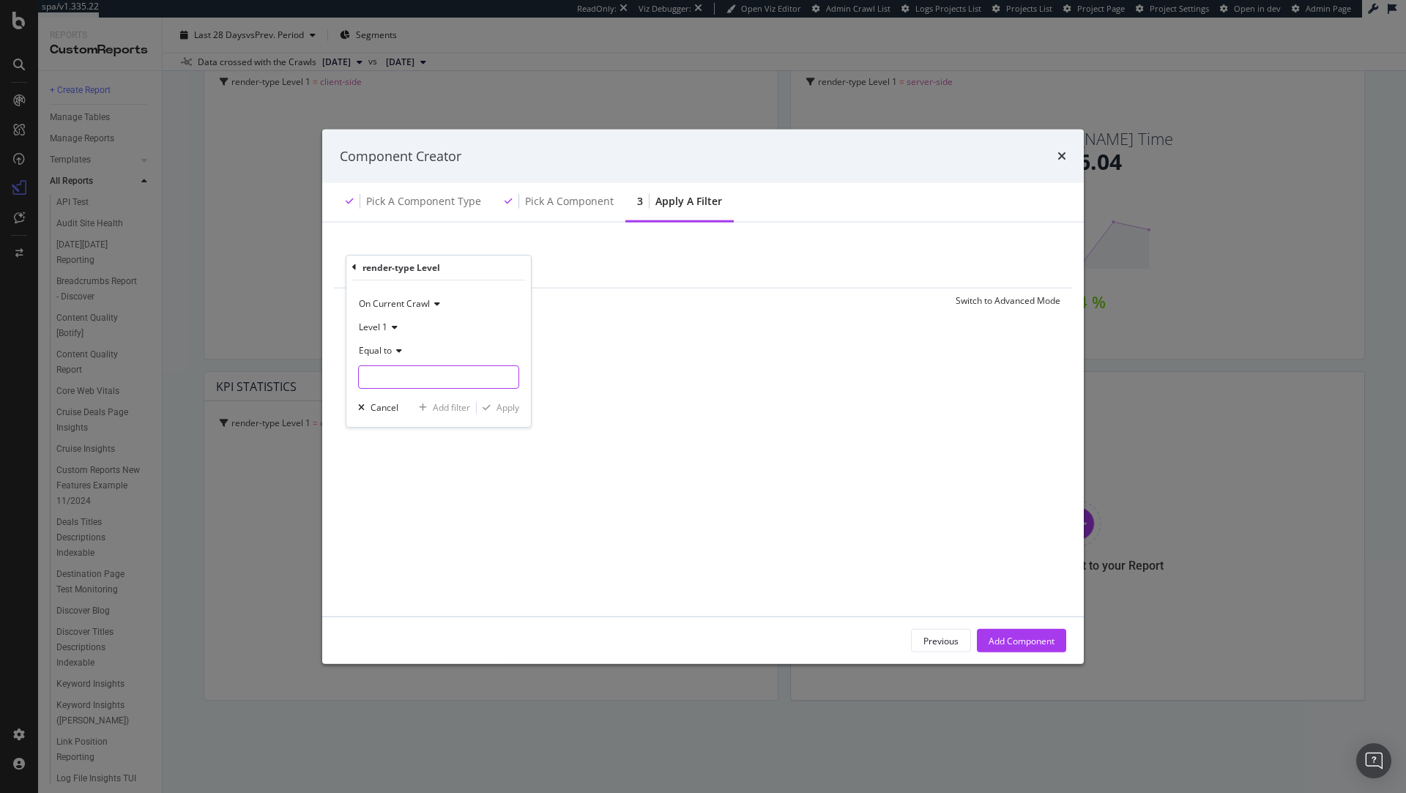
click at [390, 378] on input "modal" at bounding box center [439, 376] width 160 height 23
click at [431, 411] on span "server-side" at bounding box center [416, 412] width 108 height 12
type input "server-side"
click at [502, 406] on div "Apply" at bounding box center [507, 407] width 23 height 12
click at [1005, 644] on div "Add Component" at bounding box center [1022, 640] width 66 height 12
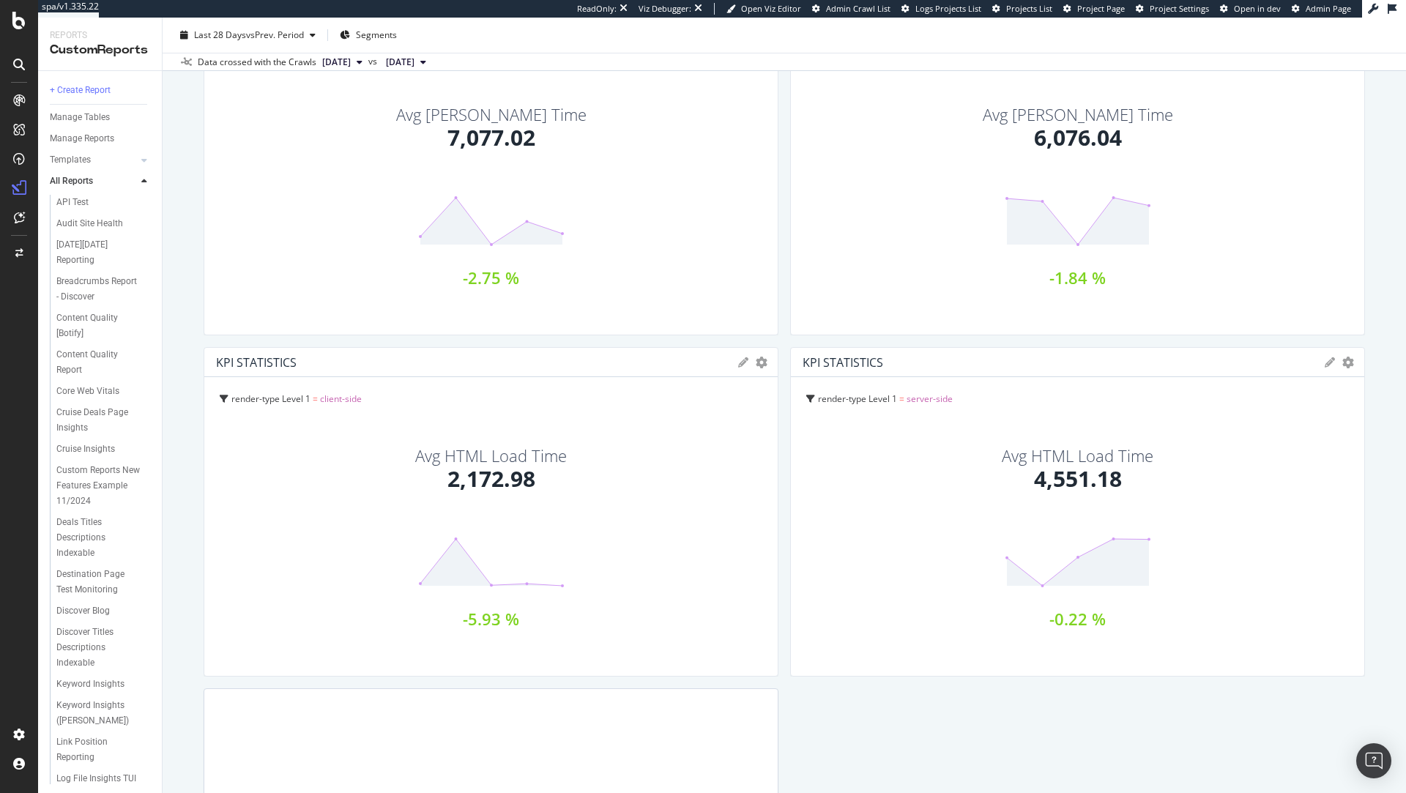
scroll to position [518, 0]
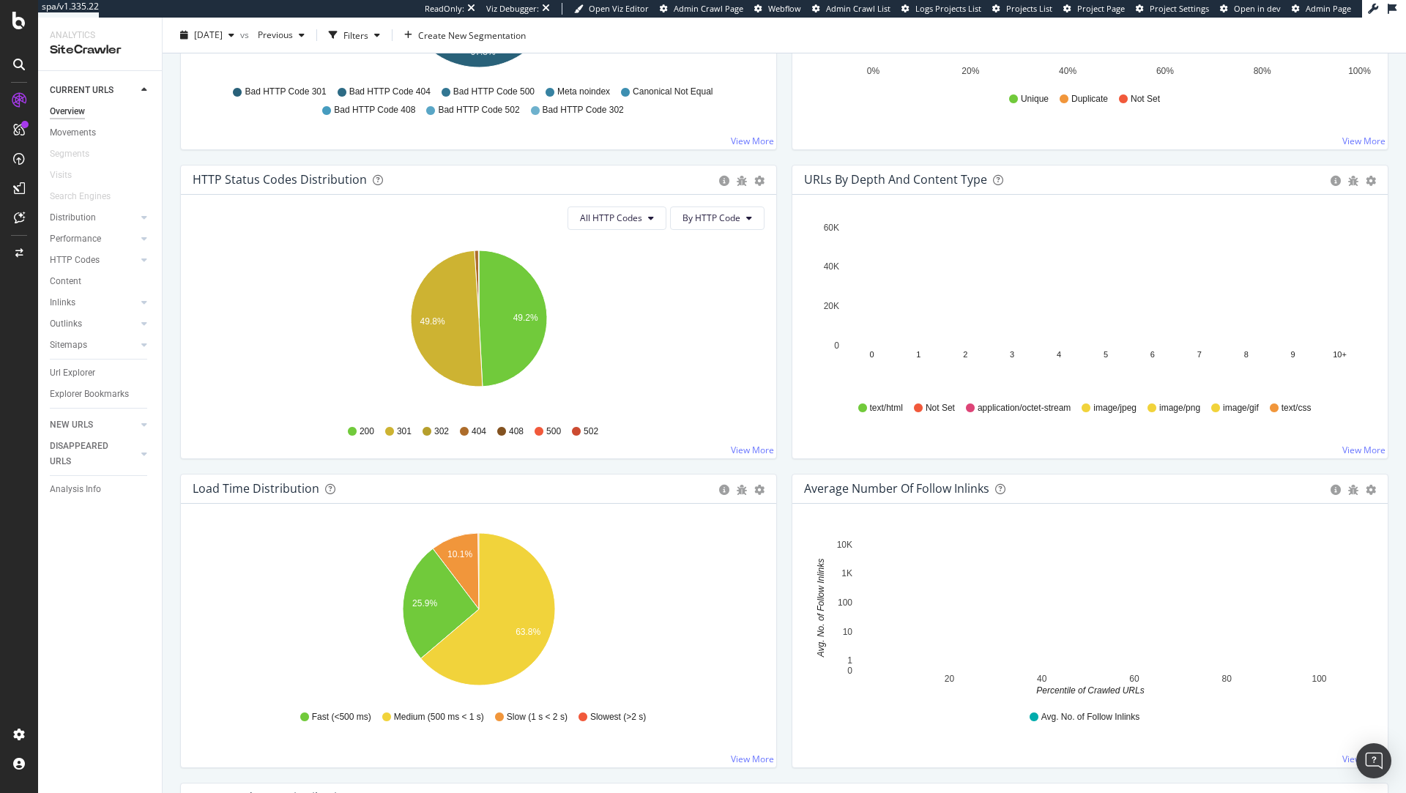
scroll to position [688, 0]
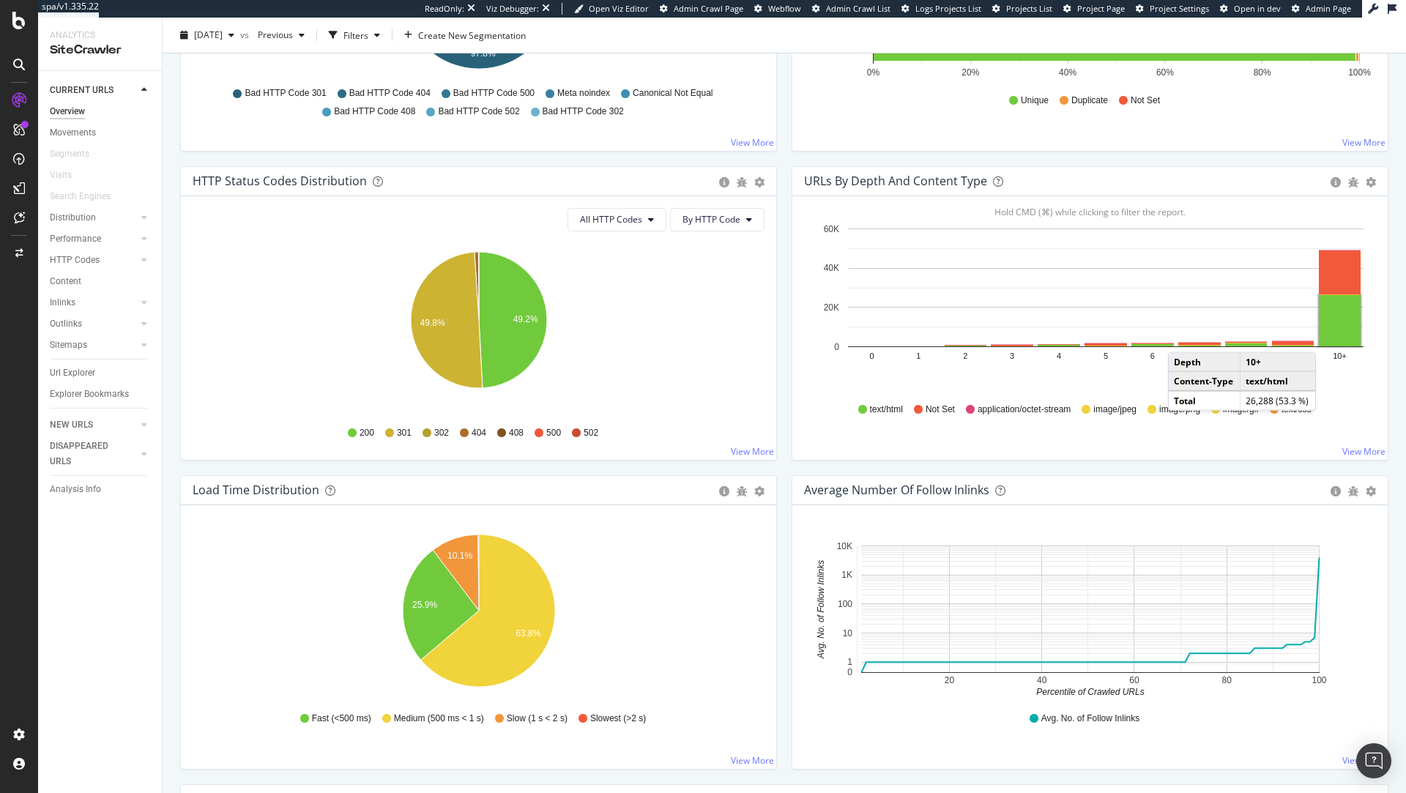
click at [1331, 335] on rect "A chart." at bounding box center [1340, 320] width 42 height 51
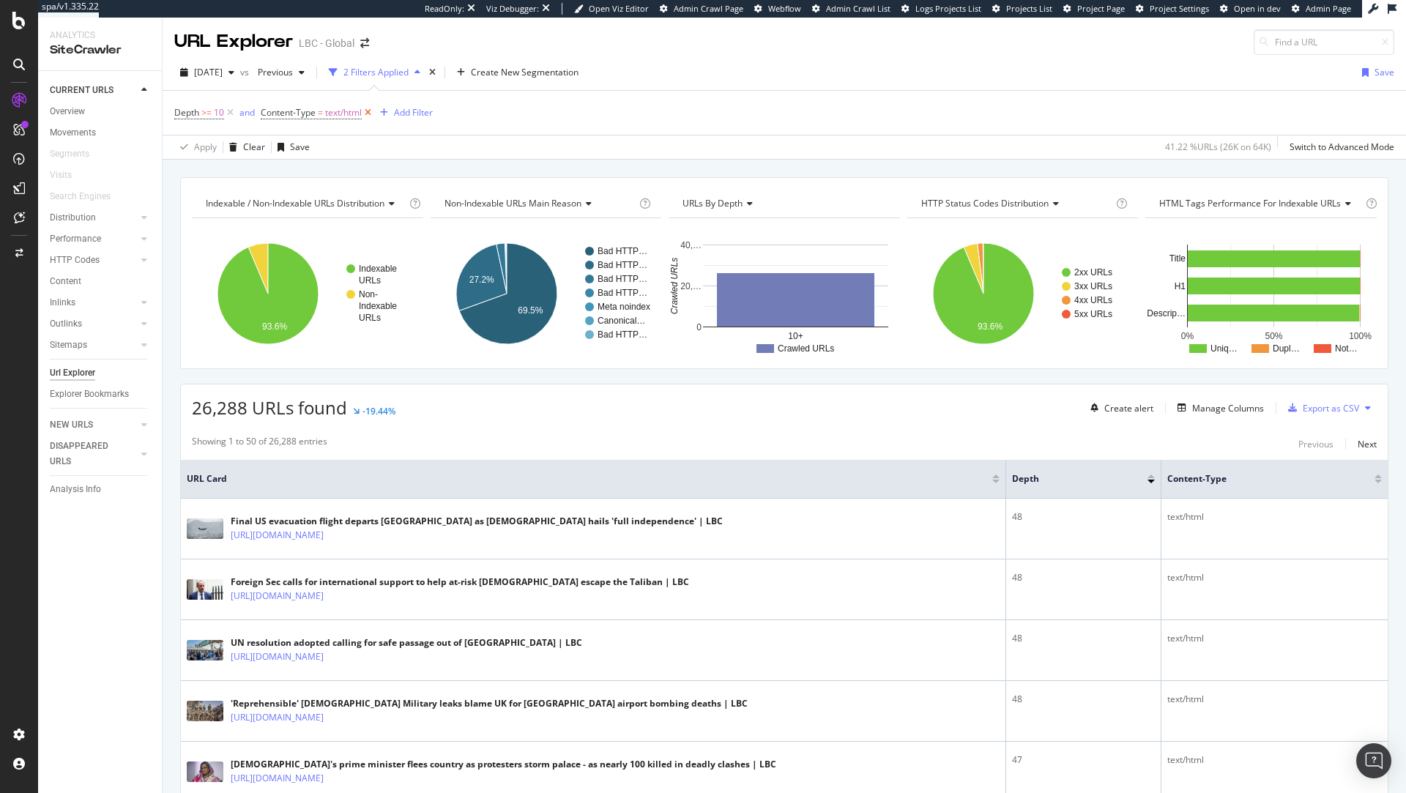
click at [371, 111] on icon at bounding box center [368, 112] width 12 height 15
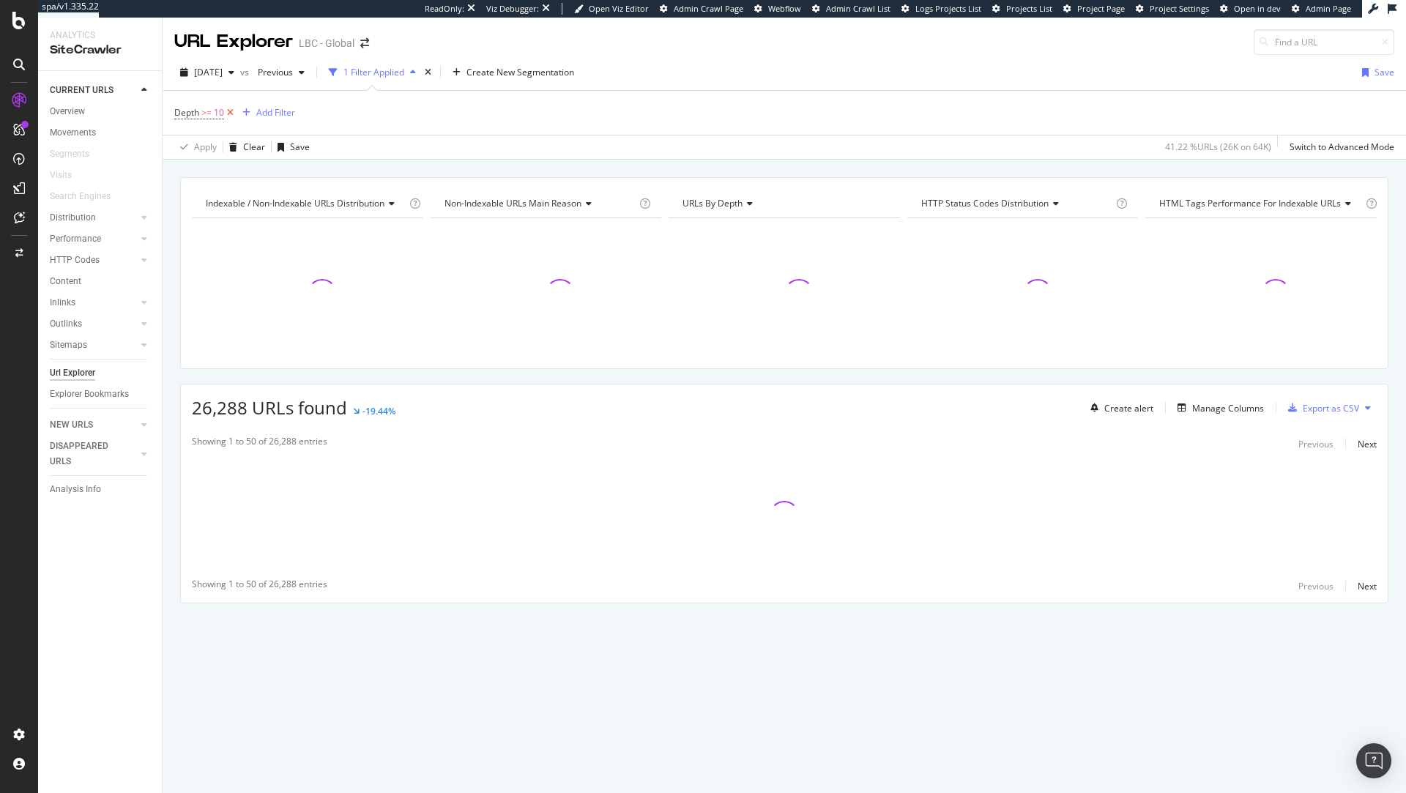
click at [231, 111] on icon at bounding box center [230, 112] width 12 height 15
click at [62, 118] on div "Overview" at bounding box center [67, 111] width 35 height 15
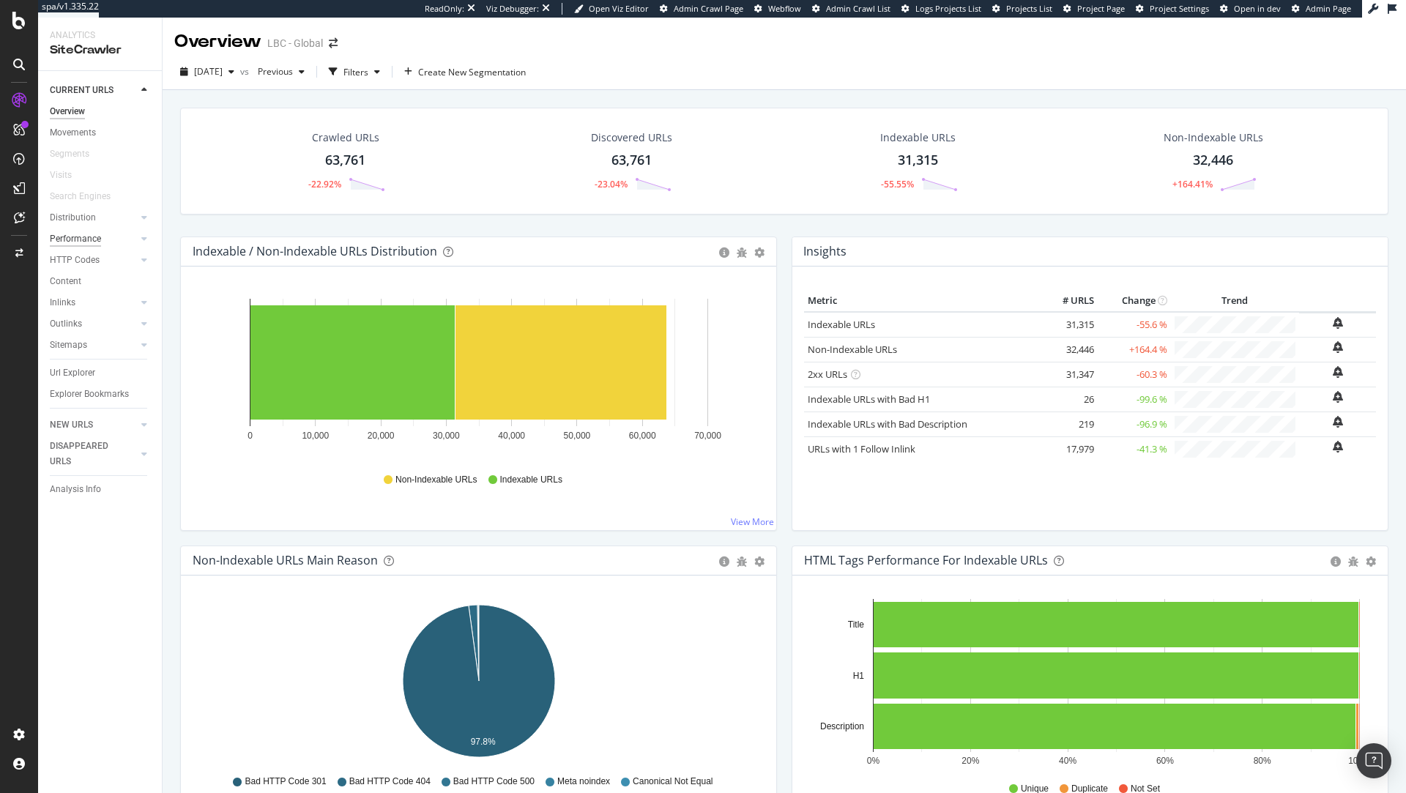
click at [75, 240] on div "Performance" at bounding box center [75, 238] width 51 height 15
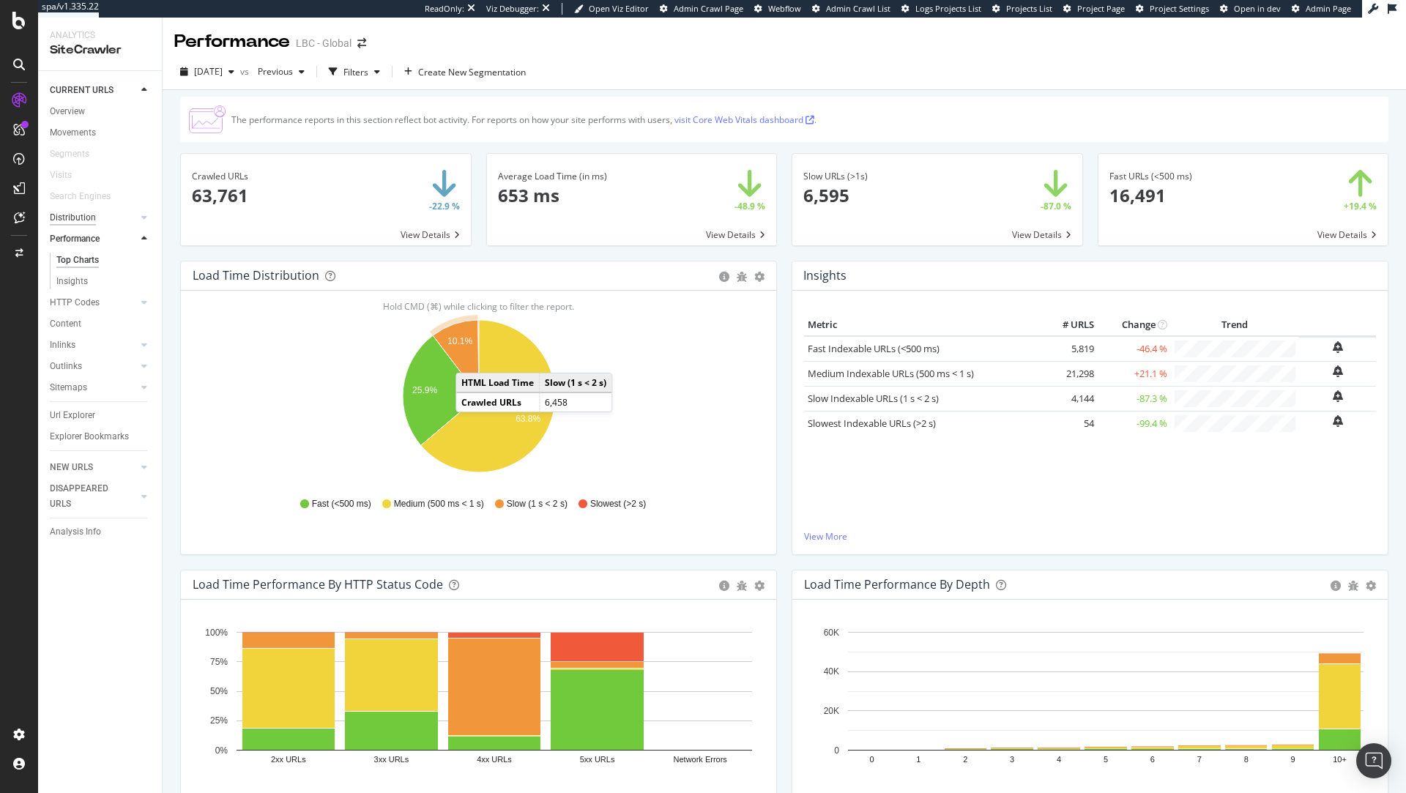
click at [84, 216] on div "Distribution" at bounding box center [73, 217] width 46 height 15
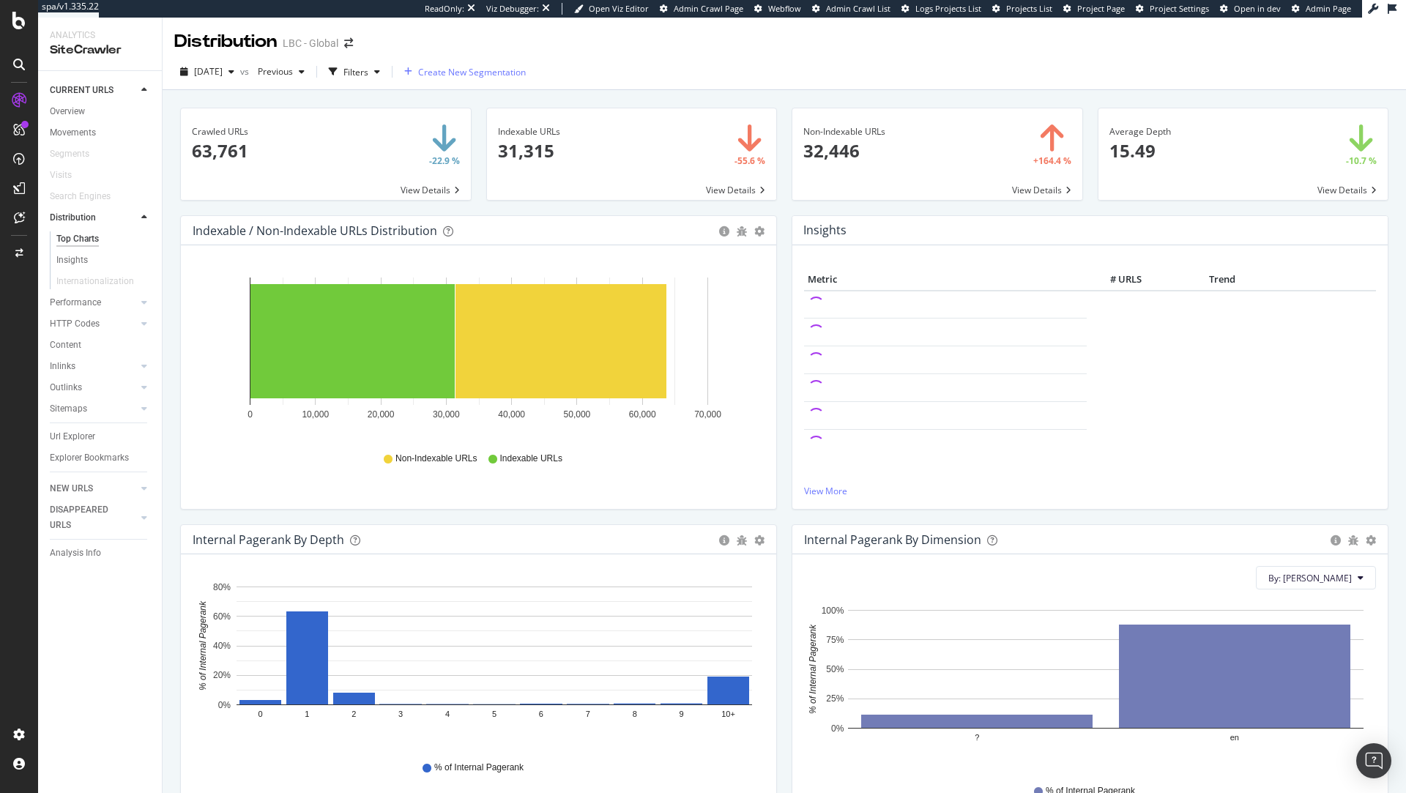
click at [493, 72] on span "Create New Segmentation" at bounding box center [472, 72] width 108 height 12
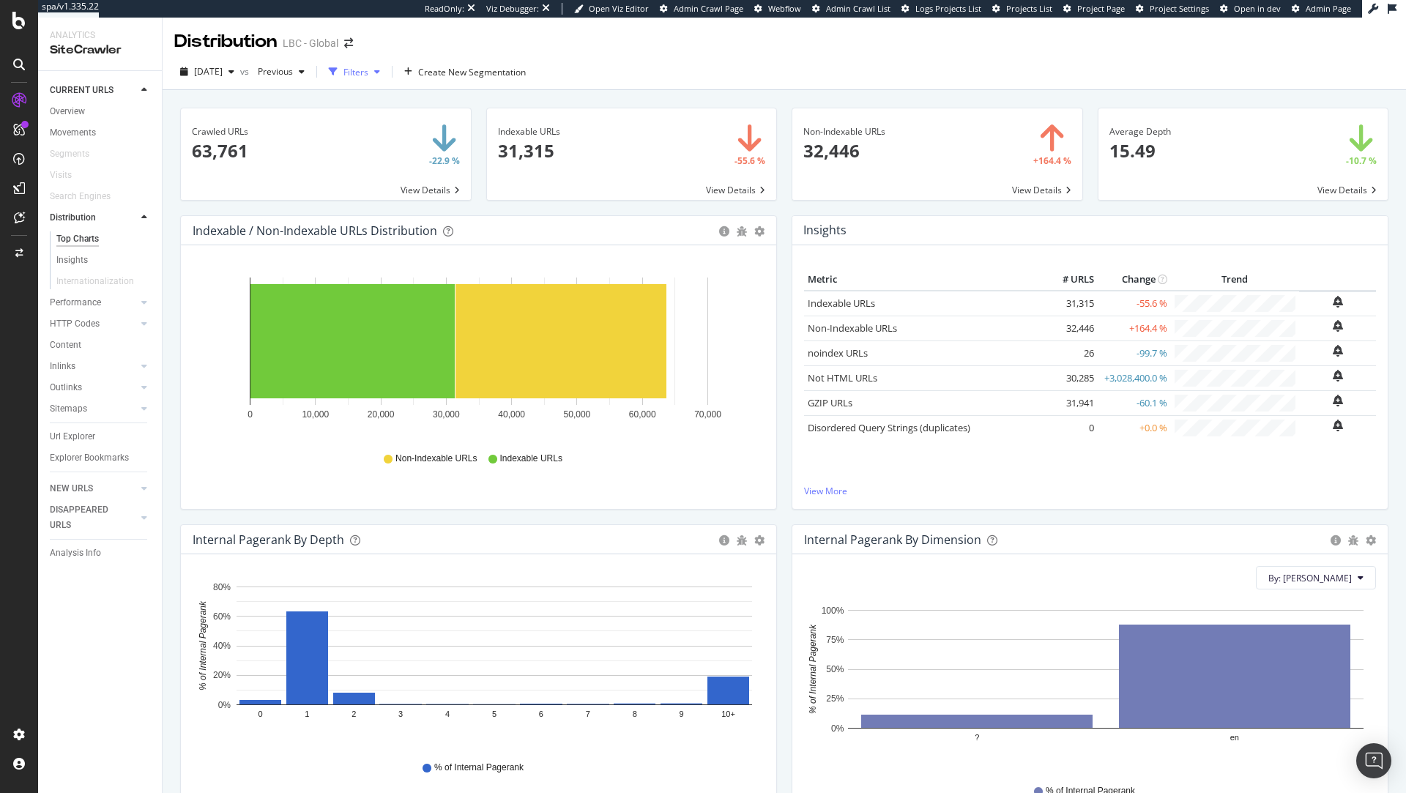
click at [368, 76] on div "Filters" at bounding box center [355, 72] width 25 height 12
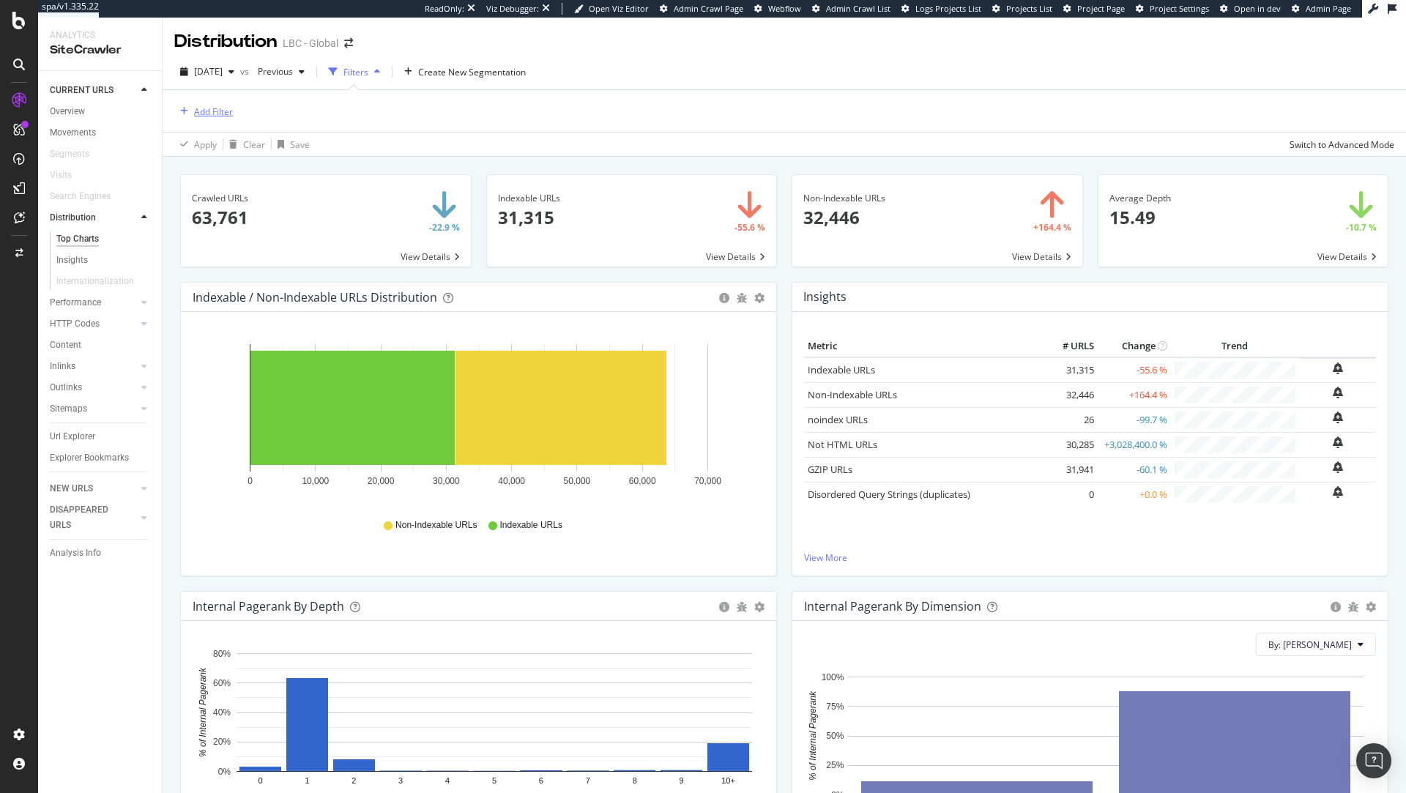
click at [191, 110] on div "button" at bounding box center [184, 111] width 20 height 9
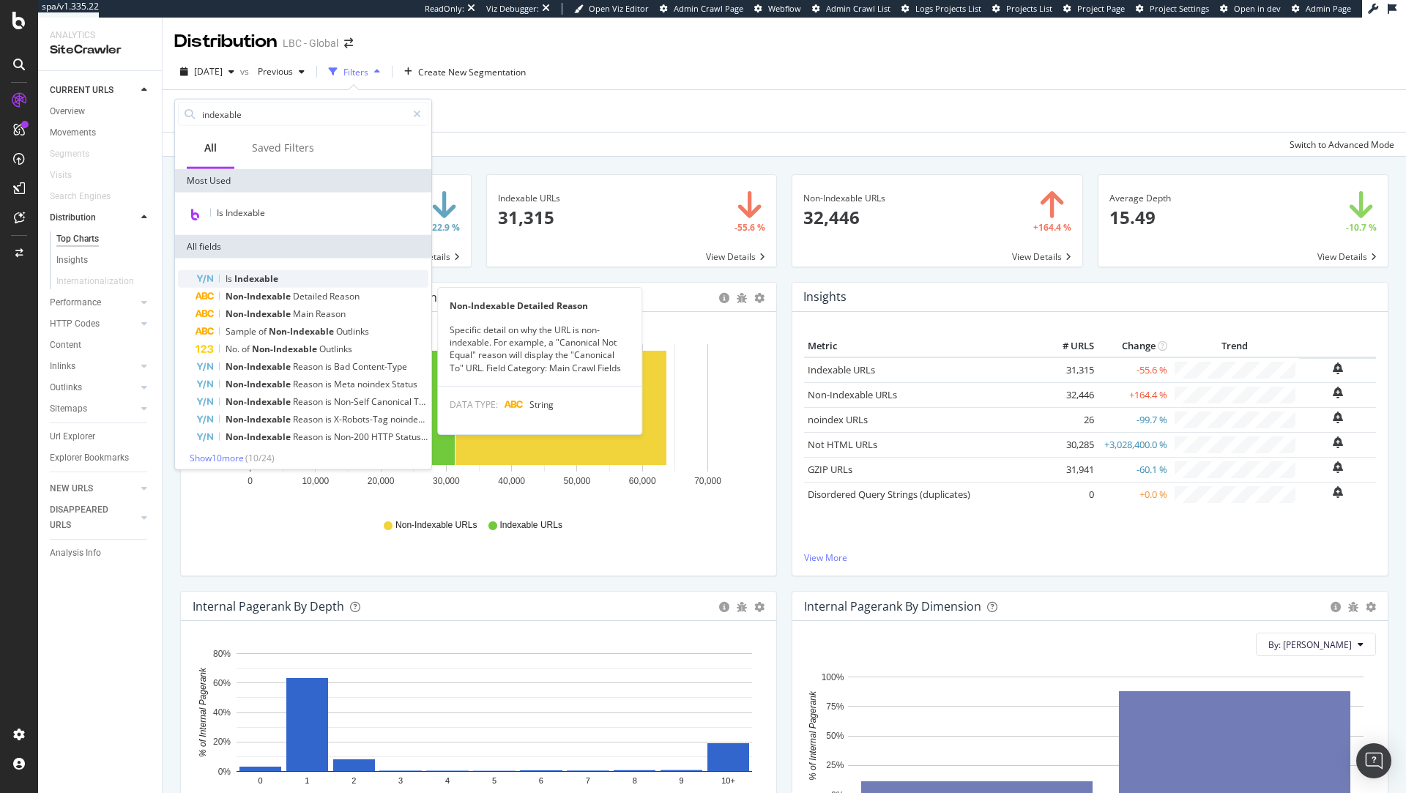
type input "indexable"
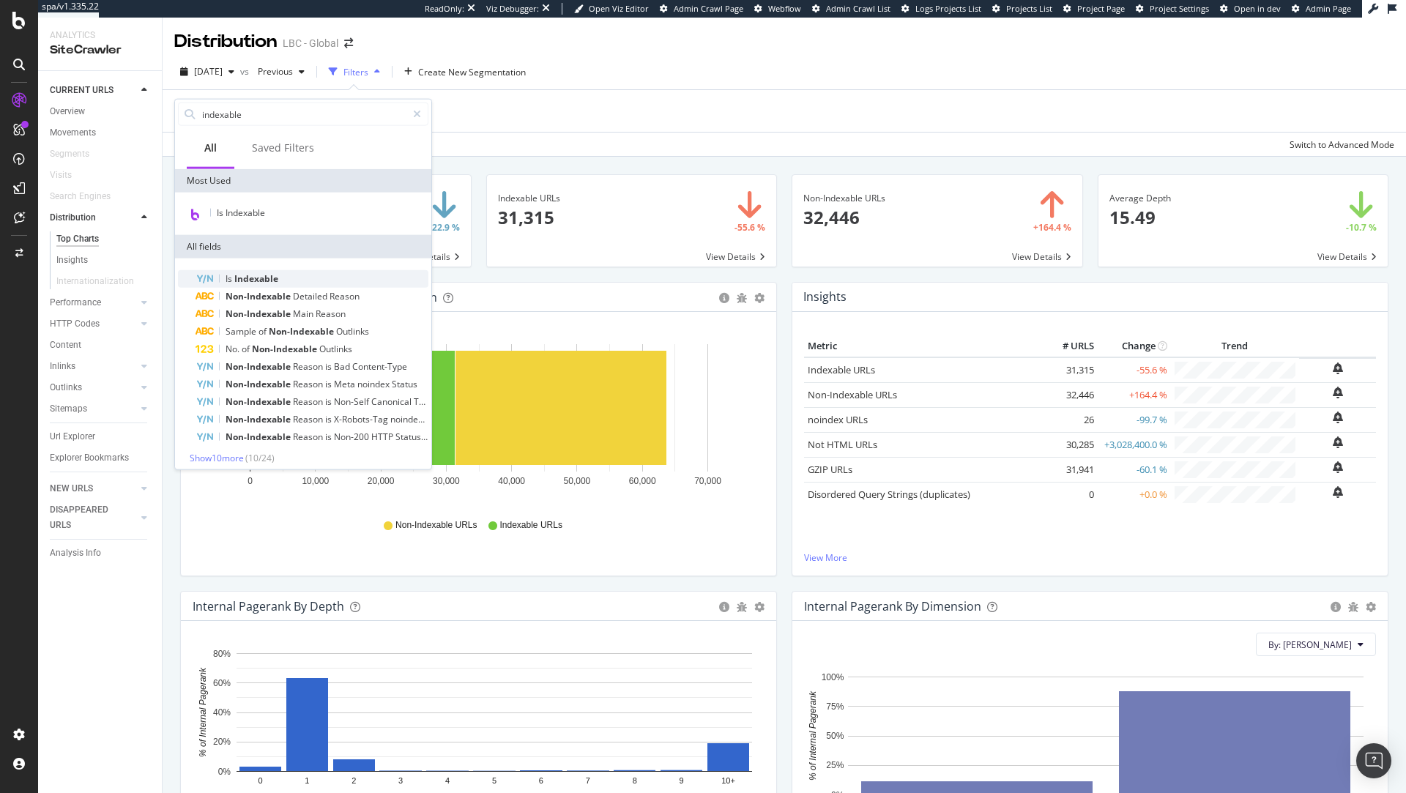
click at [300, 278] on div "Is Indexable" at bounding box center [312, 279] width 233 height 18
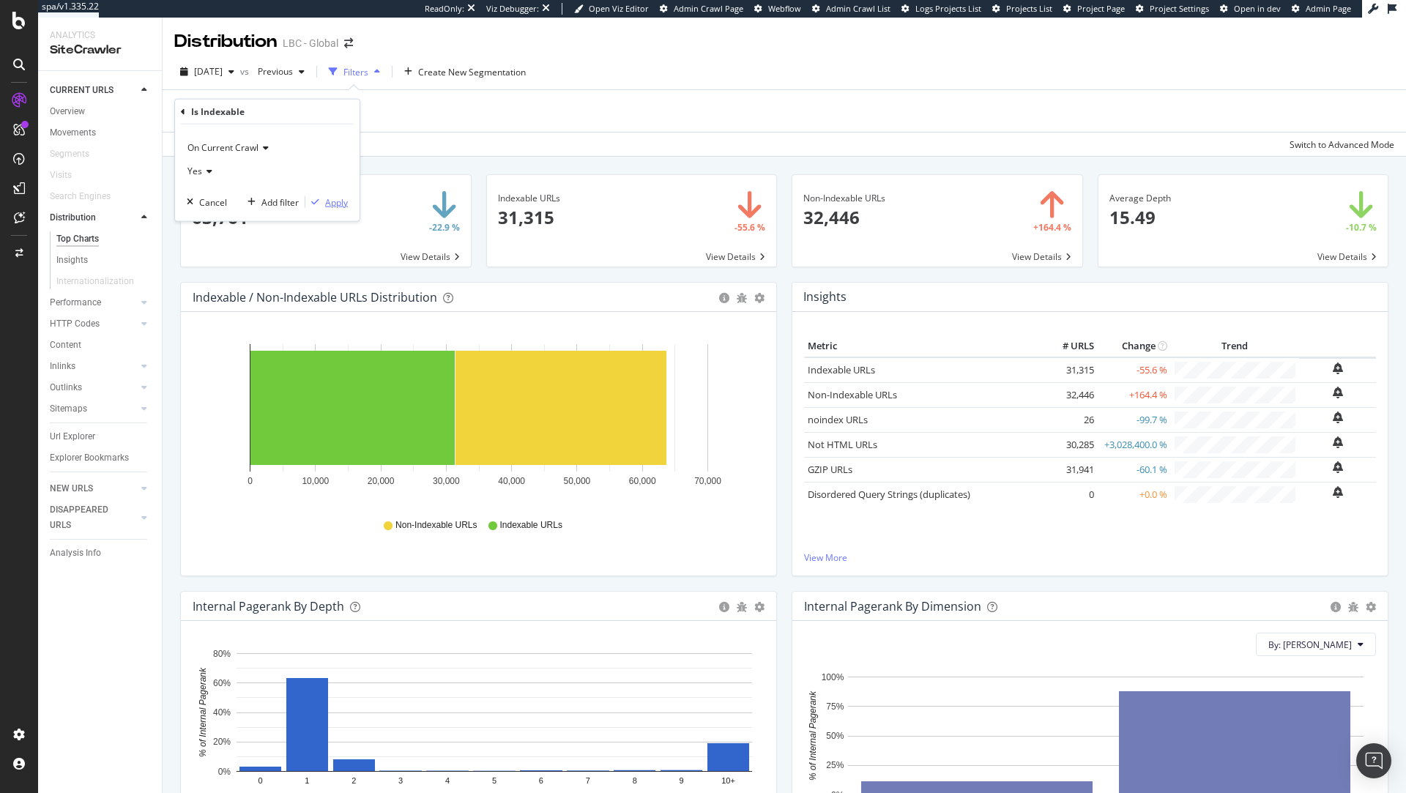
click at [329, 198] on div "Apply" at bounding box center [336, 202] width 23 height 12
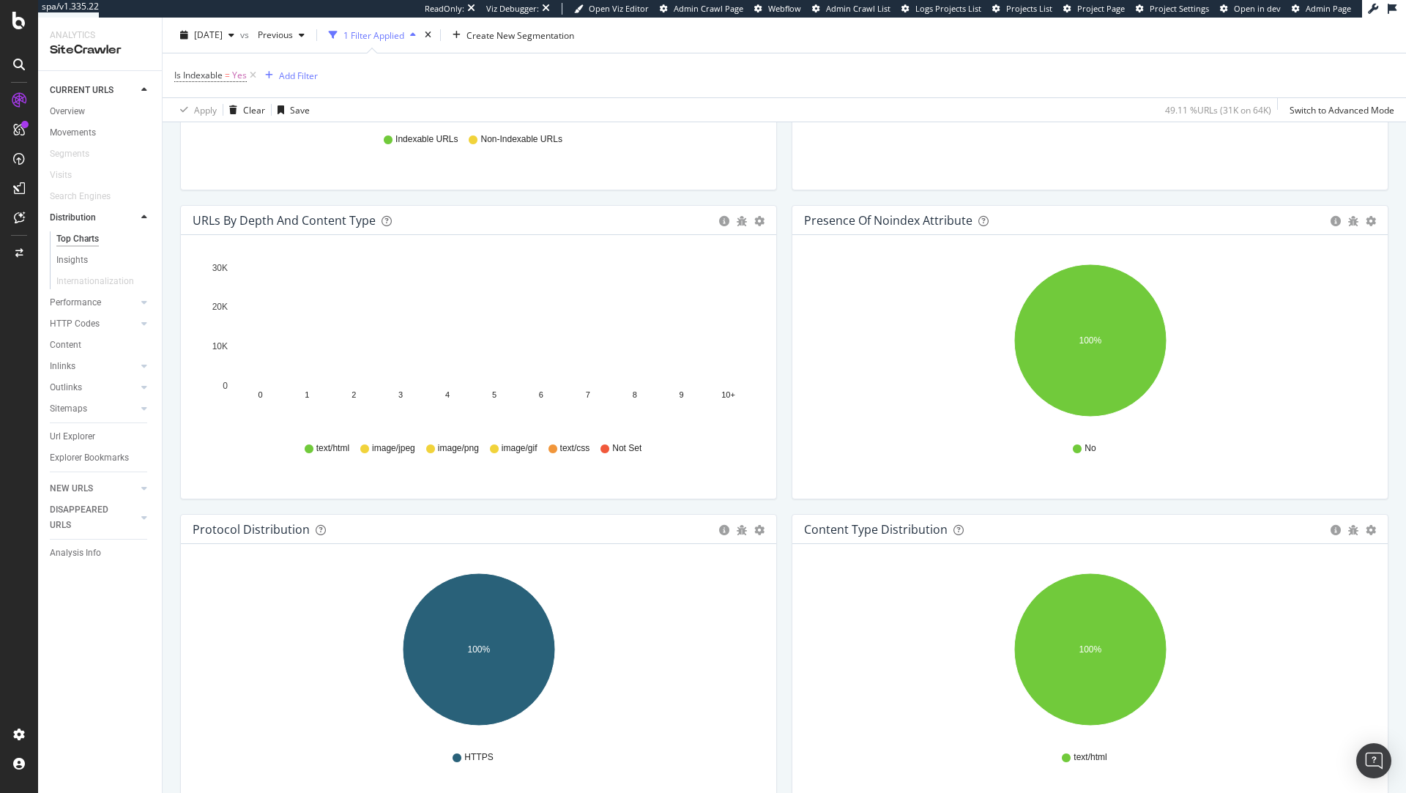
scroll to position [1017, 0]
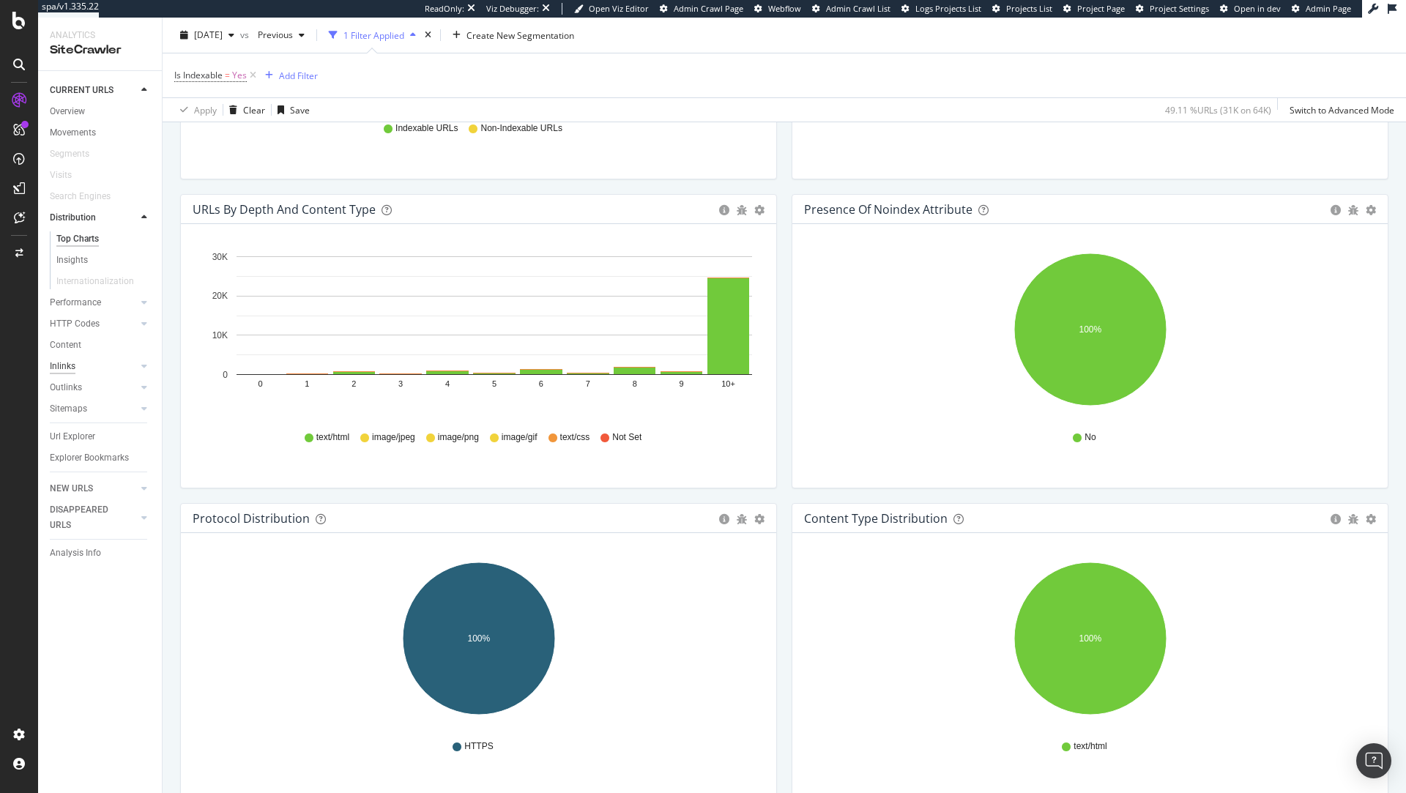
click at [64, 359] on div "Inlinks" at bounding box center [63, 366] width 26 height 15
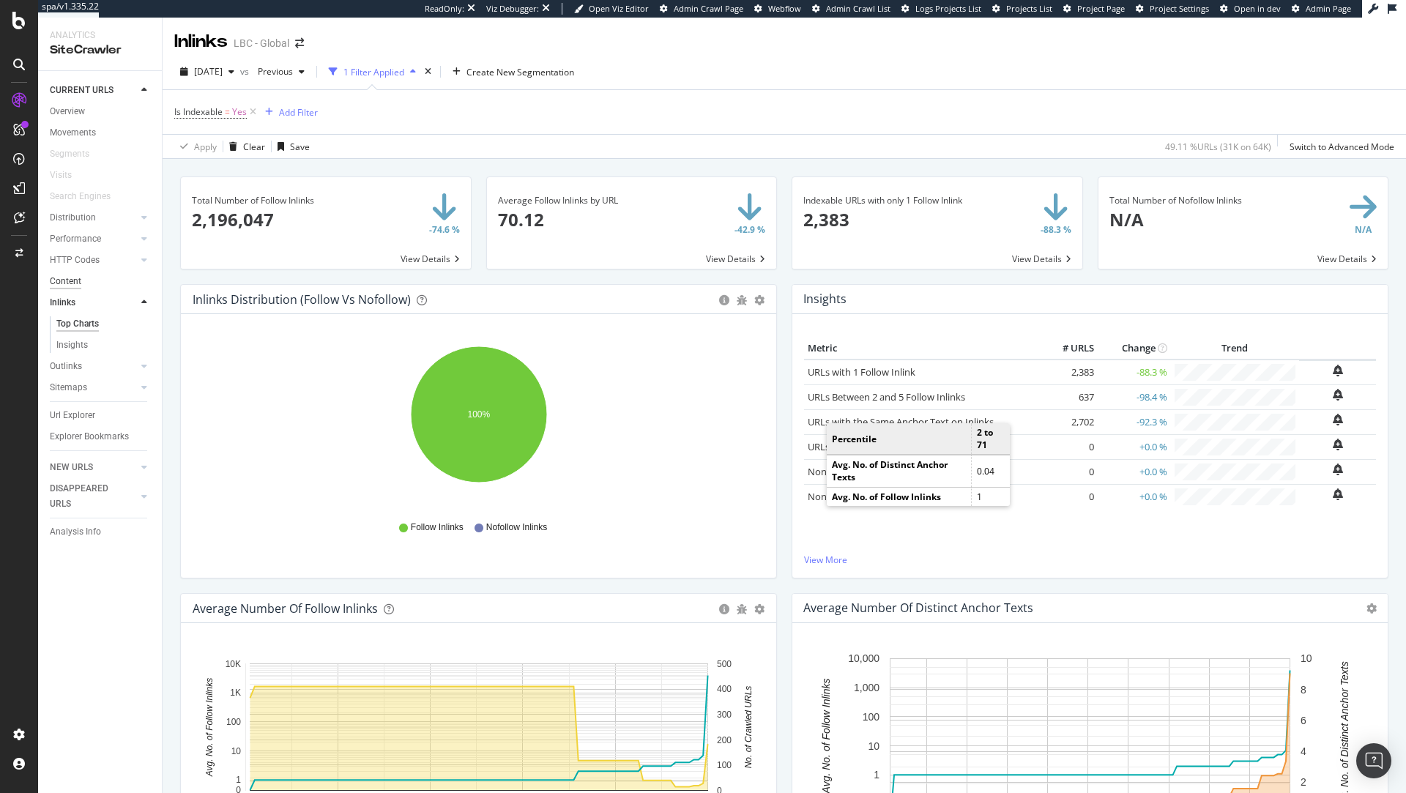
click at [72, 286] on div "Content" at bounding box center [65, 281] width 31 height 15
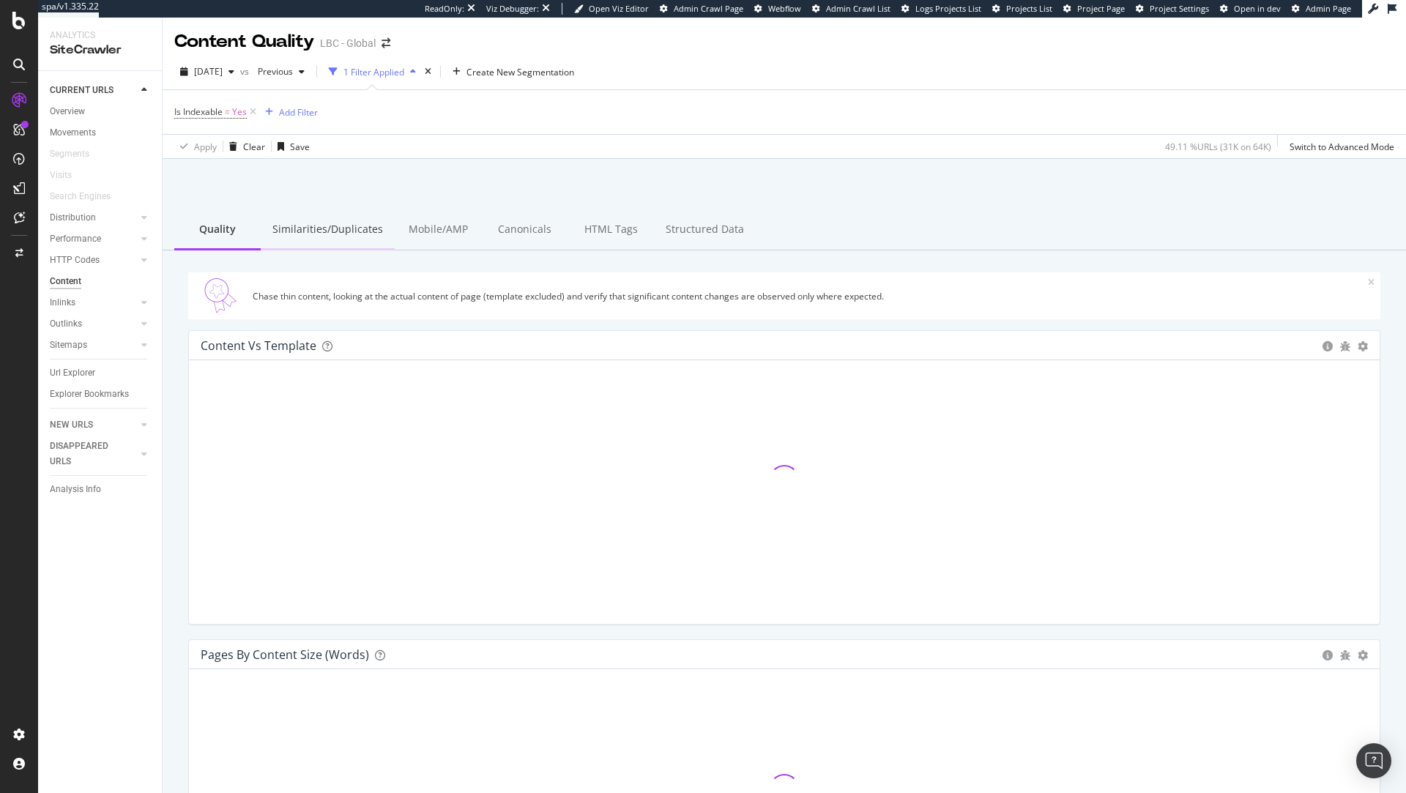
click at [333, 218] on div "Similarities/Duplicates" at bounding box center [328, 230] width 134 height 40
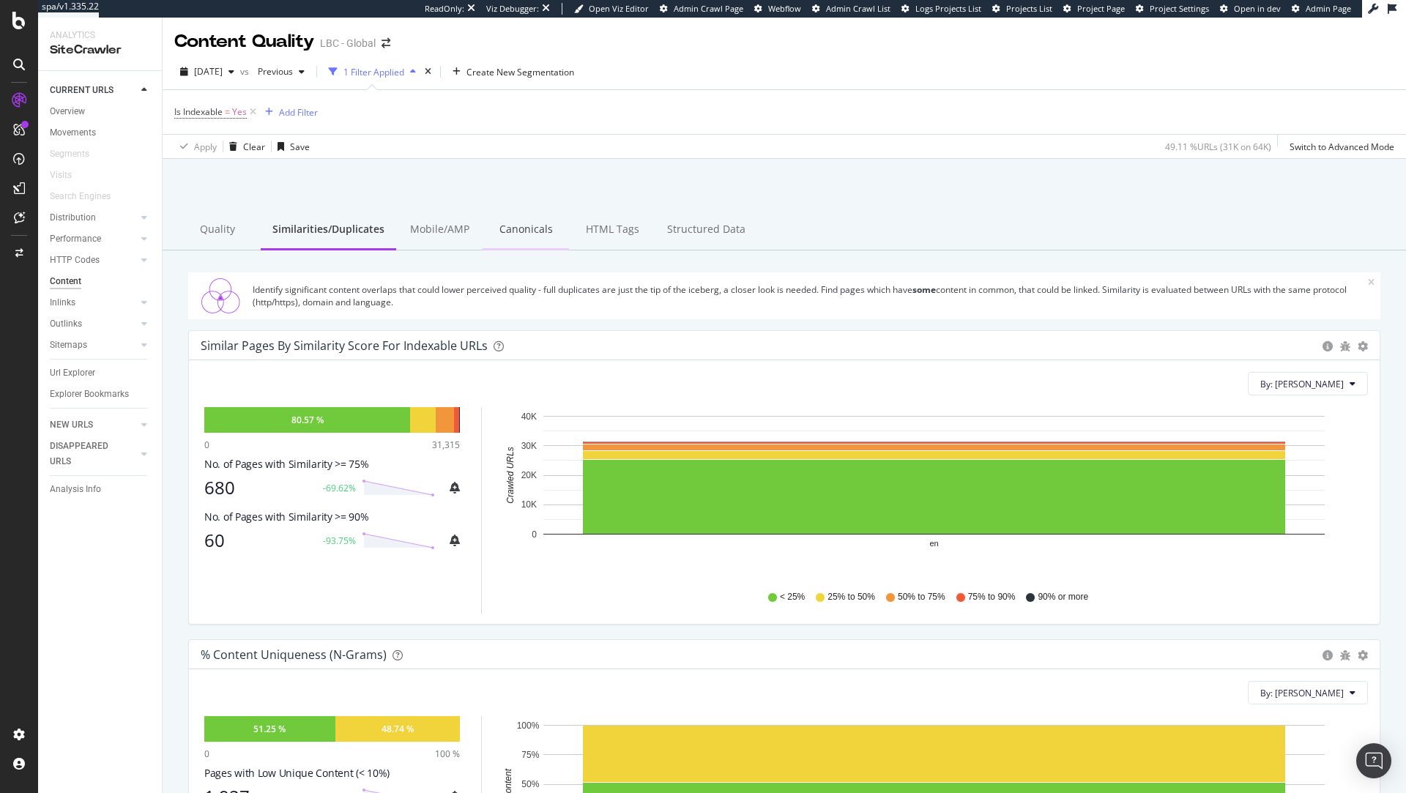
click at [521, 228] on div "Canonicals" at bounding box center [526, 230] width 86 height 40
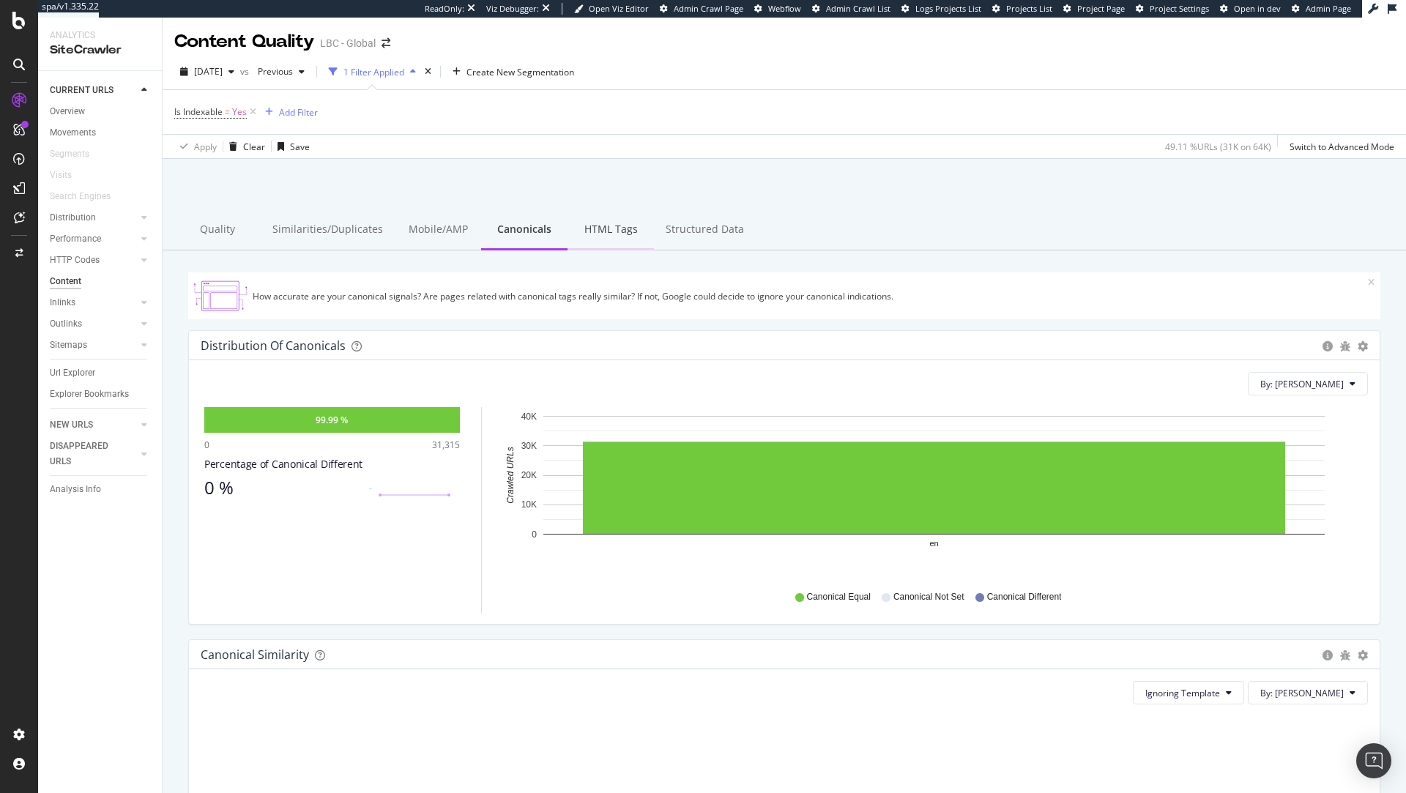
click at [606, 229] on div "HTML Tags" at bounding box center [611, 230] width 86 height 40
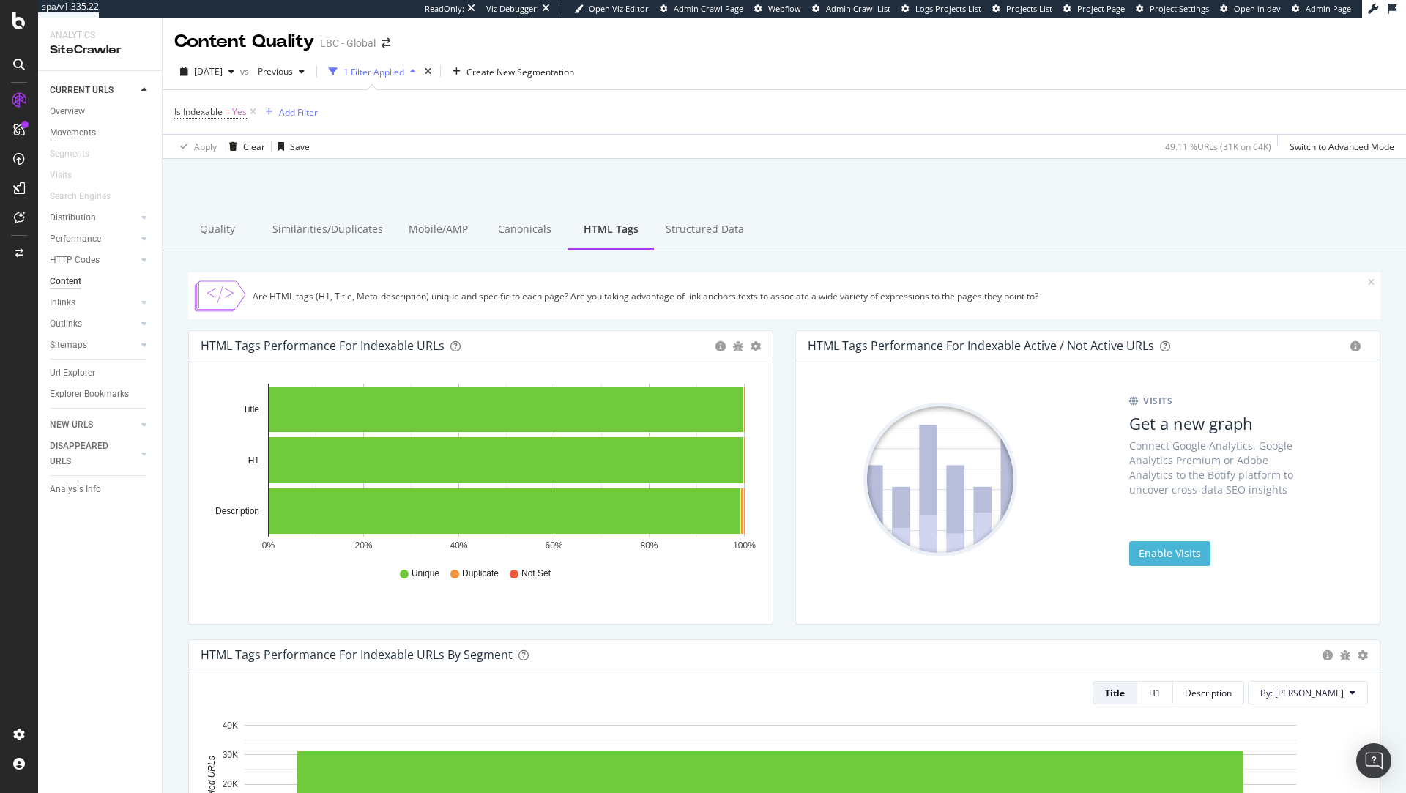
drag, startPoint x: 69, startPoint y: 341, endPoint x: 212, endPoint y: 339, distance: 143.5
click at [69, 341] on div "Sitemaps" at bounding box center [68, 345] width 37 height 15
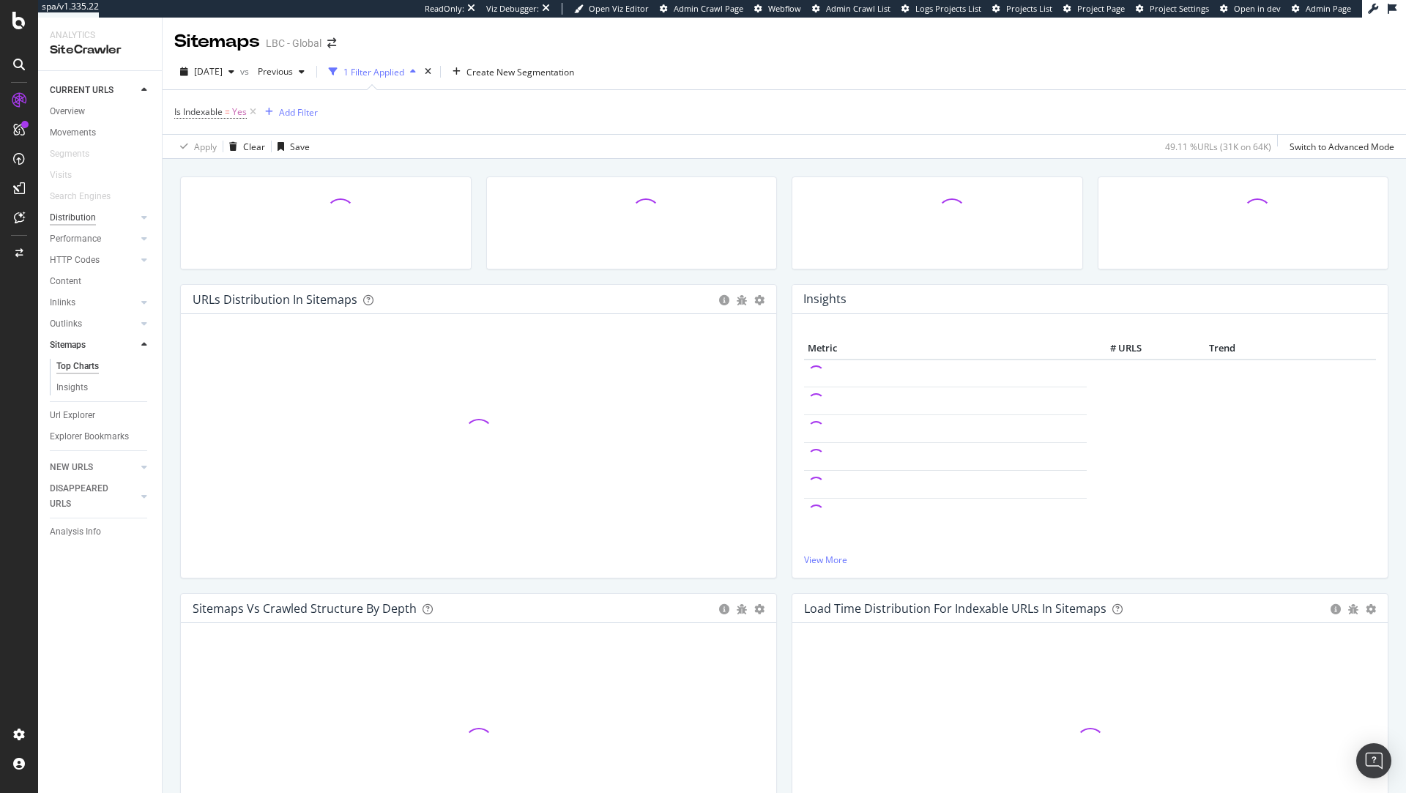
click at [72, 220] on div "Distribution" at bounding box center [73, 217] width 46 height 15
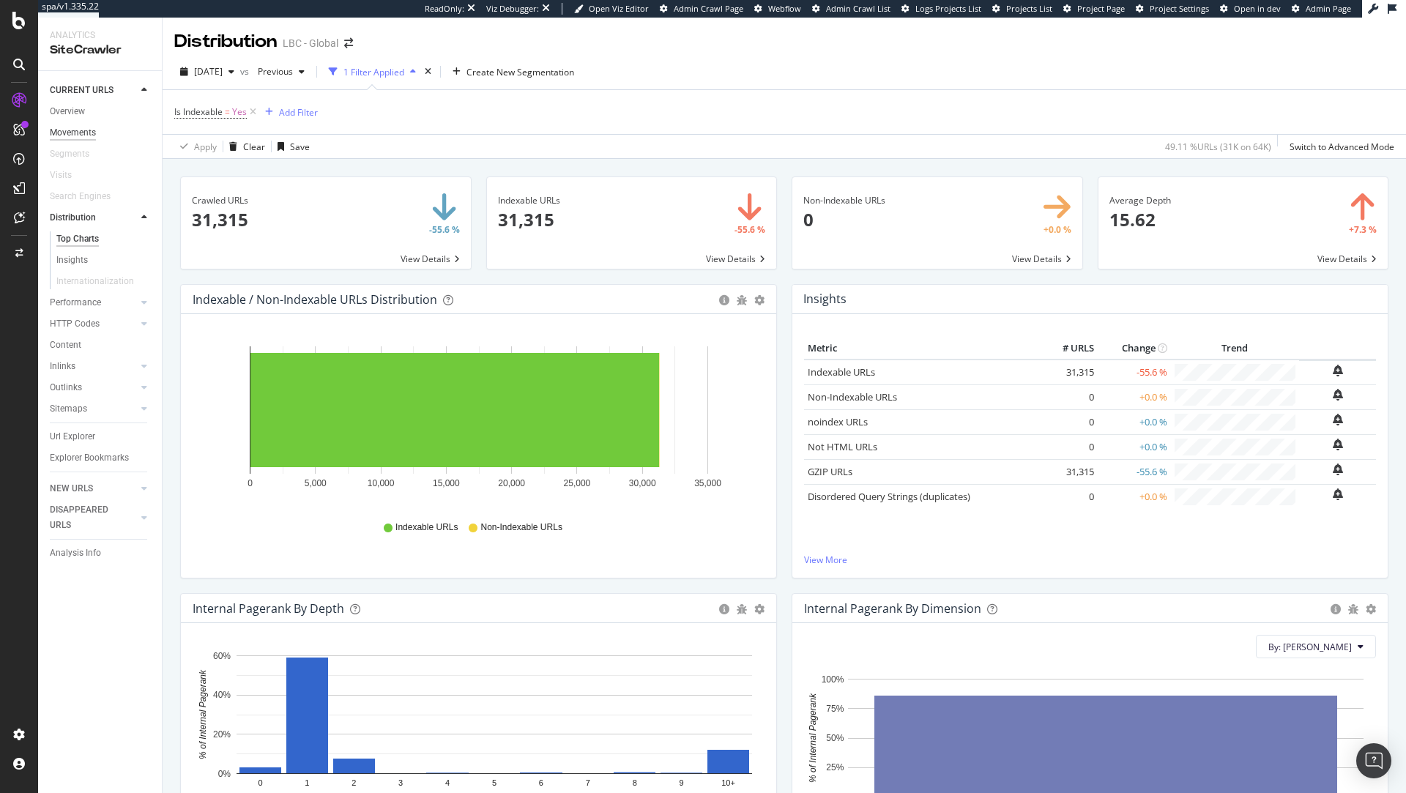
click at [69, 128] on div "Movements" at bounding box center [73, 132] width 46 height 15
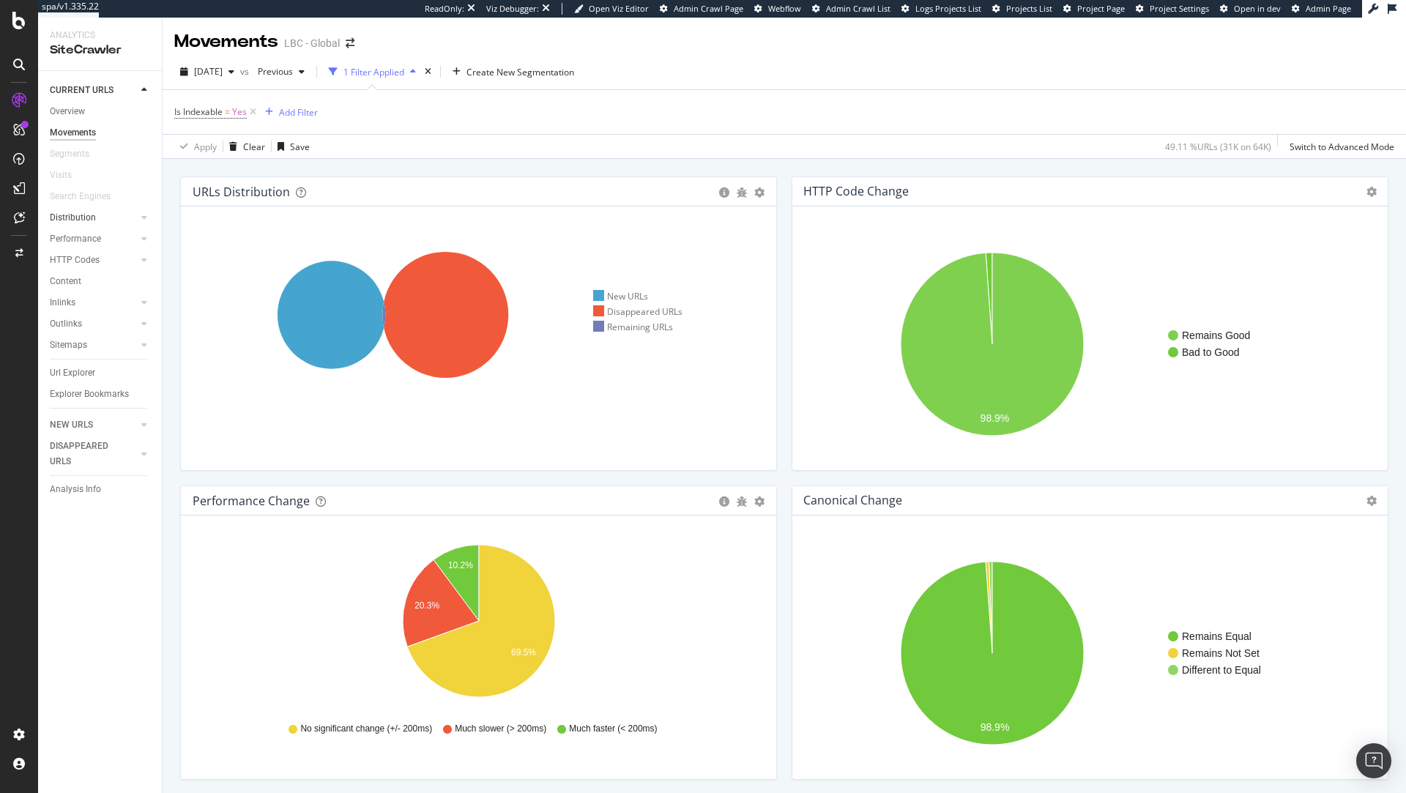
click at [102, 222] on link "Distribution" at bounding box center [93, 217] width 87 height 15
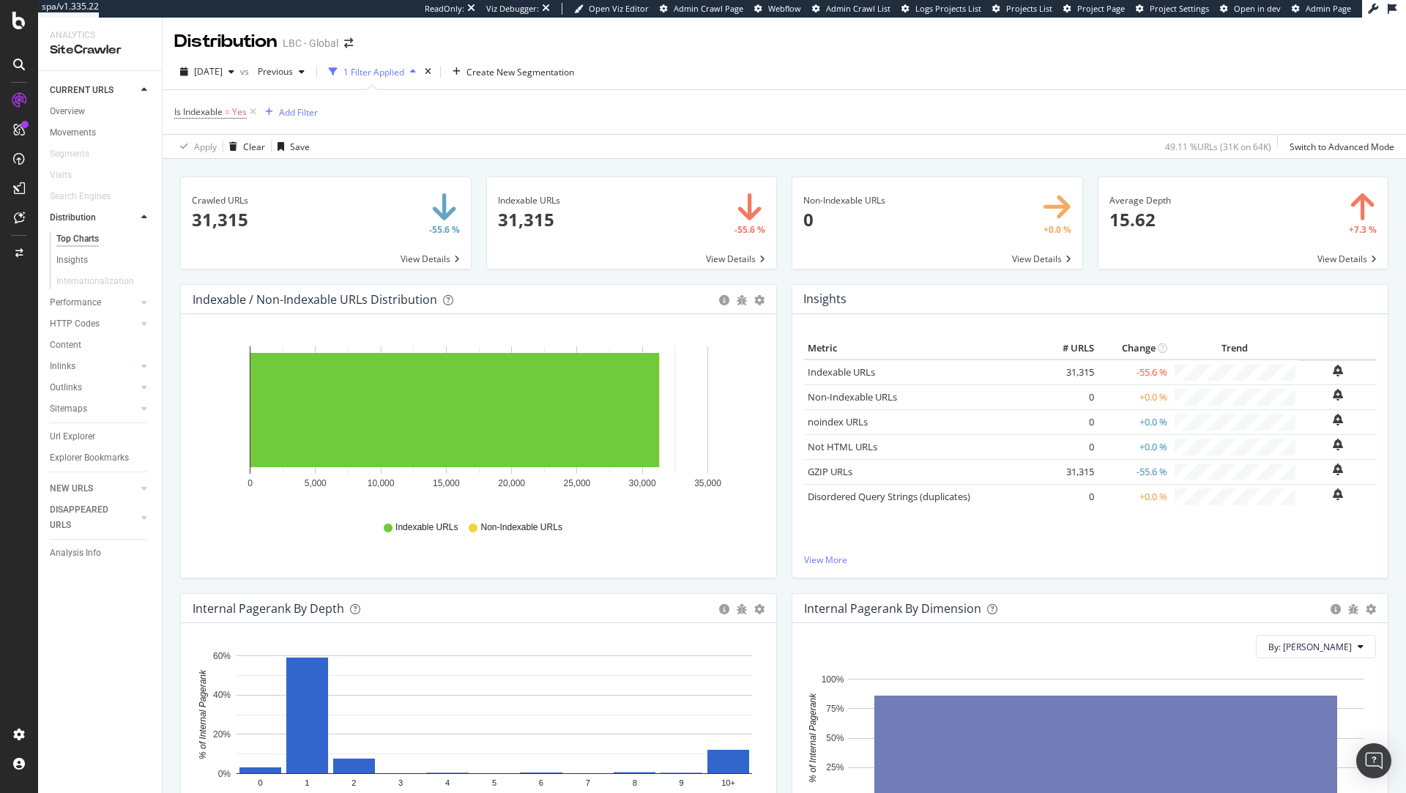
click at [250, 113] on icon at bounding box center [253, 112] width 12 height 15
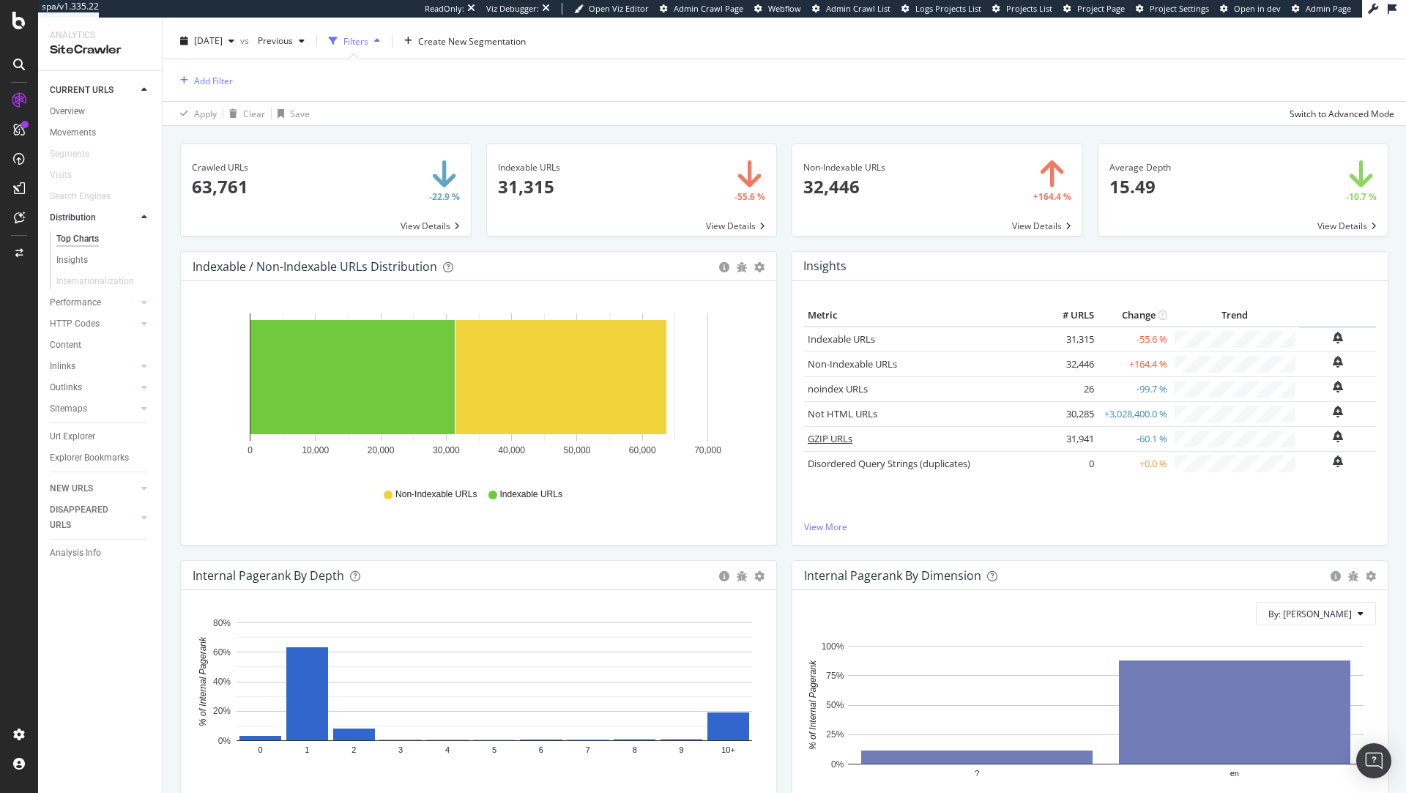
scroll to position [1, 0]
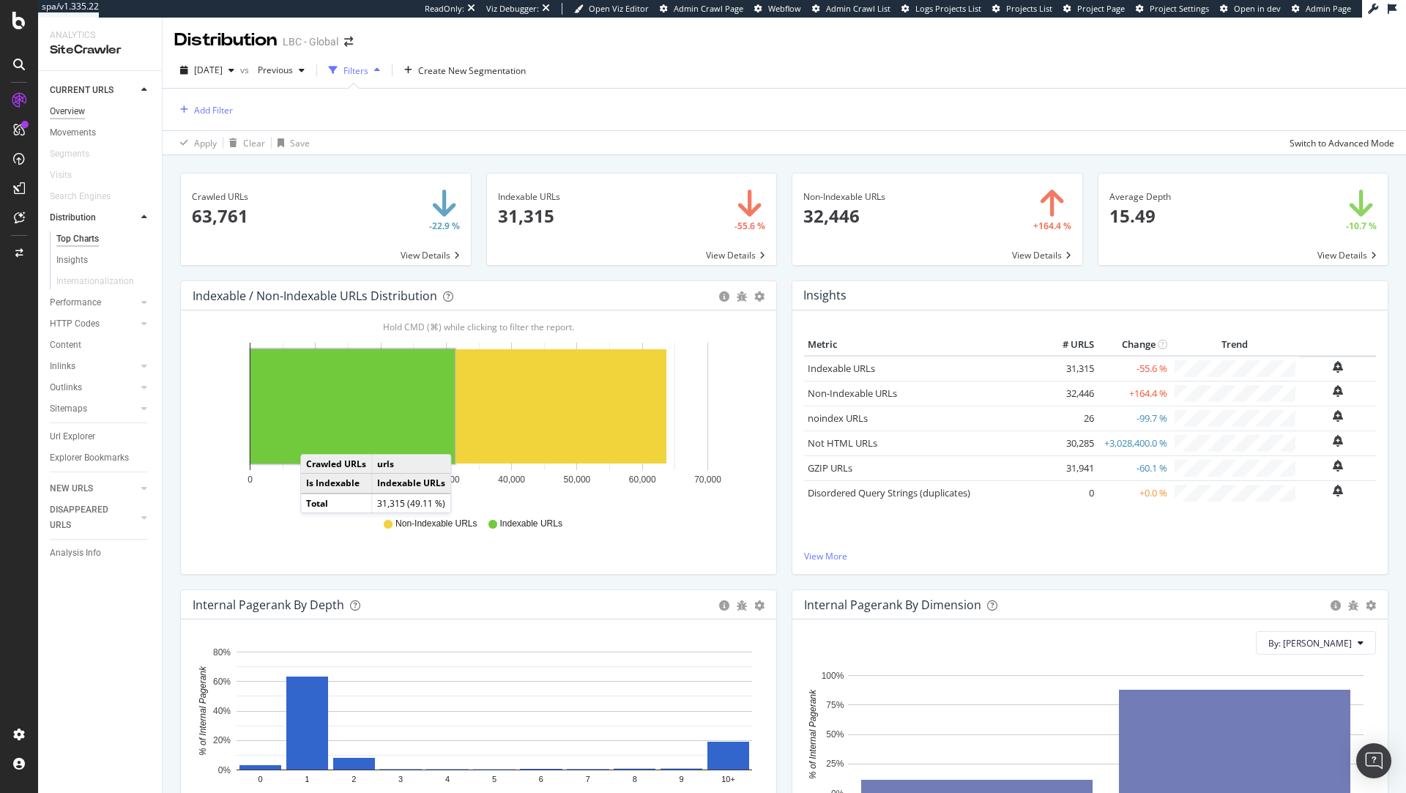
click at [63, 111] on div "Overview" at bounding box center [67, 111] width 35 height 15
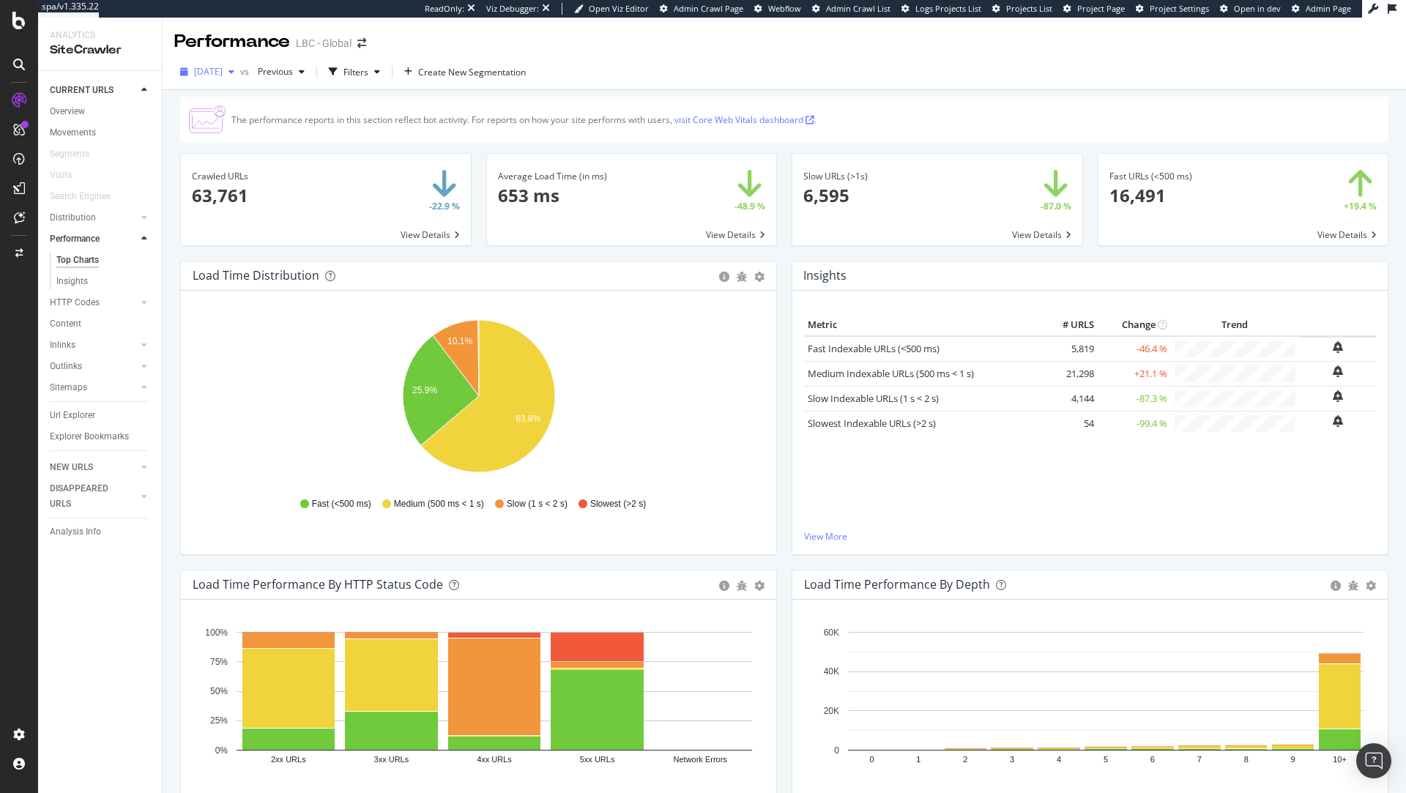
click at [240, 66] on div "[DATE]" at bounding box center [207, 72] width 66 height 22
click at [273, 152] on div "2025 Jun. 16th 82.7K URLs" at bounding box center [261, 151] width 130 height 13
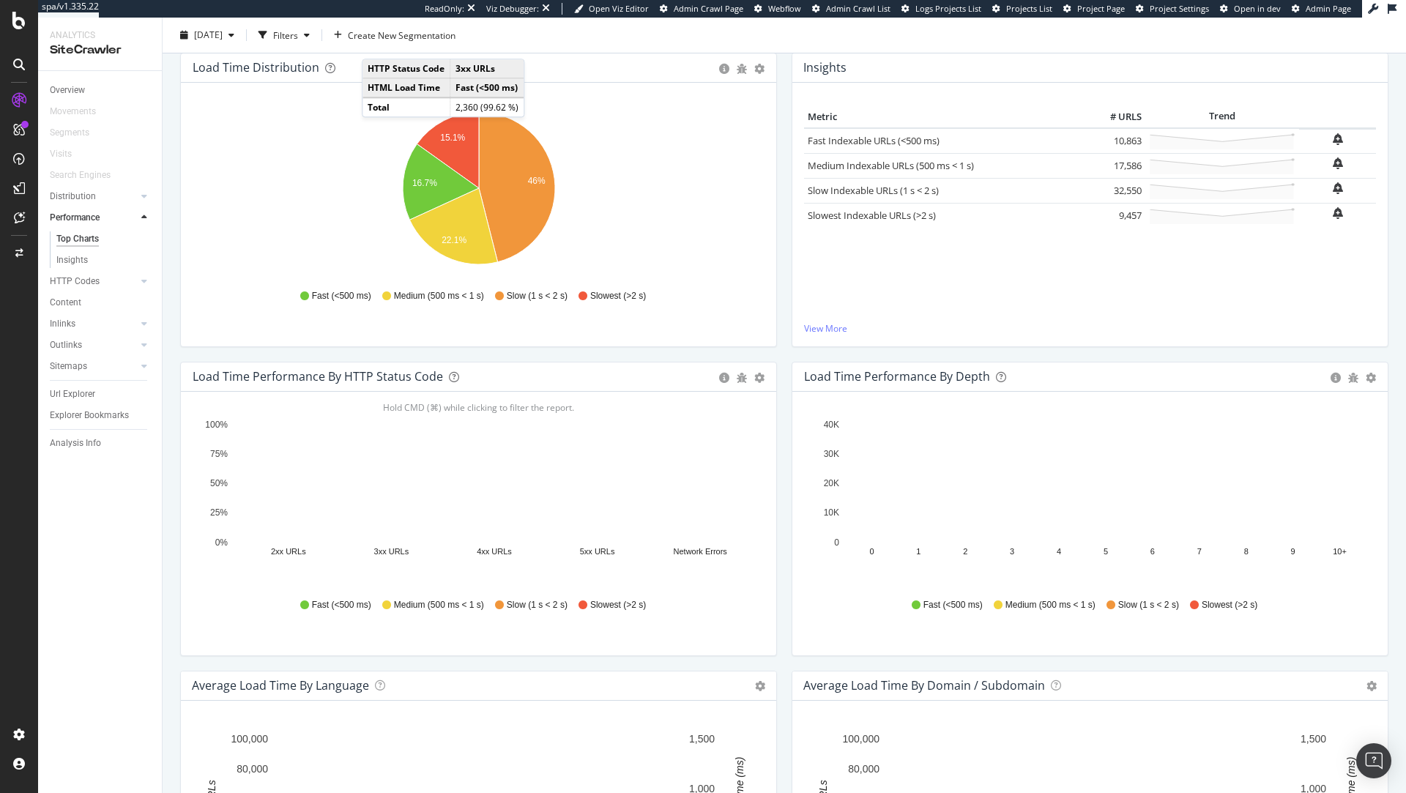
scroll to position [56, 0]
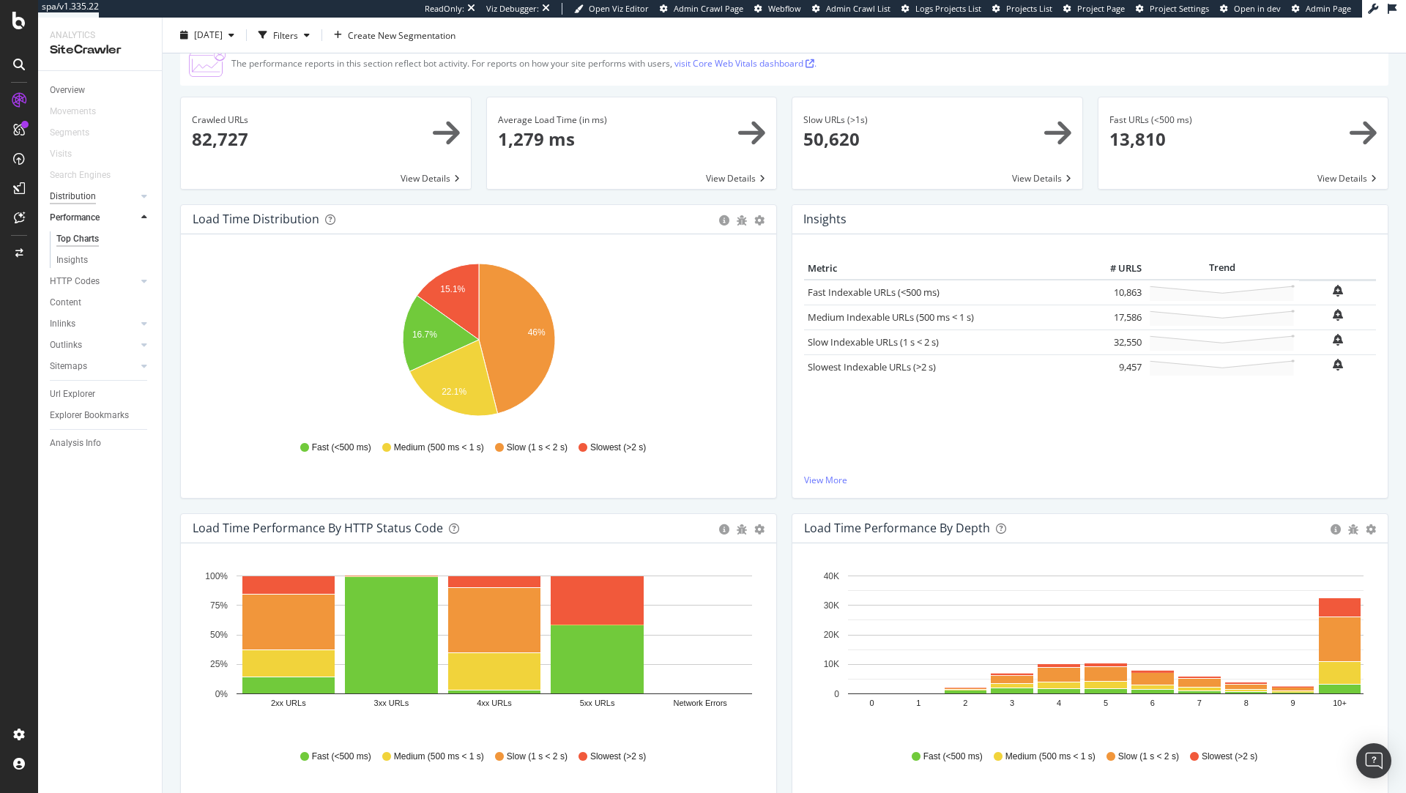
click at [73, 198] on div "Distribution" at bounding box center [73, 196] width 46 height 15
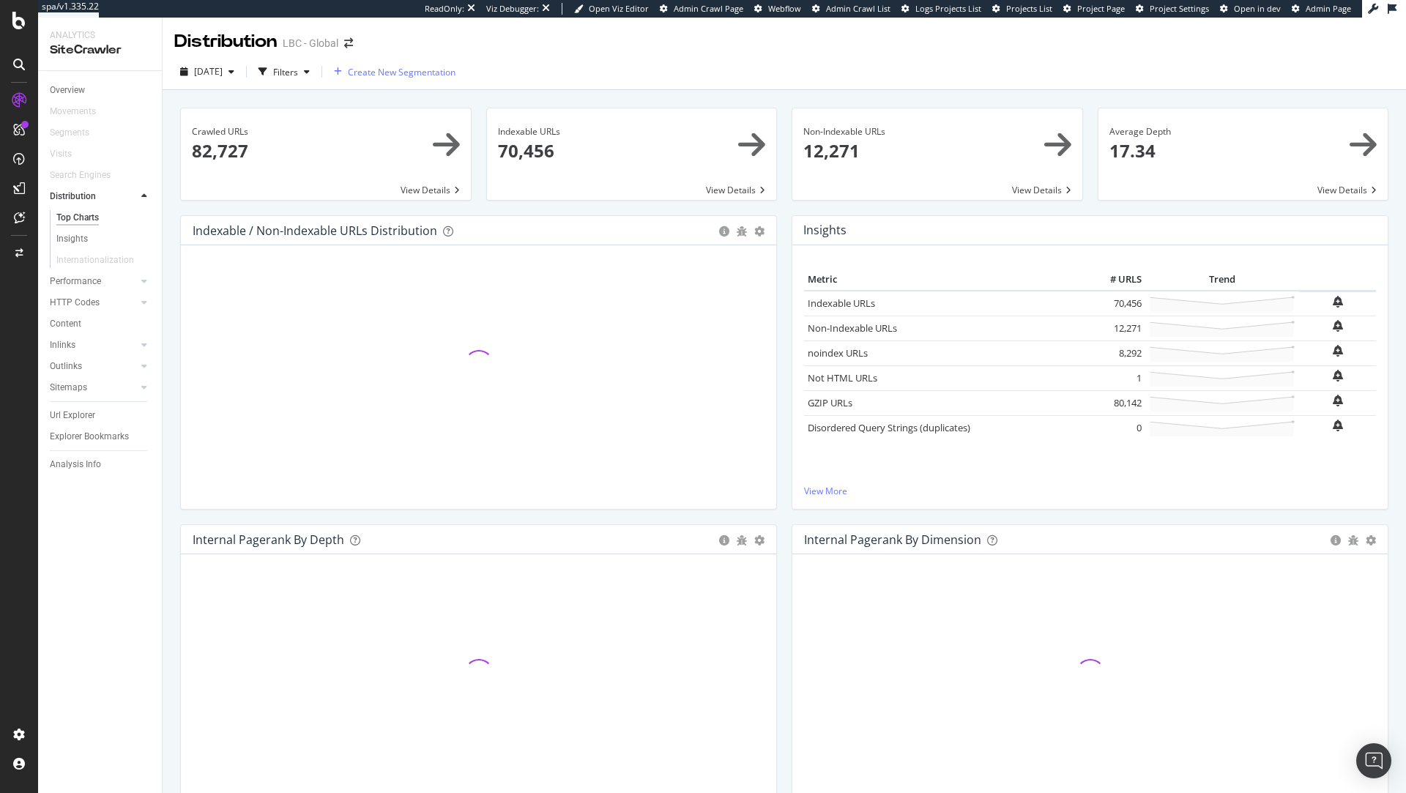
click at [396, 72] on span "Create New Segmentation" at bounding box center [402, 72] width 108 height 12
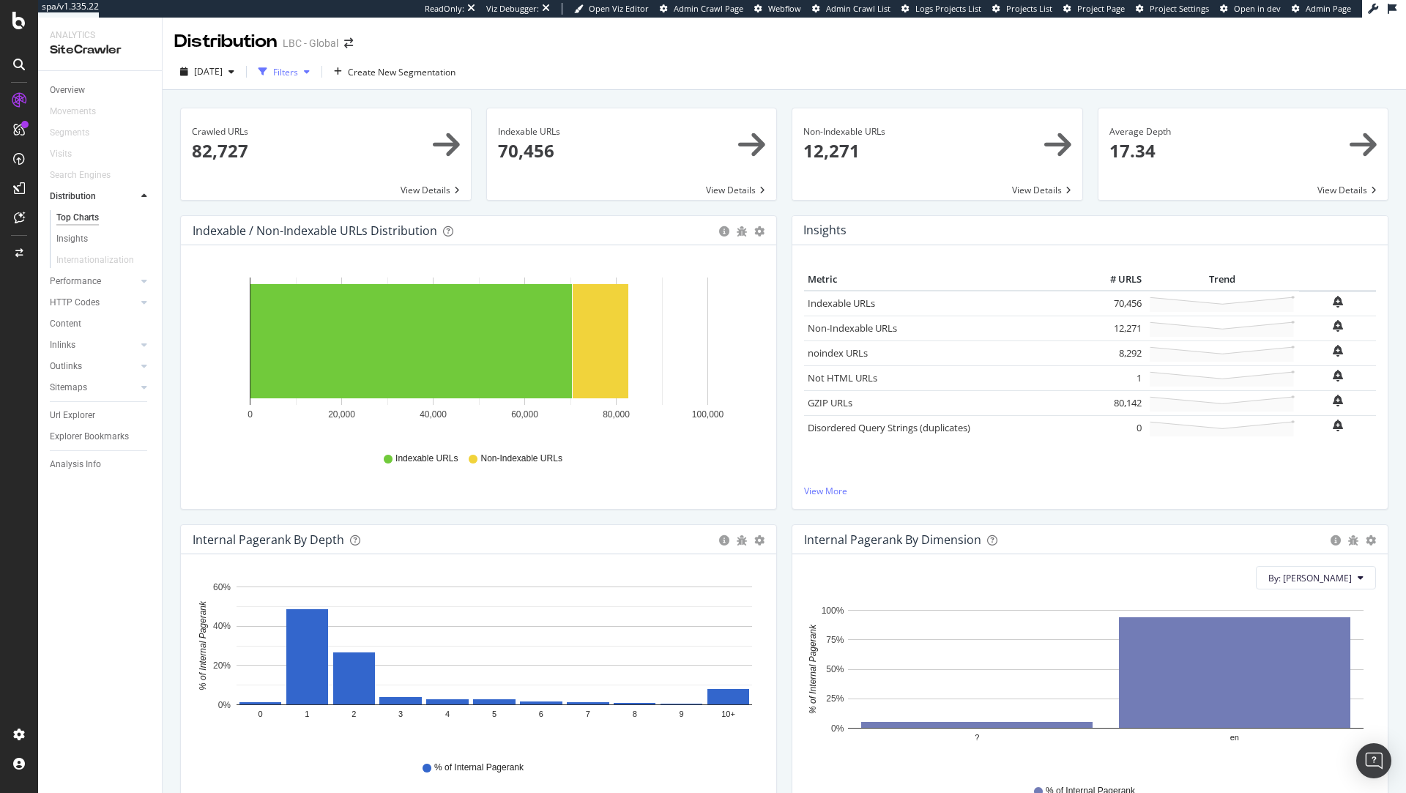
click at [298, 76] on div "Filters" at bounding box center [285, 72] width 25 height 12
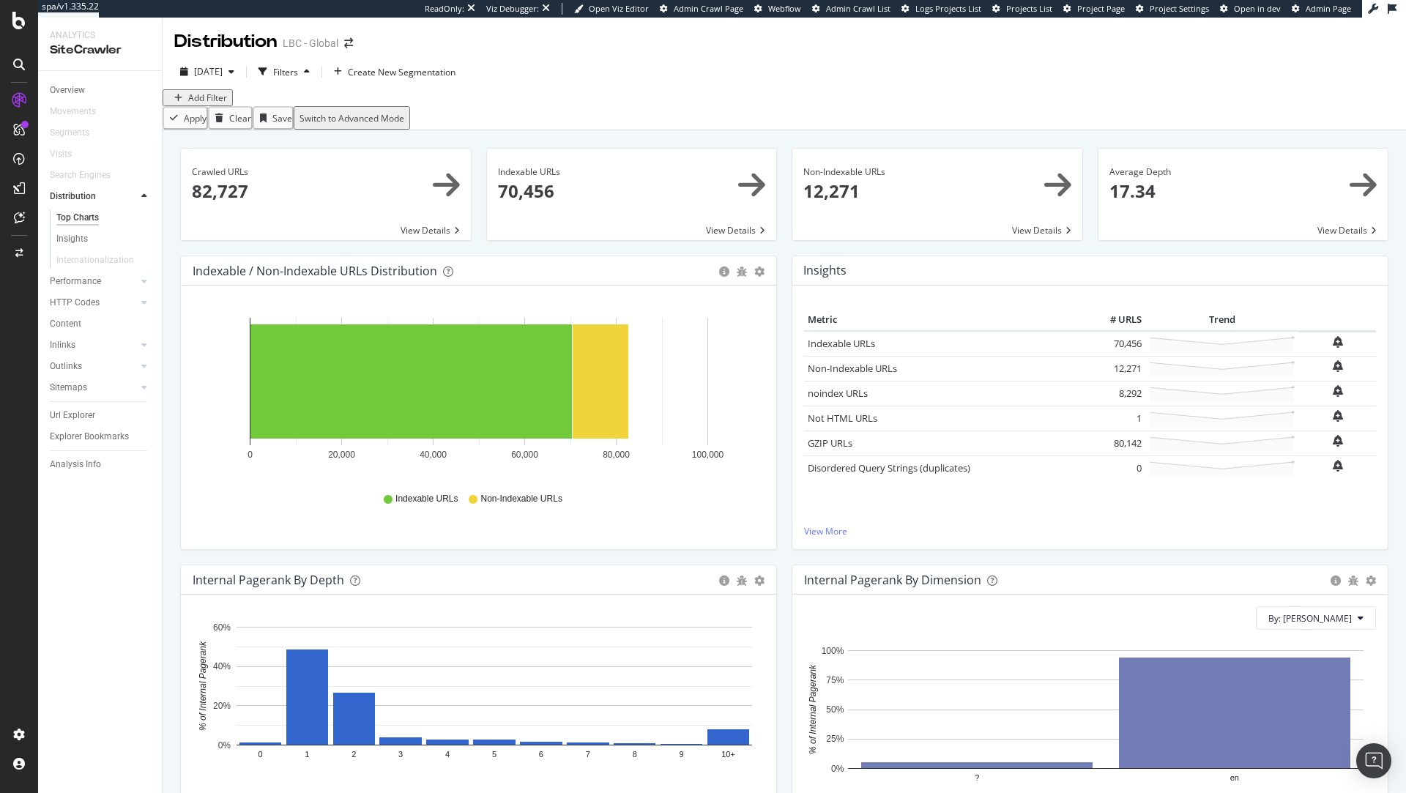
click at [206, 104] on div "Add Filter" at bounding box center [207, 98] width 39 height 12
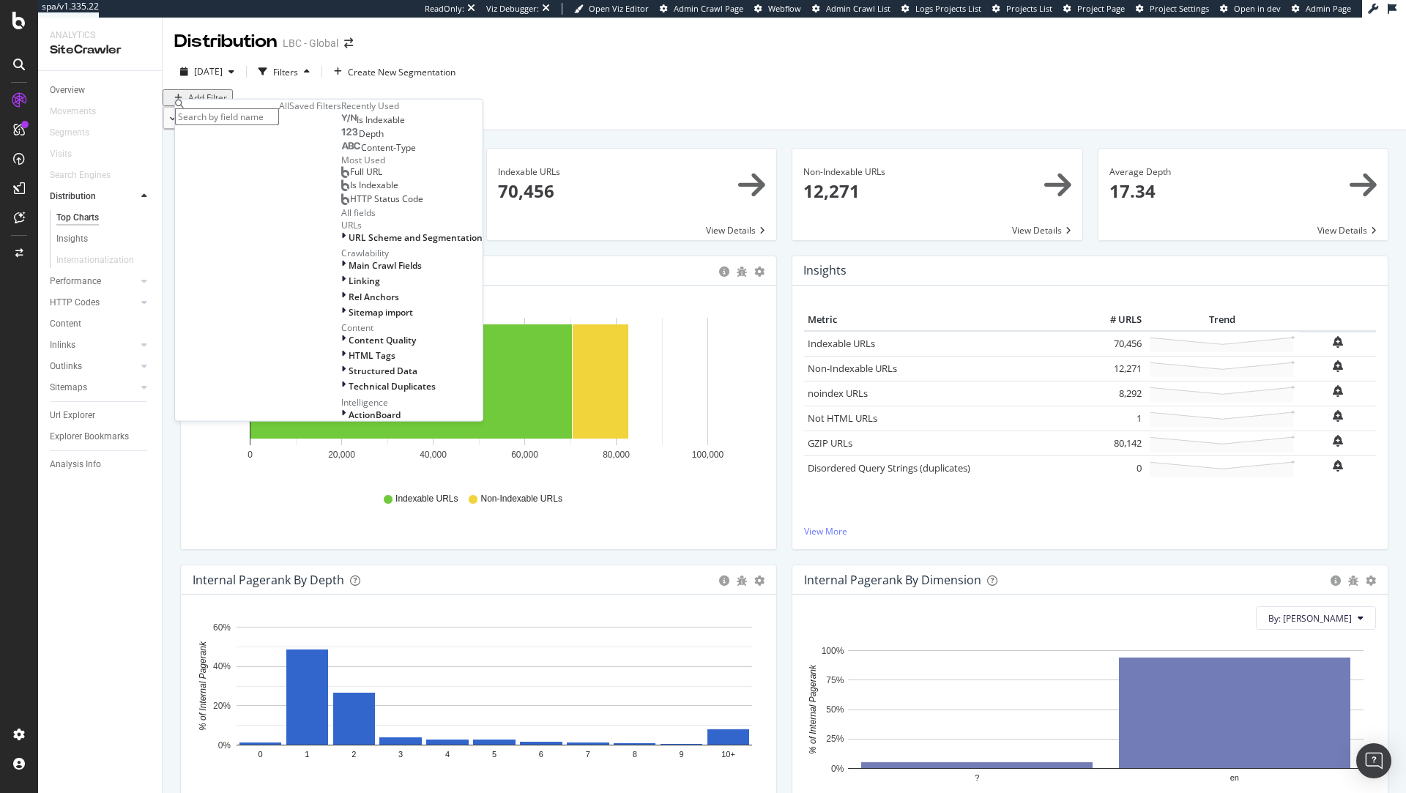
click at [341, 126] on div "Is Indexable" at bounding box center [373, 120] width 64 height 12
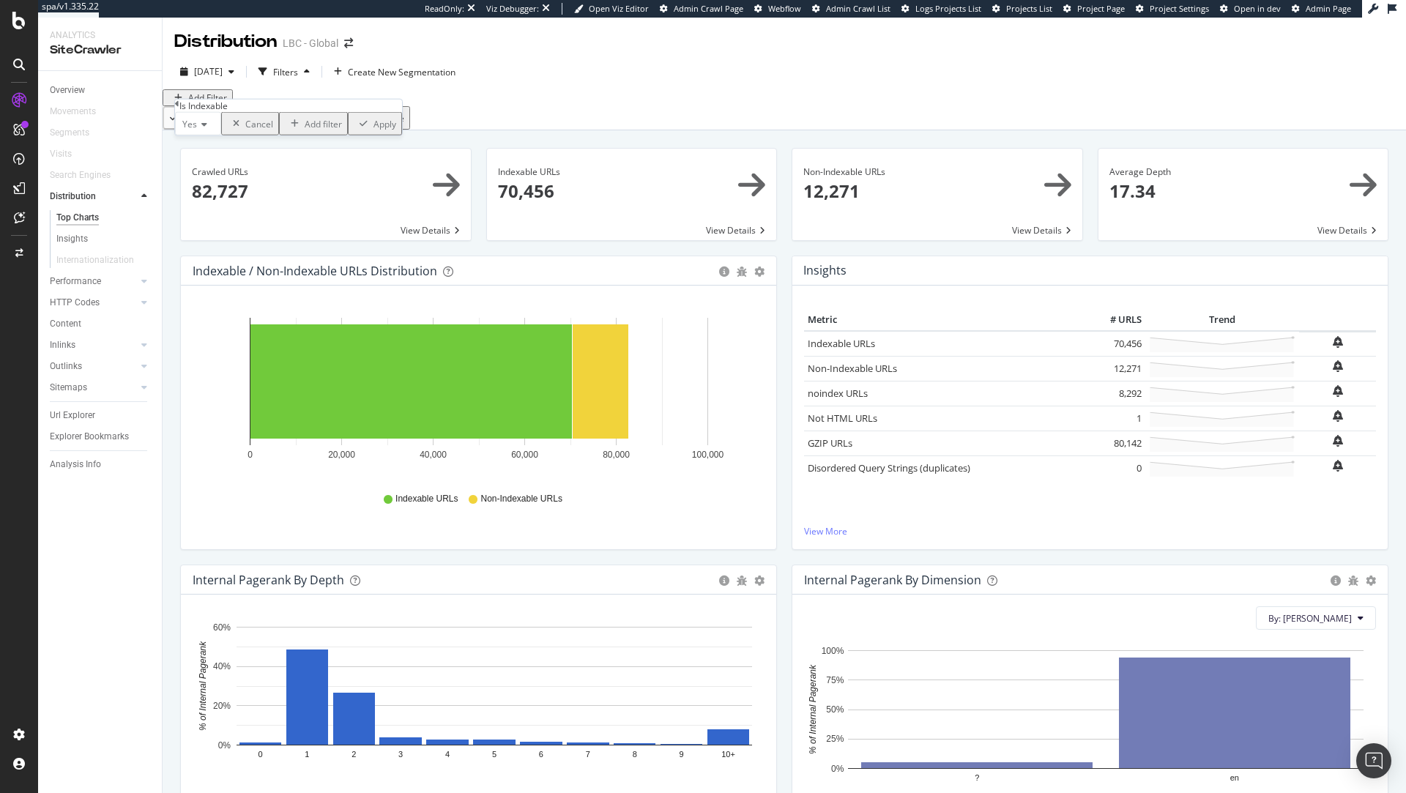
click at [373, 130] on div "Apply" at bounding box center [384, 123] width 23 height 12
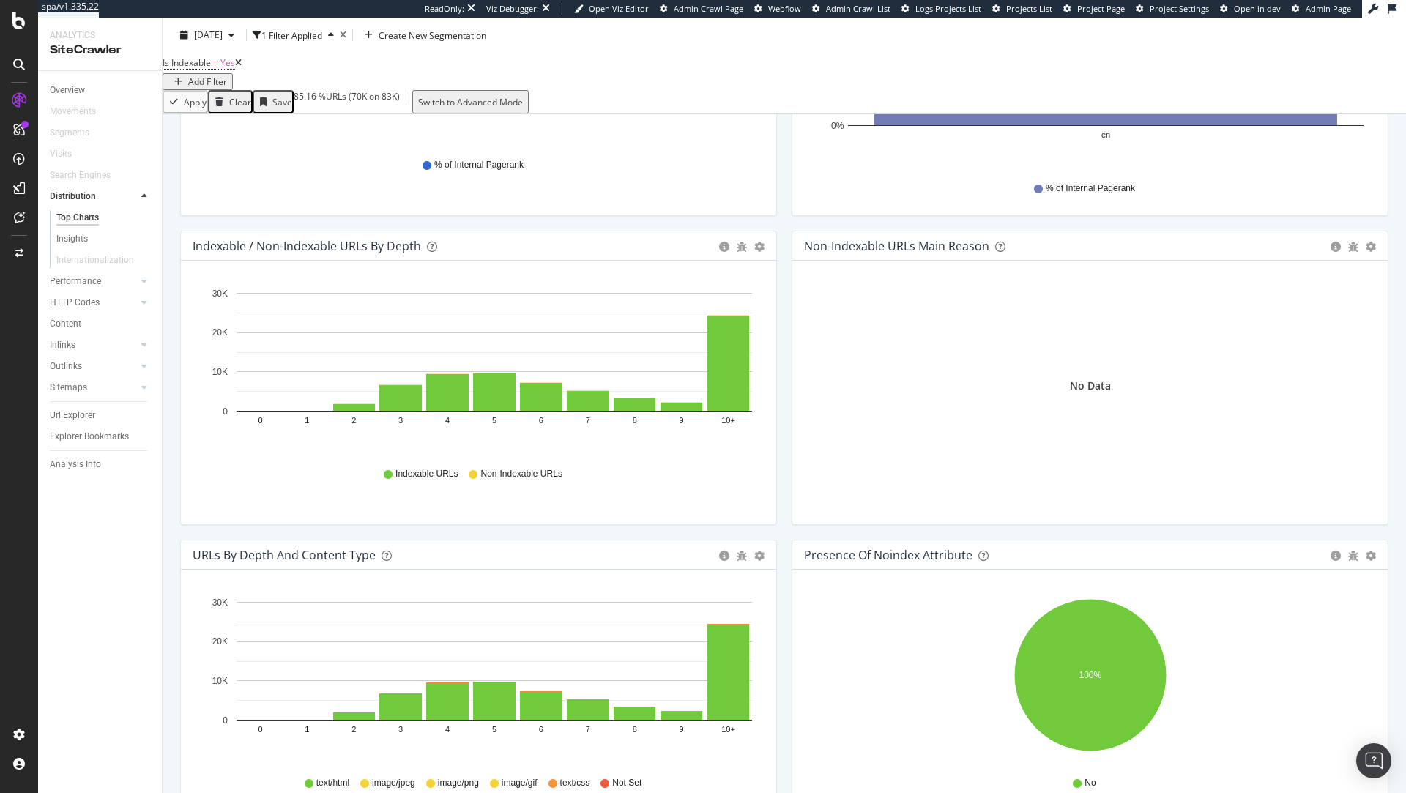
scroll to position [655, 0]
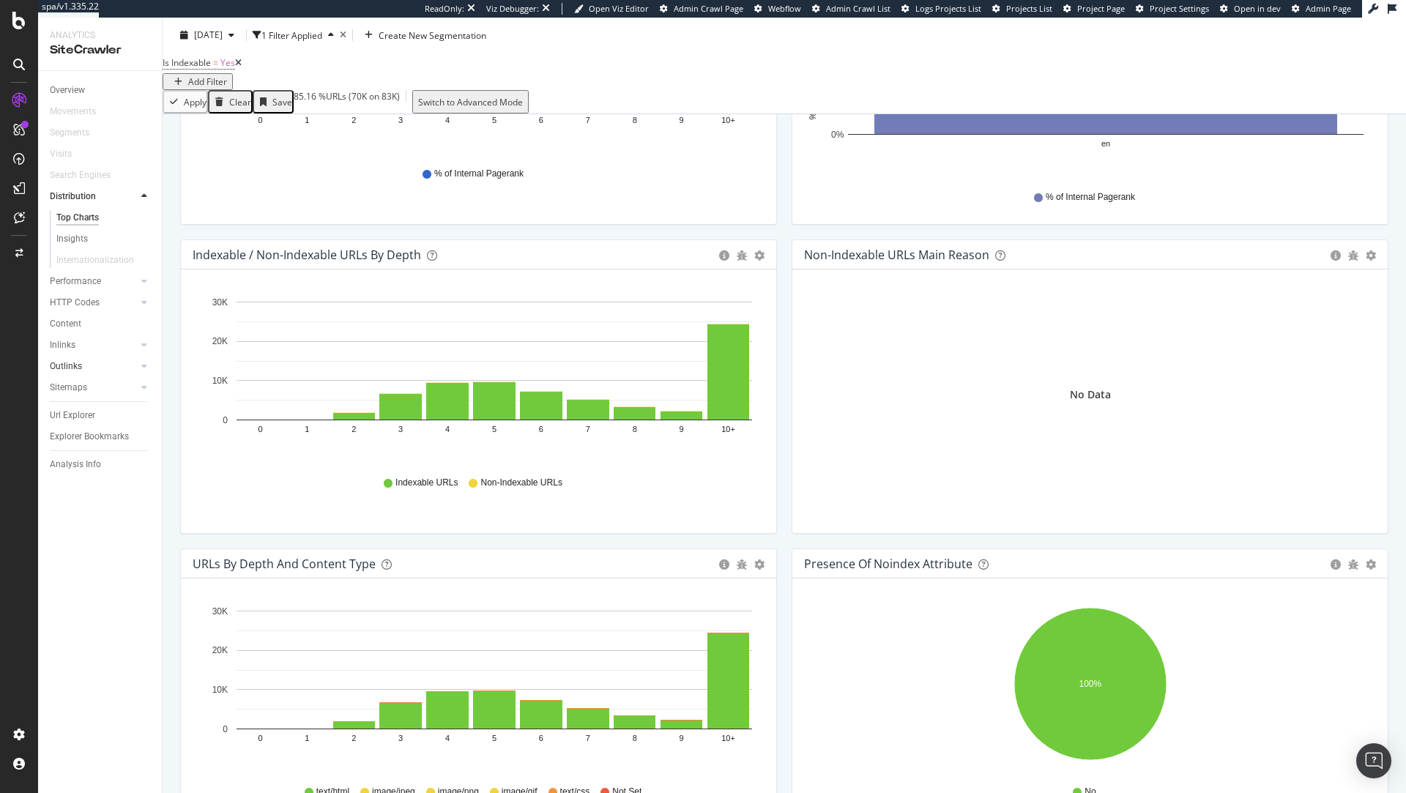
click at [82, 344] on link "Inlinks" at bounding box center [93, 345] width 87 height 15
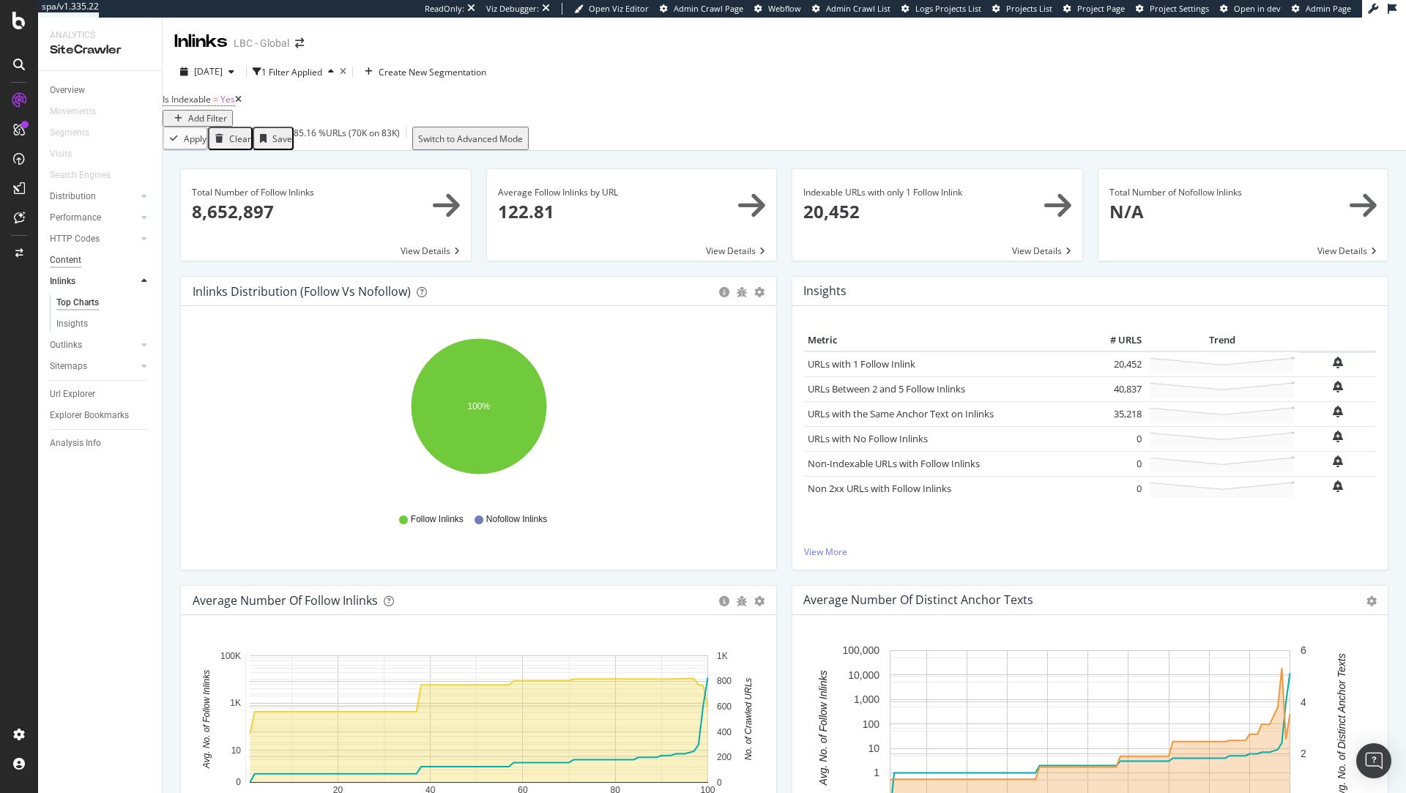
click at [71, 263] on div "Content" at bounding box center [65, 260] width 31 height 15
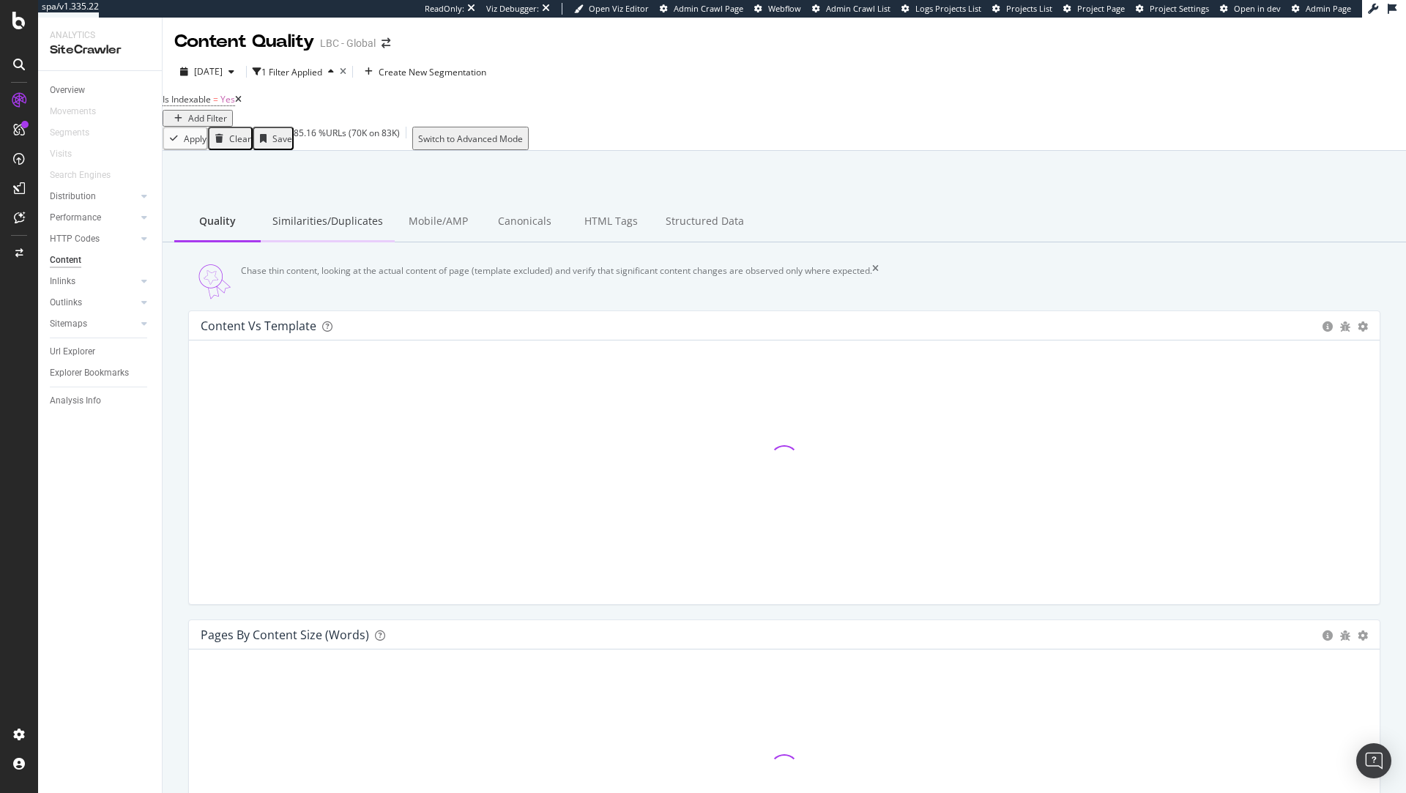
click at [334, 222] on div "Similarities/Duplicates" at bounding box center [328, 222] width 134 height 40
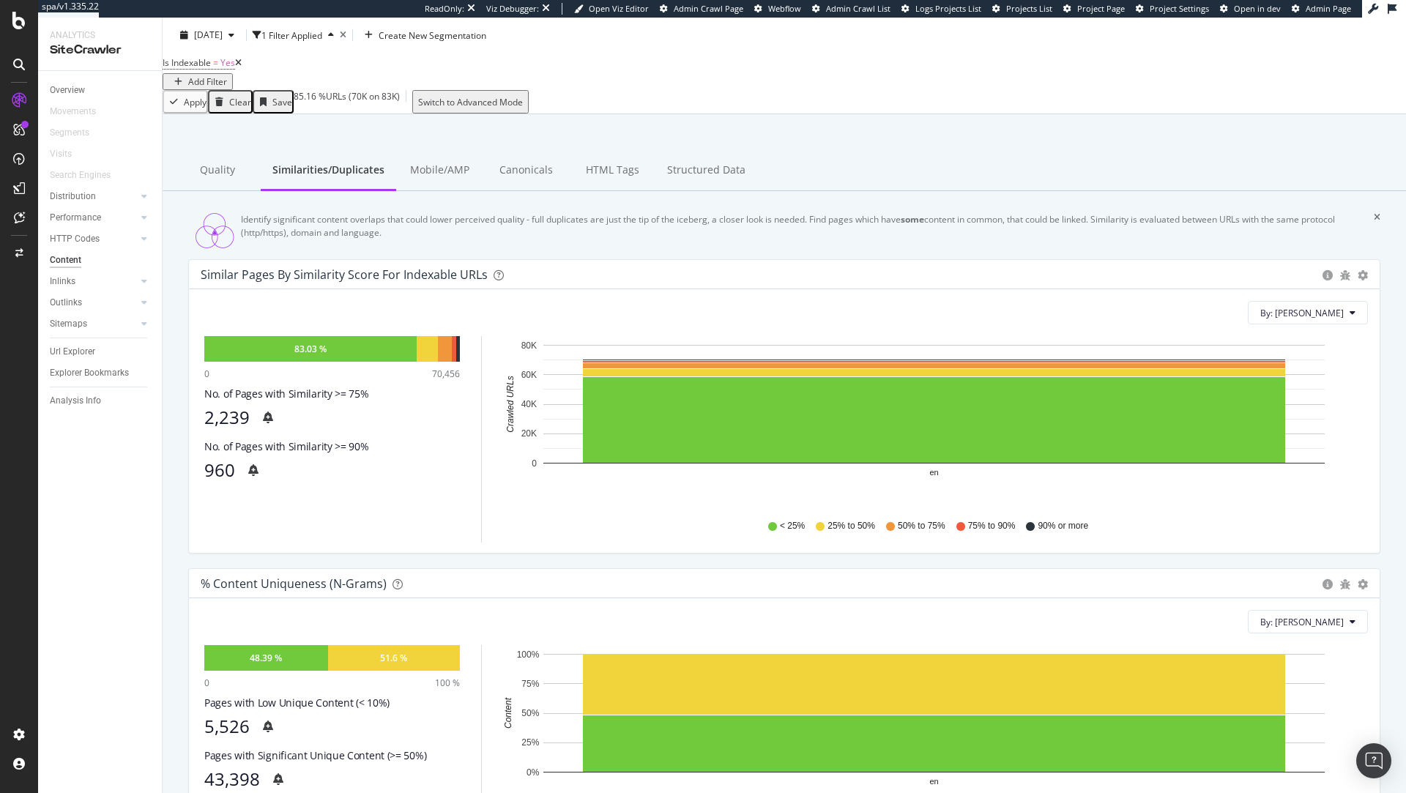
scroll to position [50, 0]
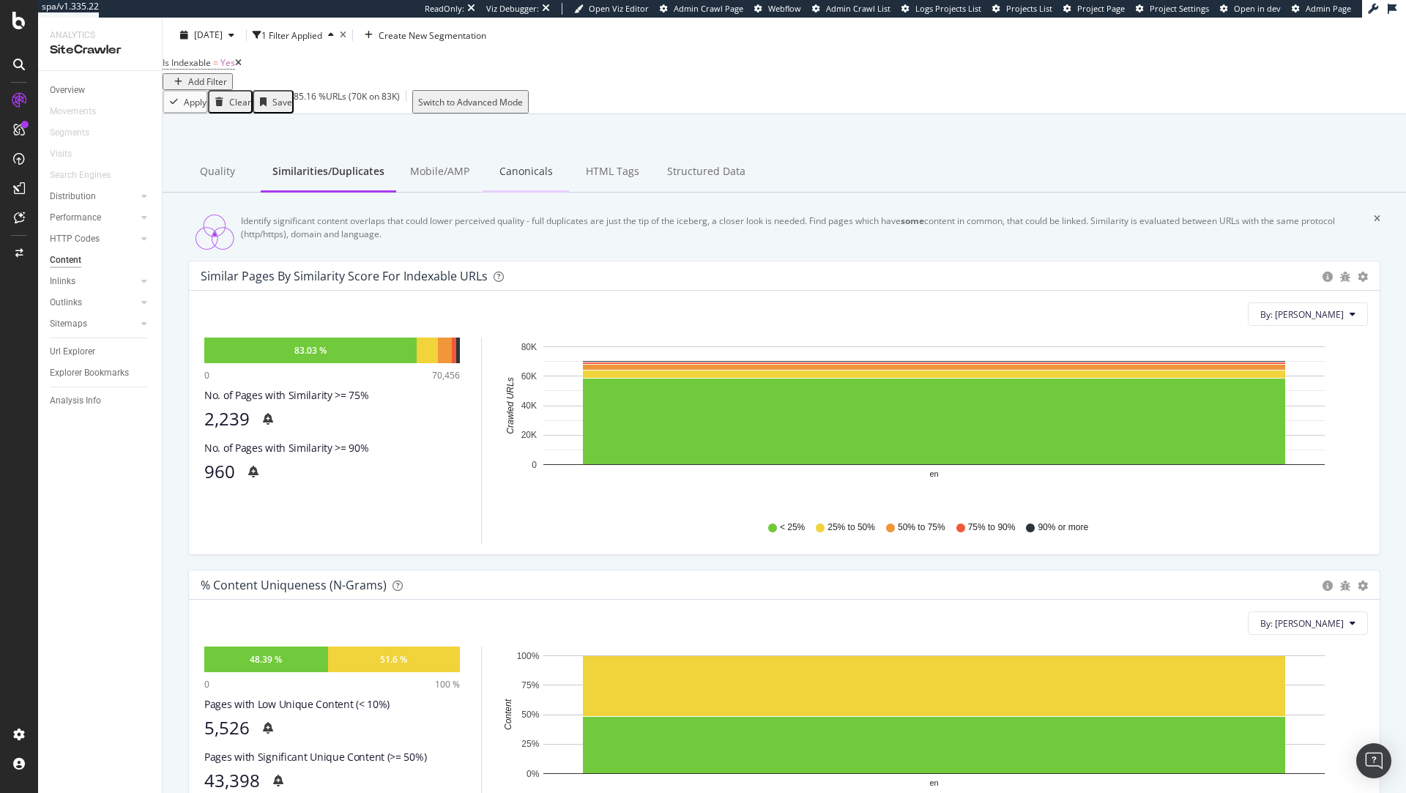
click at [513, 185] on div "Canonicals" at bounding box center [526, 172] width 86 height 40
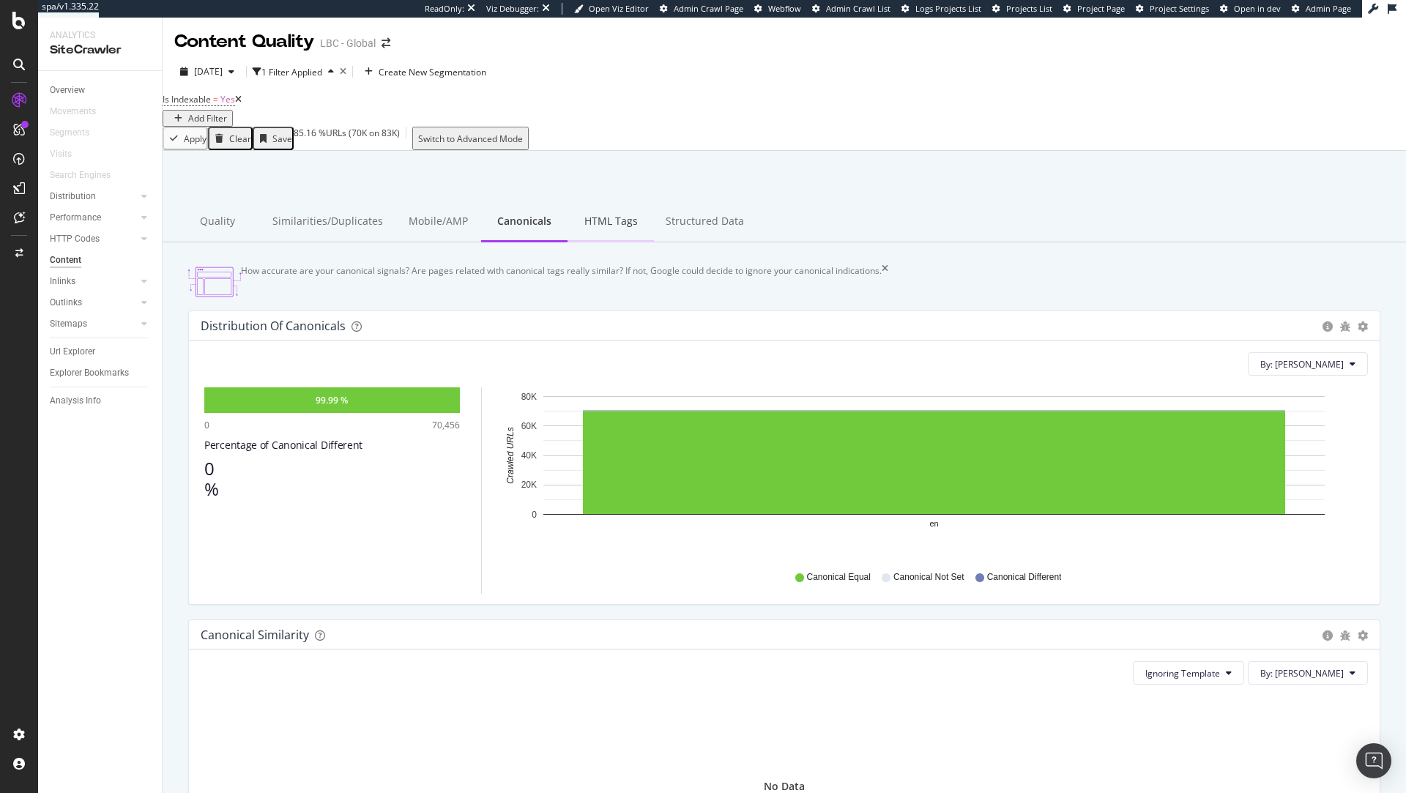
click at [608, 233] on div "HTML Tags" at bounding box center [611, 222] width 86 height 40
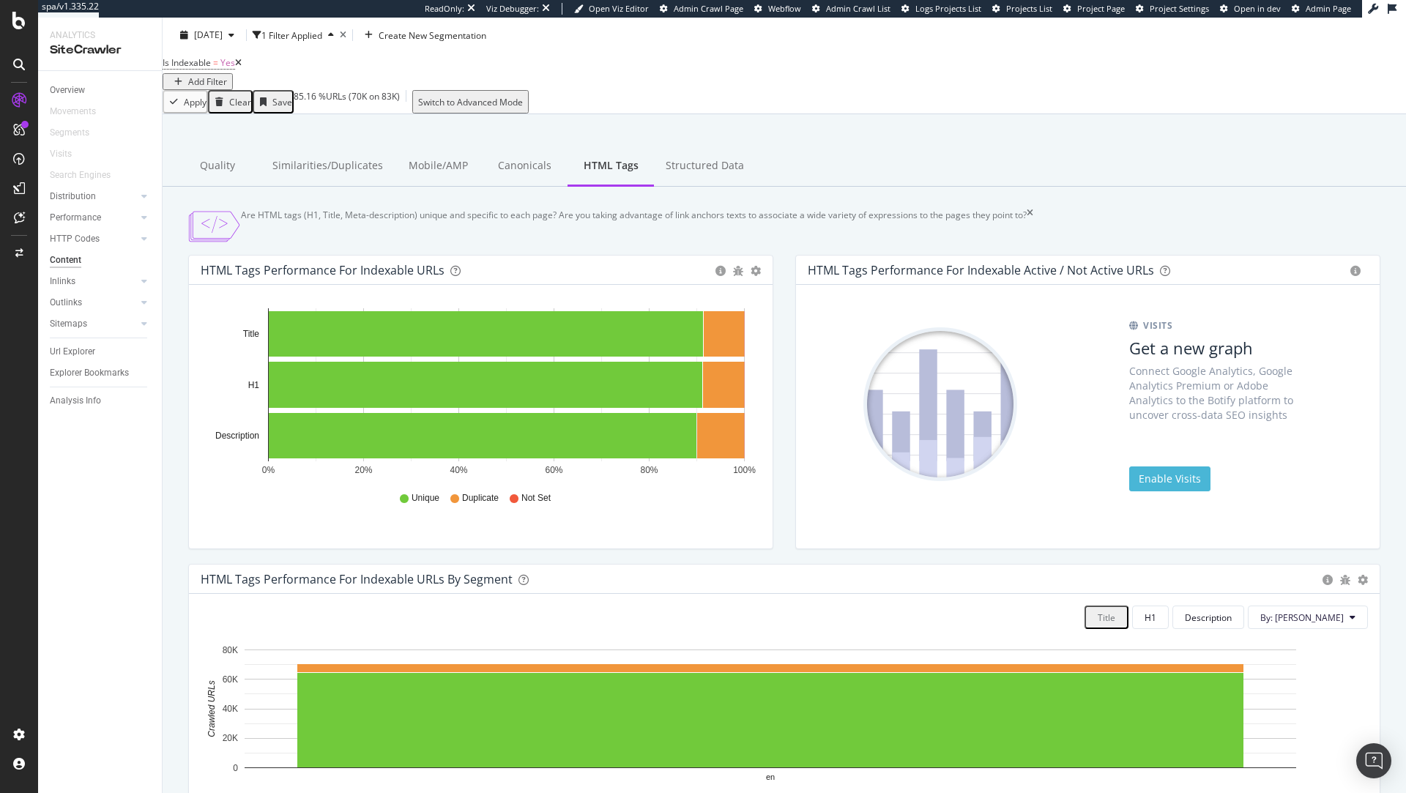
scroll to position [59, 0]
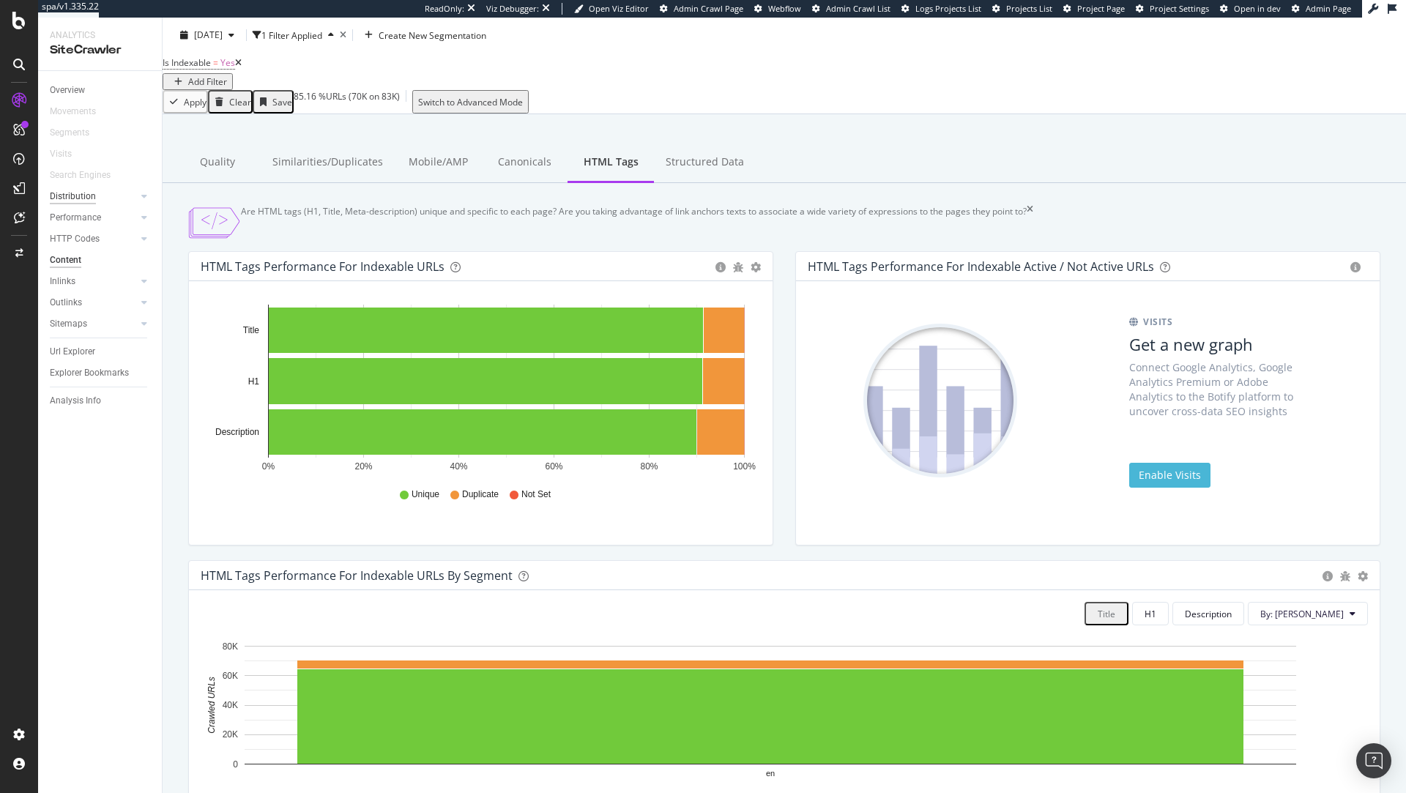
click at [84, 197] on div "Distribution" at bounding box center [73, 196] width 46 height 15
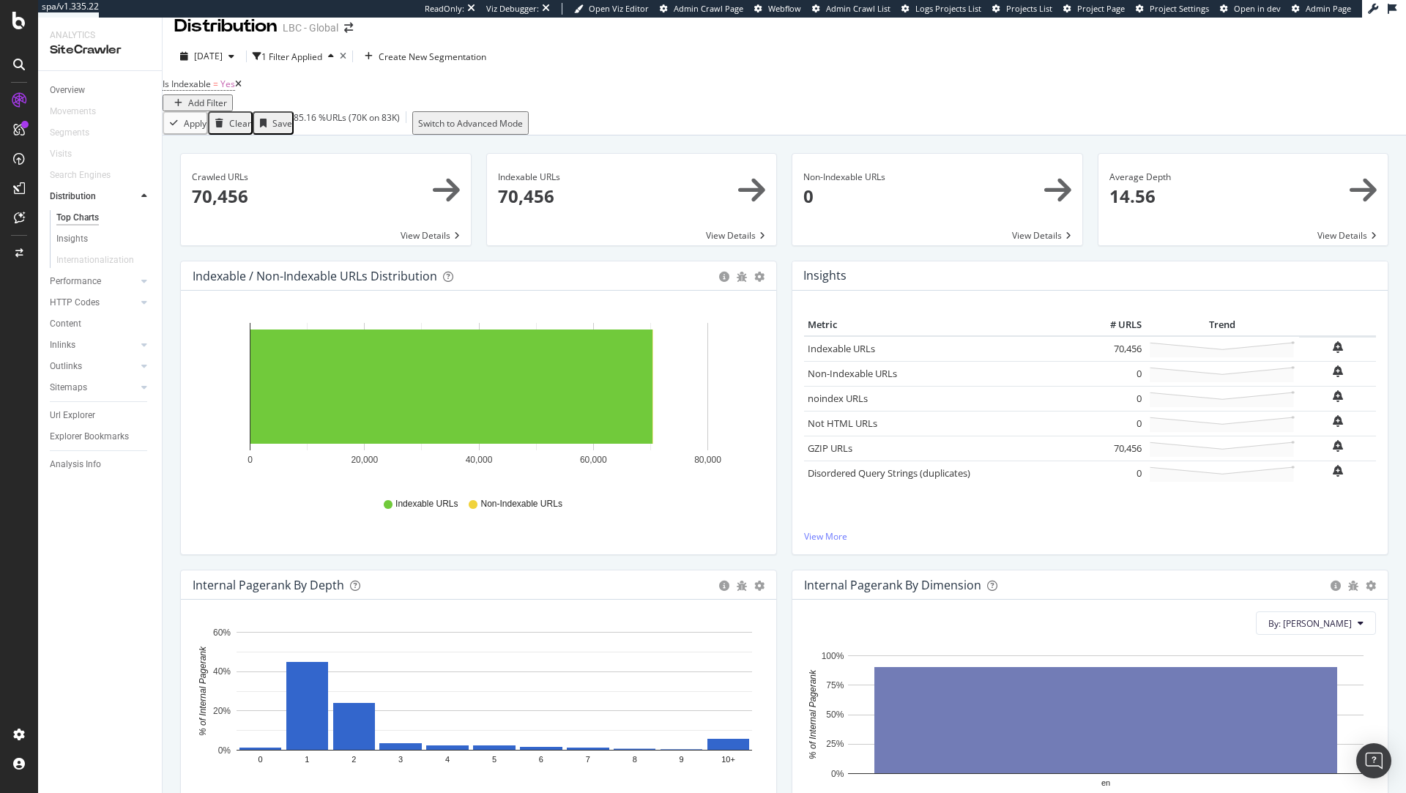
scroll to position [16, 0]
click at [70, 85] on div "Overview" at bounding box center [67, 90] width 35 height 15
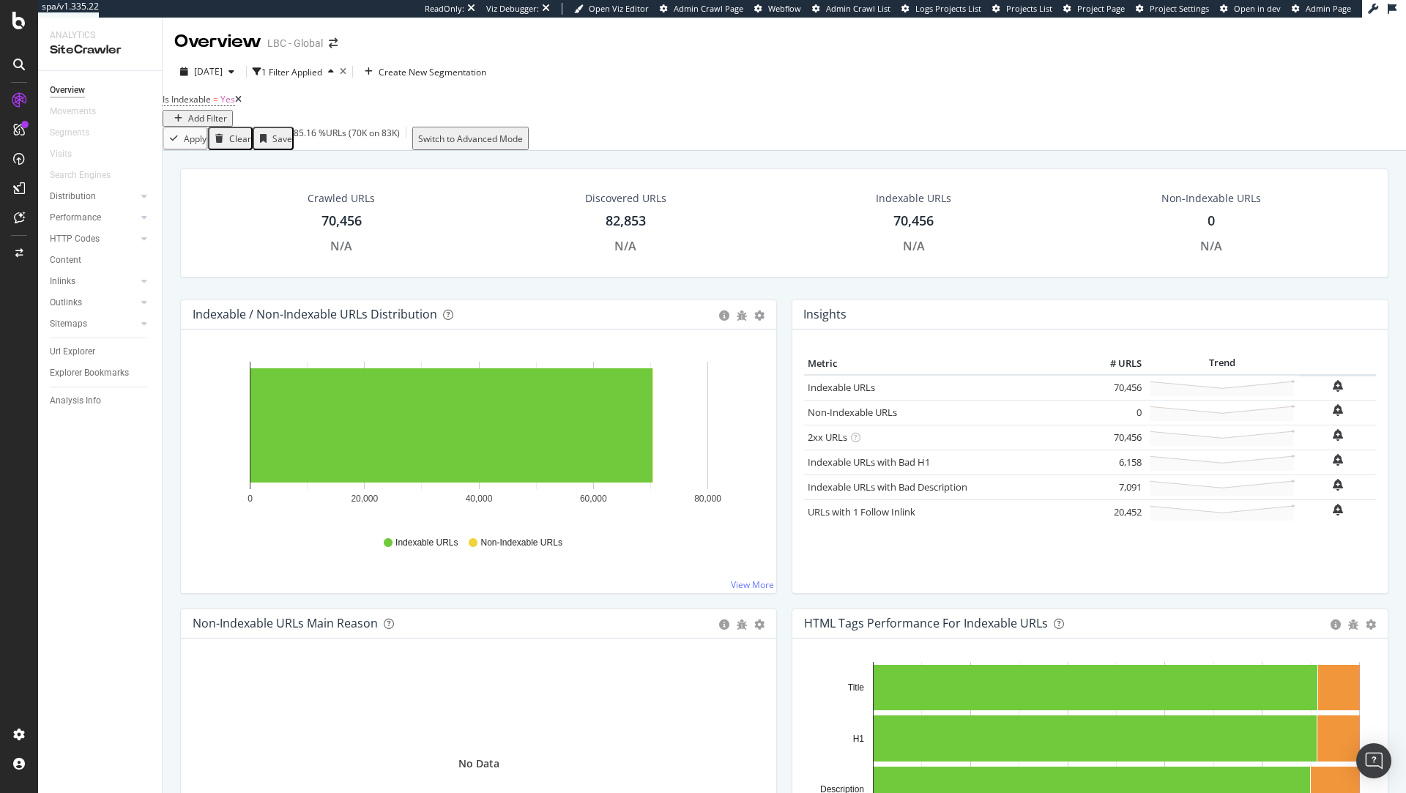
click at [242, 104] on icon at bounding box center [238, 99] width 7 height 9
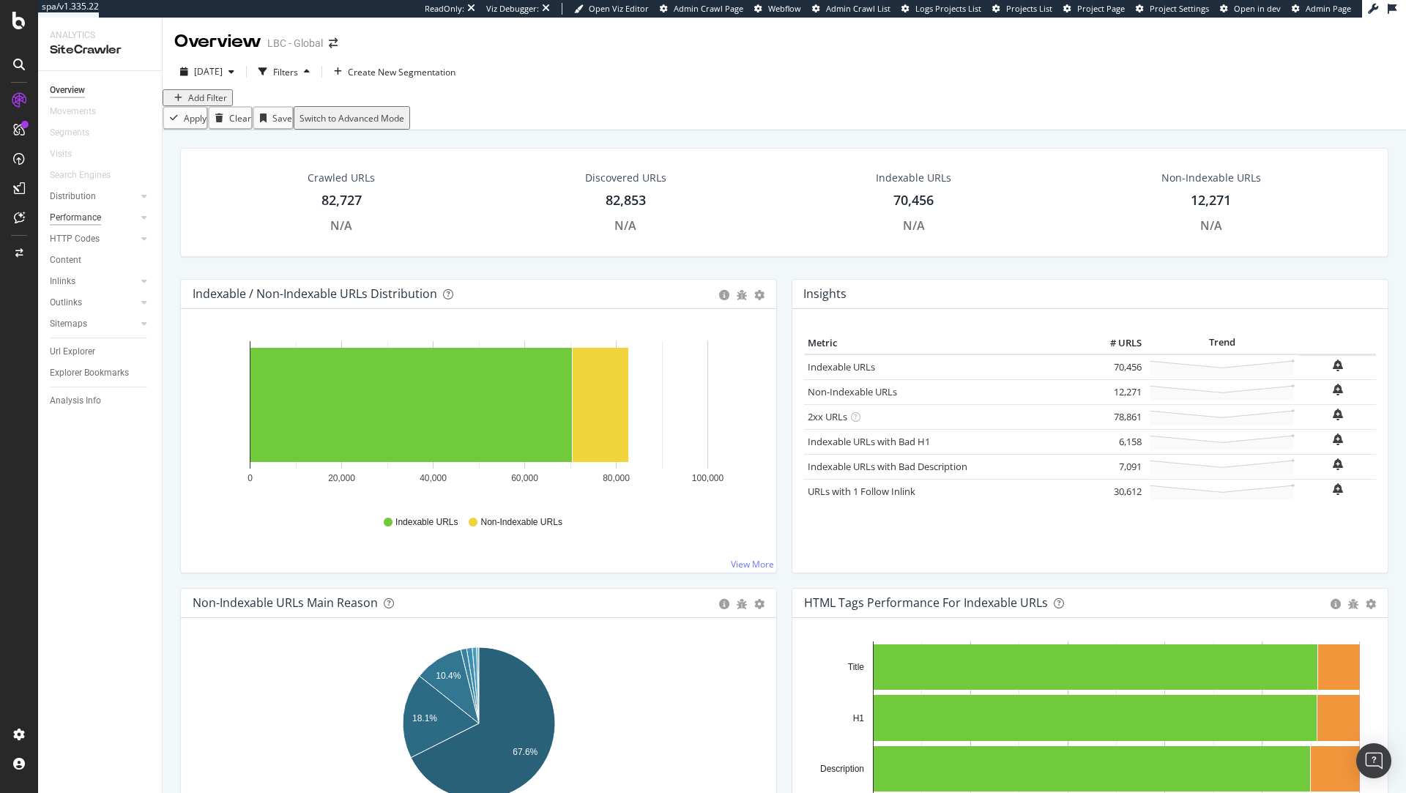
click at [82, 221] on div "Performance" at bounding box center [75, 217] width 51 height 15
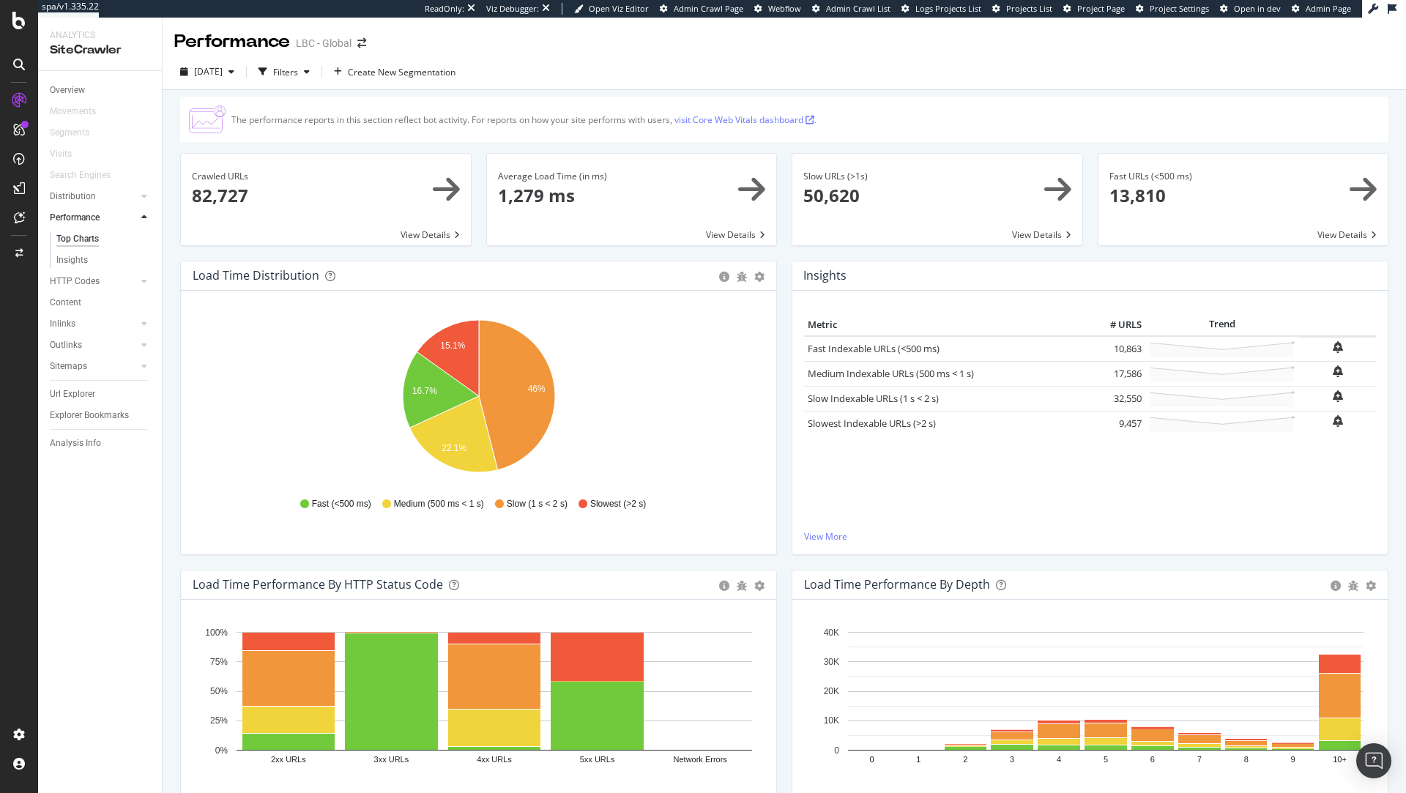
drag, startPoint x: 68, startPoint y: 89, endPoint x: 390, endPoint y: 160, distance: 329.8
click at [67, 89] on div "Overview" at bounding box center [67, 90] width 35 height 15
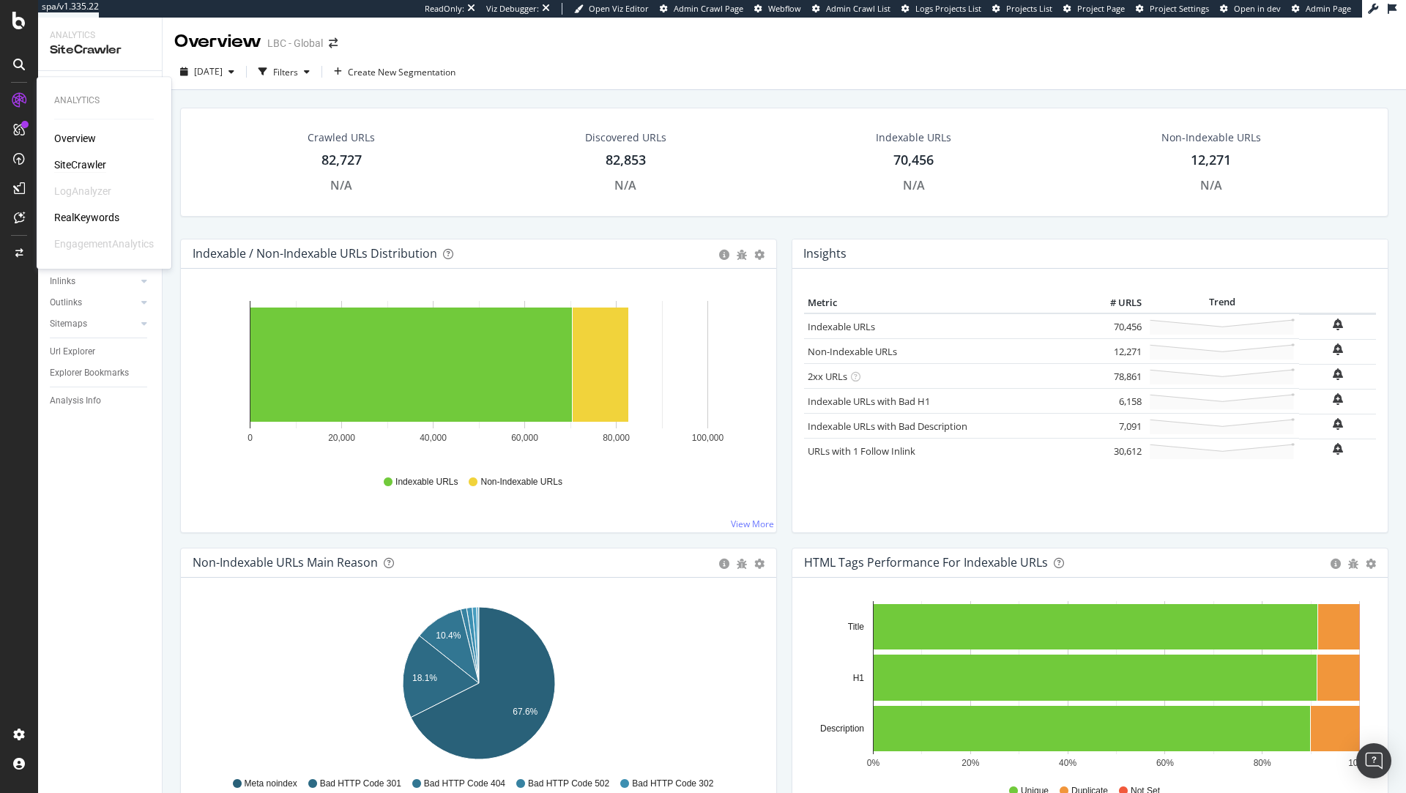
click at [75, 167] on div "SiteCrawler" at bounding box center [80, 164] width 52 height 15
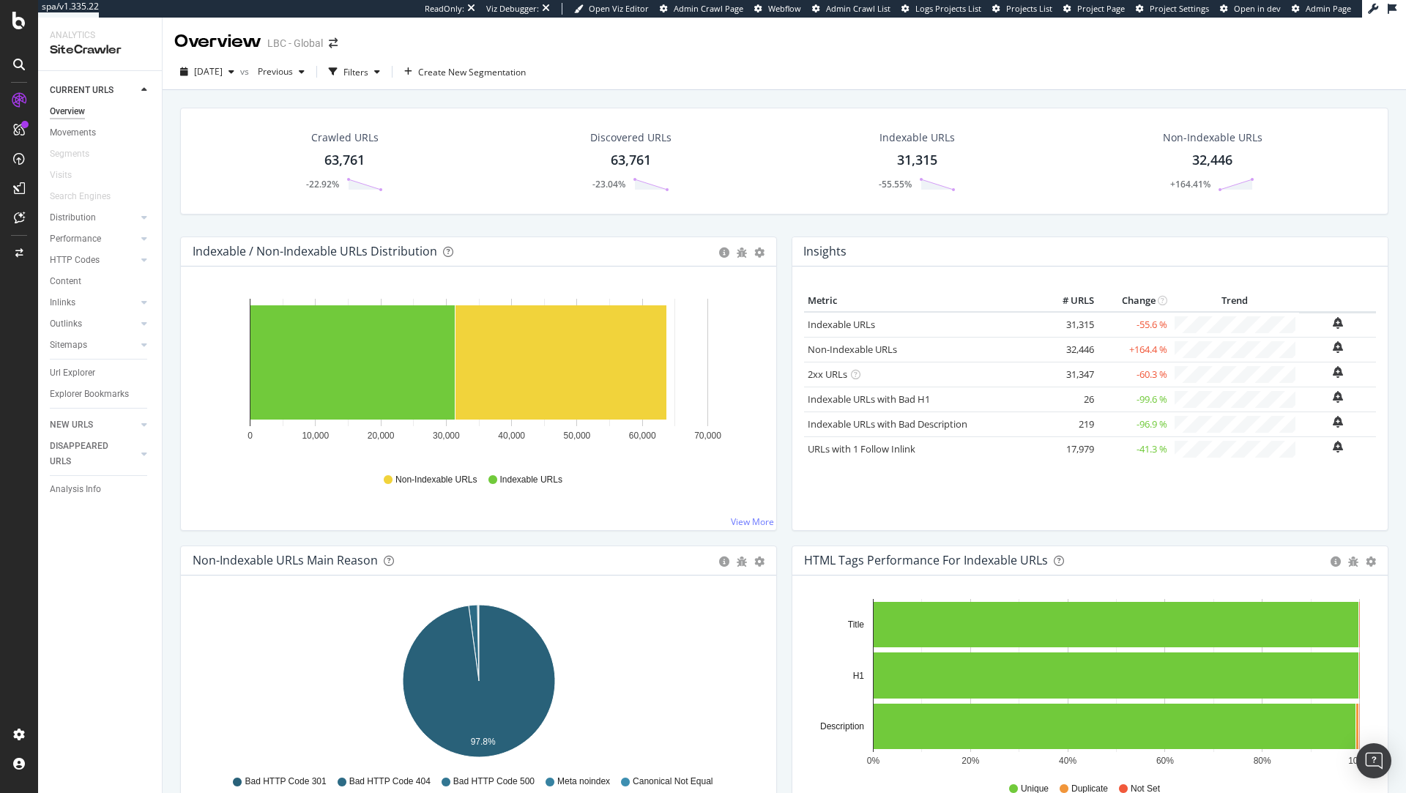
drag, startPoint x: 69, startPoint y: 132, endPoint x: 166, endPoint y: 138, distance: 97.6
click at [69, 132] on div "Movements" at bounding box center [73, 132] width 46 height 15
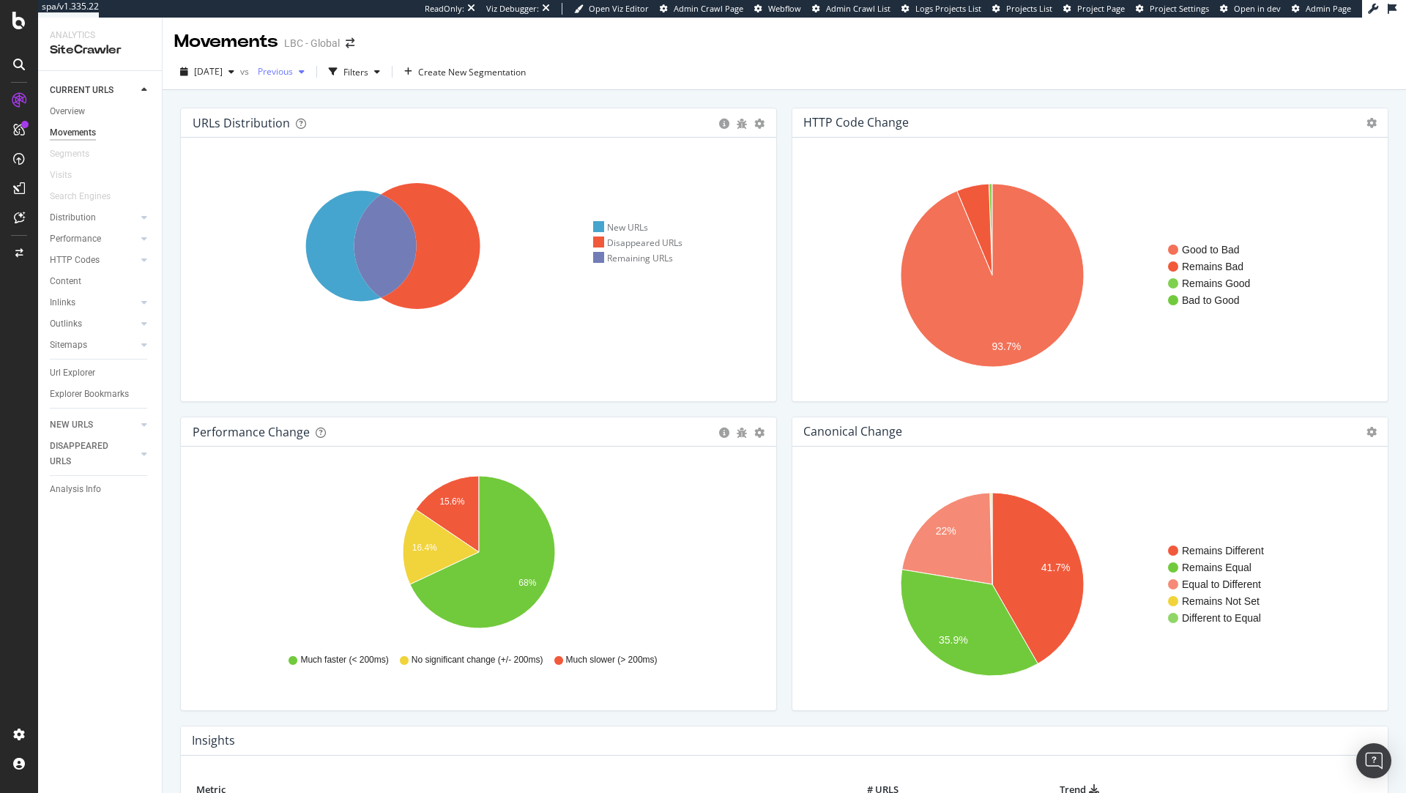
click at [293, 73] on span "Previous" at bounding box center [272, 71] width 41 height 12
click at [595, 141] on div "Hold CMD (⌘) while clicking to filter the report. New URLs Disappeared URLs Rem…" at bounding box center [478, 270] width 595 height 264
click at [343, 64] on div "button" at bounding box center [333, 72] width 21 height 21
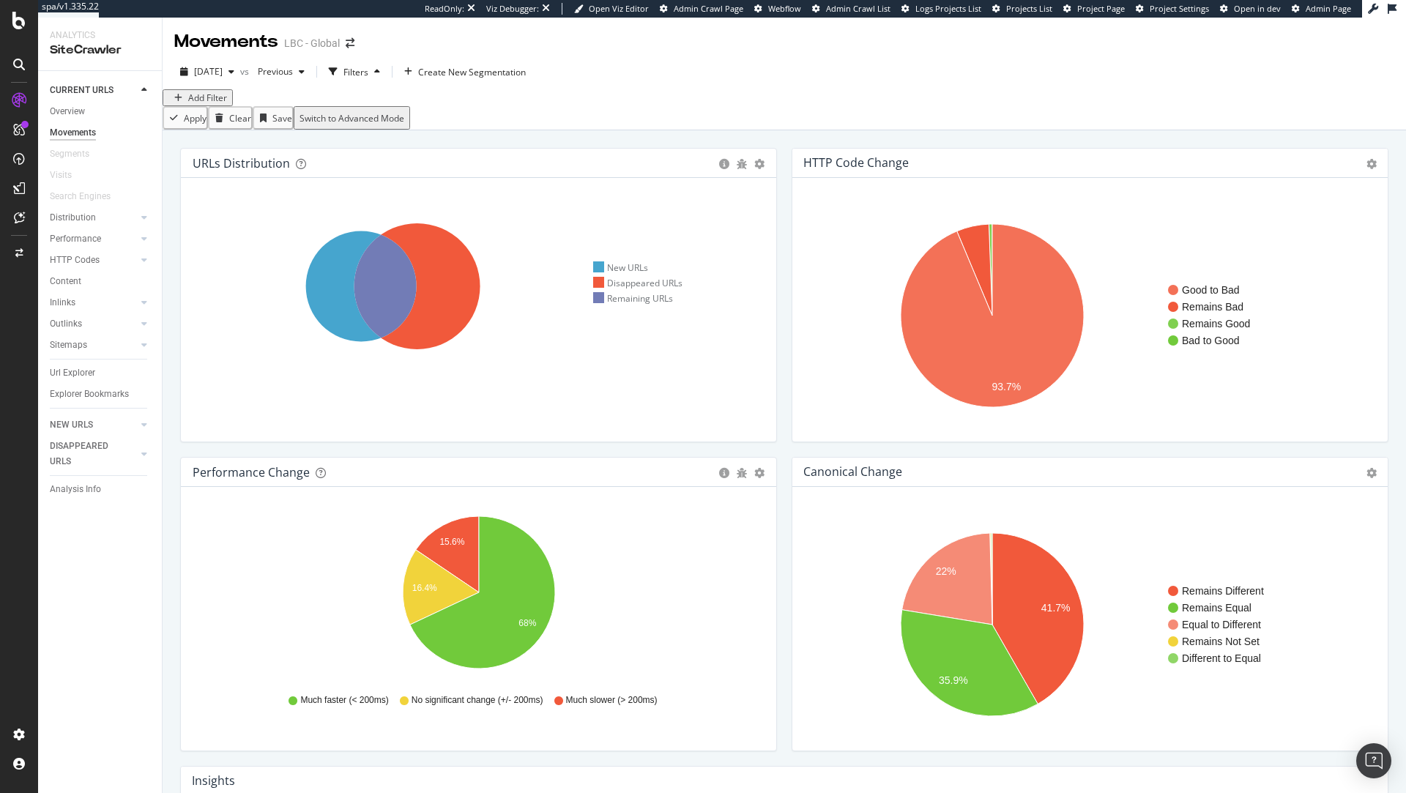
click at [204, 104] on div "Add Filter" at bounding box center [207, 98] width 39 height 12
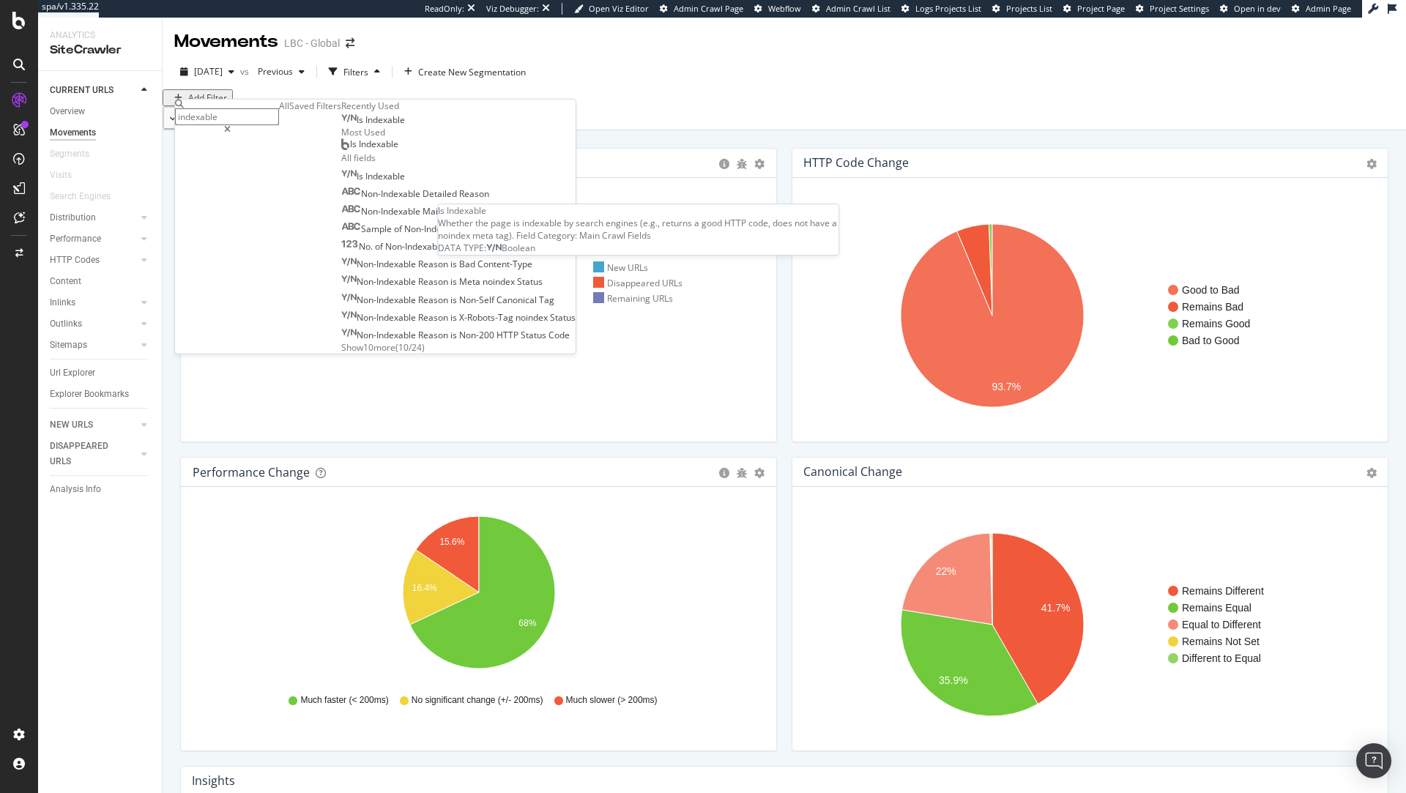
type input "indexable"
click at [341, 126] on div "Is Indexable" at bounding box center [373, 120] width 64 height 12
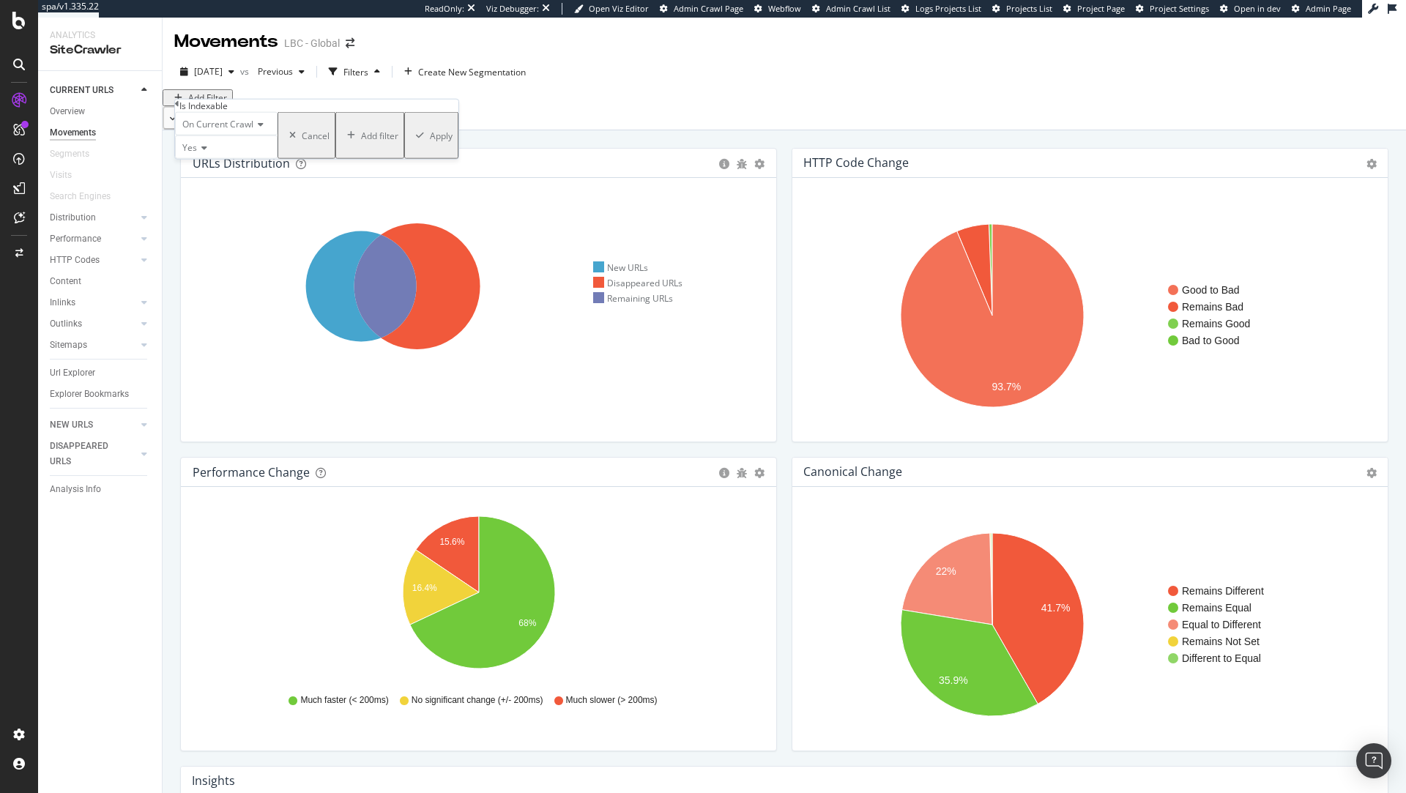
click at [430, 141] on div "Apply" at bounding box center [441, 135] width 23 height 12
